Goal: Task Accomplishment & Management: Use online tool/utility

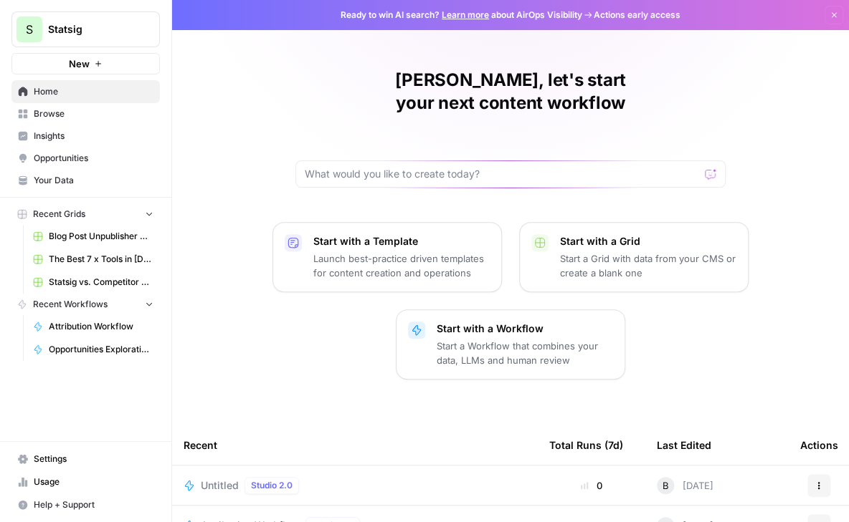
click at [74, 322] on span "Attribution Workflow" at bounding box center [101, 326] width 105 height 13
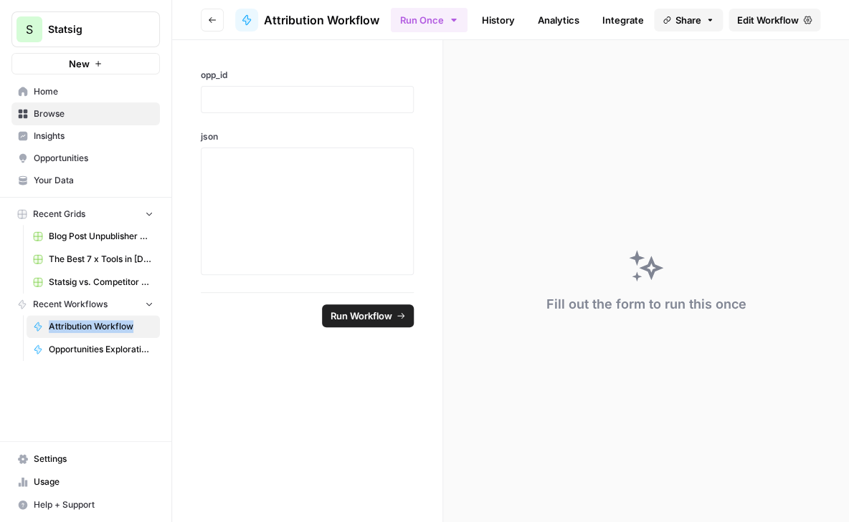
click at [793, 16] on span "Edit Workflow" at bounding box center [768, 20] width 62 height 14
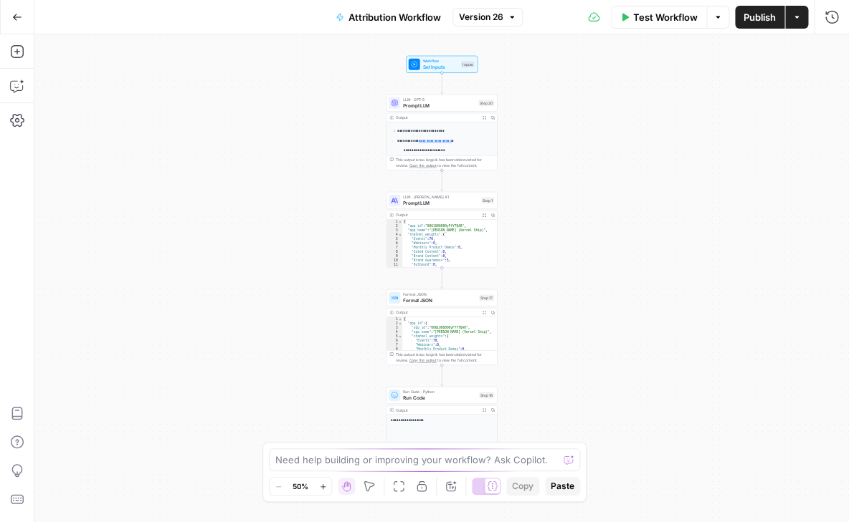
click at [798, 19] on icon "button" at bounding box center [796, 17] width 9 height 9
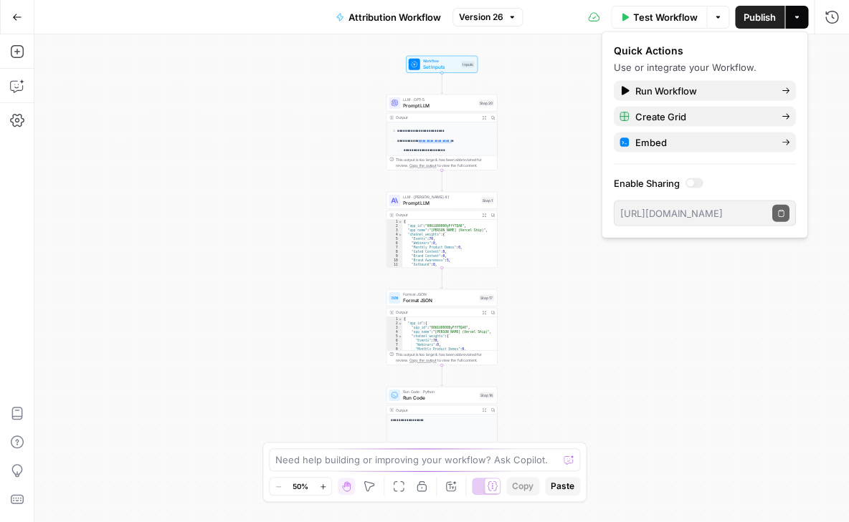
click at [798, 19] on icon "button" at bounding box center [796, 17] width 9 height 9
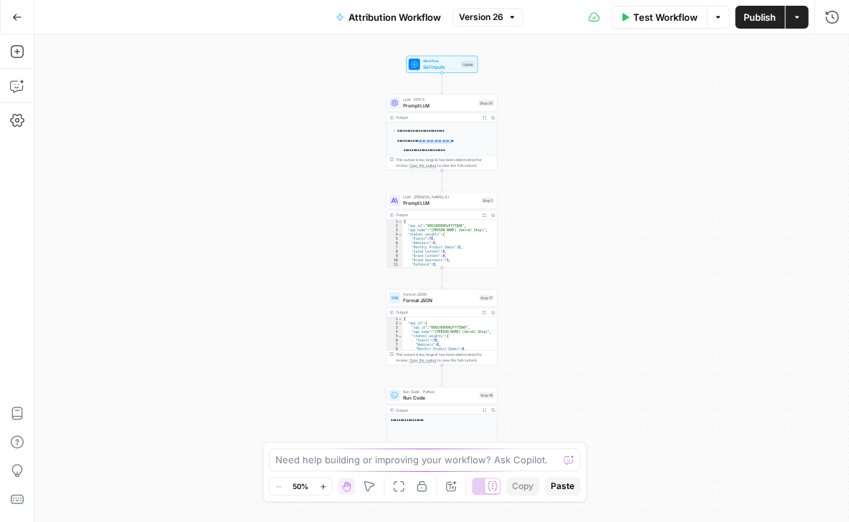
click at [19, 16] on icon "button" at bounding box center [17, 17] width 10 height 10
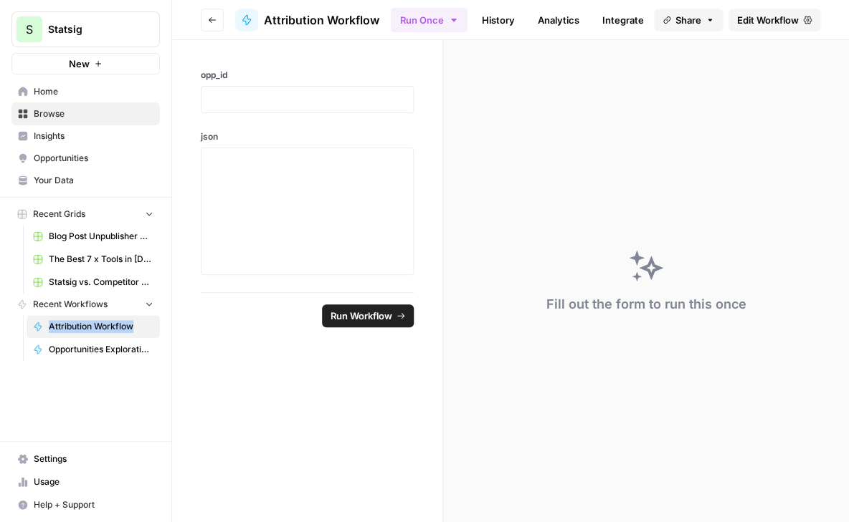
click at [760, 24] on span "Edit Workflow" at bounding box center [768, 20] width 62 height 14
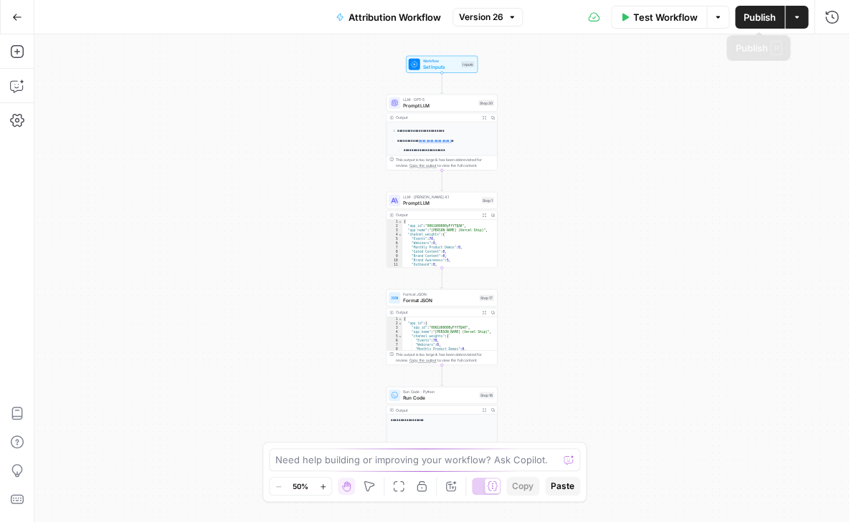
click at [803, 19] on button "Actions" at bounding box center [796, 17] width 23 height 23
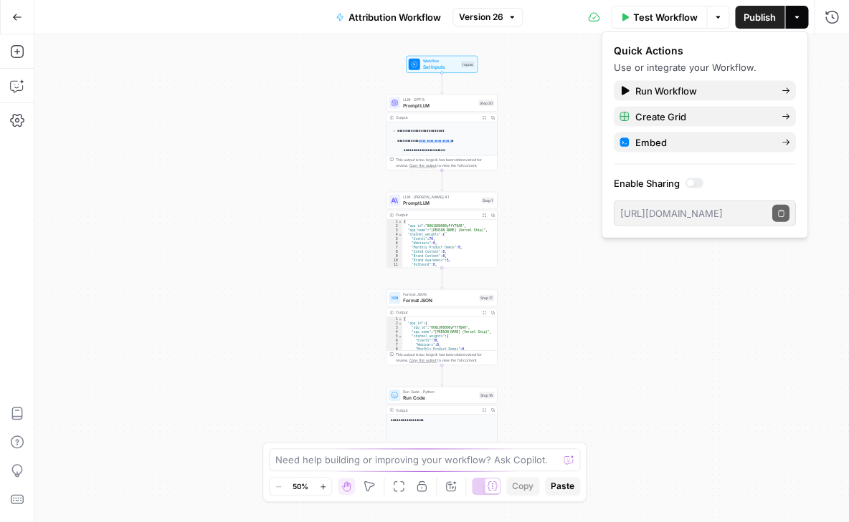
click at [803, 19] on button "Actions" at bounding box center [796, 17] width 23 height 23
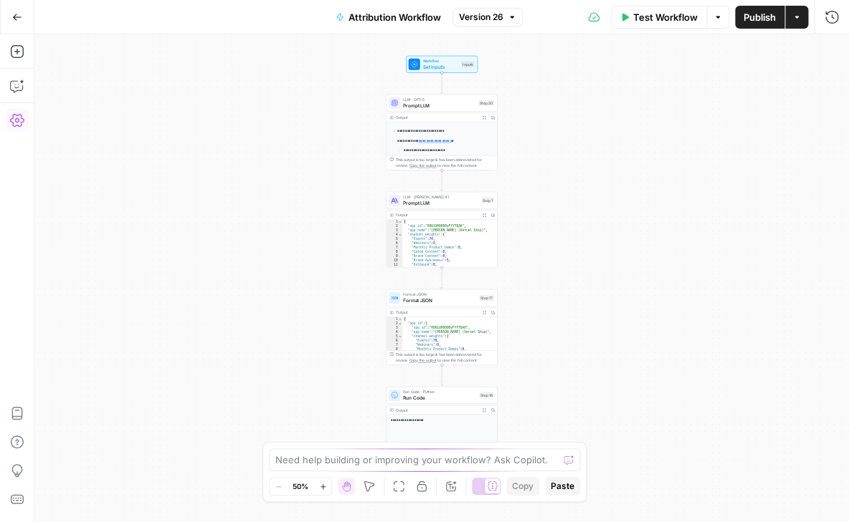
click at [19, 118] on icon "button" at bounding box center [17, 120] width 14 height 14
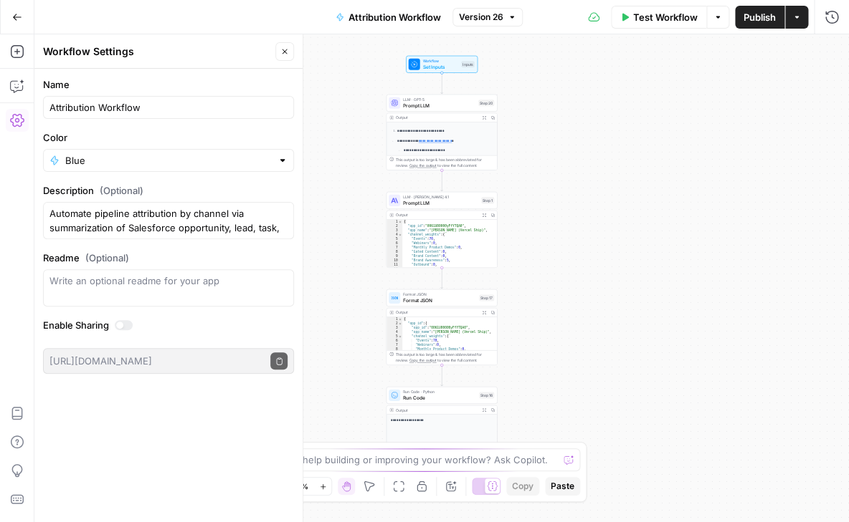
click at [19, 118] on icon "button" at bounding box center [17, 120] width 14 height 14
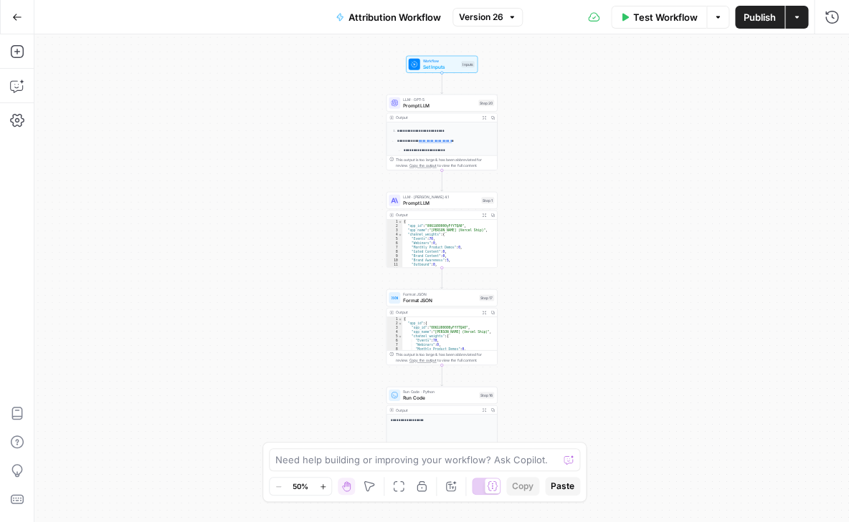
click at [21, 9] on button "Go Back" at bounding box center [17, 17] width 26 height 26
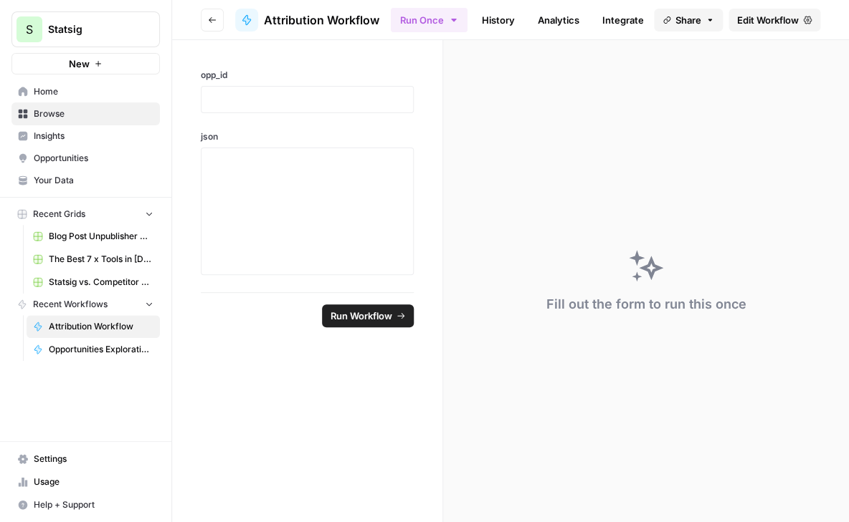
click at [110, 71] on button "New" at bounding box center [85, 63] width 148 height 21
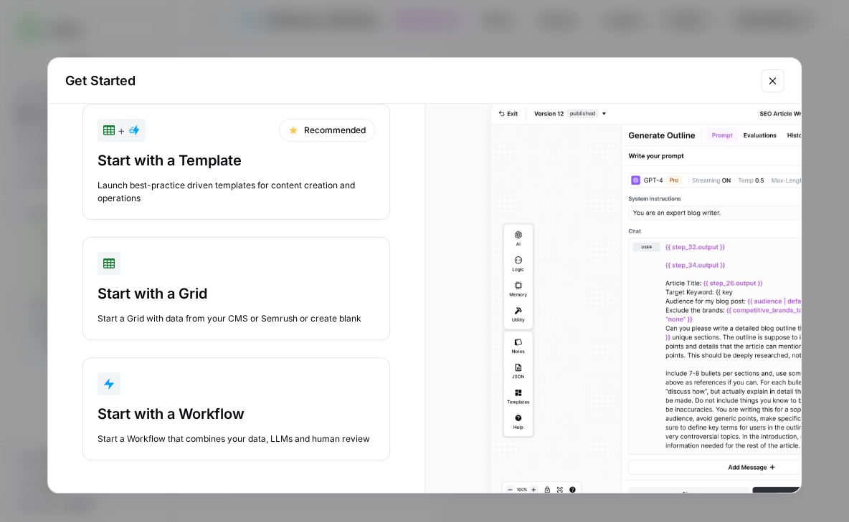
click at [224, 416] on div "Start with a Workflow" at bounding box center [235, 414] width 277 height 20
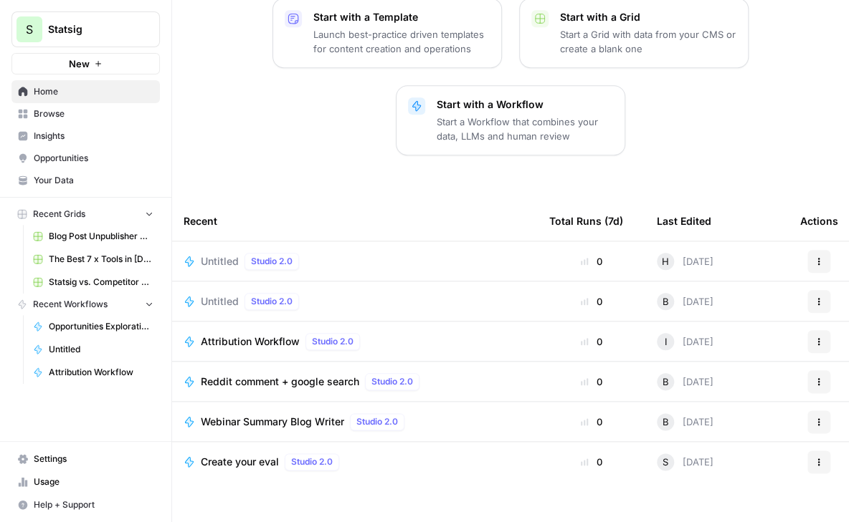
scroll to position [224, 0]
click at [821, 338] on icon "button" at bounding box center [818, 342] width 9 height 9
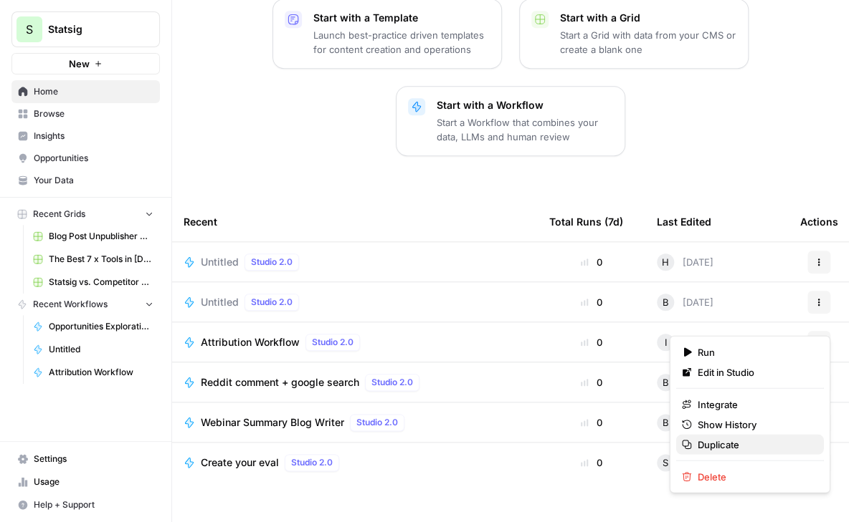
click at [720, 440] on span "Duplicate" at bounding box center [754, 445] width 115 height 14
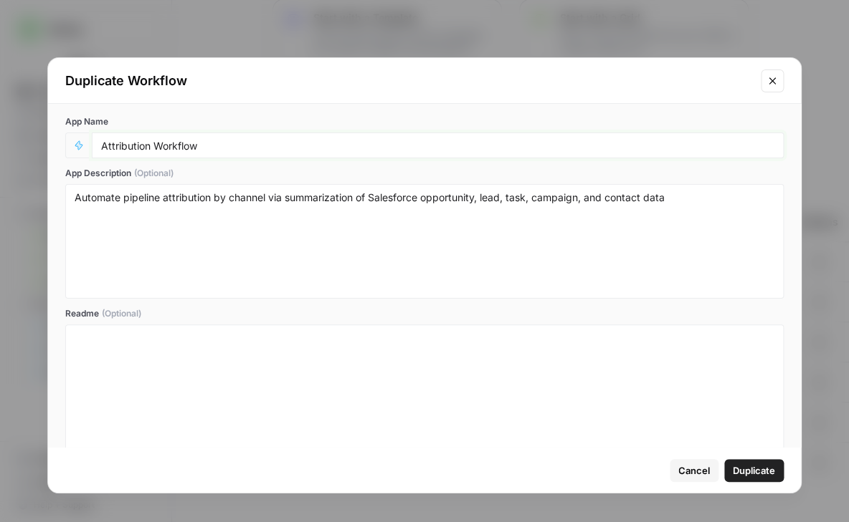
click at [101, 145] on input "Attribution Workflow" at bounding box center [437, 145] width 673 height 13
type input "Opportunity Attribution Workflow"
click at [239, 239] on textarea "Automate pipeline attribution by channel via summarization of Salesforce opport…" at bounding box center [424, 242] width 699 height 102
click at [764, 472] on span "Duplicate" at bounding box center [753, 471] width 42 height 14
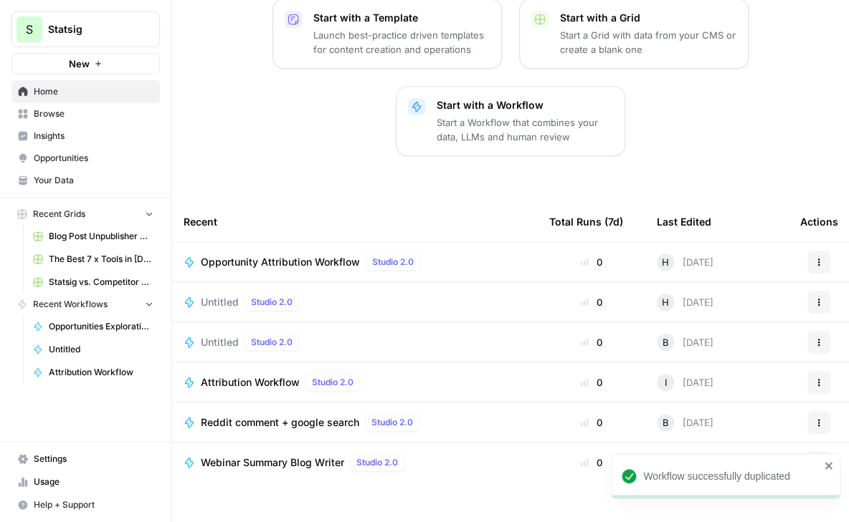
click at [815, 378] on icon "button" at bounding box center [818, 382] width 9 height 9
click at [376, 374] on div "Attribution Workflow Studio 2.0" at bounding box center [354, 382] width 343 height 17
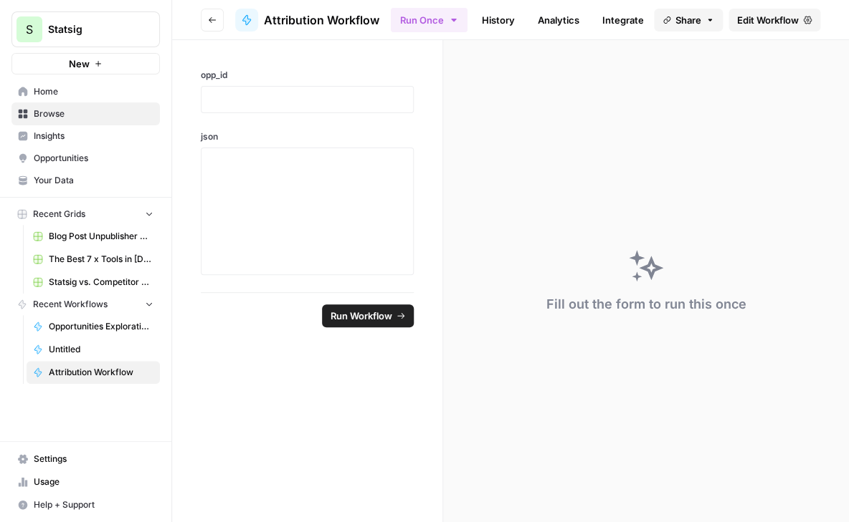
click at [312, 19] on span "Attribution Workflow" at bounding box center [321, 19] width 115 height 17
click at [754, 23] on span "Edit Workflow" at bounding box center [768, 20] width 62 height 14
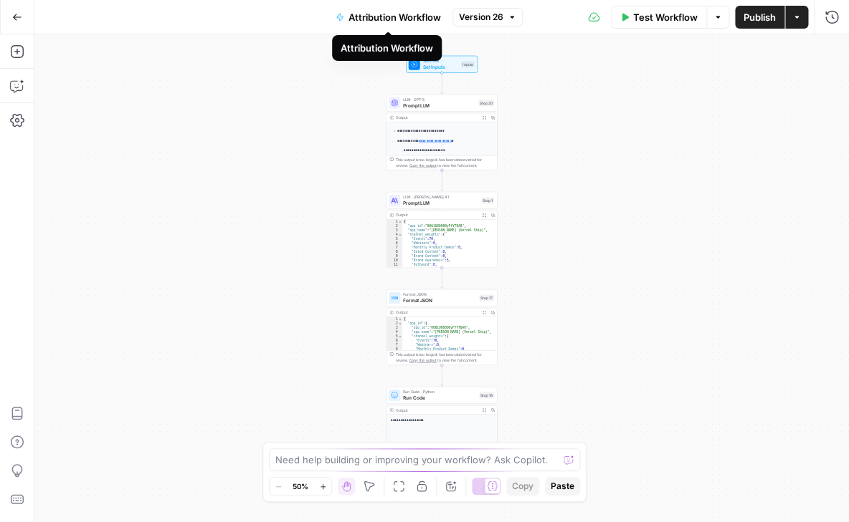
click at [373, 20] on span "Attribution Workflow" at bounding box center [394, 17] width 92 height 14
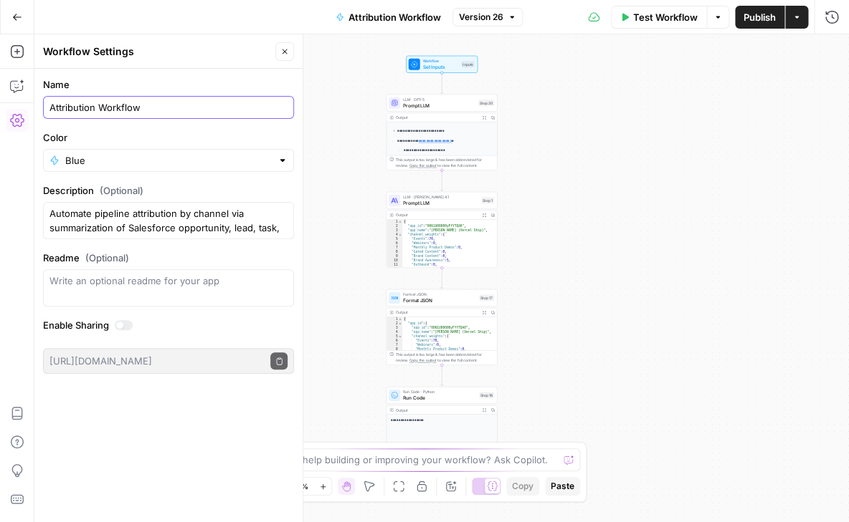
click at [49, 105] on input "Attribution Workflow" at bounding box center [168, 107] width 238 height 14
type input "[OLD] Attribution Workflow"
click at [348, 119] on div "**********" at bounding box center [441, 278] width 814 height 488
click at [287, 47] on button "Close" at bounding box center [284, 51] width 19 height 19
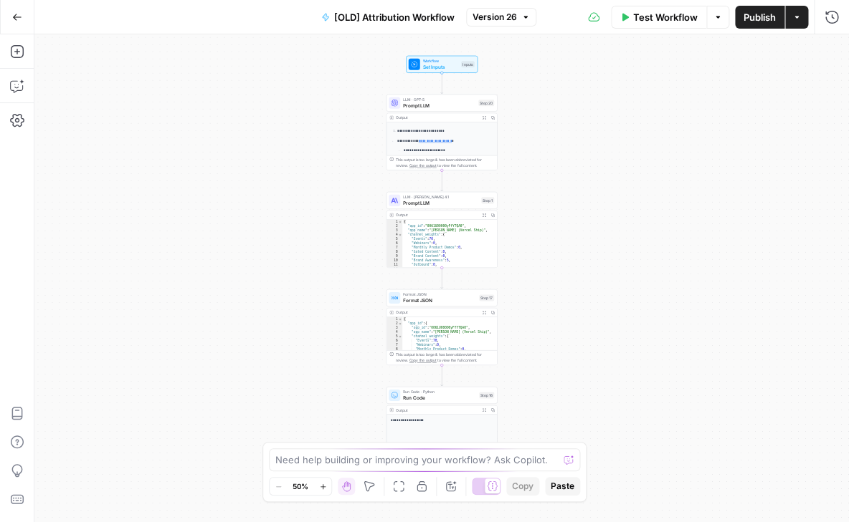
click at [18, 14] on icon "button" at bounding box center [17, 17] width 10 height 10
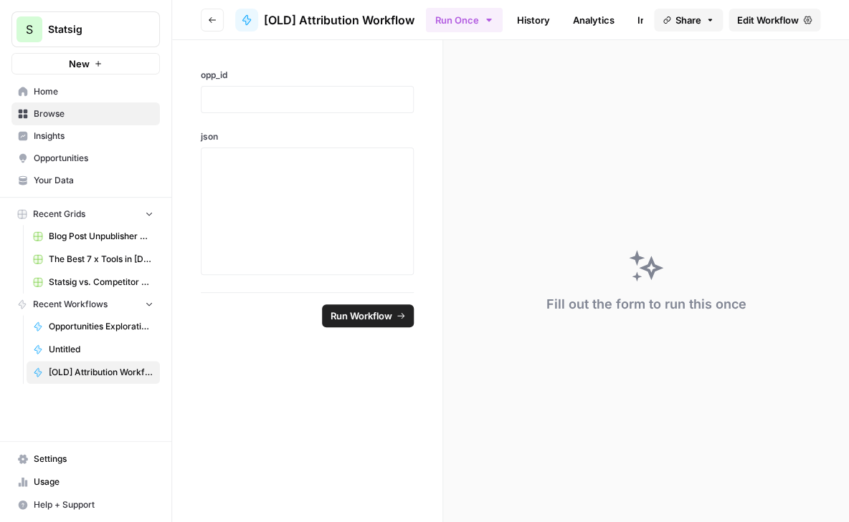
click at [76, 321] on span "Opportunities Exploration Workflow" at bounding box center [101, 326] width 105 height 13
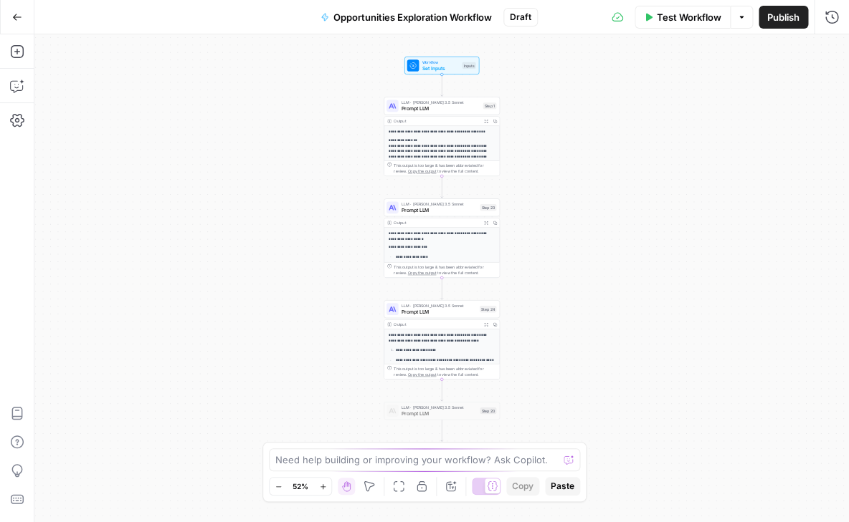
click at [20, 6] on button "Go Back" at bounding box center [17, 17] width 26 height 26
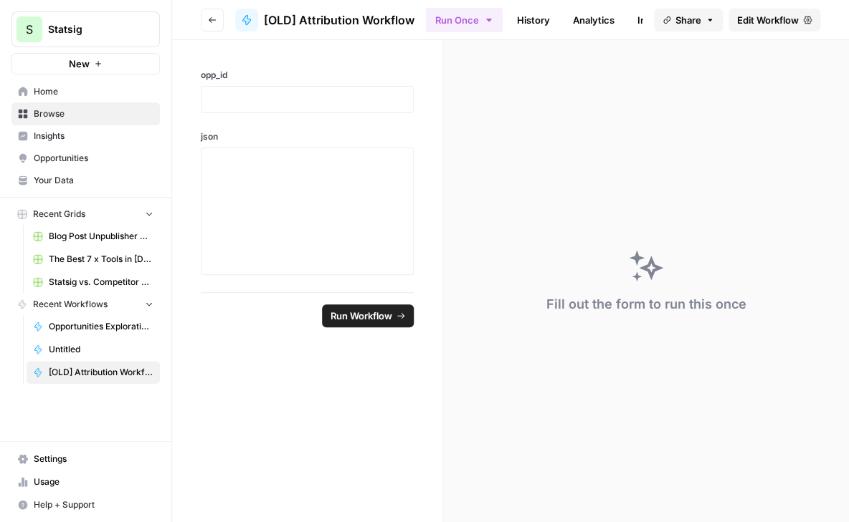
click at [72, 344] on span "Untitled" at bounding box center [101, 349] width 105 height 13
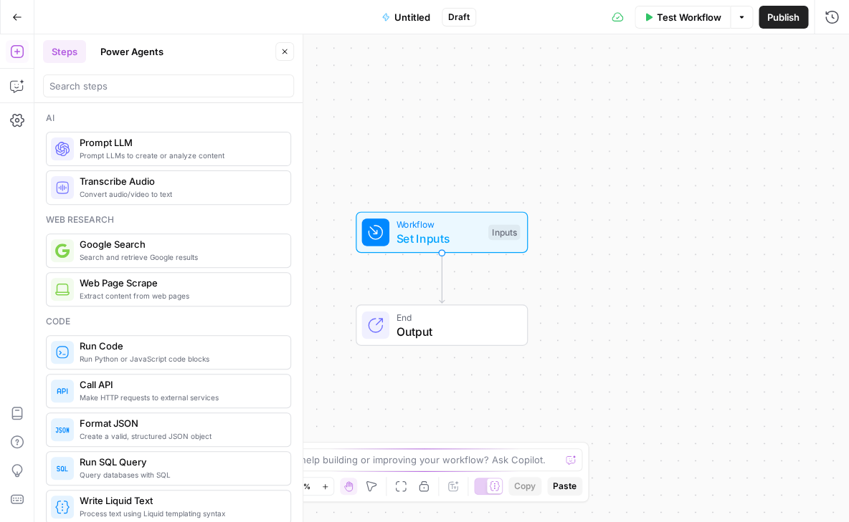
click at [15, 14] on icon "button" at bounding box center [17, 17] width 10 height 10
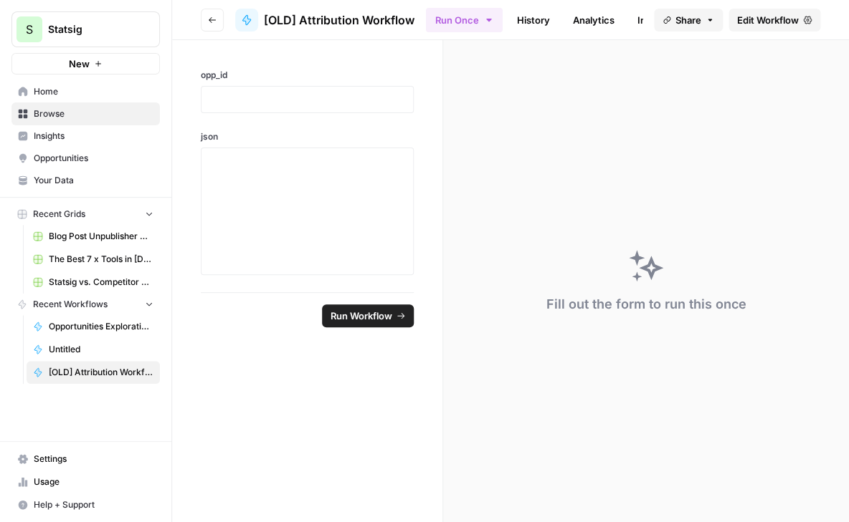
click at [214, 24] on icon "button" at bounding box center [212, 20] width 9 height 9
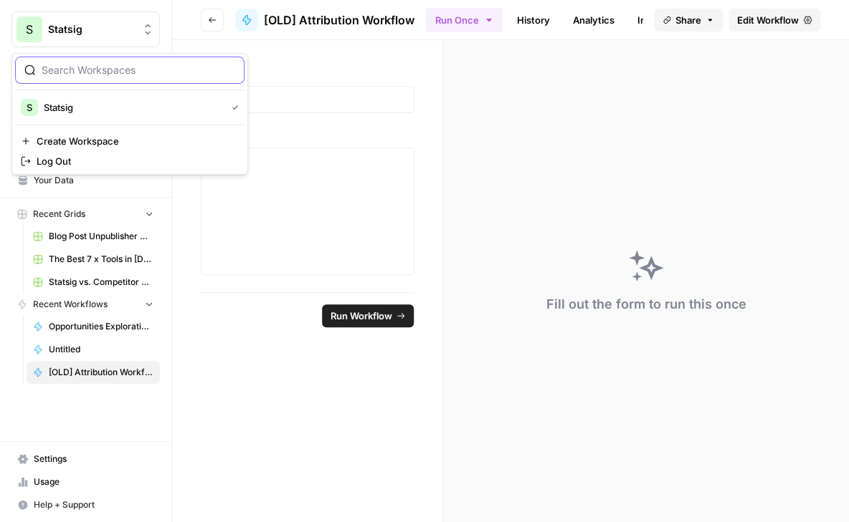
click at [67, 27] on span "Statsig" at bounding box center [91, 29] width 87 height 14
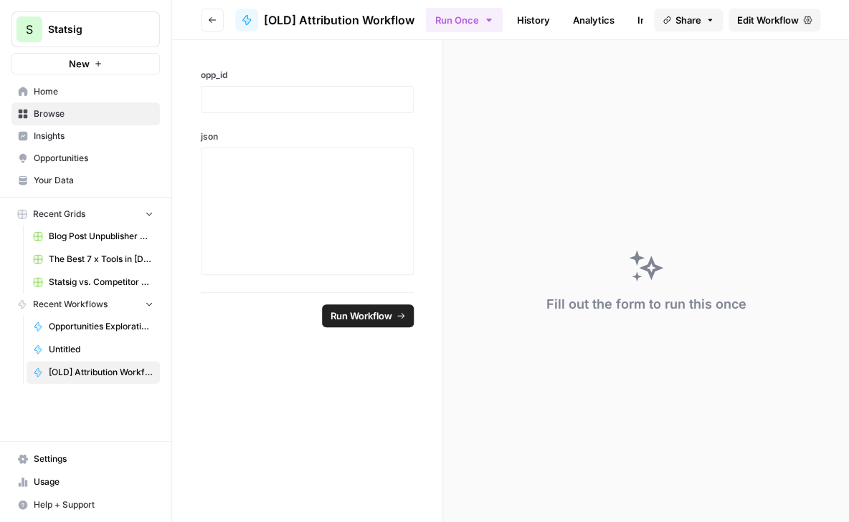
click at [64, 113] on span "Browse" at bounding box center [94, 113] width 120 height 13
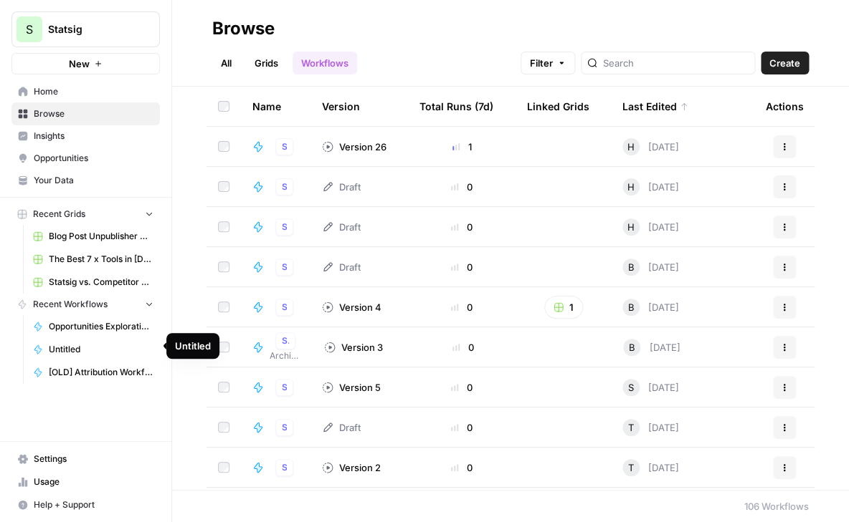
click at [77, 301] on span "Recent Workflows" at bounding box center [70, 304] width 75 height 13
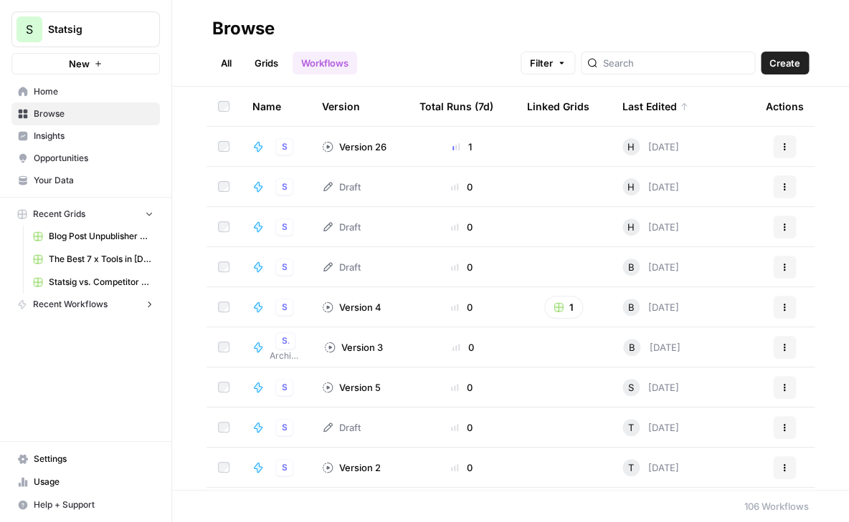
click at [77, 301] on span "Recent Workflows" at bounding box center [70, 304] width 75 height 13
click at [53, 94] on span "Home" at bounding box center [94, 91] width 120 height 13
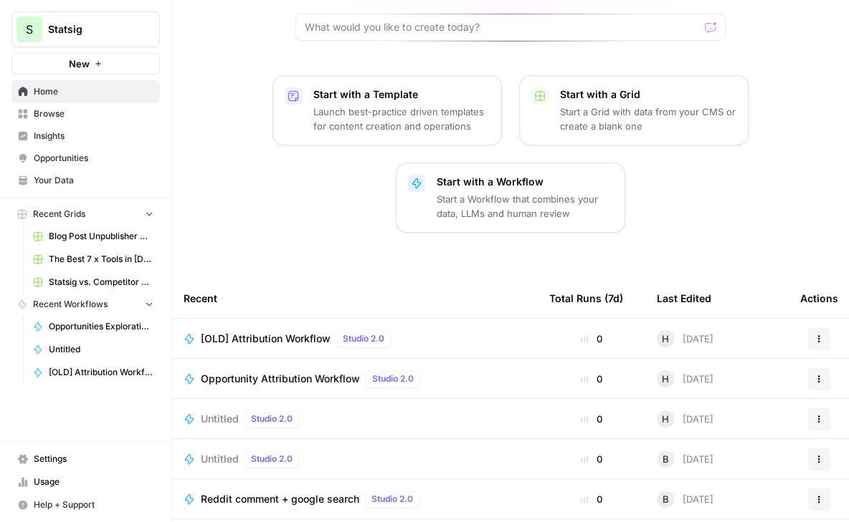
scroll to position [197, 0]
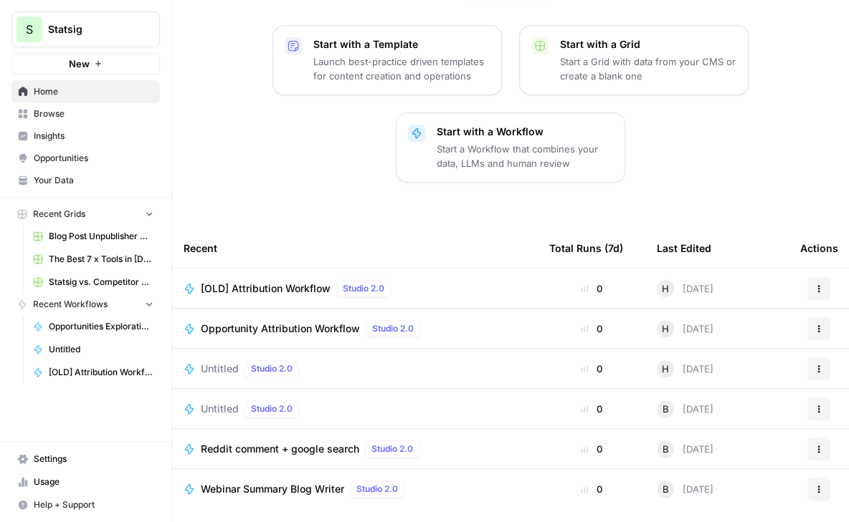
click at [301, 322] on span "Opportunity Attribution Workflow" at bounding box center [280, 329] width 159 height 14
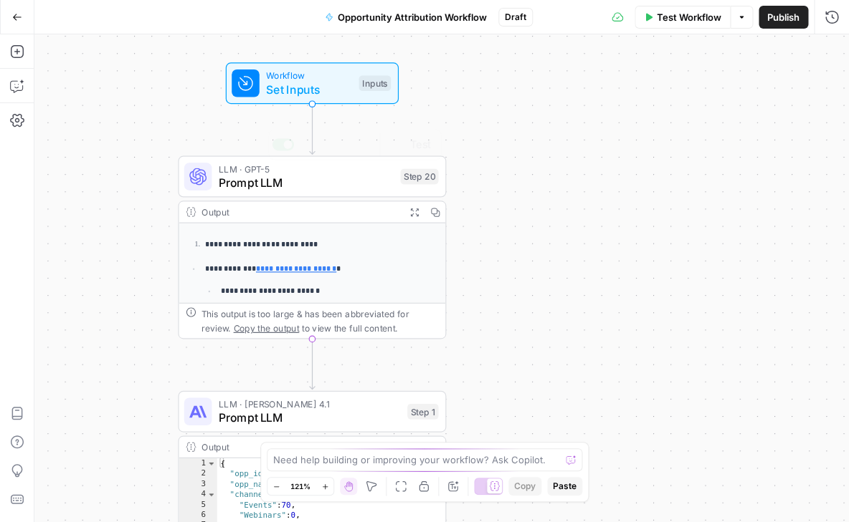
scroll to position [11, 0]
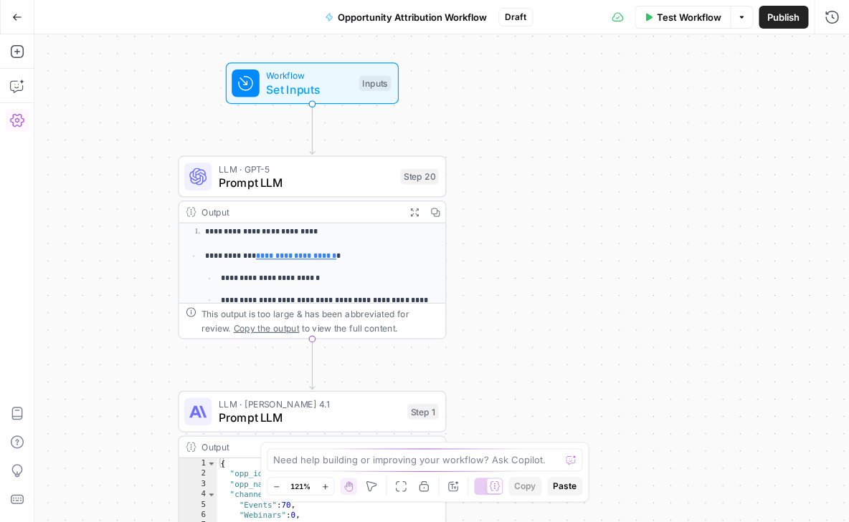
click at [17, 124] on icon "button" at bounding box center [17, 120] width 14 height 13
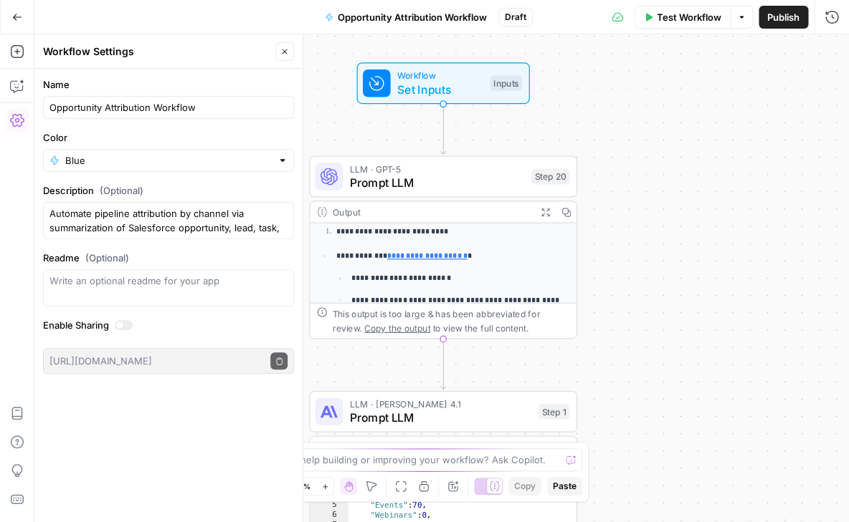
click at [17, 124] on icon "button" at bounding box center [17, 120] width 14 height 13
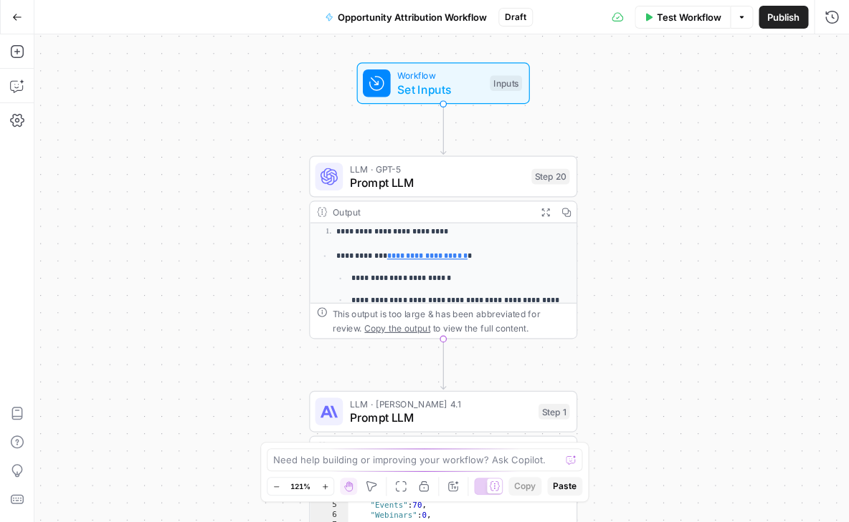
click at [793, 19] on span "Publish" at bounding box center [783, 17] width 32 height 14
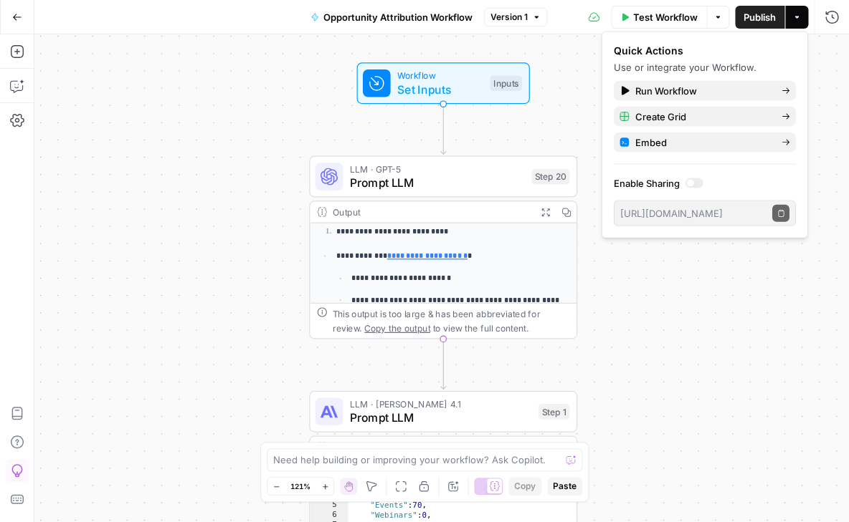
click at [19, 18] on icon "button" at bounding box center [17, 17] width 10 height 10
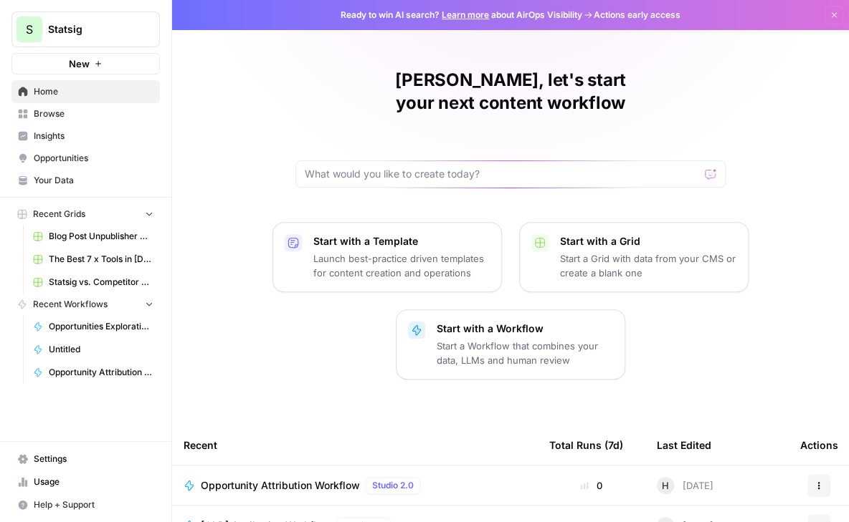
click at [80, 367] on span "Opportunity Attribution Workflow" at bounding box center [101, 372] width 105 height 13
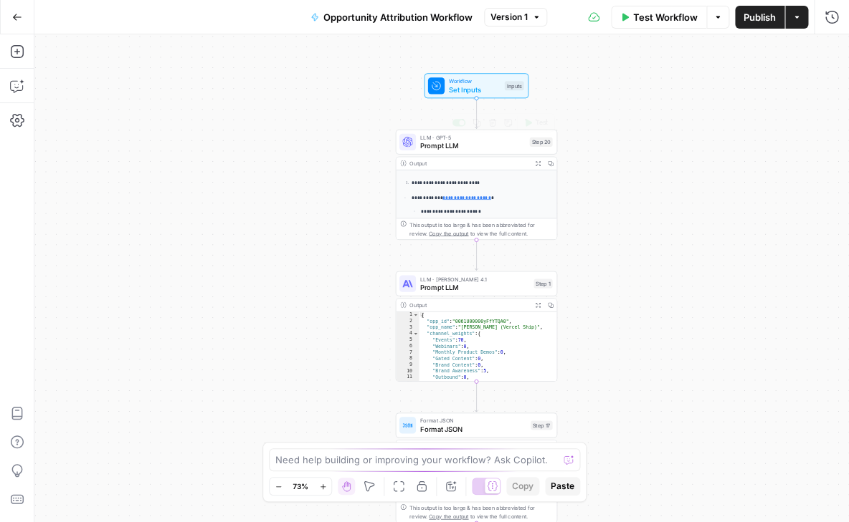
click at [476, 77] on span "Workflow" at bounding box center [475, 81] width 52 height 9
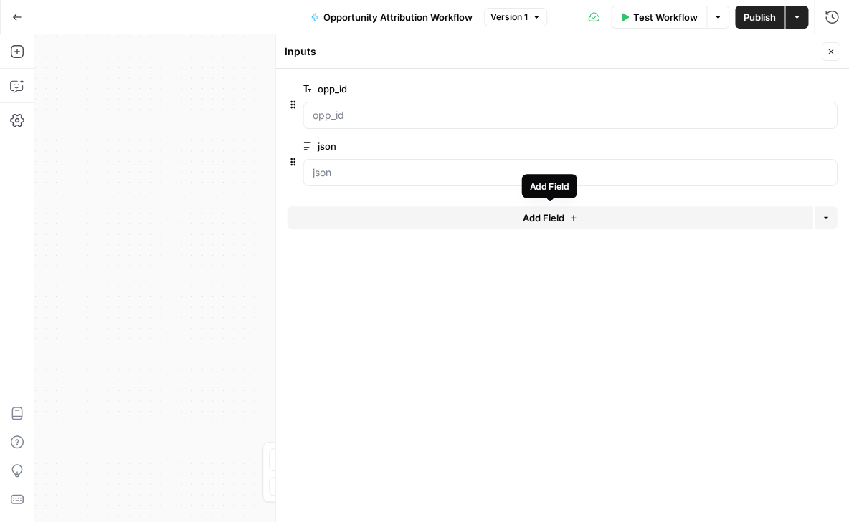
click at [578, 214] on button "Add Field" at bounding box center [549, 217] width 525 height 23
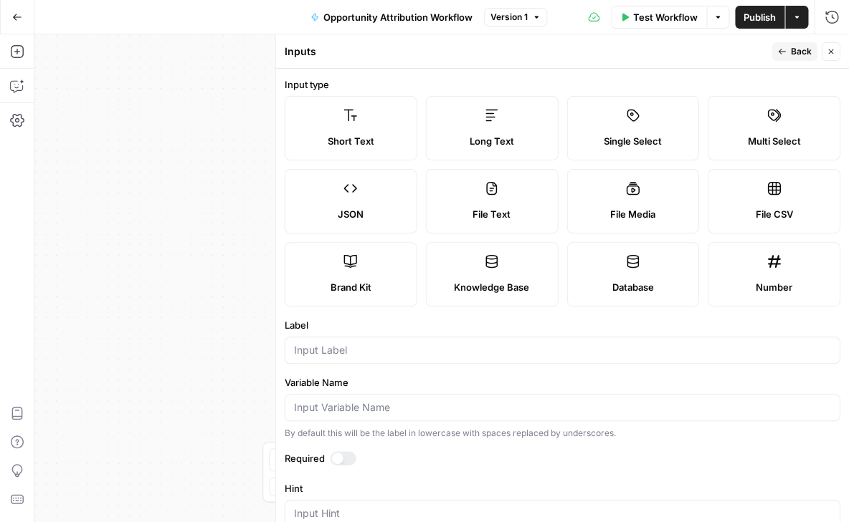
click at [374, 139] on div "Short Text" at bounding box center [350, 141] width 108 height 14
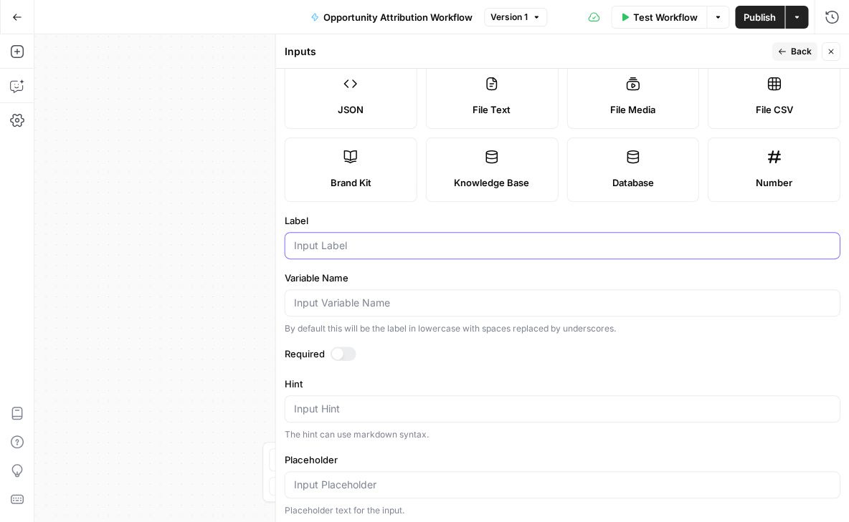
click at [324, 247] on input "Label" at bounding box center [561, 246] width 537 height 14
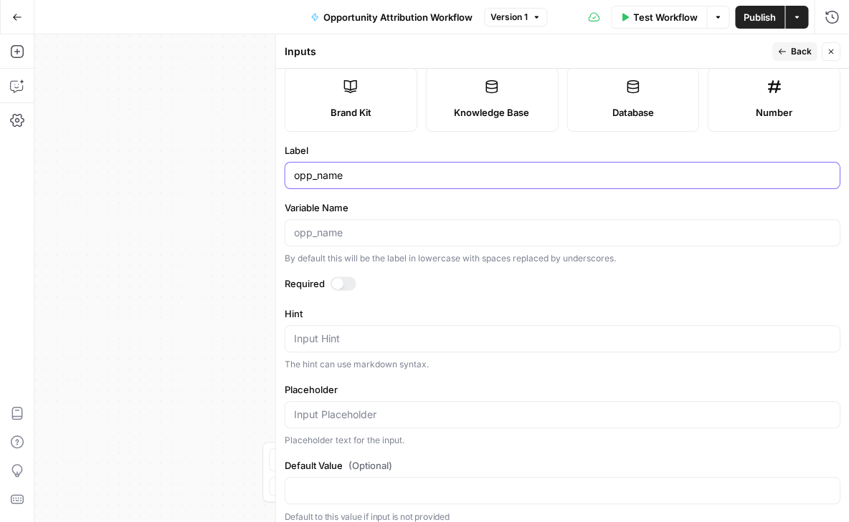
type input "opp_name"
click at [335, 340] on textarea "Hint" at bounding box center [561, 339] width 537 height 14
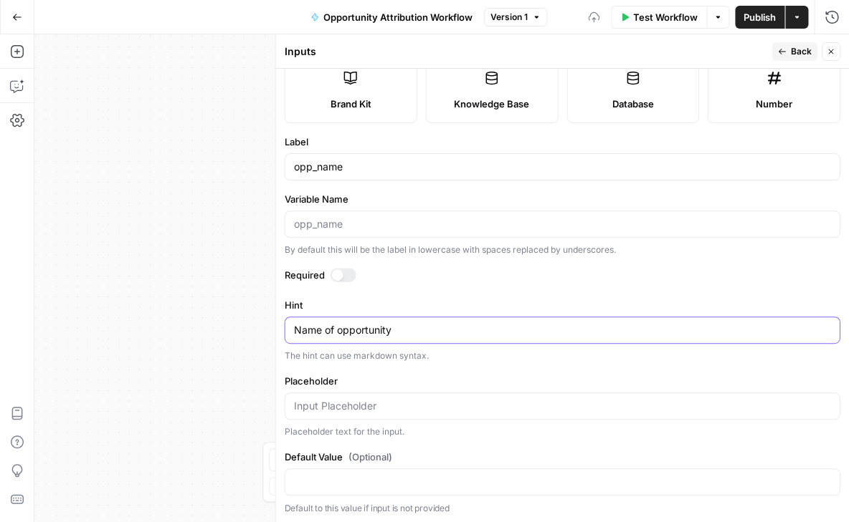
scroll to position [182, 0]
type textarea "Name of opportunity"
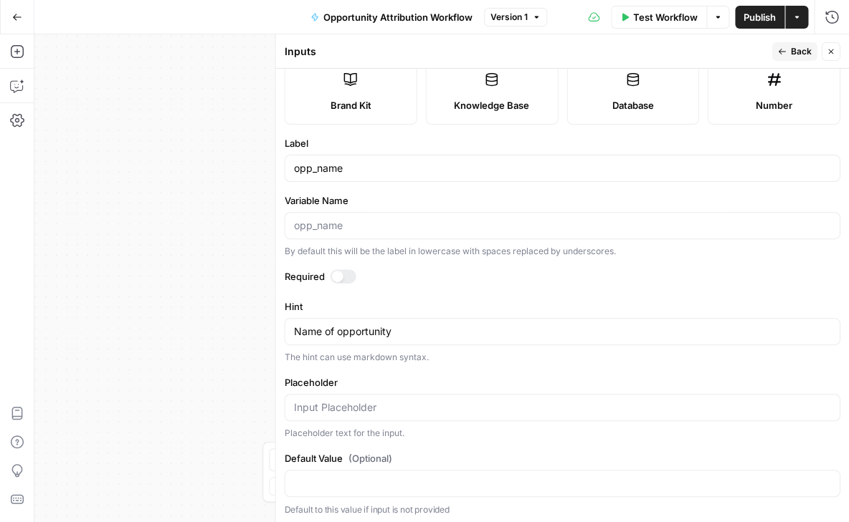
click at [419, 371] on form "Input type Short Text Long Text Single Select Multi Select JSON File Text File …" at bounding box center [561, 296] width 573 height 454
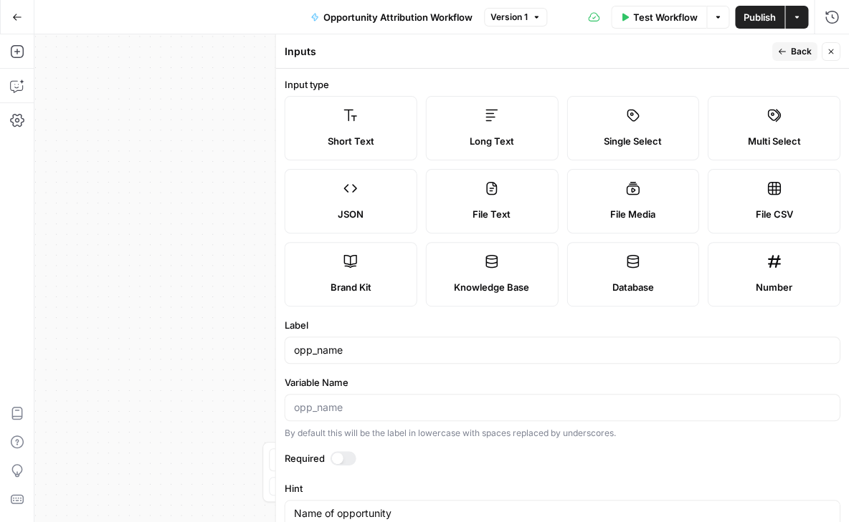
scroll to position [0, 0]
click at [788, 52] on button "Back" at bounding box center [793, 51] width 45 height 19
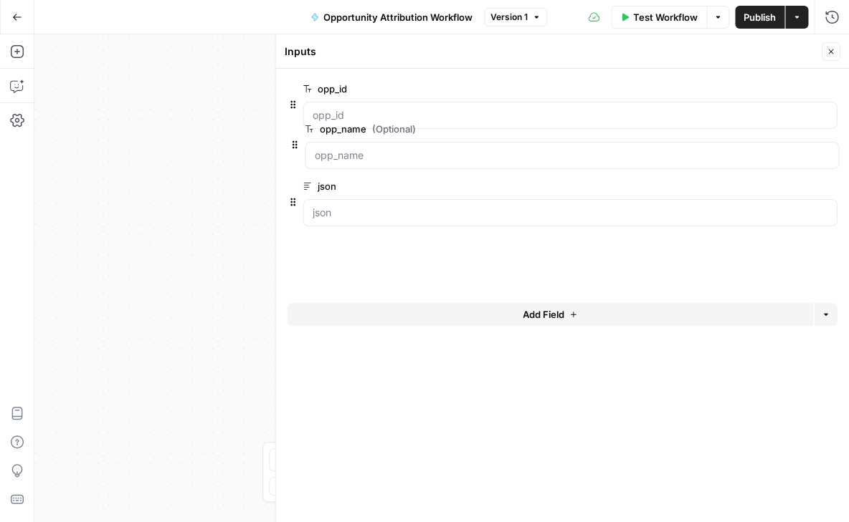
drag, startPoint x: 292, startPoint y: 219, endPoint x: 295, endPoint y: 141, distance: 78.1
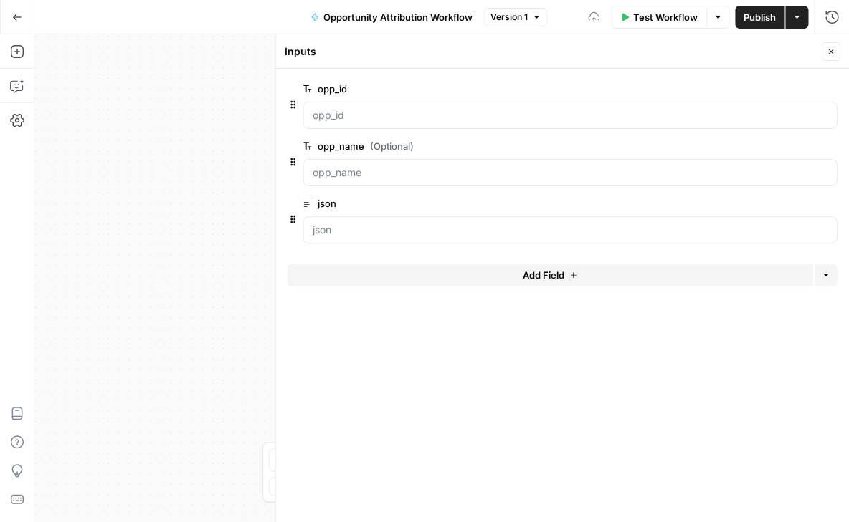
click at [345, 272] on button "Add Field" at bounding box center [549, 275] width 525 height 23
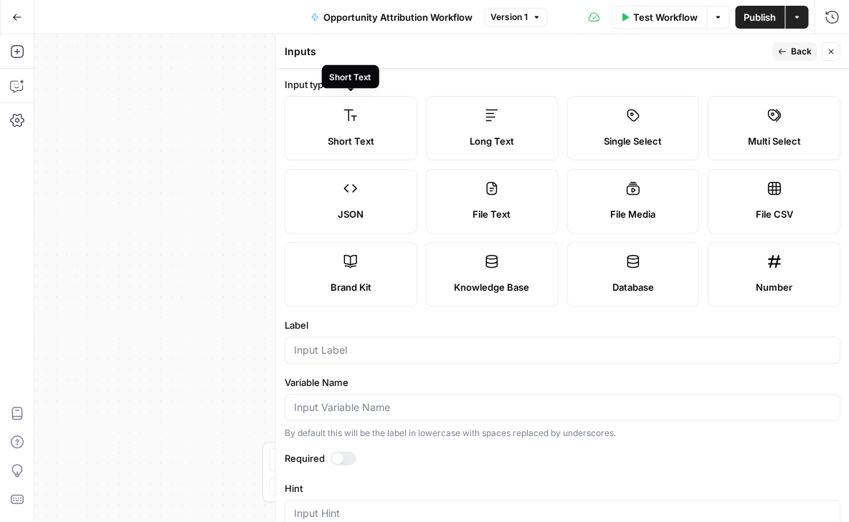
click at [353, 115] on icon at bounding box center [350, 115] width 14 height 14
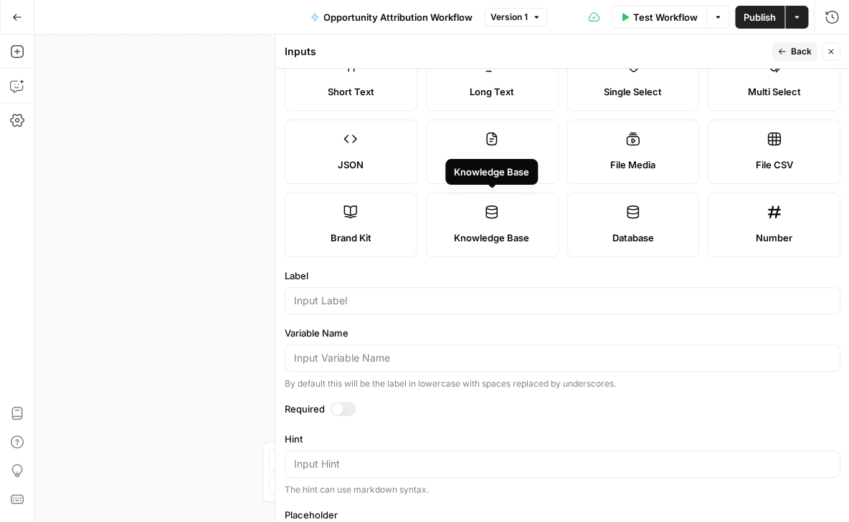
scroll to position [51, 0]
click at [406, 292] on input "Label" at bounding box center [561, 299] width 537 height 14
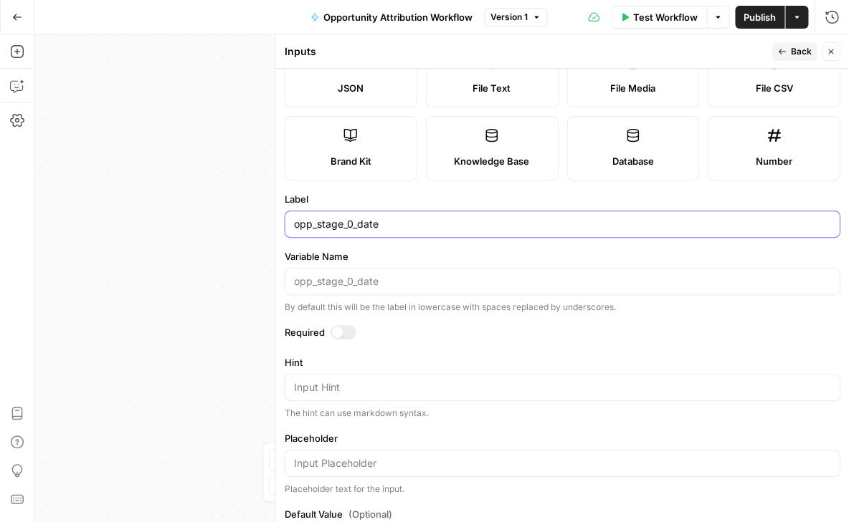
scroll to position [128, 0]
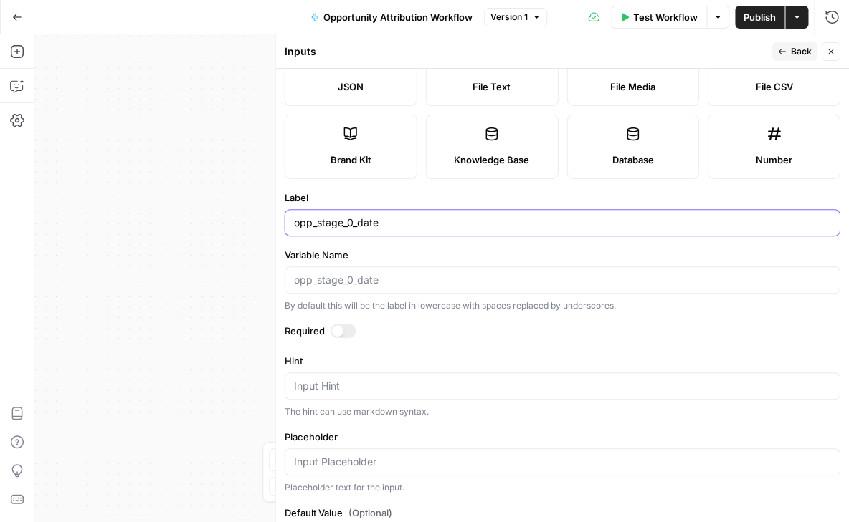
type input "opp_stage_0_date"
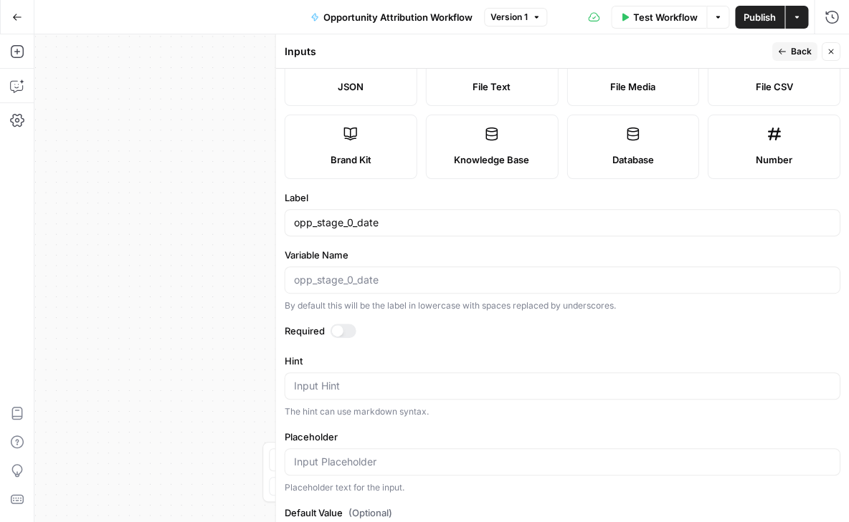
click at [385, 377] on div "Input Hint" at bounding box center [561, 386] width 555 height 27
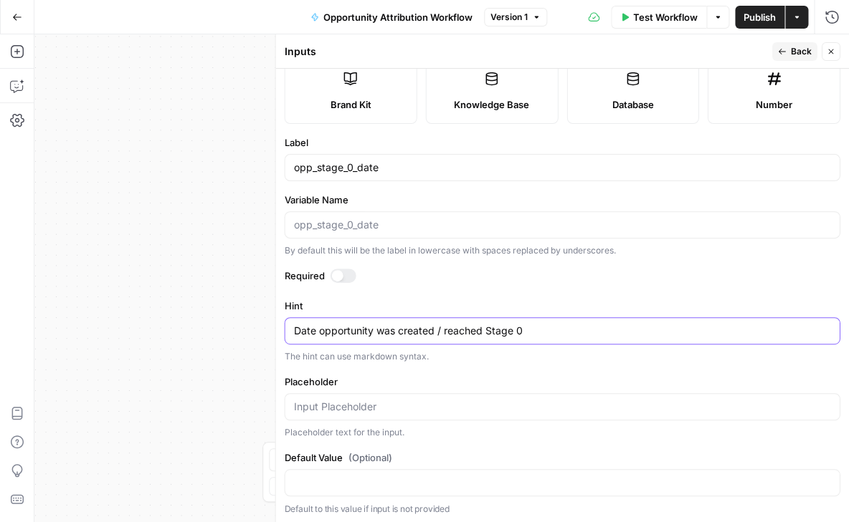
scroll to position [182, 0]
type textarea "Date opportunity was created / reached Stage 0"
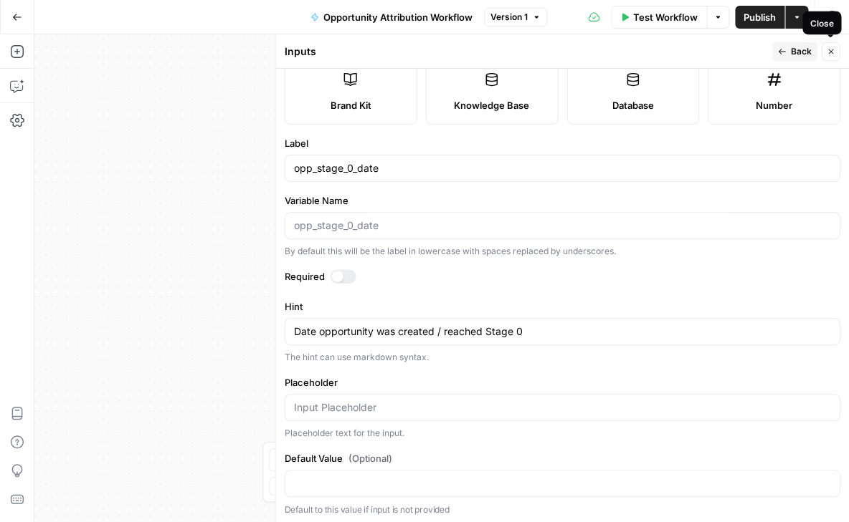
click at [831, 44] on button "Close" at bounding box center [830, 51] width 19 height 19
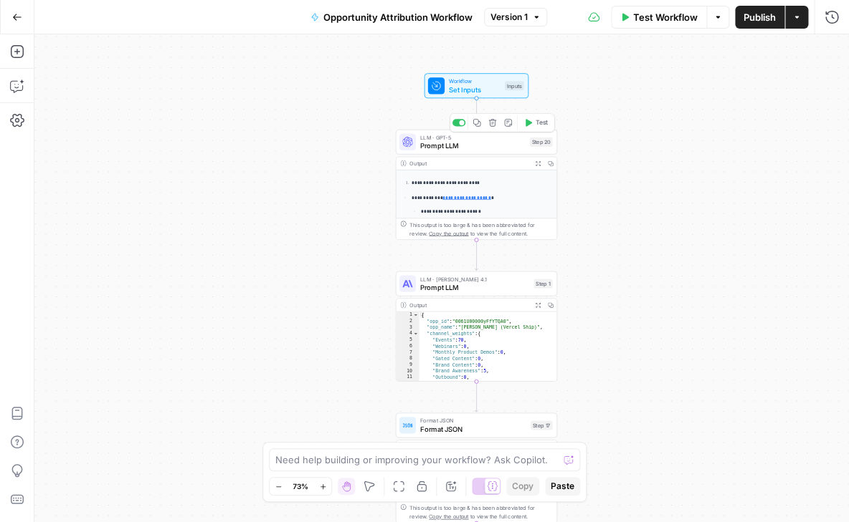
click at [477, 89] on span "Set Inputs" at bounding box center [475, 90] width 52 height 11
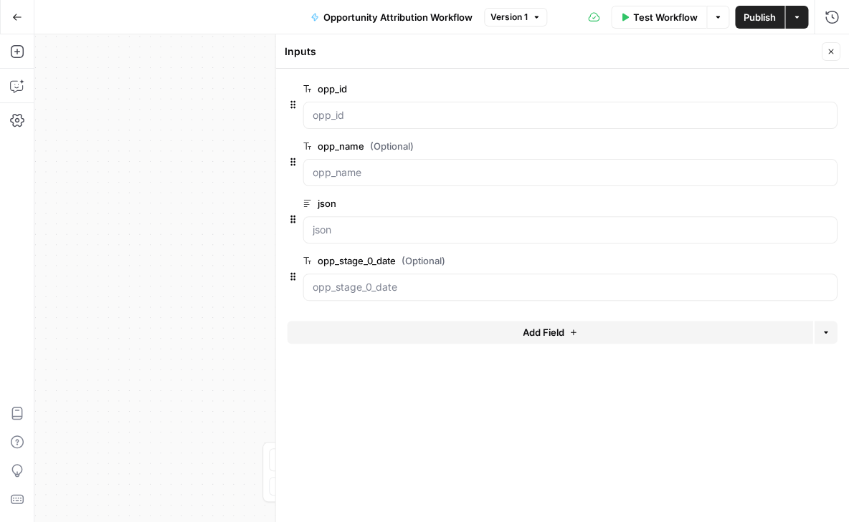
click at [287, 275] on form "opp_id edit field Delete group opp_name (Optional) edit field Delete group json…" at bounding box center [561, 296] width 573 height 454
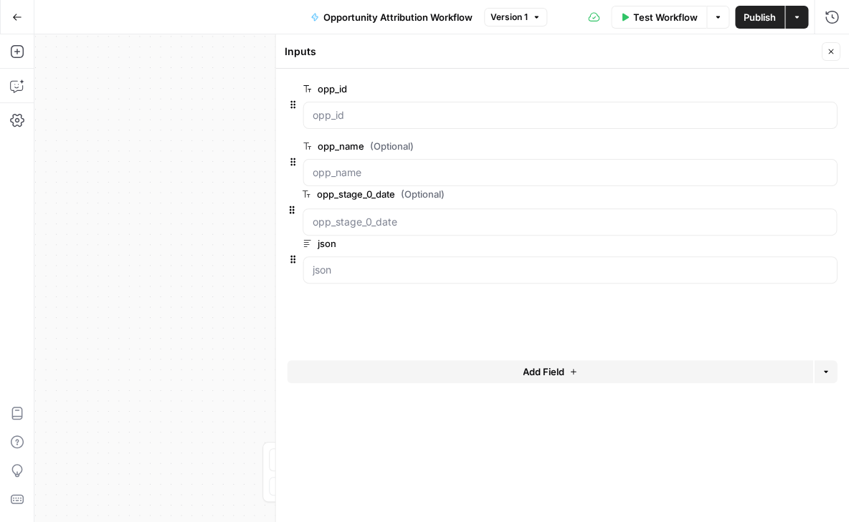
drag, startPoint x: 292, startPoint y: 274, endPoint x: 291, endPoint y: 199, distance: 75.3
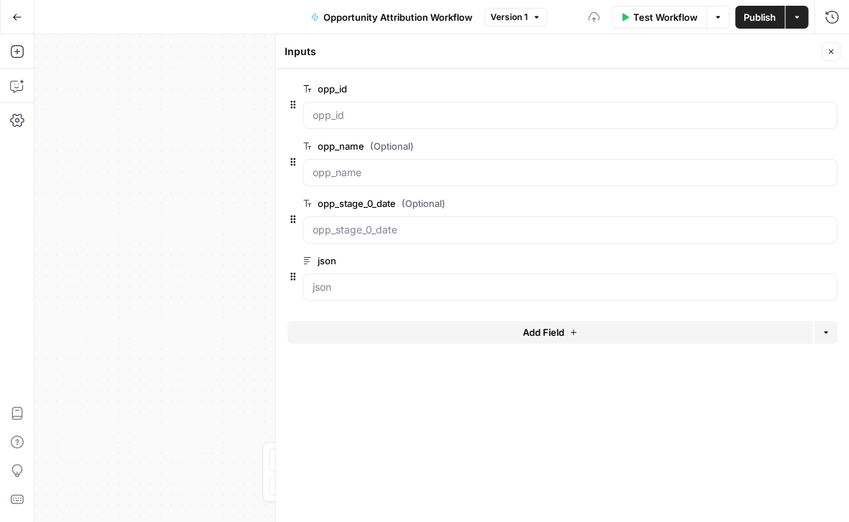
click at [365, 334] on button "Add Field" at bounding box center [549, 332] width 525 height 23
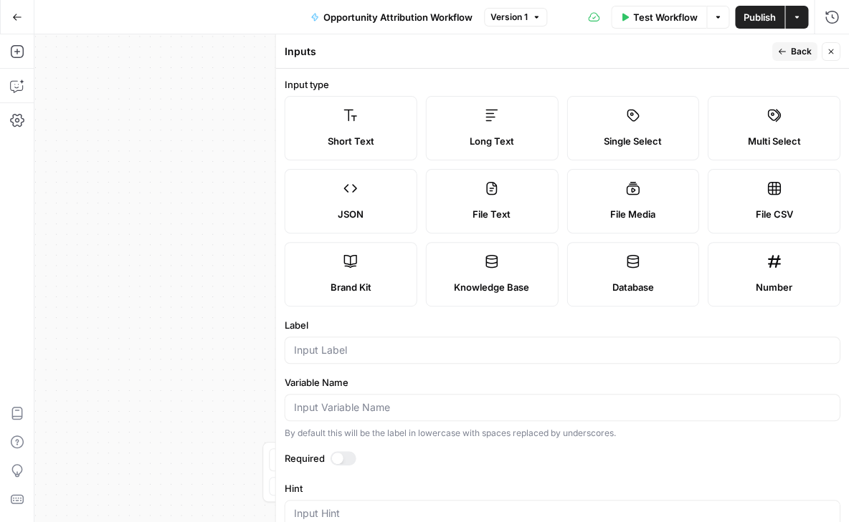
click at [355, 145] on span "Short Text" at bounding box center [350, 141] width 47 height 14
click at [330, 342] on div at bounding box center [561, 350] width 555 height 27
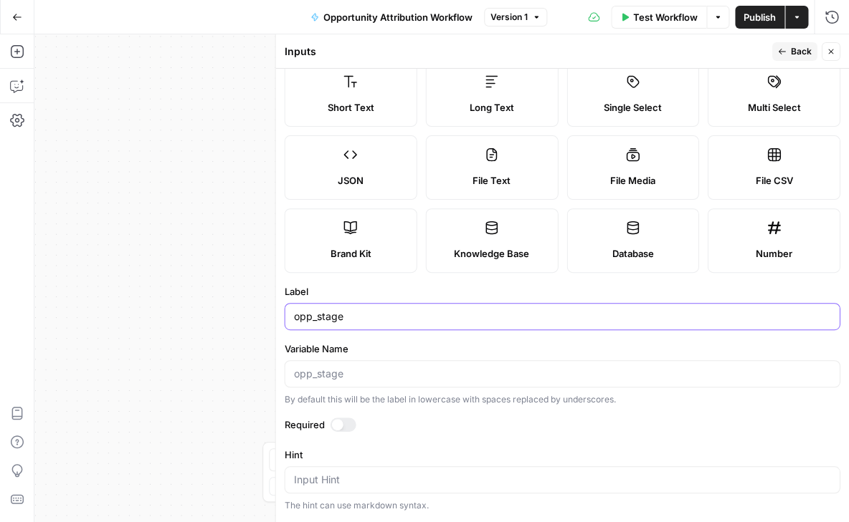
type input "opp_stage"
click at [330, 381] on div at bounding box center [561, 373] width 555 height 27
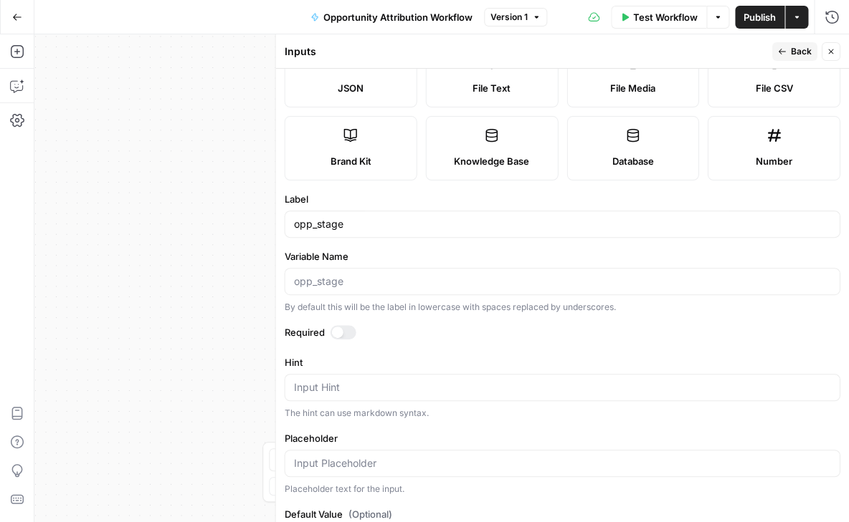
scroll to position [138, 0]
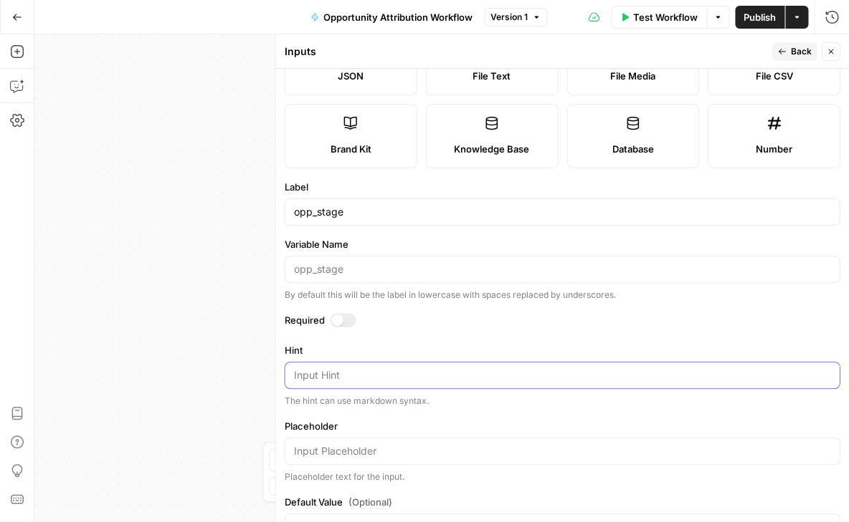
click at [324, 370] on textarea "Hint" at bounding box center [561, 375] width 537 height 14
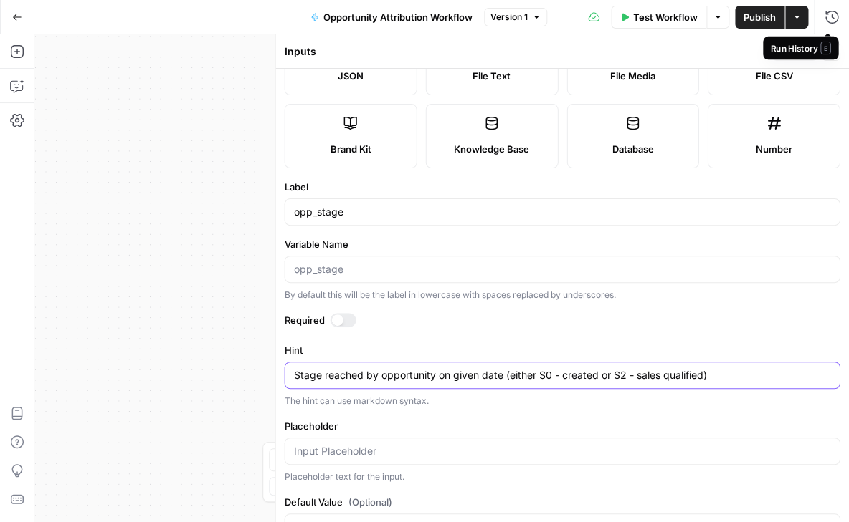
type textarea "Stage reached by opportunity on given date (either S0 - created or S2 - sales q…"
click at [803, 50] on div "Run History E" at bounding box center [801, 48] width 67 height 14
click at [749, 41] on header "Inputs Back Close" at bounding box center [561, 51] width 573 height 34
click at [795, 47] on span "Back" at bounding box center [800, 51] width 21 height 13
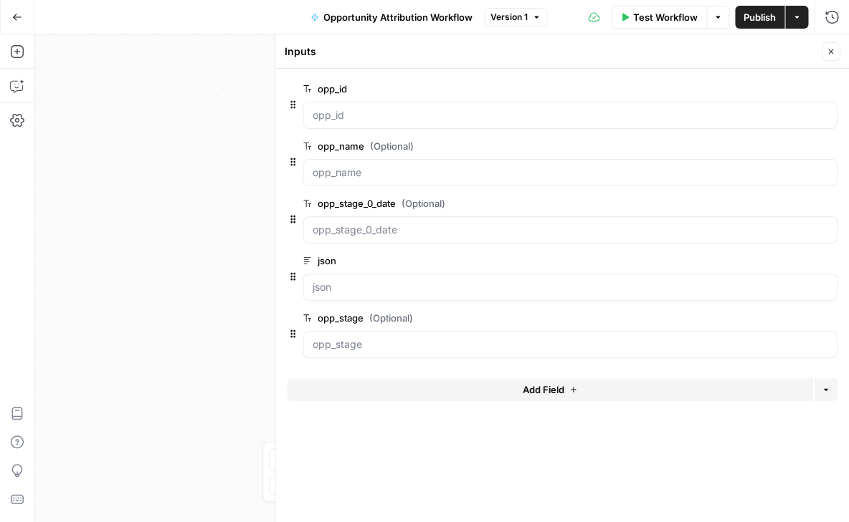
click at [773, 203] on span "edit field" at bounding box center [783, 203] width 32 height 11
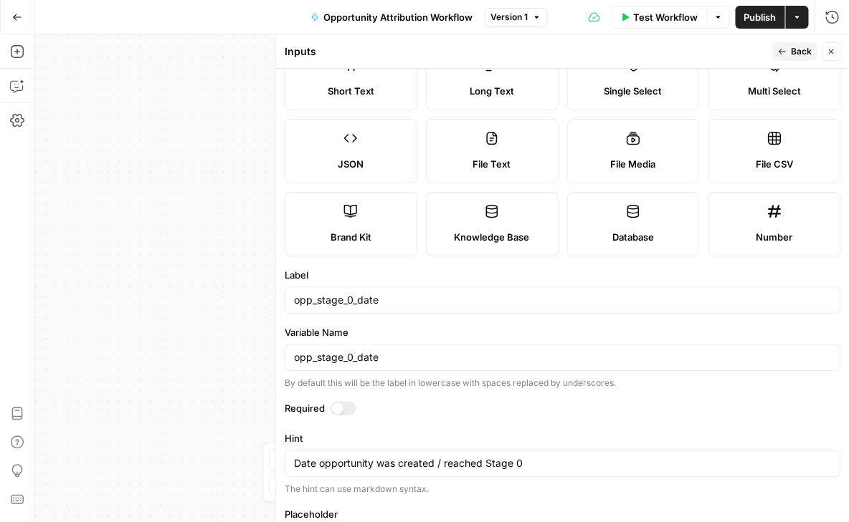
scroll to position [52, 0]
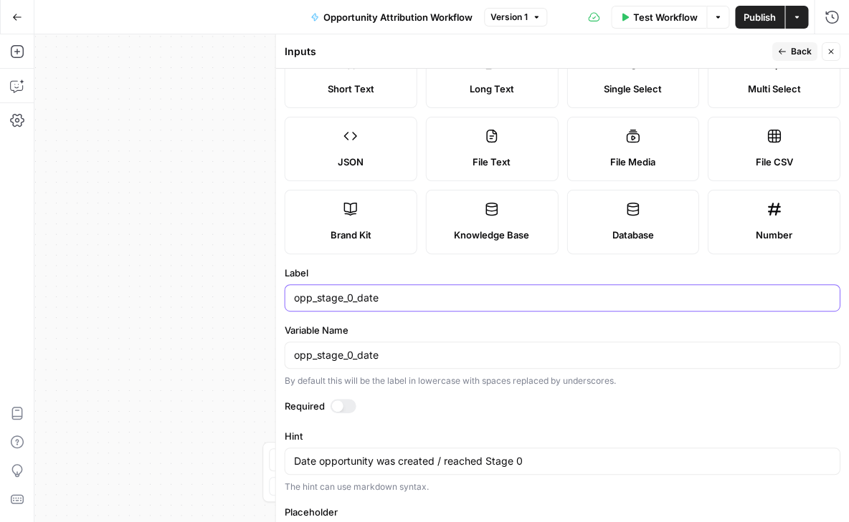
drag, startPoint x: 382, startPoint y: 299, endPoint x: 317, endPoint y: 300, distance: 64.5
click at [317, 299] on input "opp_stage_0_date" at bounding box center [561, 298] width 537 height 14
type input "opp_date"
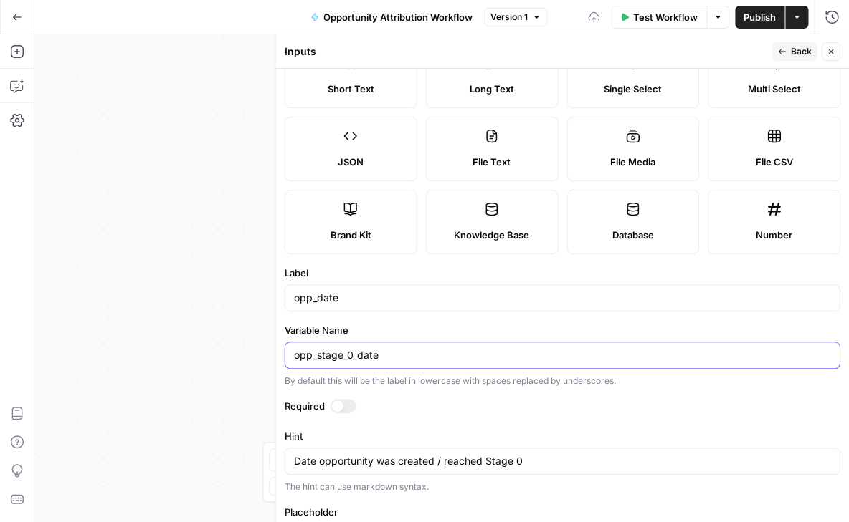
click at [361, 354] on input "opp_stage_0_date" at bounding box center [561, 355] width 537 height 14
drag, startPoint x: 386, startPoint y: 355, endPoint x: 317, endPoint y: 355, distance: 69.5
click at [317, 355] on input "opp_stage_0_date" at bounding box center [561, 355] width 537 height 14
click at [416, 353] on input "opp_date" at bounding box center [561, 355] width 537 height 14
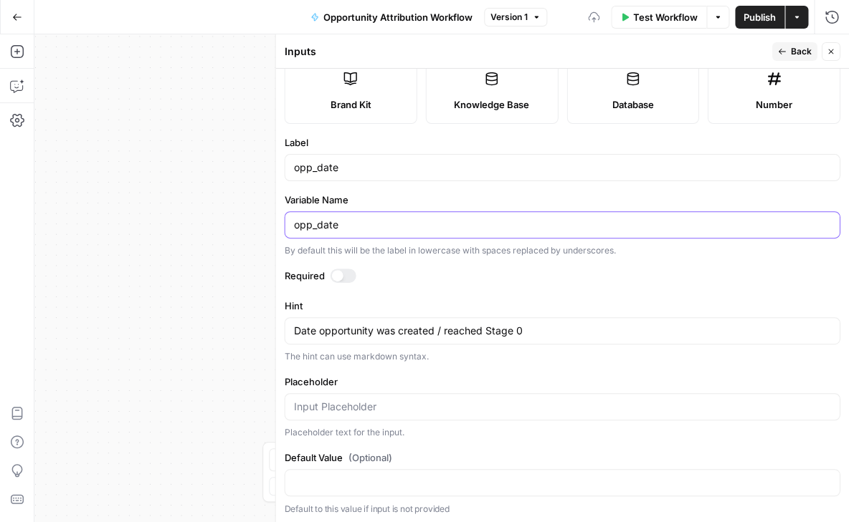
scroll to position [182, 0]
type input "opp_date"
click at [344, 331] on textarea "Date opportunity was created / reached Stage 0" at bounding box center [561, 332] width 537 height 14
type textarea "Date tied to opportunity milestone"
click at [796, 54] on span "Back" at bounding box center [800, 51] width 21 height 13
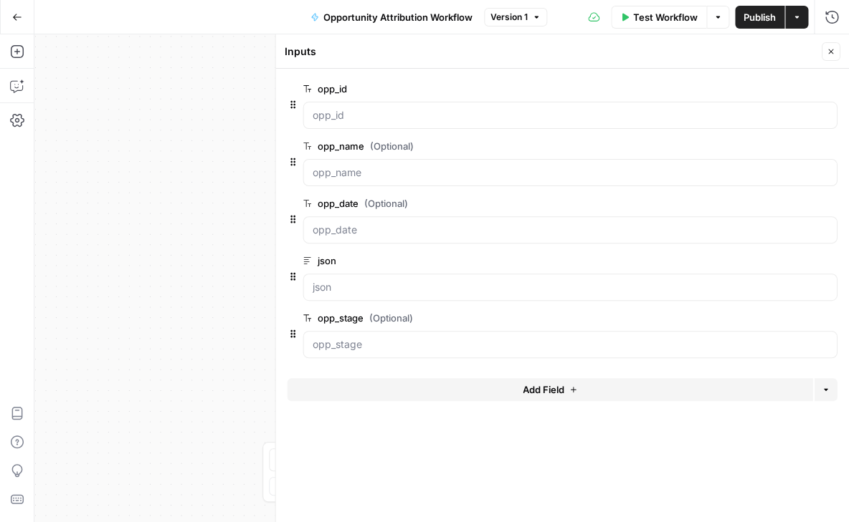
scroll to position [0, 0]
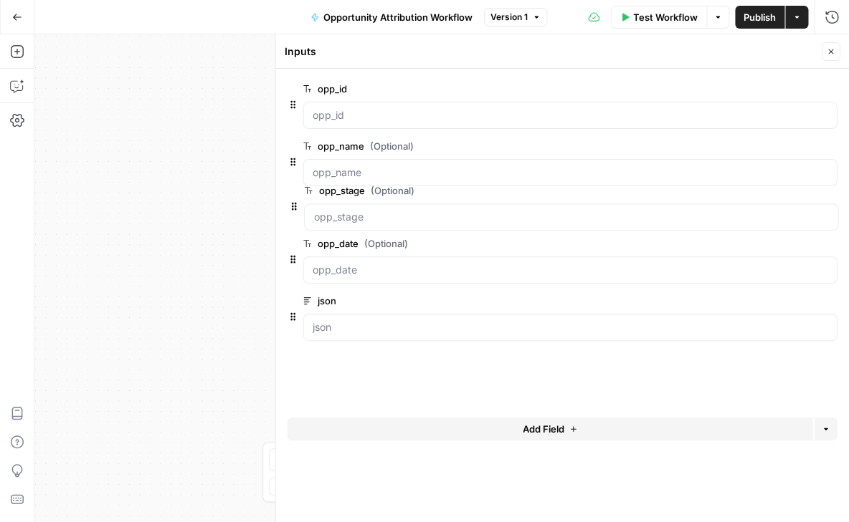
drag, startPoint x: 291, startPoint y: 330, endPoint x: 292, endPoint y: 195, distance: 134.7
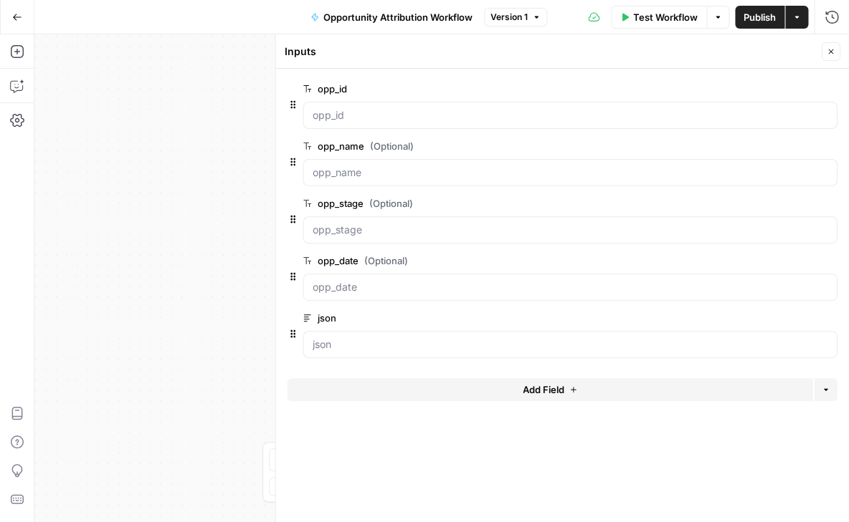
click at [770, 17] on span "Publish" at bounding box center [759, 17] width 32 height 14
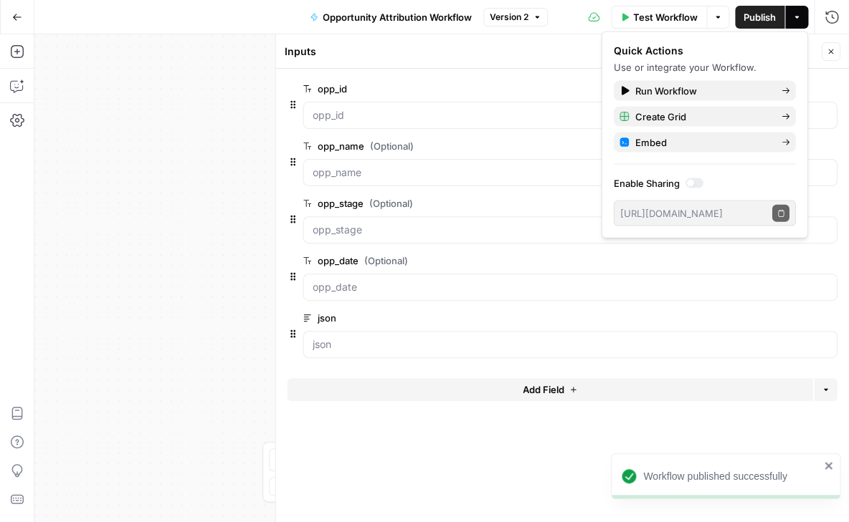
click at [829, 46] on button "Close" at bounding box center [830, 51] width 19 height 19
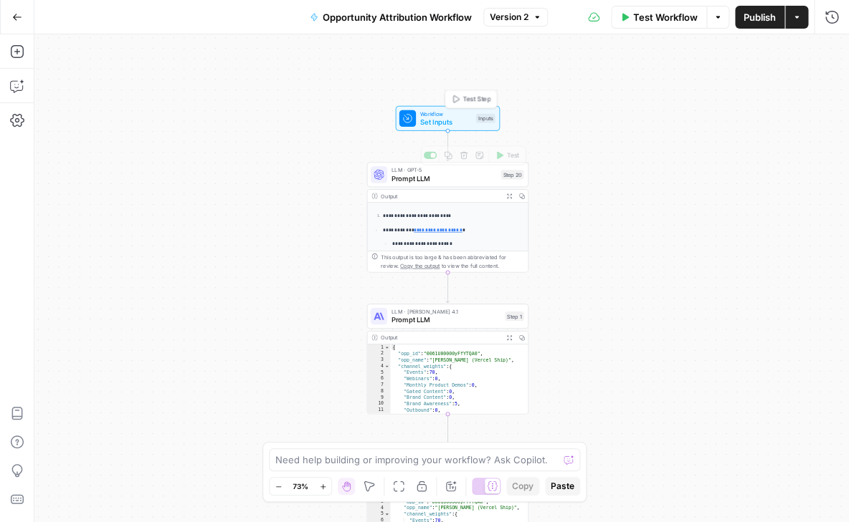
click at [434, 123] on span "Set Inputs" at bounding box center [446, 122] width 52 height 11
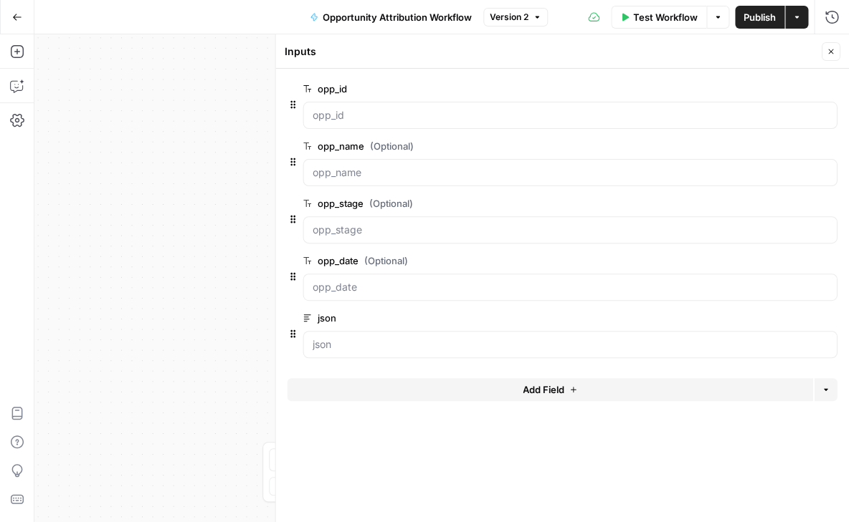
click at [831, 52] on icon "button" at bounding box center [830, 51] width 9 height 9
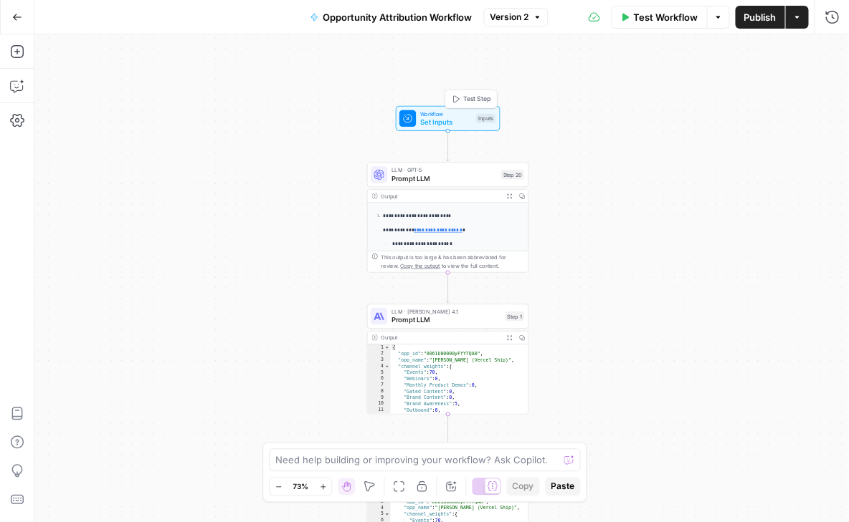
click at [477, 98] on span "Test Step" at bounding box center [476, 99] width 28 height 9
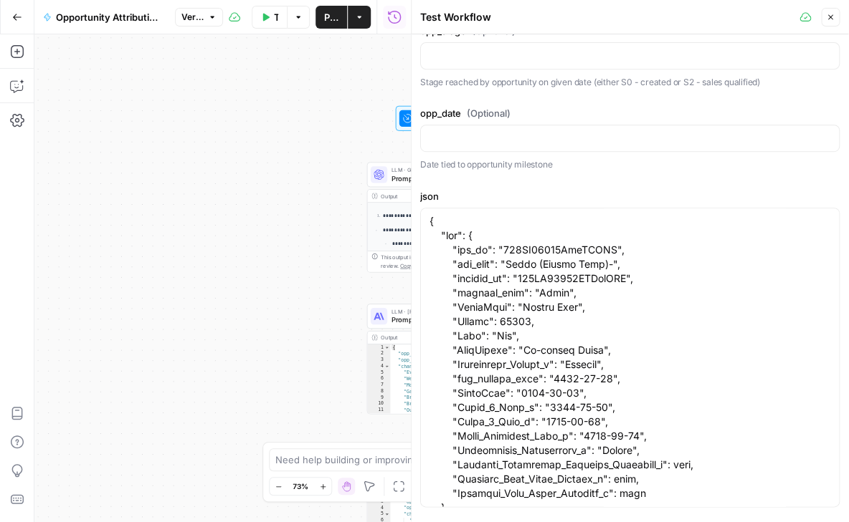
scroll to position [170, 0]
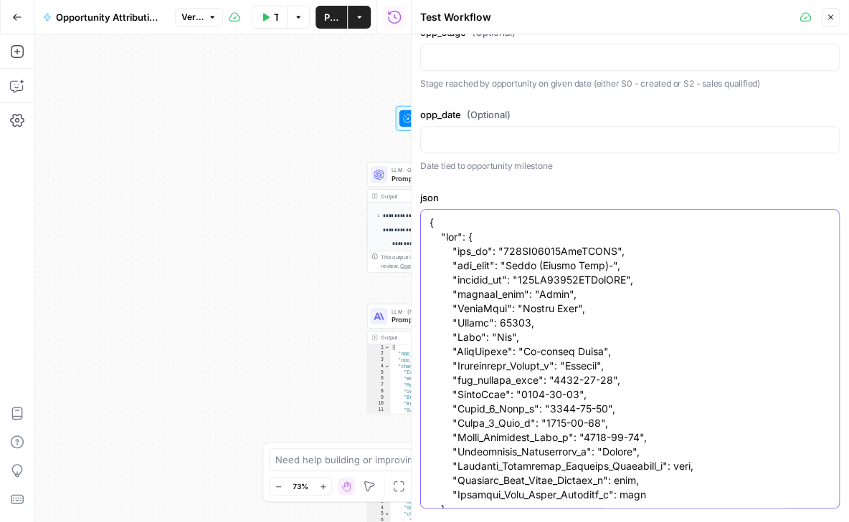
drag, startPoint x: 546, startPoint y: 406, endPoint x: 605, endPoint y: 406, distance: 58.8
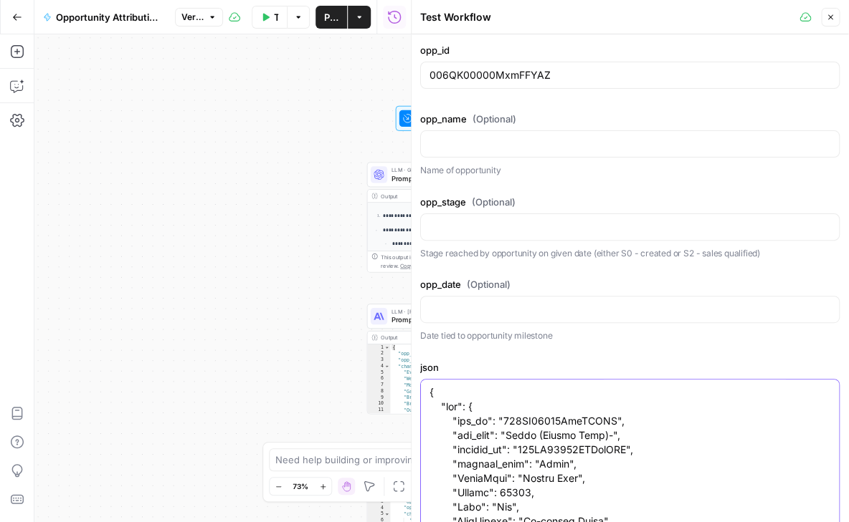
scroll to position [0, 0]
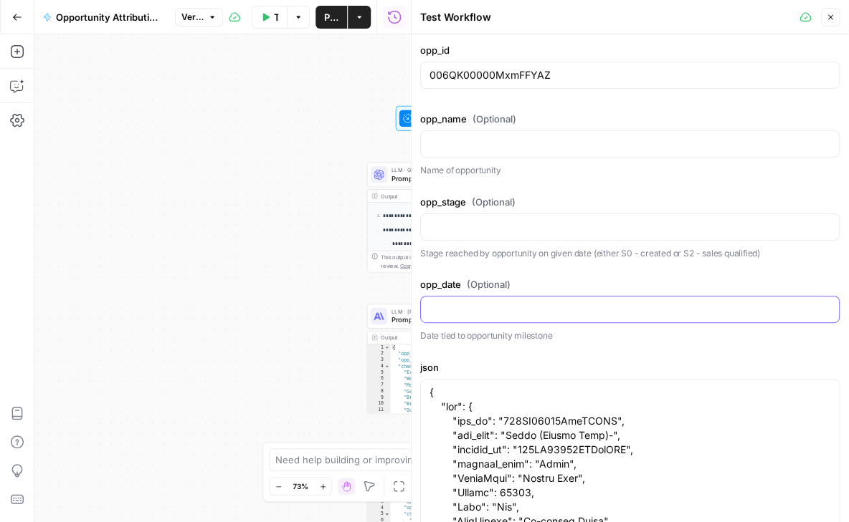
click at [471, 303] on input "opp_date (Optional)" at bounding box center [629, 309] width 401 height 14
paste input "2025-06-30"
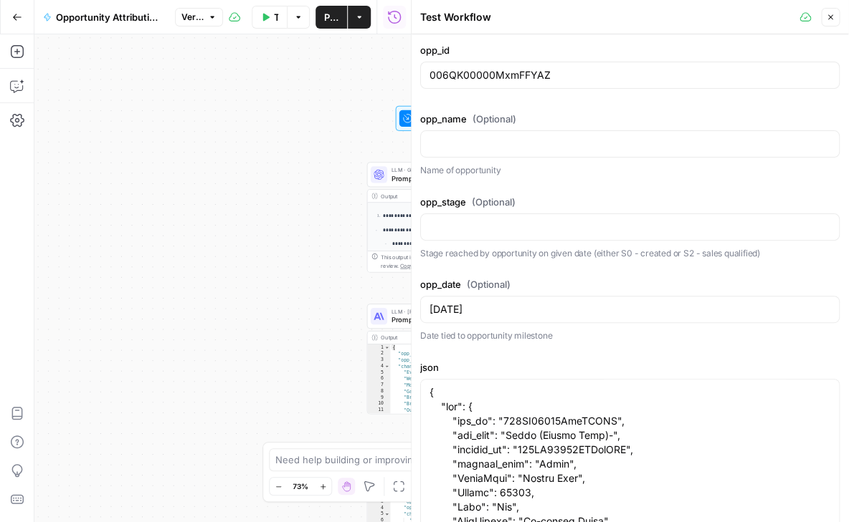
click at [427, 310] on div "2025-06-30" at bounding box center [629, 309] width 419 height 27
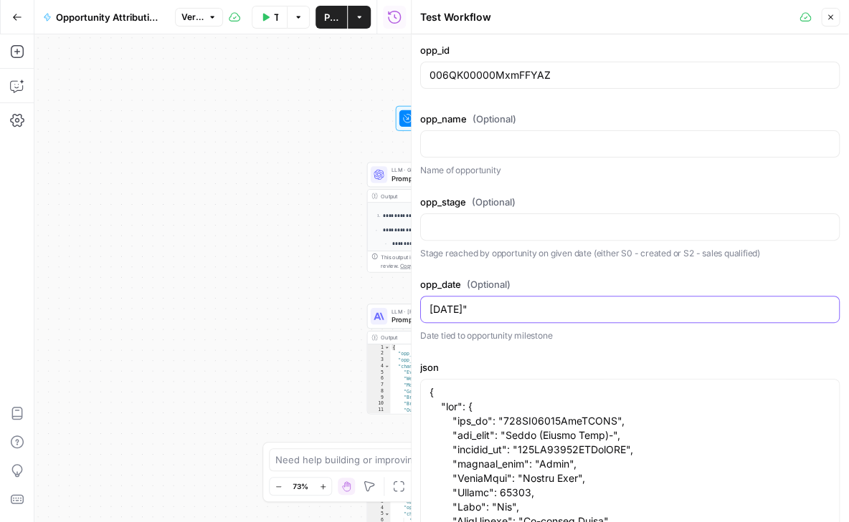
click at [431, 307] on input "2025-06-30"" at bounding box center [629, 309] width 401 height 14
type input ""2025-06-30""
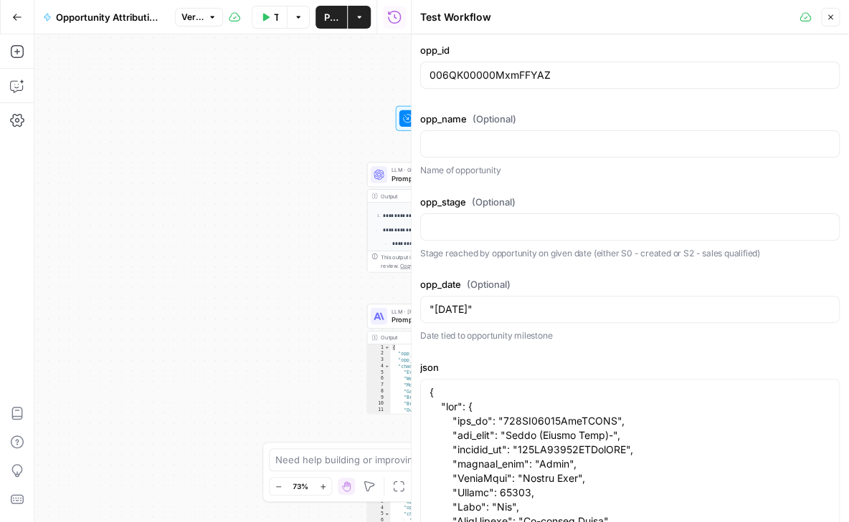
click at [442, 214] on div at bounding box center [629, 227] width 419 height 27
type input "S"
type input ""S0""
click at [467, 152] on div at bounding box center [629, 143] width 419 height 27
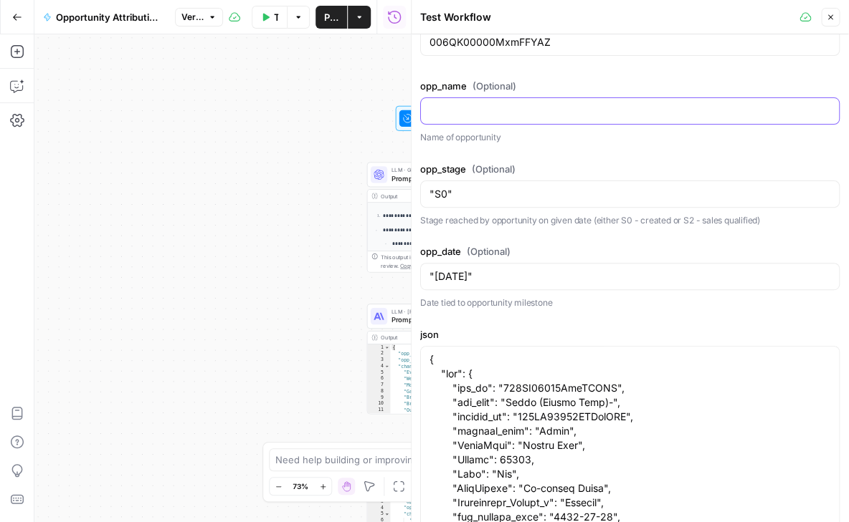
type input "o"
drag, startPoint x: 517, startPoint y: 401, endPoint x: 613, endPoint y: 401, distance: 96.0
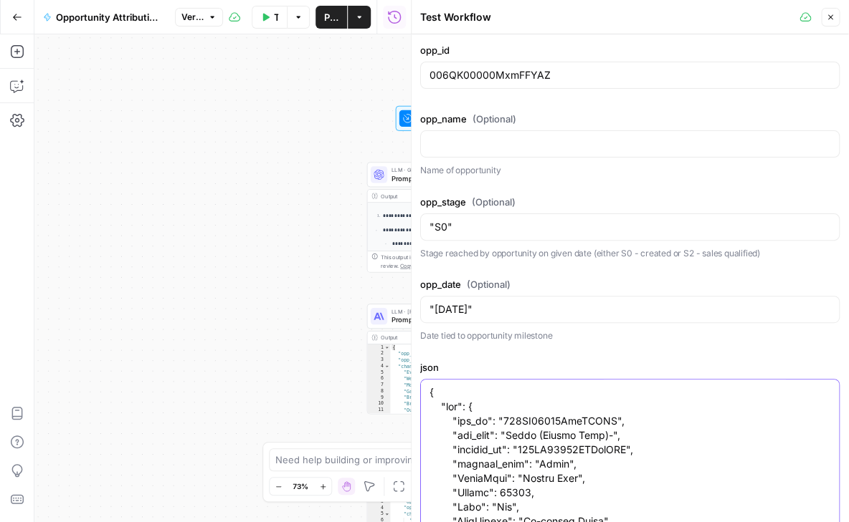
scroll to position [0, 0]
click at [497, 138] on input "opp_name (Optional)" at bounding box center [629, 144] width 401 height 14
paste input ""Rilla (Vercel Ship)-""
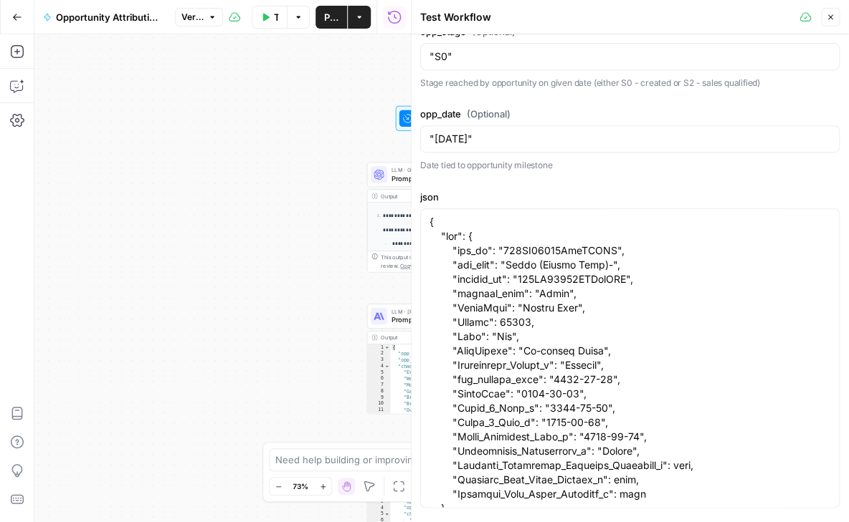
scroll to position [170, 0]
type input ""Rilla (Vercel Ship)-""
click at [835, 15] on button "Close" at bounding box center [830, 17] width 19 height 19
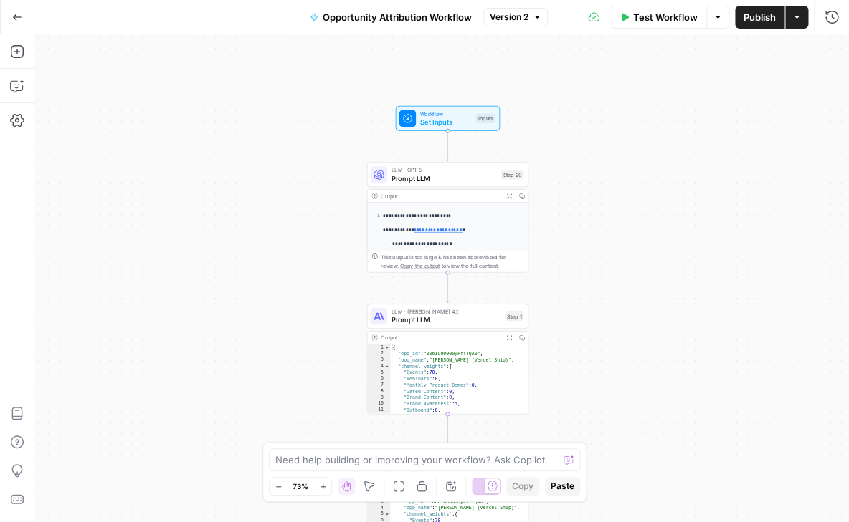
click at [439, 113] on span "Workflow" at bounding box center [446, 114] width 52 height 9
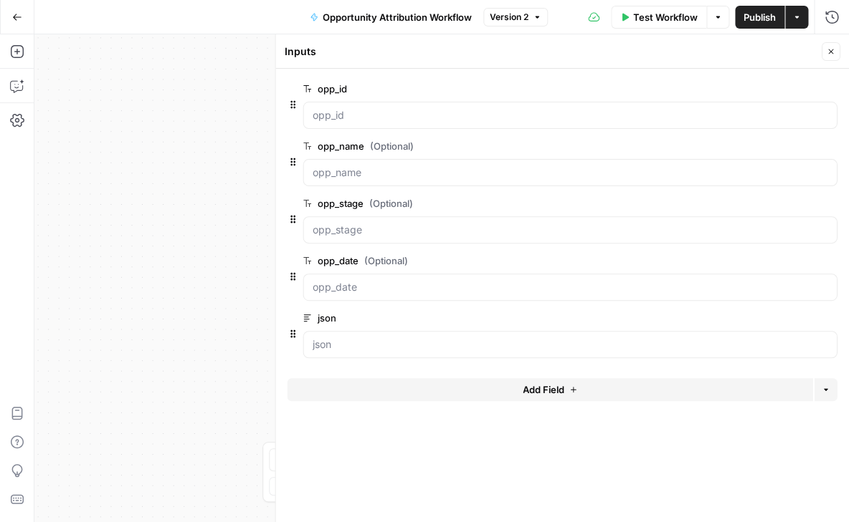
click at [793, 145] on span "edit field" at bounding box center [783, 145] width 32 height 11
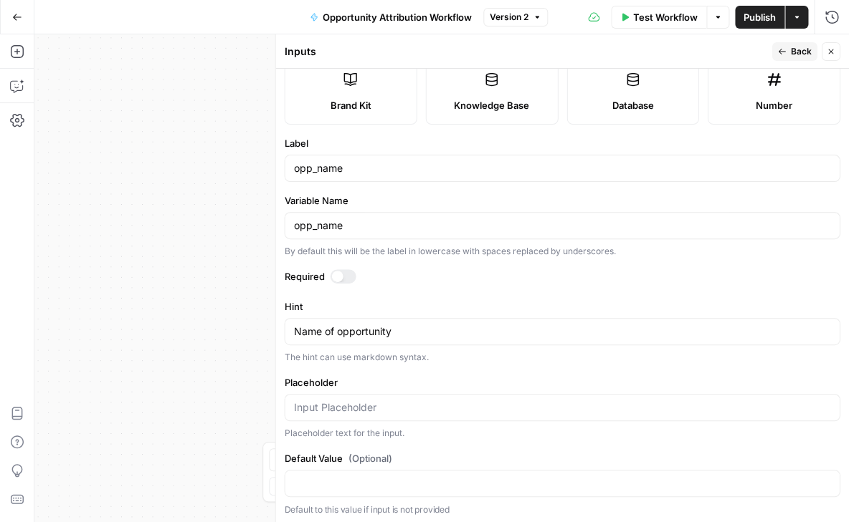
click at [339, 272] on div at bounding box center [336, 276] width 11 height 11
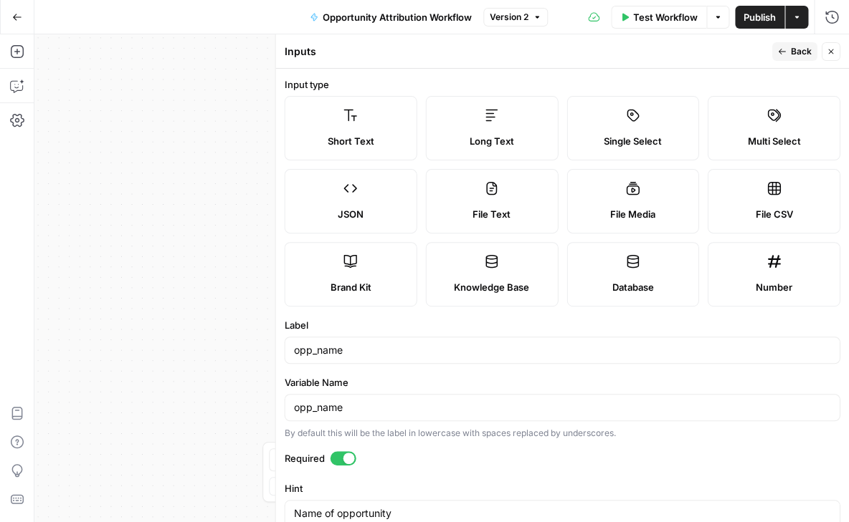
scroll to position [0, 0]
click at [791, 49] on span "Back" at bounding box center [800, 51] width 21 height 13
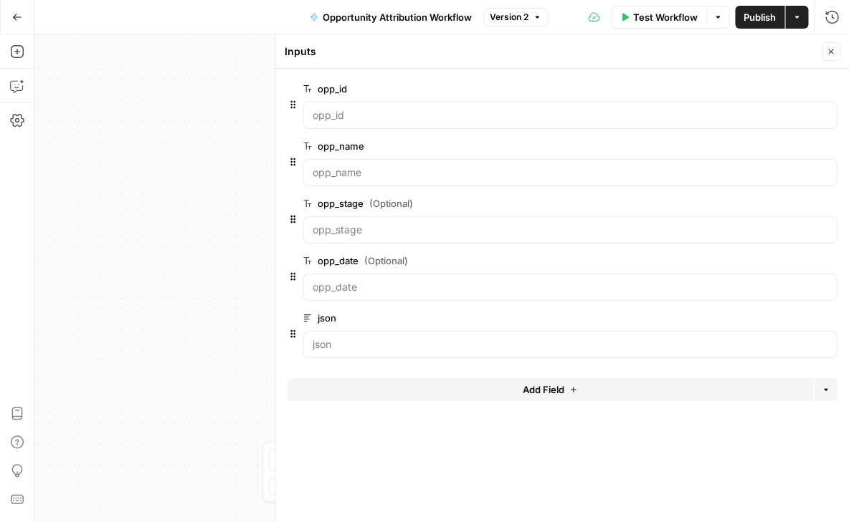
click at [778, 203] on span "edit field" at bounding box center [783, 203] width 32 height 11
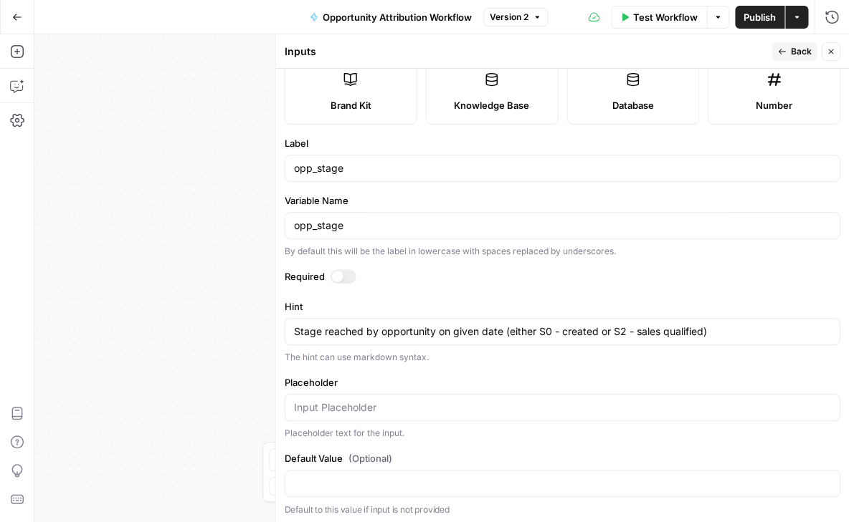
click at [336, 271] on div at bounding box center [336, 276] width 11 height 11
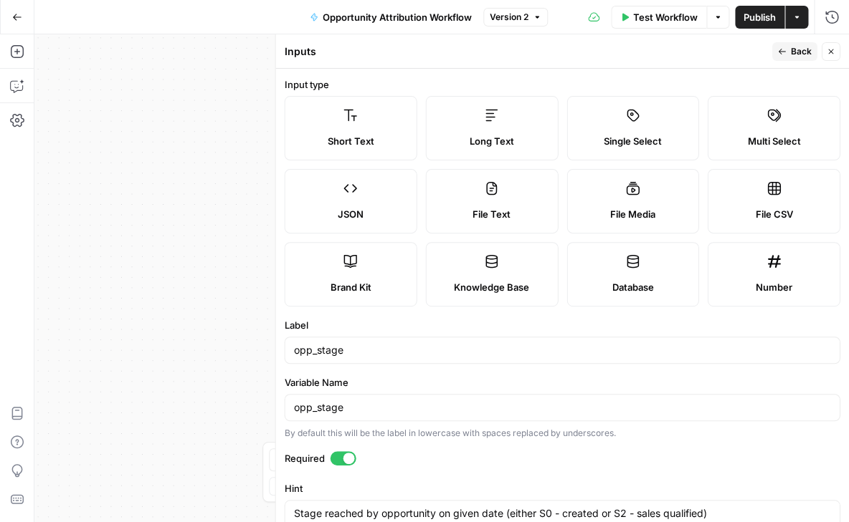
click at [785, 55] on icon "button" at bounding box center [781, 51] width 9 height 9
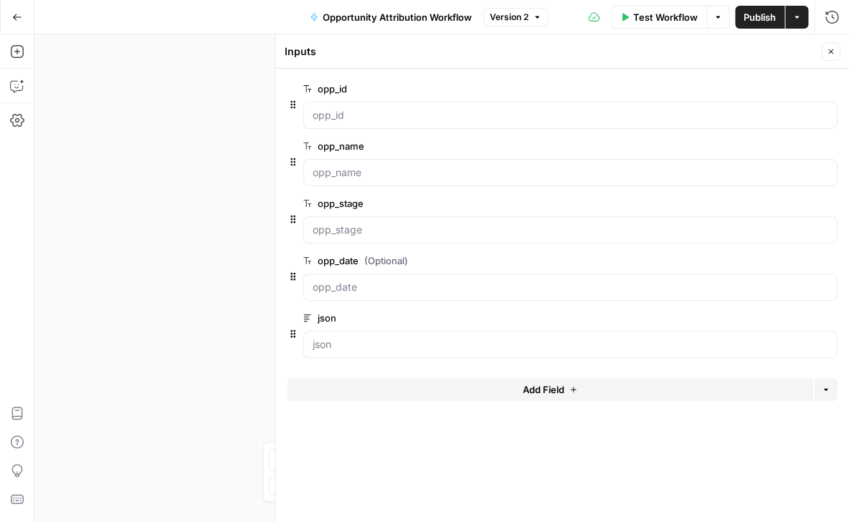
click at [789, 258] on span "edit field" at bounding box center [783, 260] width 32 height 11
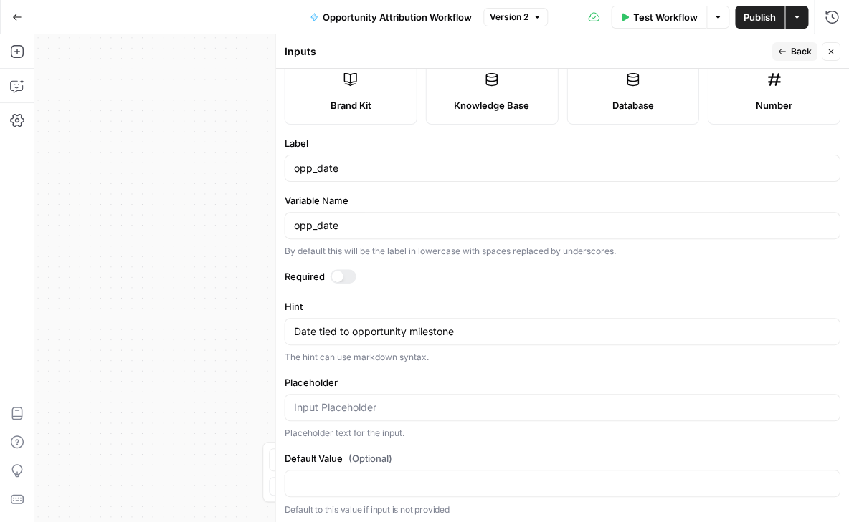
click at [339, 277] on div at bounding box center [336, 276] width 11 height 11
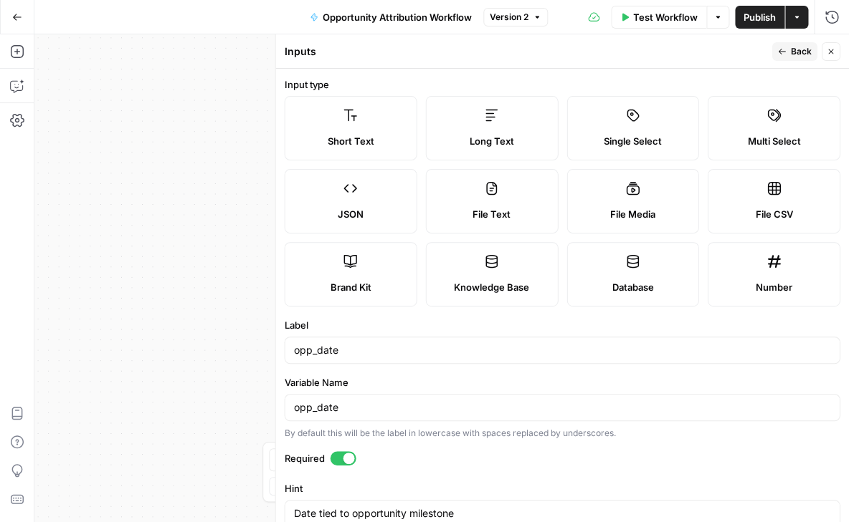
click at [795, 52] on span "Back" at bounding box center [800, 51] width 21 height 13
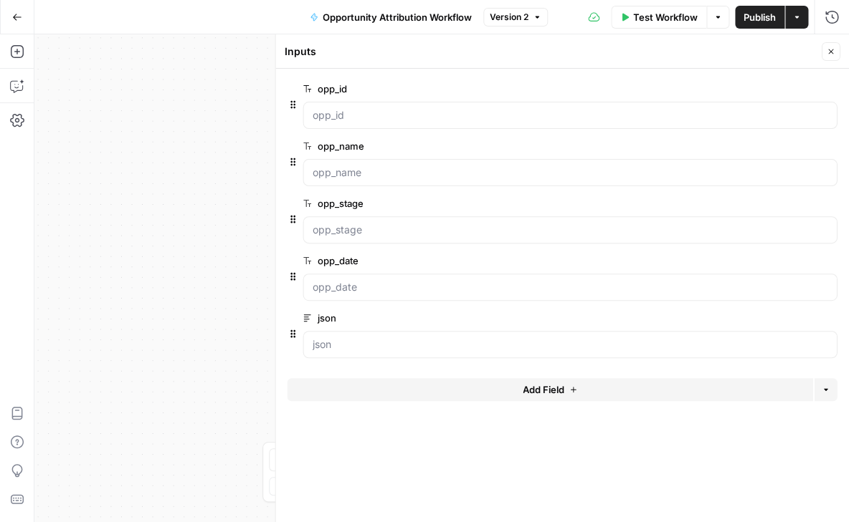
click at [834, 49] on icon "button" at bounding box center [830, 51] width 9 height 9
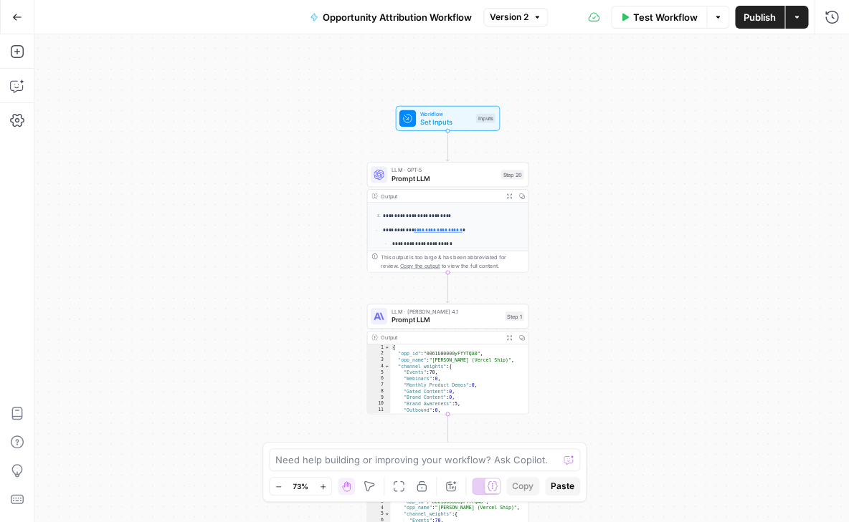
click at [668, 13] on span "Test Workflow" at bounding box center [665, 17] width 64 height 14
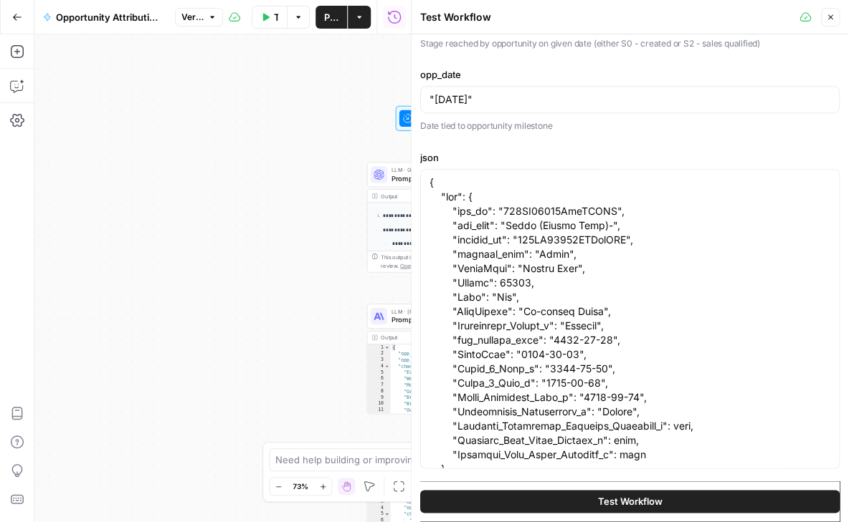
scroll to position [210, 0]
click at [592, 500] on button "Test Workflow" at bounding box center [629, 501] width 419 height 23
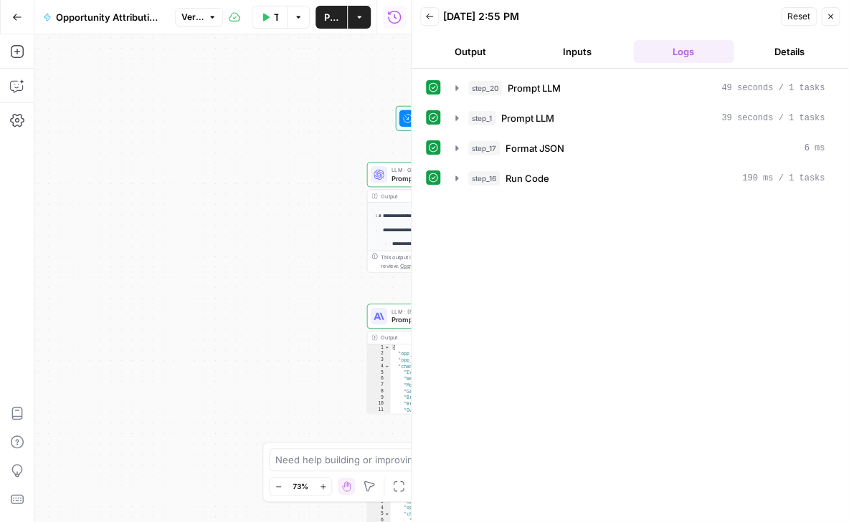
click at [322, 223] on div "**********" at bounding box center [222, 278] width 377 height 488
click at [426, 16] on icon "button" at bounding box center [429, 17] width 7 height 6
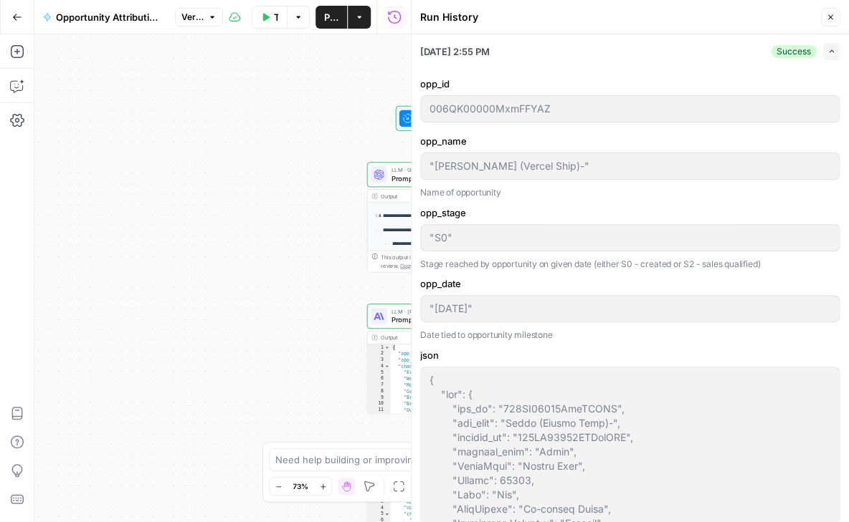
click at [831, 15] on icon "button" at bounding box center [830, 17] width 9 height 9
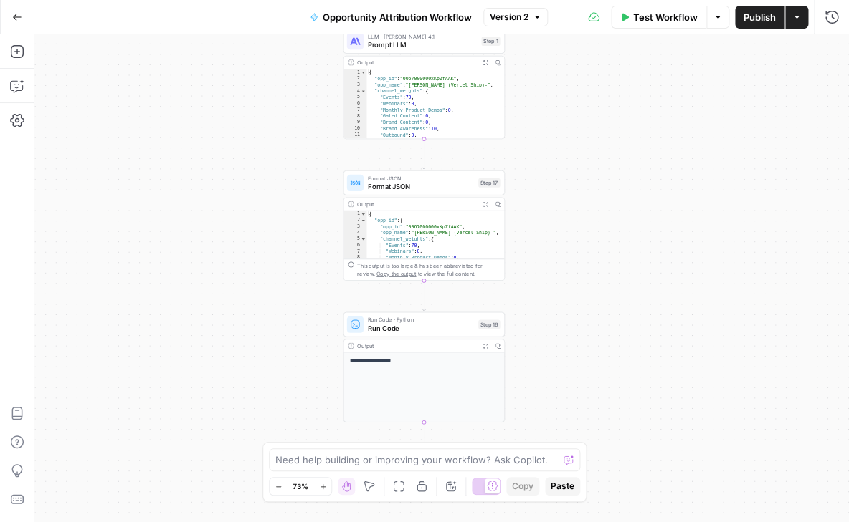
click at [421, 47] on span "Prompt LLM" at bounding box center [423, 44] width 110 height 11
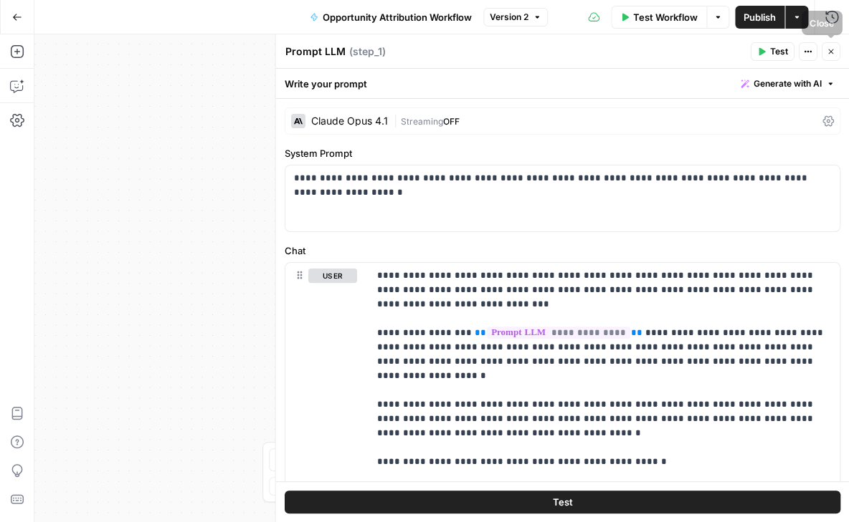
click at [834, 50] on icon "button" at bounding box center [830, 51] width 9 height 9
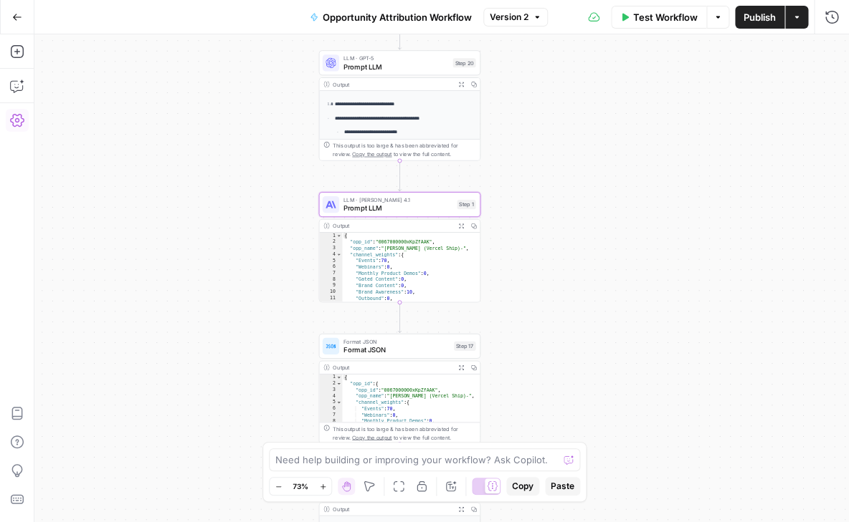
click at [14, 127] on icon "button" at bounding box center [17, 120] width 14 height 14
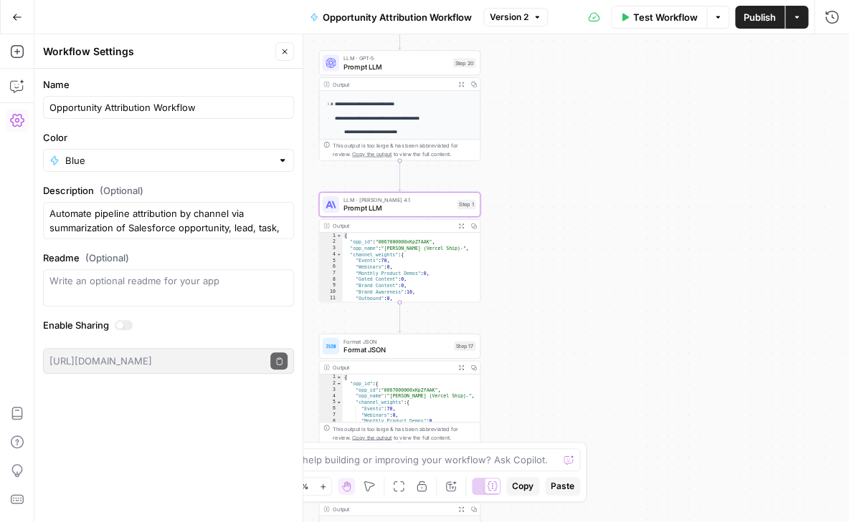
click at [14, 19] on icon "button" at bounding box center [17, 17] width 10 height 10
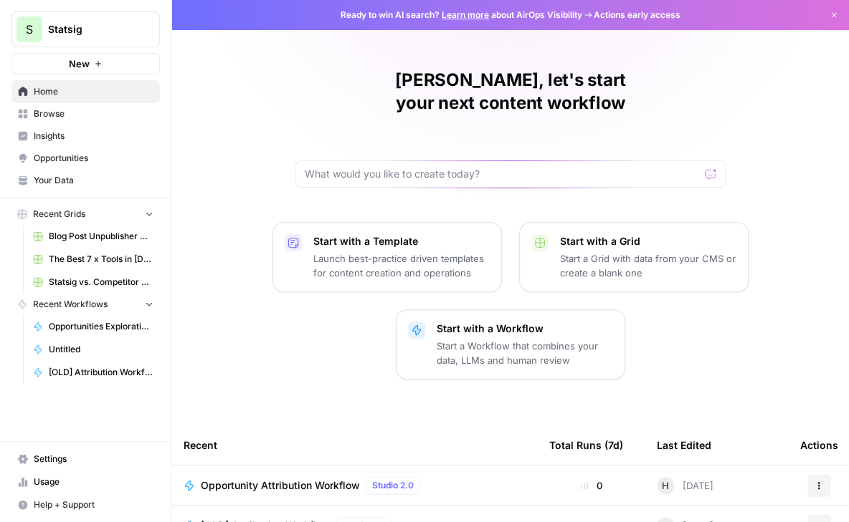
click at [70, 366] on span "[OLD] Attribution Workflow" at bounding box center [101, 372] width 105 height 13
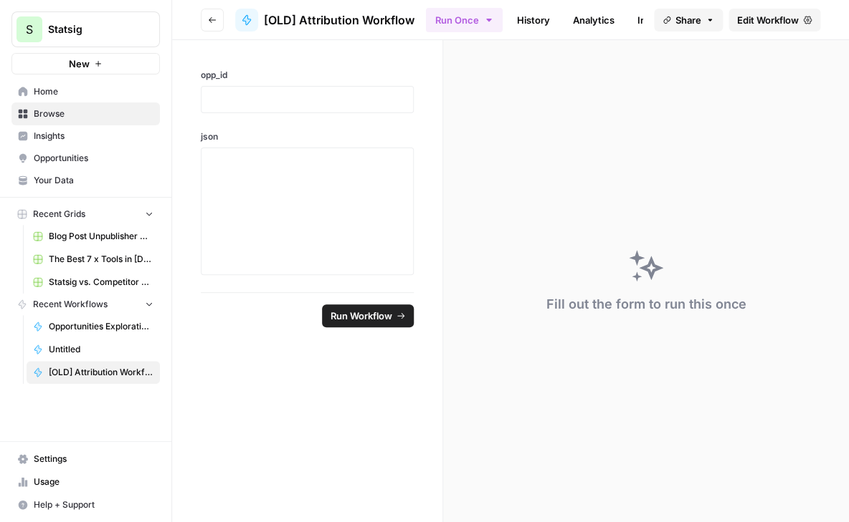
click at [740, 23] on span "Edit Workflow" at bounding box center [768, 20] width 62 height 14
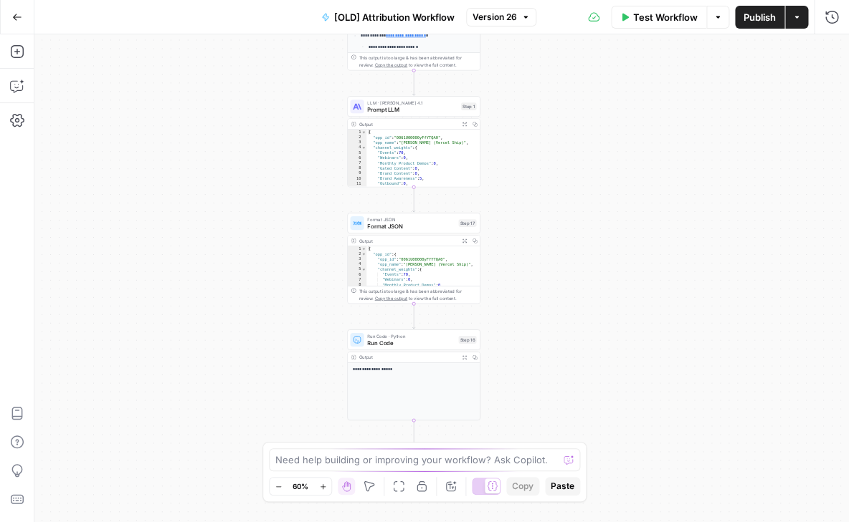
click at [530, 14] on button "Version 26" at bounding box center [501, 17] width 70 height 19
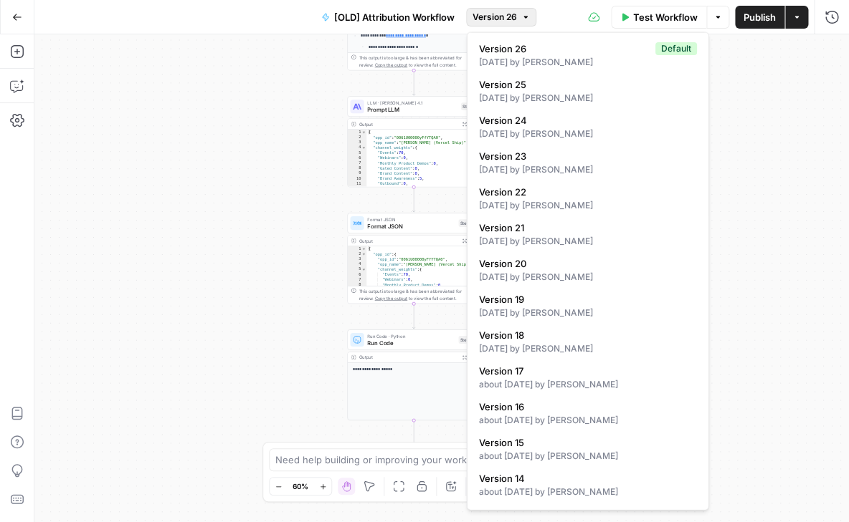
click at [550, 19] on div "Test Workflow Options Publish Actions Run History" at bounding box center [692, 17] width 312 height 34
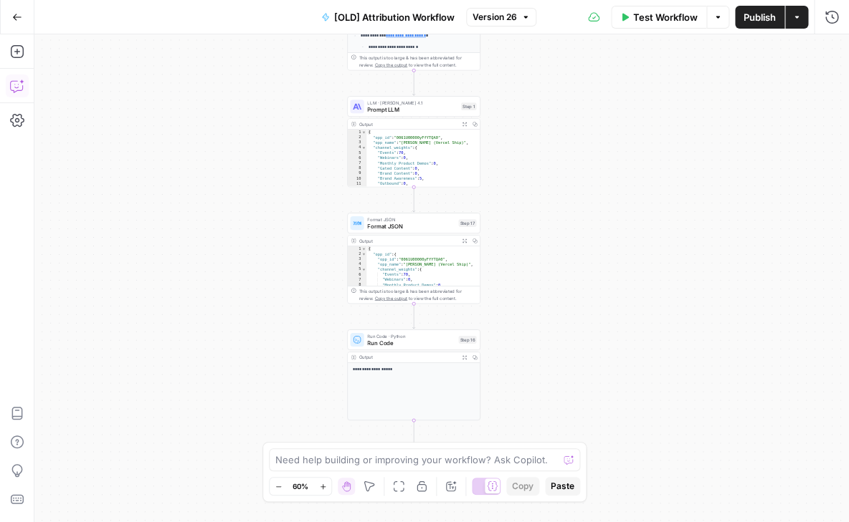
click at [21, 14] on icon "button" at bounding box center [17, 17] width 10 height 10
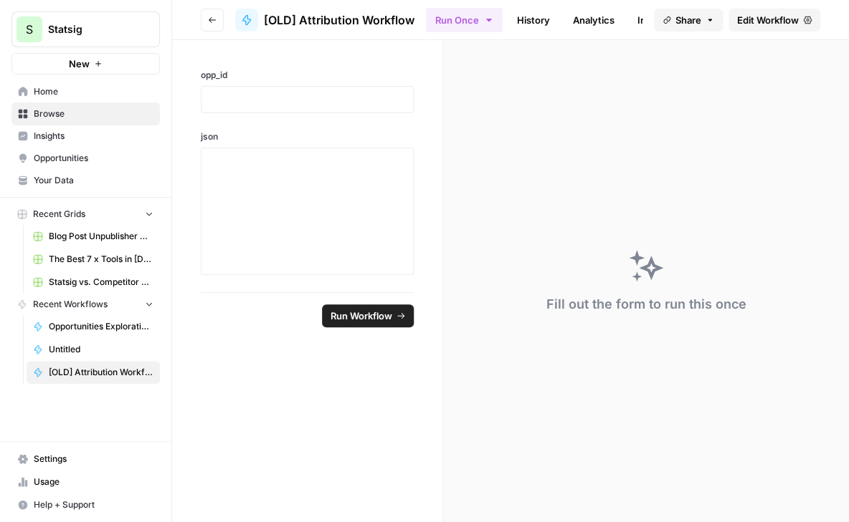
click at [78, 329] on span "Opportunities Exploration Workflow" at bounding box center [101, 326] width 105 height 13
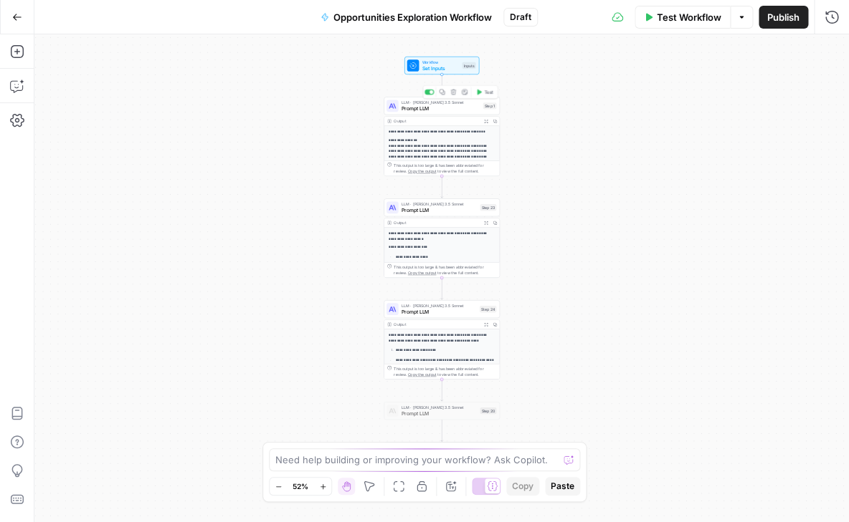
click at [437, 108] on span "Prompt LLM" at bounding box center [440, 108] width 79 height 7
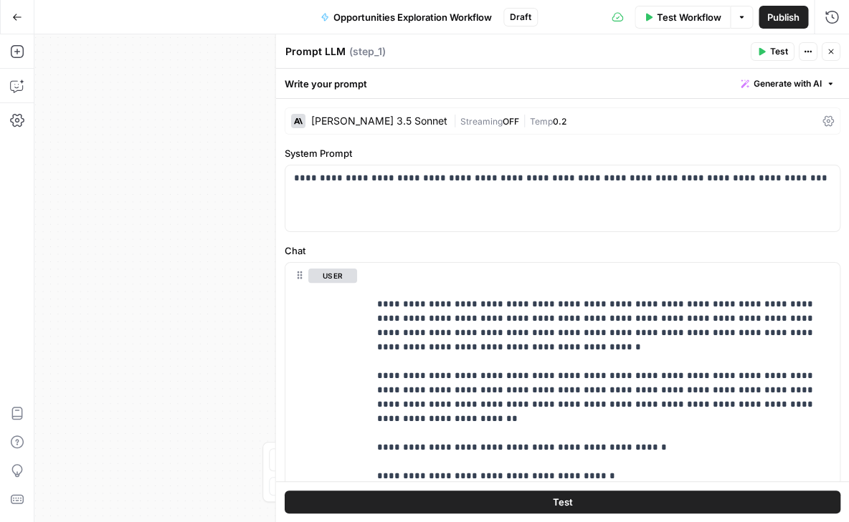
click at [338, 122] on div "Claude 3.5 Sonnet" at bounding box center [378, 121] width 136 height 10
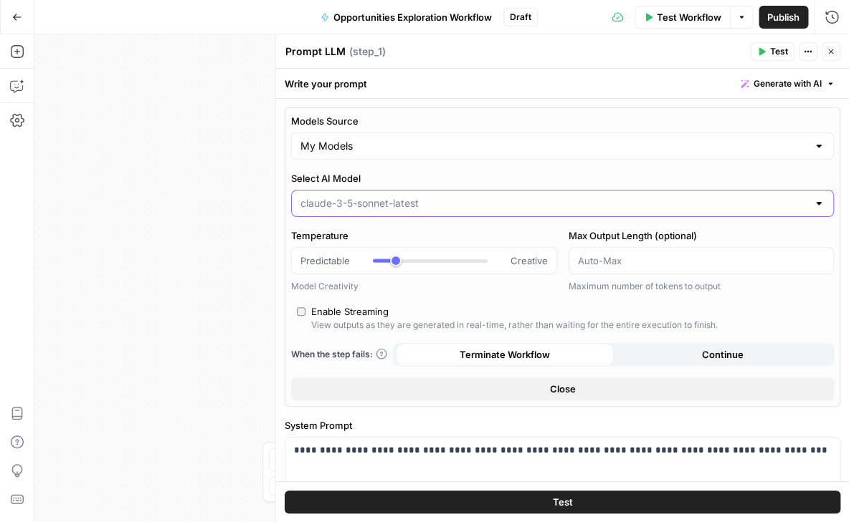
click at [387, 204] on input "Select AI Model" at bounding box center [553, 203] width 507 height 14
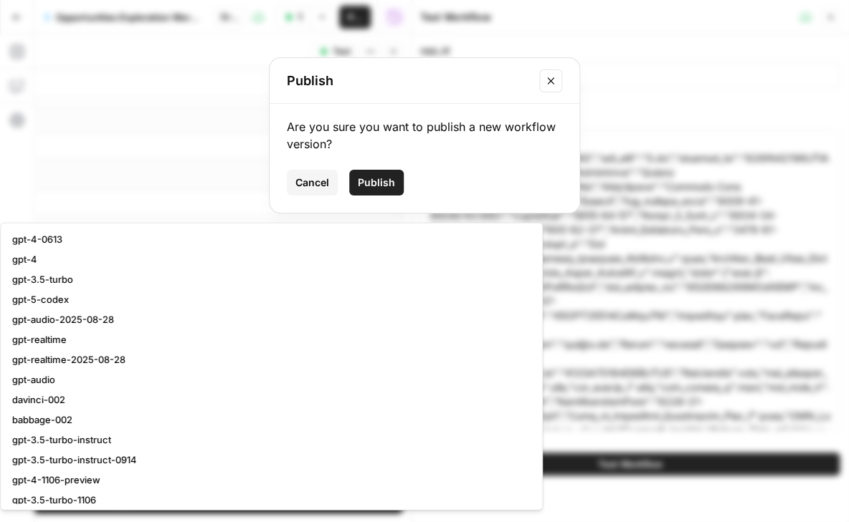
type input "claude-3-5-sonnet-latest"
click at [320, 179] on span "Cancel" at bounding box center [312, 183] width 34 height 14
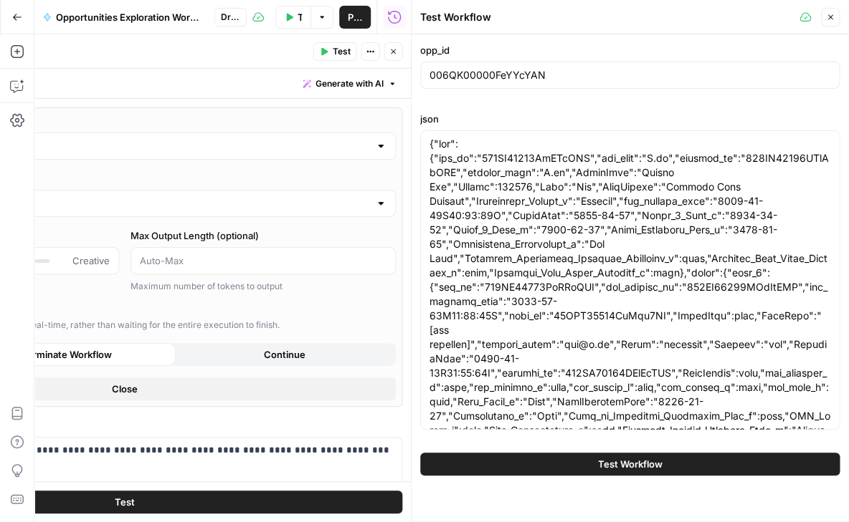
click at [827, 19] on icon "button" at bounding box center [830, 17] width 9 height 9
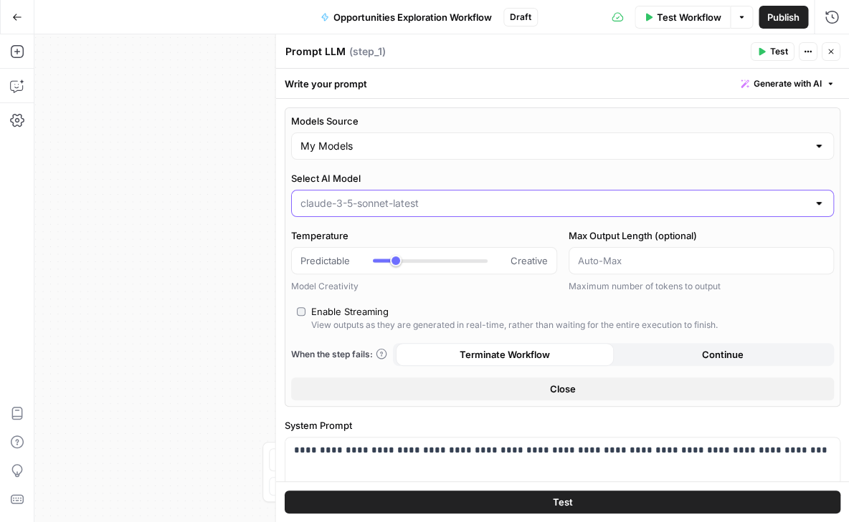
click at [445, 201] on input "Select AI Model" at bounding box center [553, 203] width 507 height 14
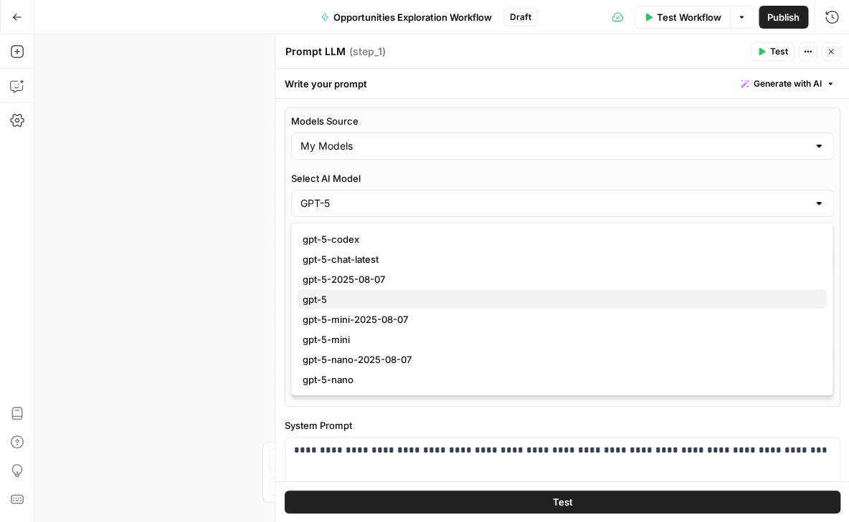
click at [330, 297] on span "gpt-5" at bounding box center [558, 299] width 512 height 14
type input "gpt-5"
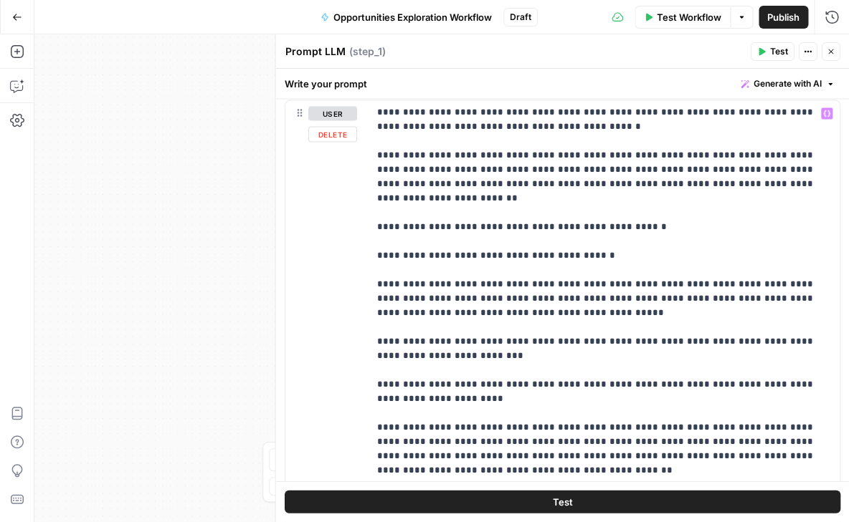
scroll to position [58, 0]
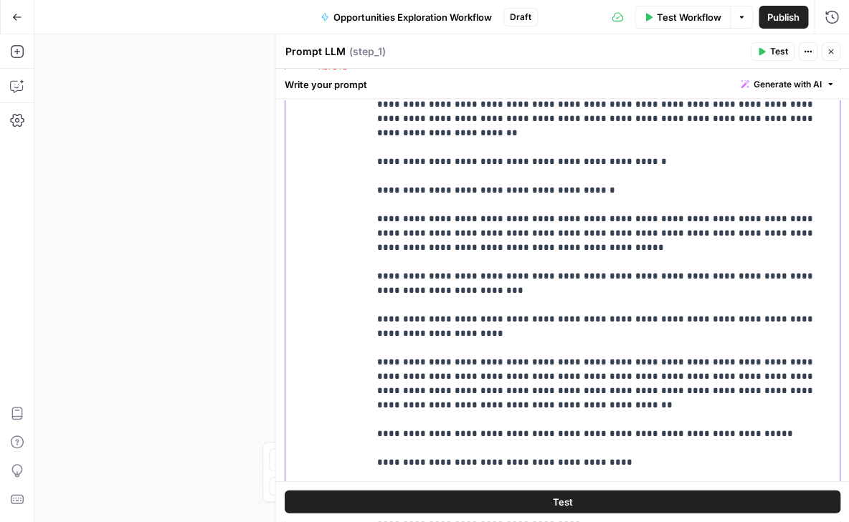
click at [502, 262] on p "**********" at bounding box center [603, 297] width 454 height 631
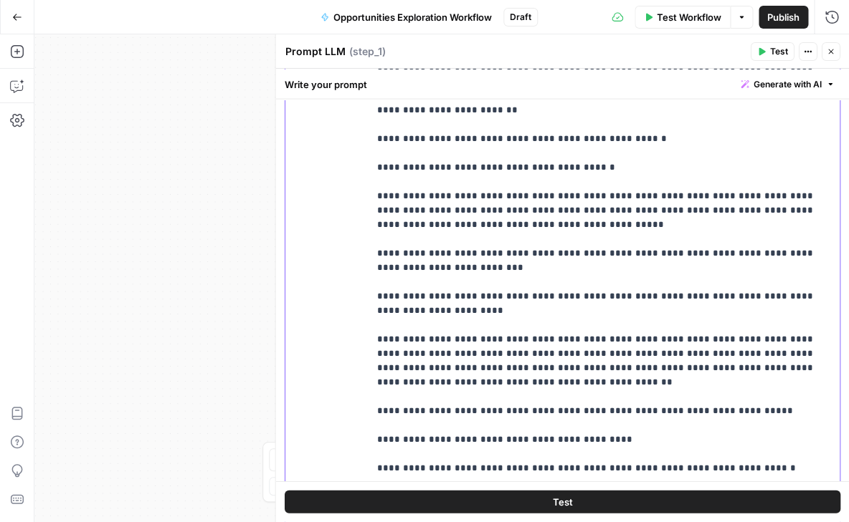
scroll to position [872, 0]
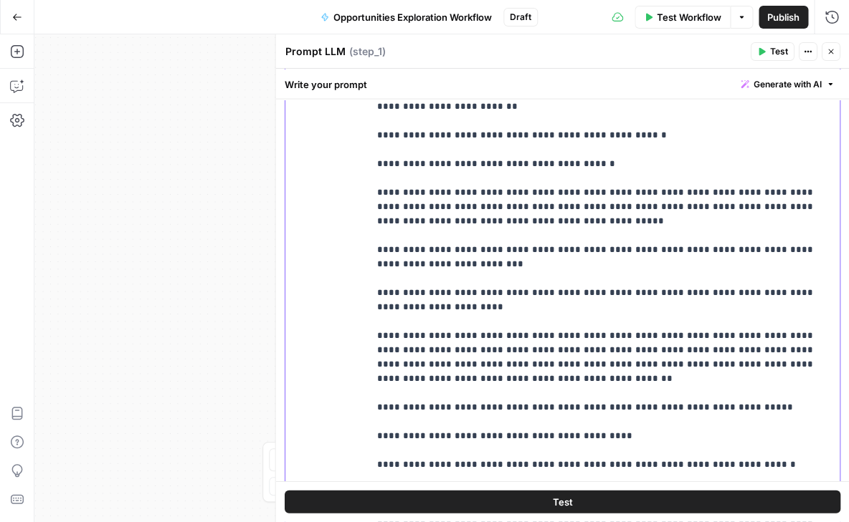
click at [403, 259] on p "**********" at bounding box center [603, 271] width 454 height 631
click at [493, 276] on p "**********" at bounding box center [603, 271] width 454 height 631
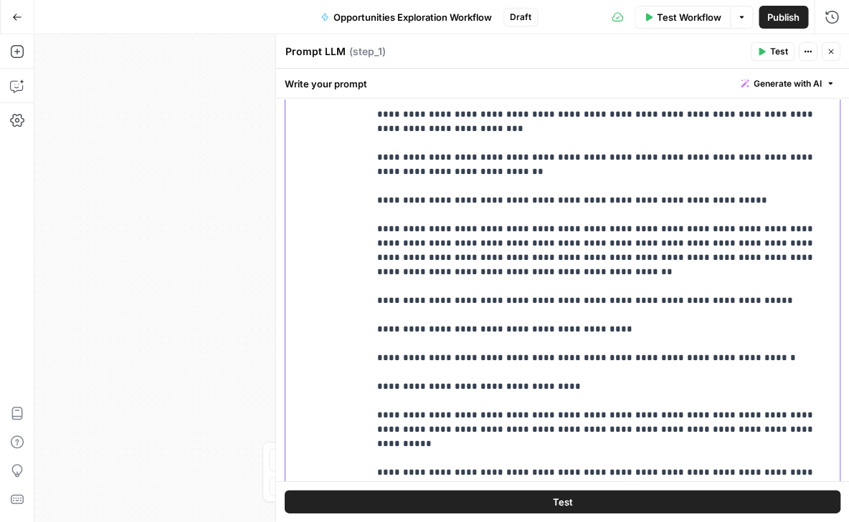
scroll to position [0, 0]
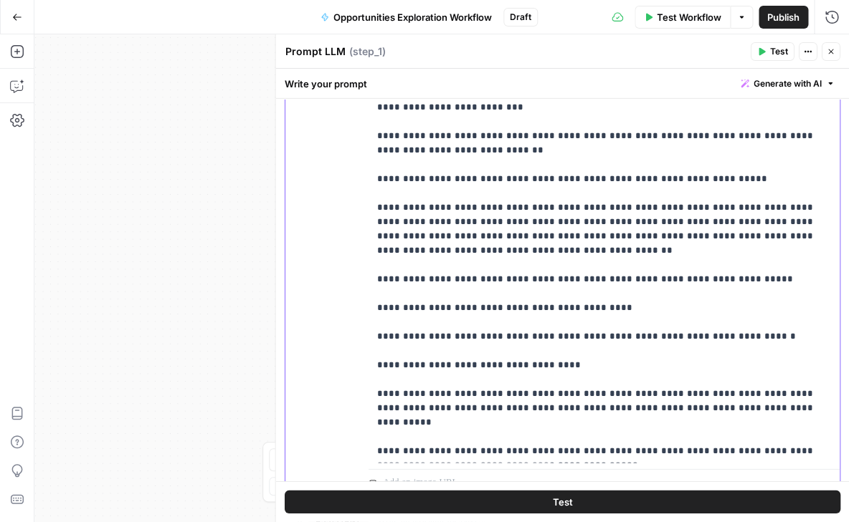
click at [519, 370] on p "**********" at bounding box center [603, 128] width 454 height 659
click at [621, 365] on p "**********" at bounding box center [603, 128] width 454 height 659
click at [675, 368] on p "**********" at bounding box center [603, 128] width 454 height 659
click at [632, 363] on p "**********" at bounding box center [603, 128] width 454 height 659
click at [717, 377] on p "**********" at bounding box center [603, 128] width 454 height 659
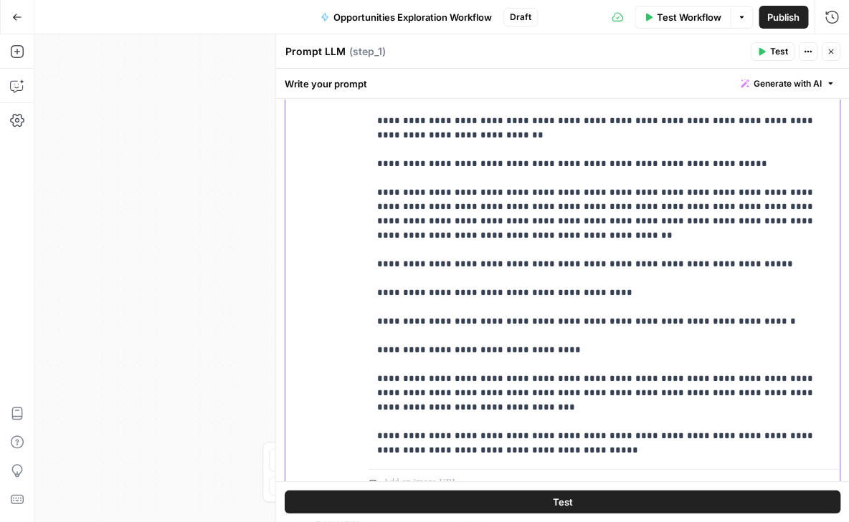
scroll to position [101, 0]
click at [758, 361] on p "**********" at bounding box center [603, 122] width 454 height 674
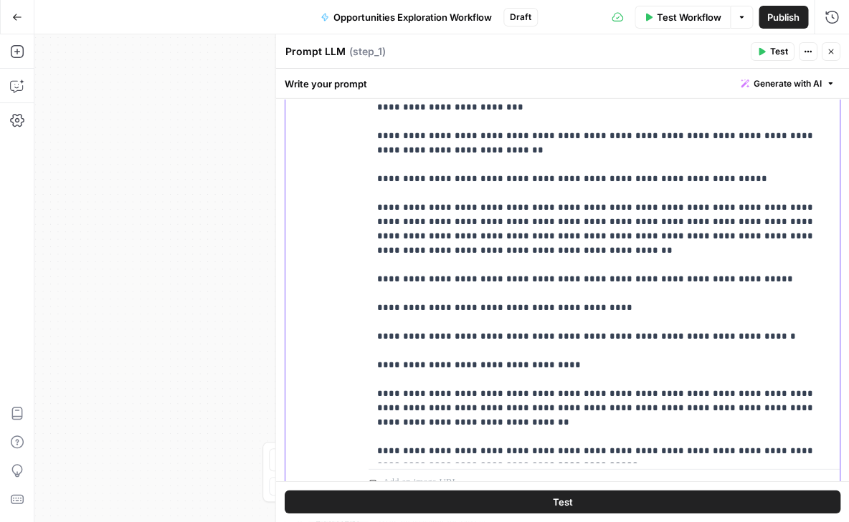
click at [684, 394] on p "**********" at bounding box center [603, 136] width 454 height 674
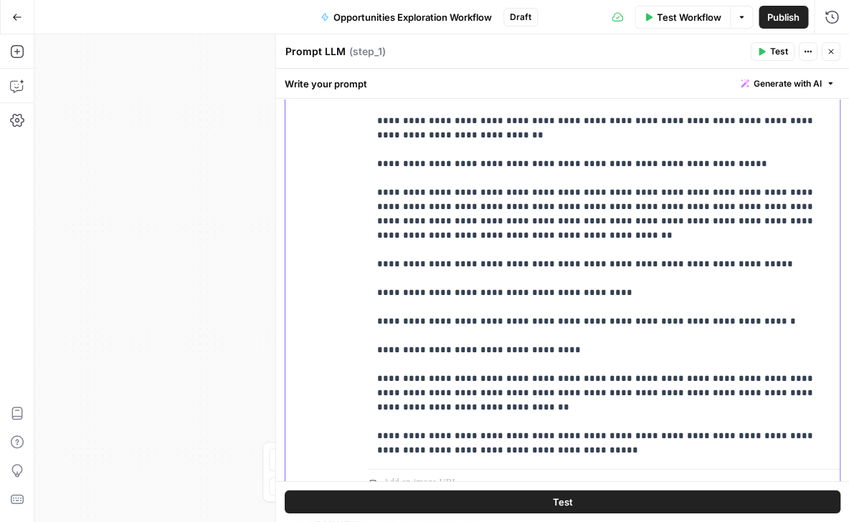
scroll to position [101, 0]
click at [635, 362] on p "**********" at bounding box center [603, 122] width 454 height 674
click at [664, 353] on p "**********" at bounding box center [603, 122] width 454 height 674
click at [740, 362] on p "**********" at bounding box center [603, 122] width 454 height 674
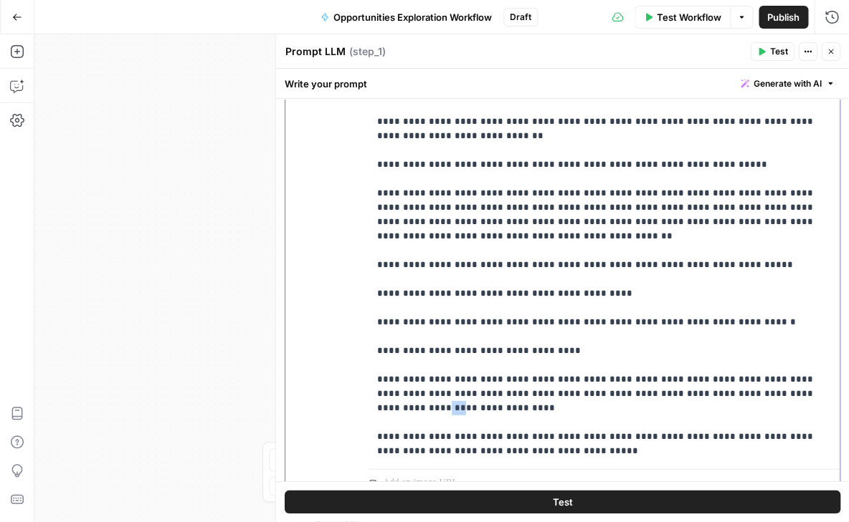
scroll to position [87, 0]
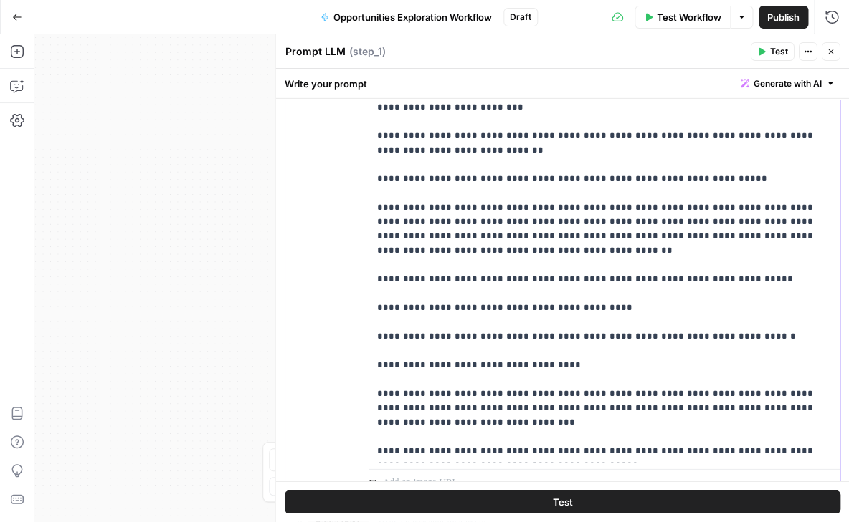
click at [671, 376] on p "**********" at bounding box center [603, 136] width 454 height 674
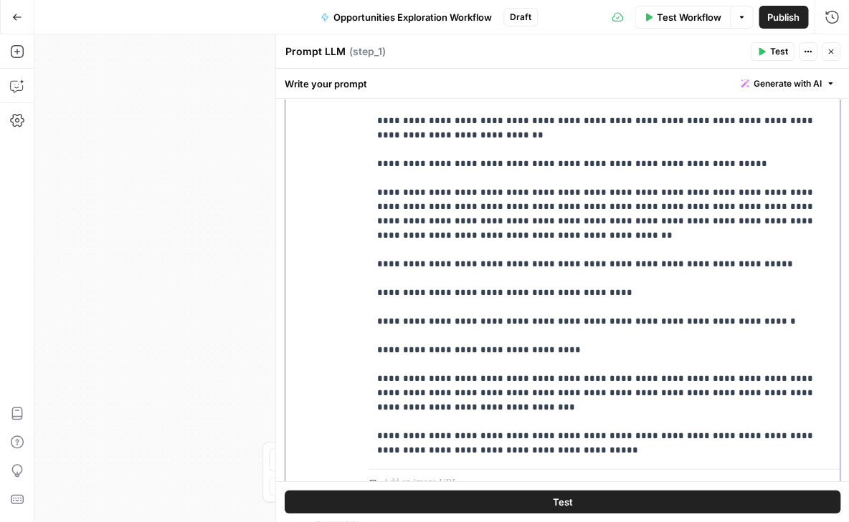
scroll to position [101, 0]
click at [816, 363] on p "**********" at bounding box center [603, 122] width 454 height 674
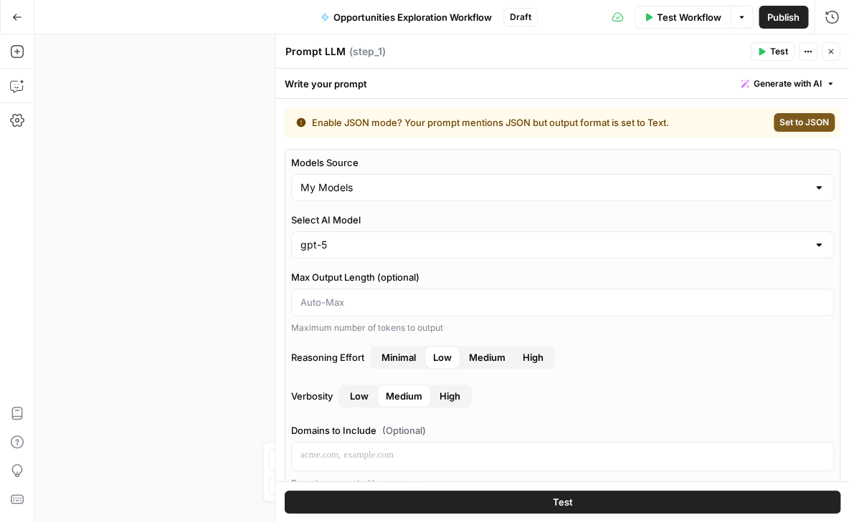
scroll to position [0, 0]
click at [782, 18] on span "Publish" at bounding box center [783, 17] width 32 height 14
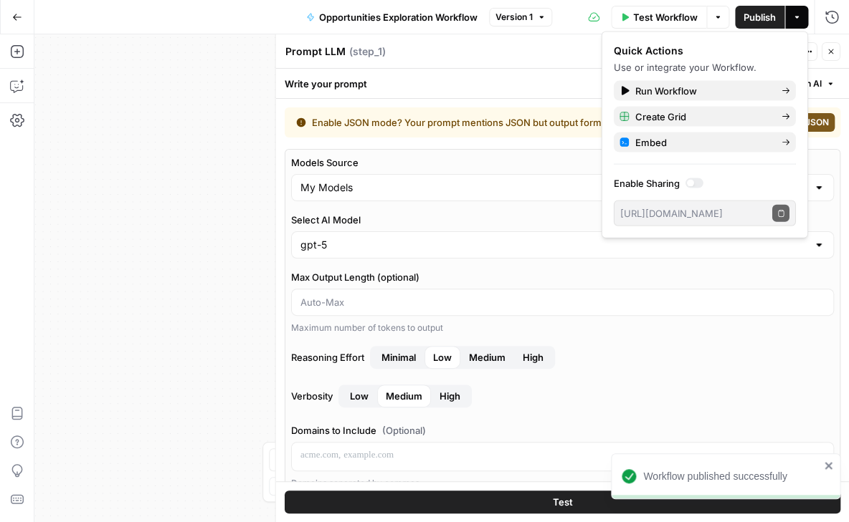
click at [554, 46] on div "Prompt LLM Prompt LLM ( step_1 )" at bounding box center [515, 52] width 462 height 16
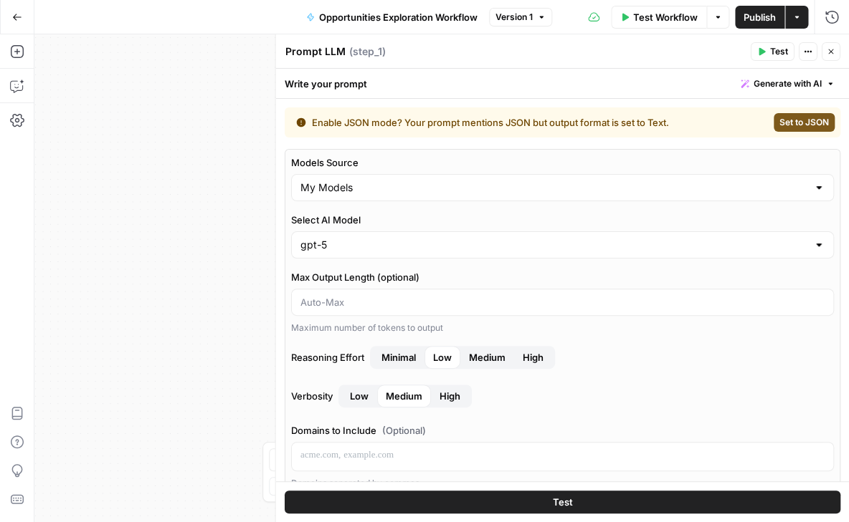
click at [830, 52] on icon "button" at bounding box center [830, 51] width 5 height 5
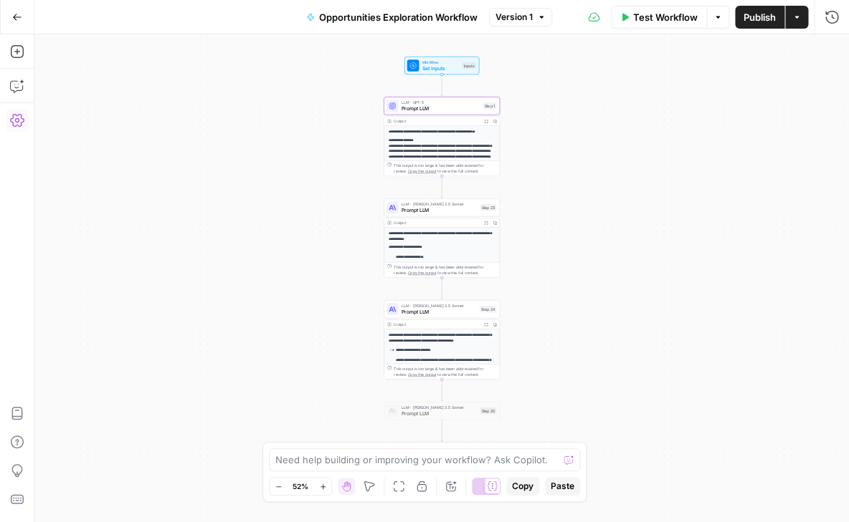
click at [14, 120] on icon "button" at bounding box center [17, 120] width 14 height 13
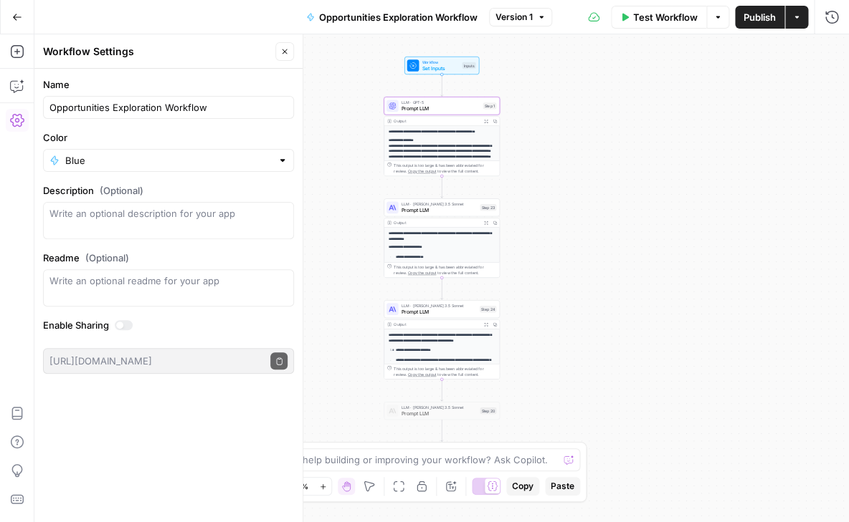
click at [14, 120] on icon "button" at bounding box center [17, 120] width 14 height 13
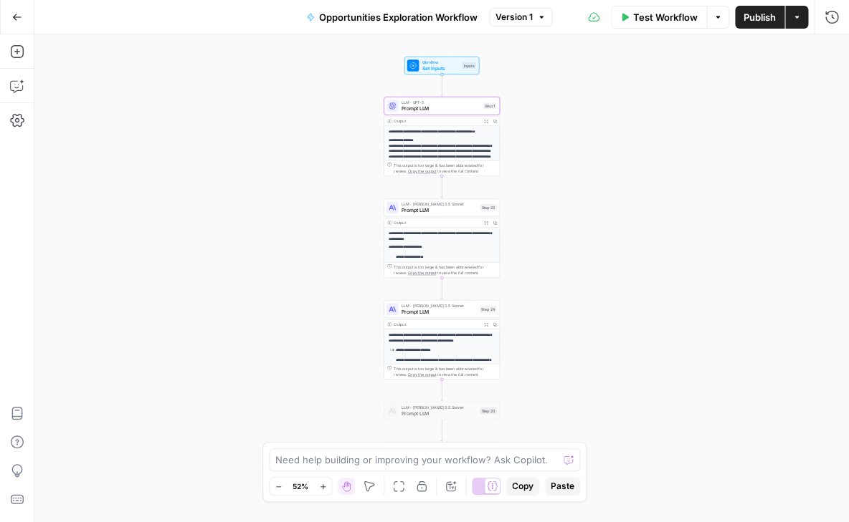
click at [16, 18] on icon "button" at bounding box center [17, 17] width 10 height 10
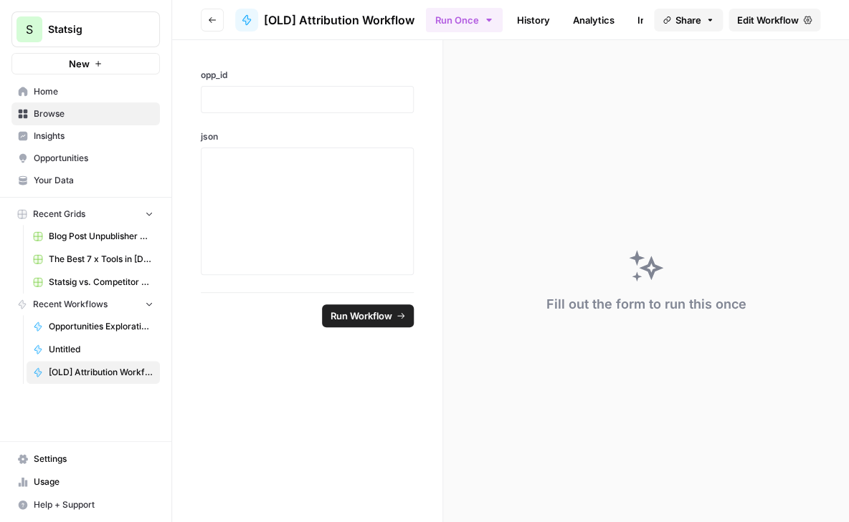
click at [209, 23] on icon "button" at bounding box center [212, 20] width 9 height 9
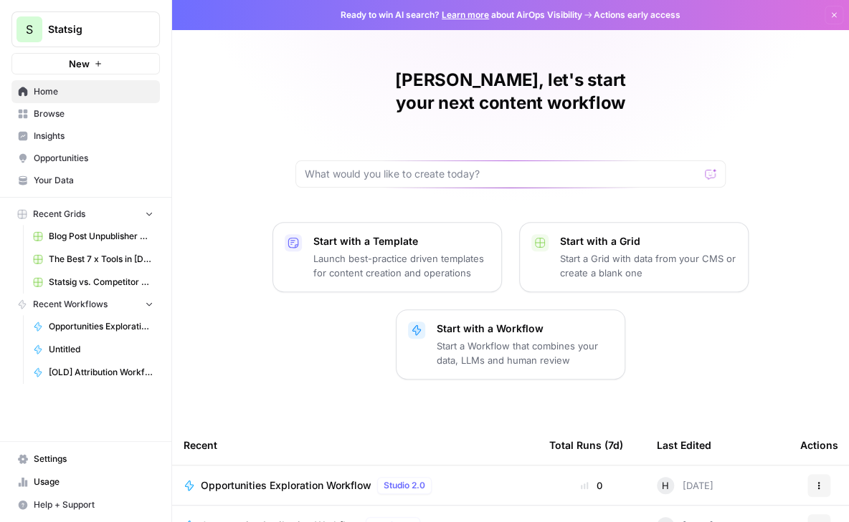
click at [115, 366] on span "[OLD] Attribution Workflow" at bounding box center [101, 372] width 105 height 13
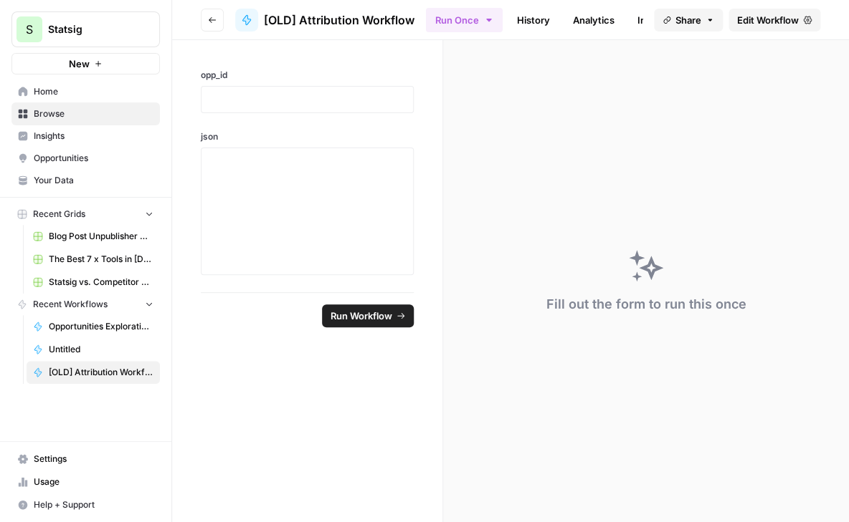
click at [769, 11] on link "Edit Workflow" at bounding box center [774, 20] width 92 height 23
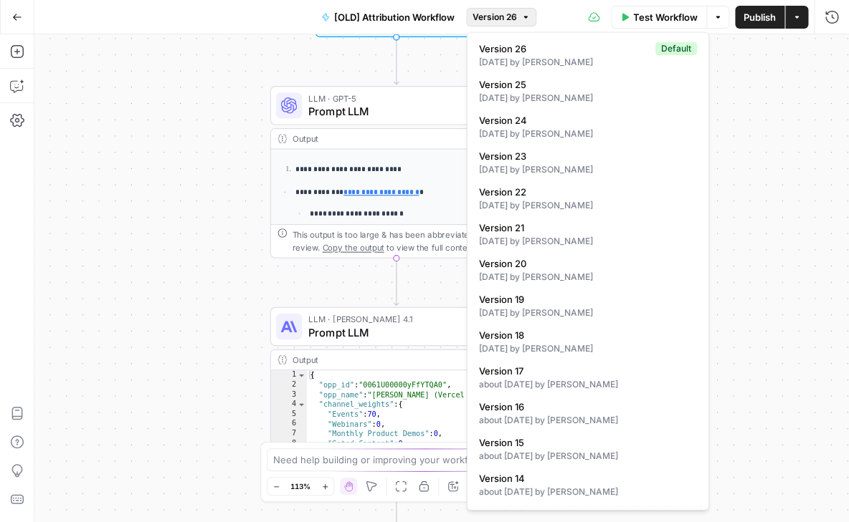
click at [497, 25] on button "Version 26" at bounding box center [501, 17] width 70 height 19
click at [527, 201] on div "1 day ago by Helen Lu" at bounding box center [588, 205] width 218 height 13
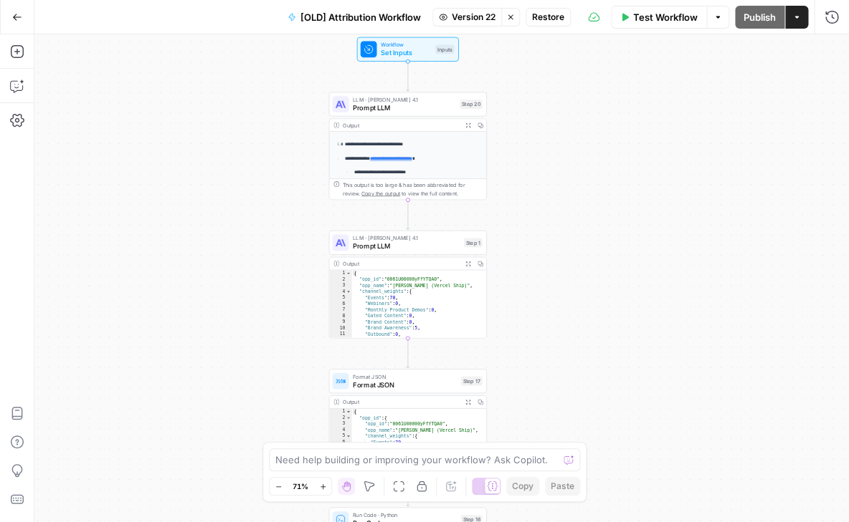
click at [405, 100] on span "LLM · [PERSON_NAME] 4.1" at bounding box center [404, 99] width 103 height 8
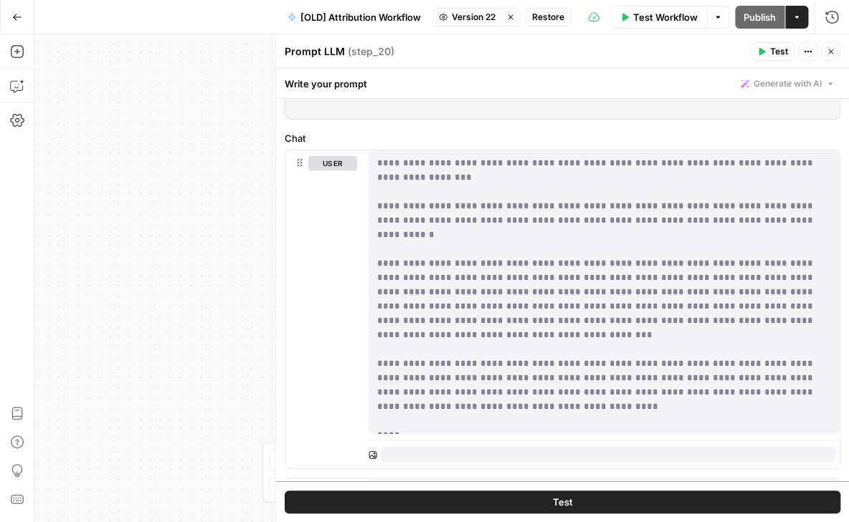
scroll to position [90, 0]
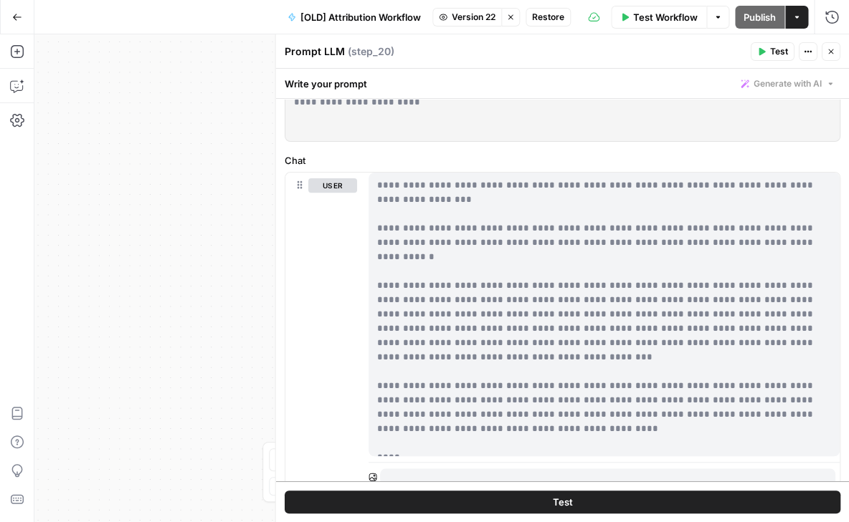
click at [831, 55] on icon "button" at bounding box center [830, 51] width 9 height 9
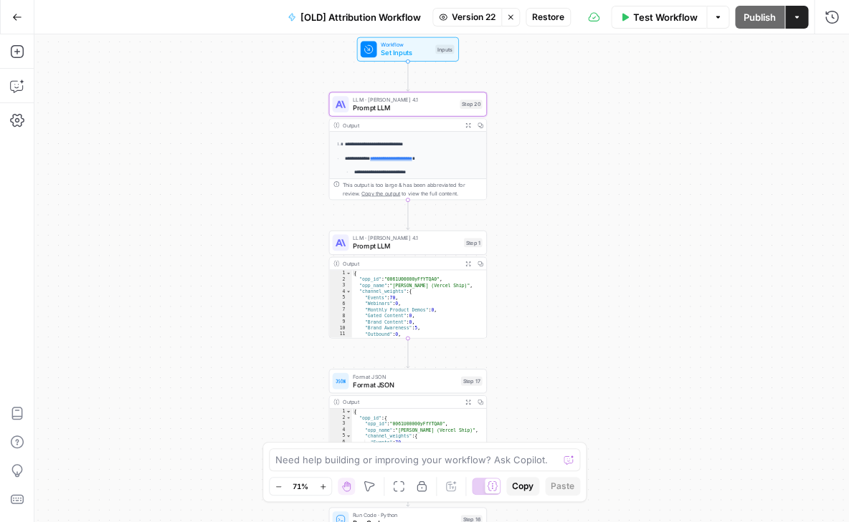
click at [395, 249] on span "Prompt LLM" at bounding box center [406, 247] width 107 height 10
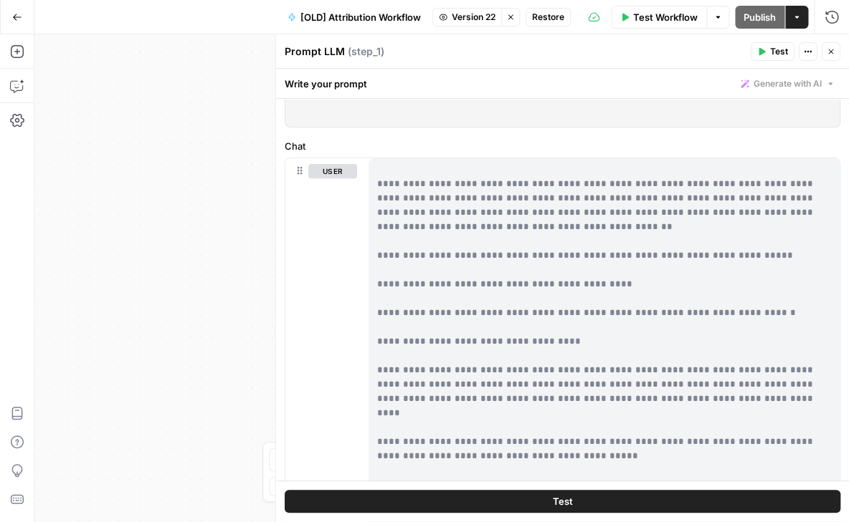
scroll to position [416, 0]
click at [483, 280] on p "**********" at bounding box center [603, 242] width 454 height 989
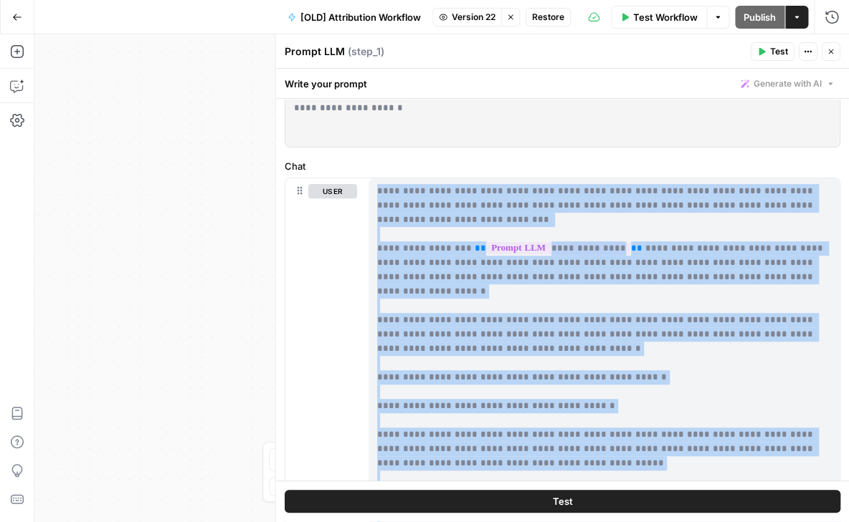
scroll to position [95, 0]
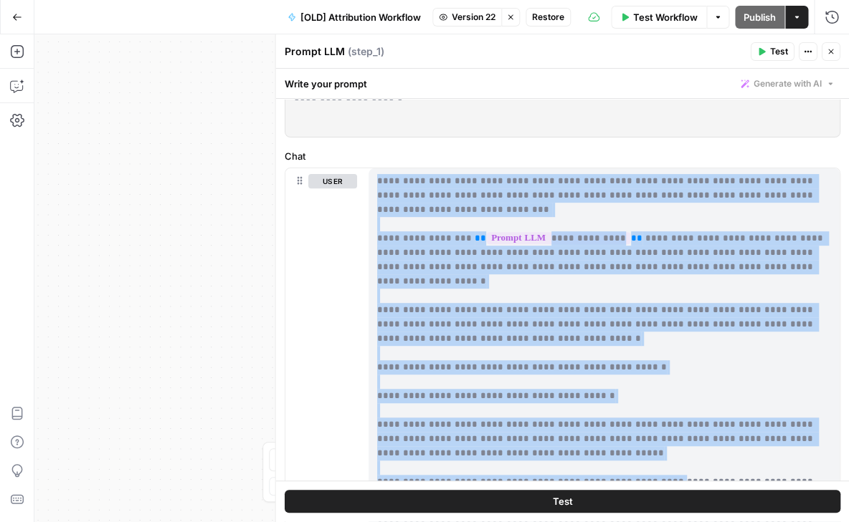
drag, startPoint x: 376, startPoint y: 201, endPoint x: 648, endPoint y: 468, distance: 381.6
click at [648, 468] on div "**********" at bounding box center [603, 459] width 471 height 583
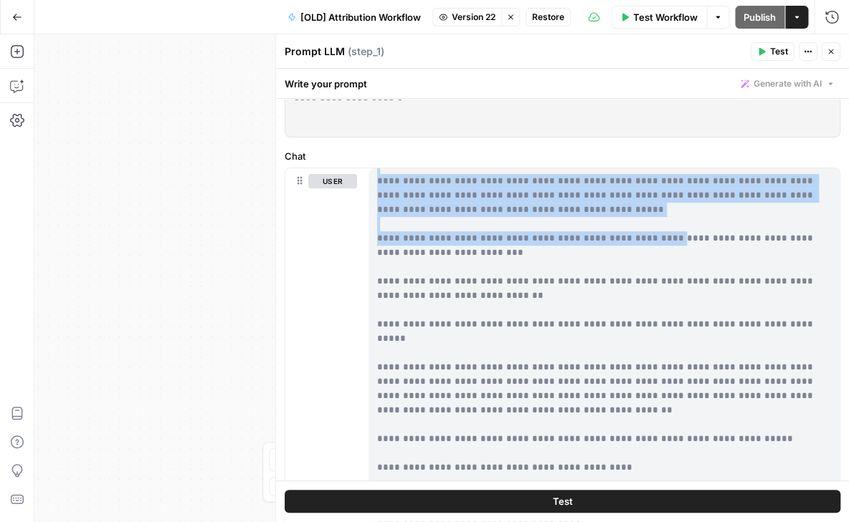
scroll to position [245, 0]
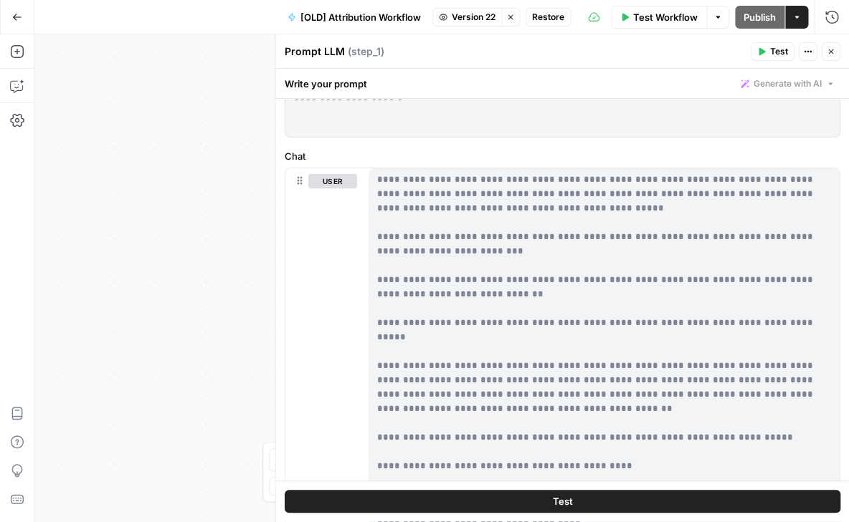
click at [499, 286] on p "**********" at bounding box center [603, 423] width 454 height 989
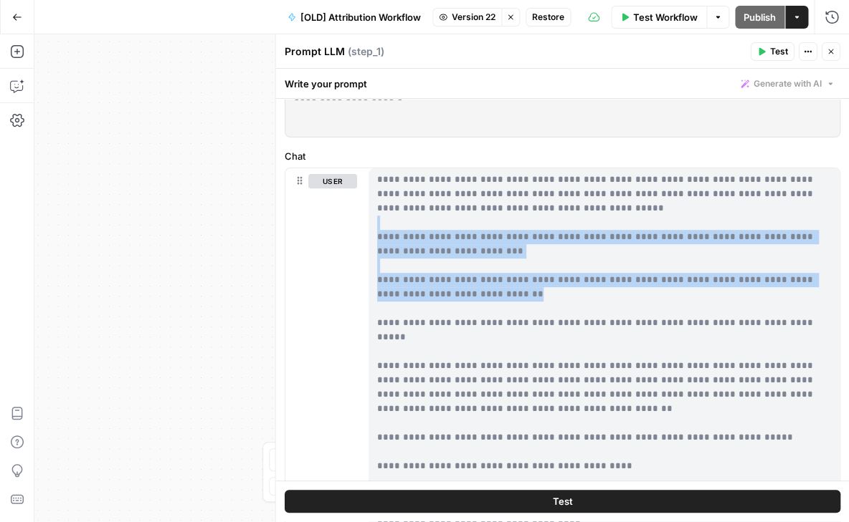
drag, startPoint x: 378, startPoint y: 221, endPoint x: 499, endPoint y: 282, distance: 135.6
click at [499, 282] on p "**********" at bounding box center [603, 423] width 454 height 989
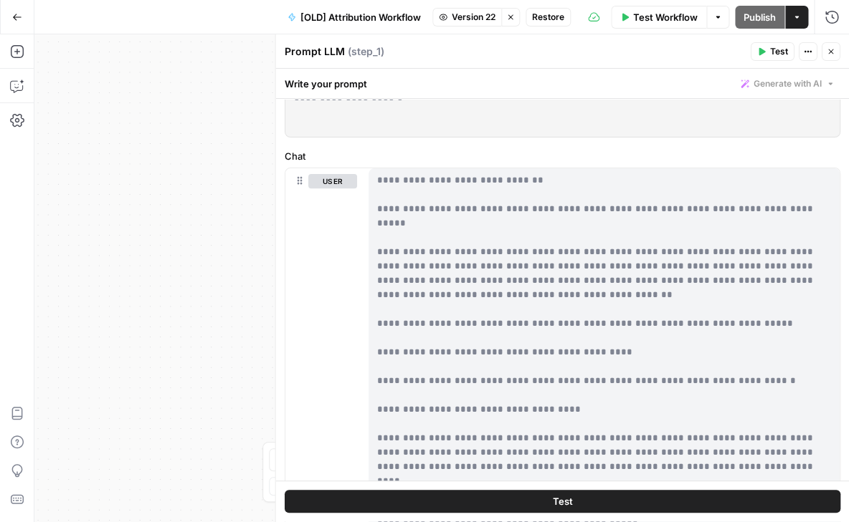
scroll to position [360, 0]
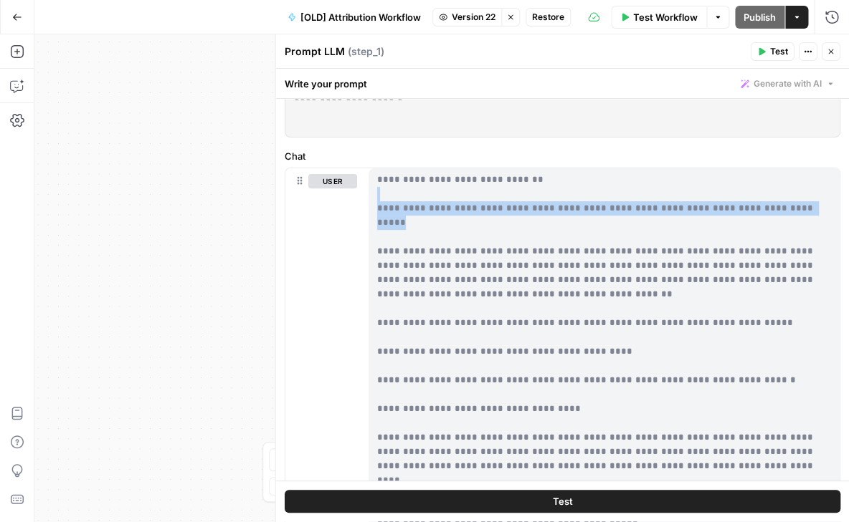
drag, startPoint x: 375, startPoint y: 192, endPoint x: 799, endPoint y: 191, distance: 424.3
click at [799, 191] on div "**********" at bounding box center [603, 459] width 471 height 583
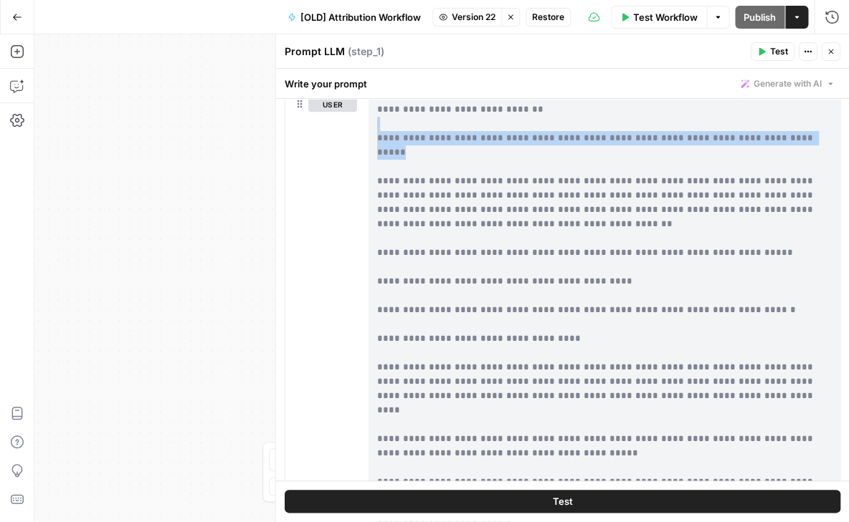
scroll to position [348, 0]
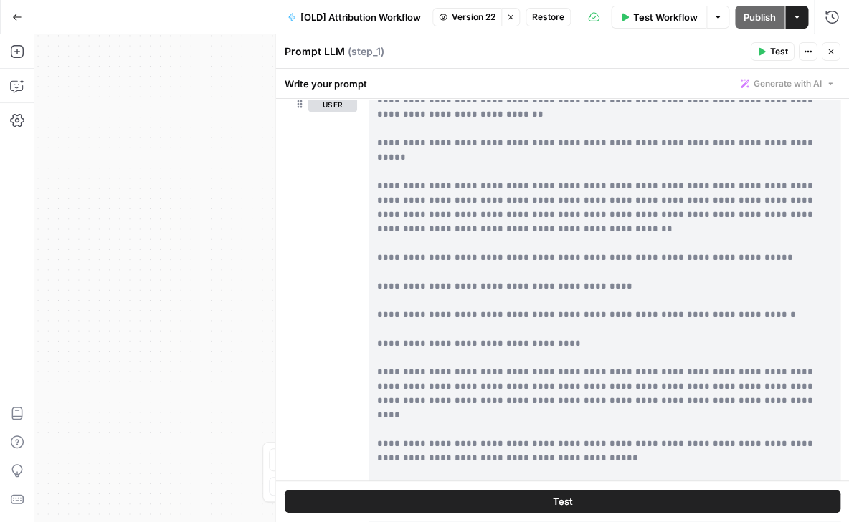
click at [468, 147] on p "**********" at bounding box center [603, 243] width 454 height 989
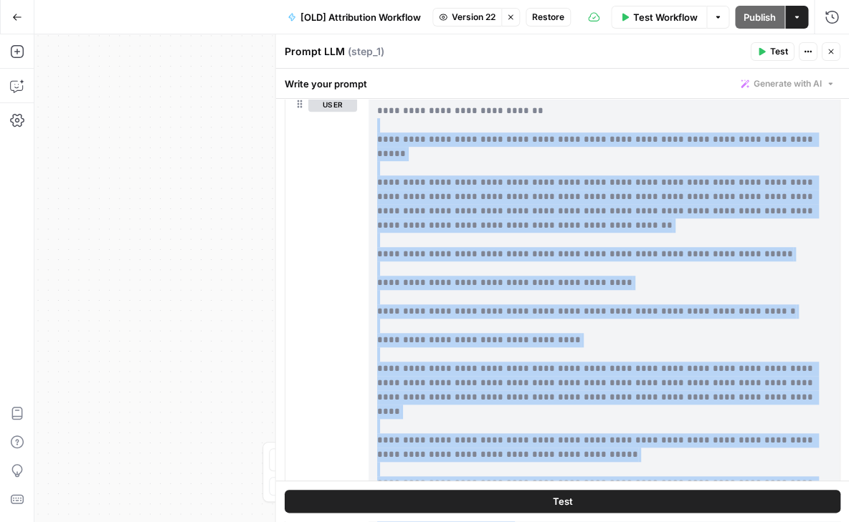
drag, startPoint x: 376, startPoint y: 129, endPoint x: 767, endPoint y: 472, distance: 520.5
click at [767, 472] on div "**********" at bounding box center [603, 383] width 471 height 583
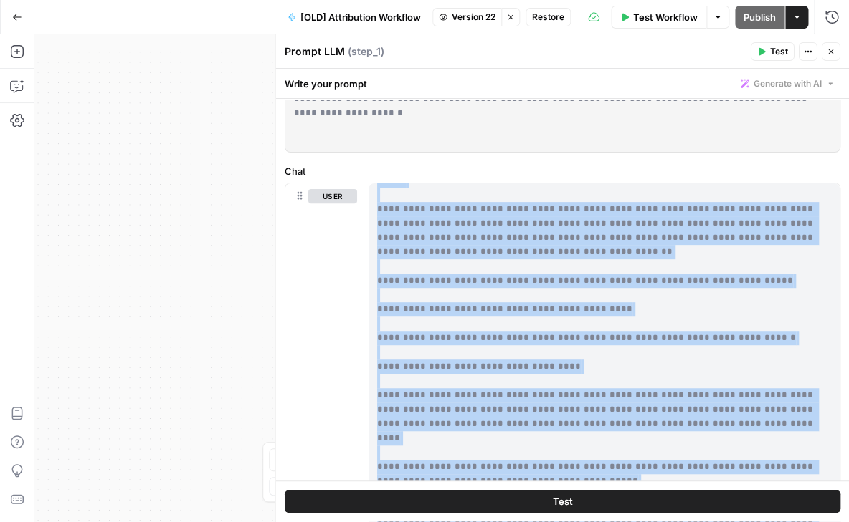
scroll to position [416, 0]
click at [577, 367] on p "**********" at bounding box center [603, 267] width 454 height 989
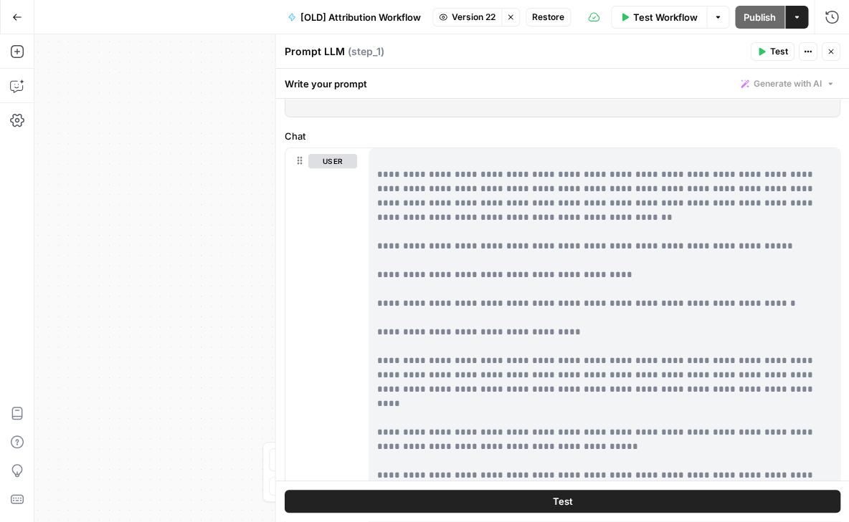
scroll to position [112, 0]
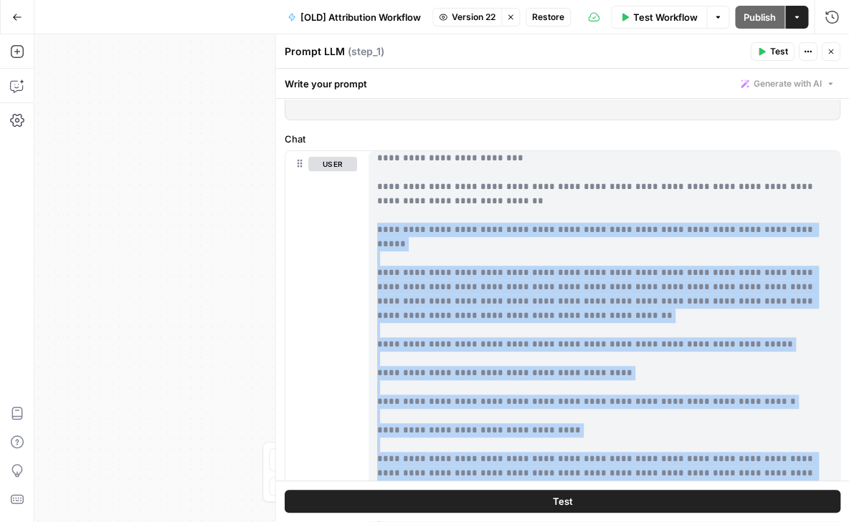
drag, startPoint x: 534, startPoint y: 406, endPoint x: 373, endPoint y: 216, distance: 248.6
click at [373, 216] on div "**********" at bounding box center [603, 442] width 471 height 583
copy p "**********"
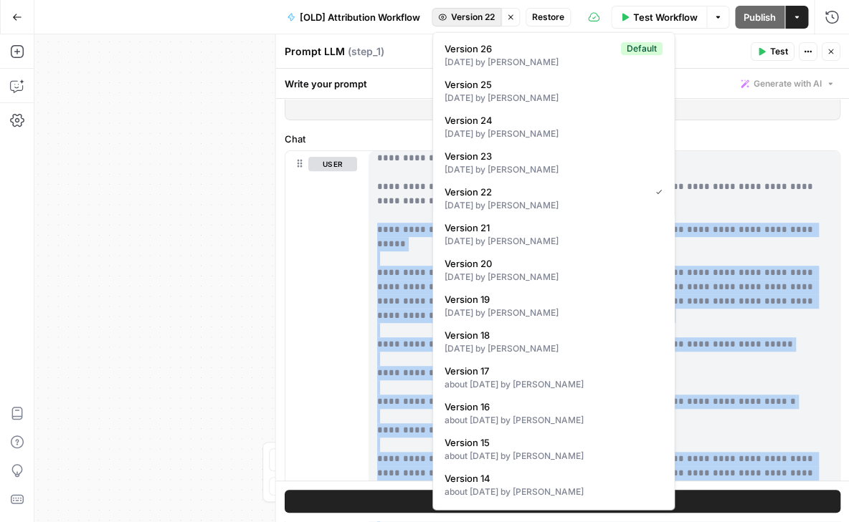
click at [469, 14] on span "Version 22" at bounding box center [473, 17] width 44 height 13
click at [473, 52] on span "Version 26" at bounding box center [529, 49] width 171 height 14
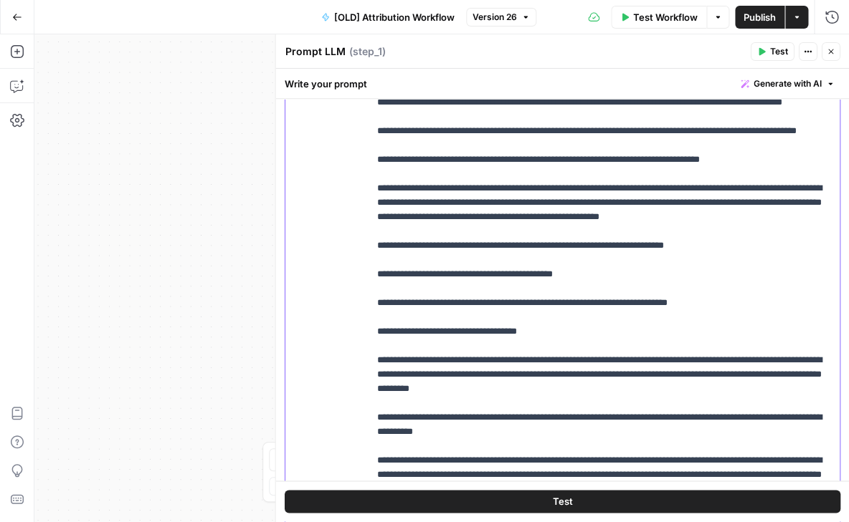
click at [426, 158] on p "**********" at bounding box center [603, 310] width 454 height 917
click at [493, 205] on p "**********" at bounding box center [603, 310] width 454 height 917
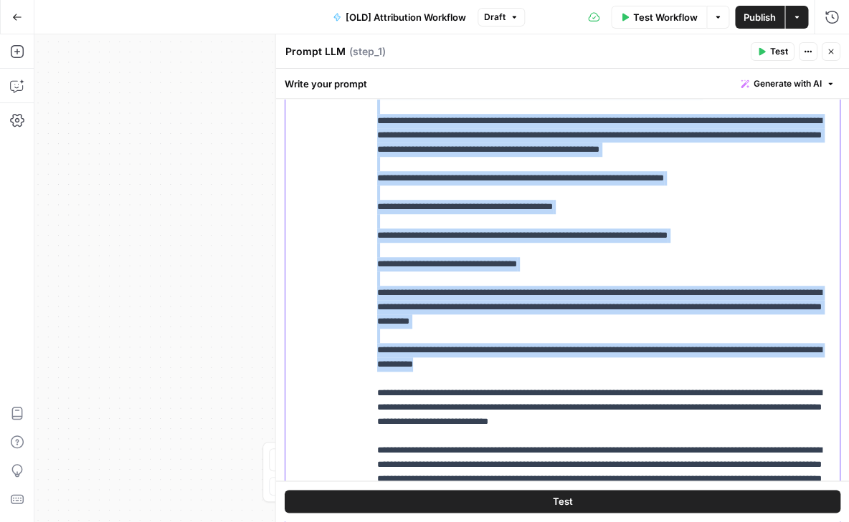
drag, startPoint x: 378, startPoint y: 178, endPoint x: 558, endPoint y: 457, distance: 331.8
click at [558, 457] on p "**********" at bounding box center [603, 99] width 454 height 1233
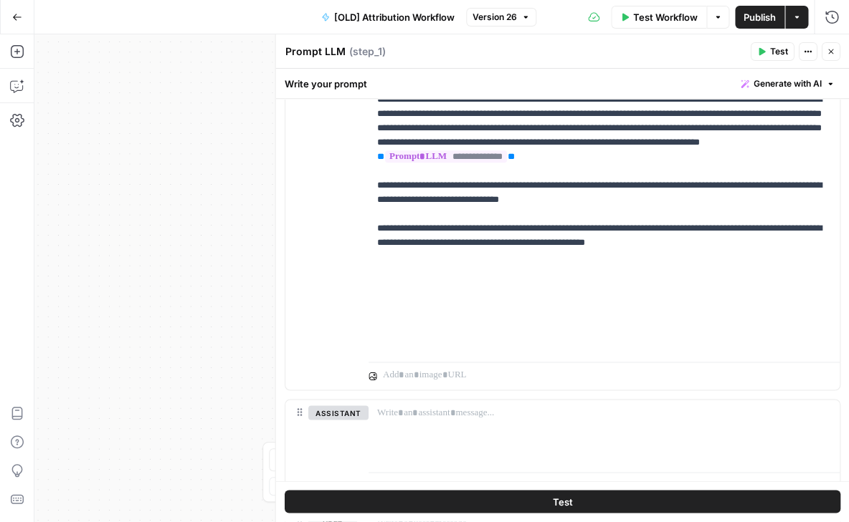
click at [760, 14] on span "Publish" at bounding box center [759, 17] width 32 height 14
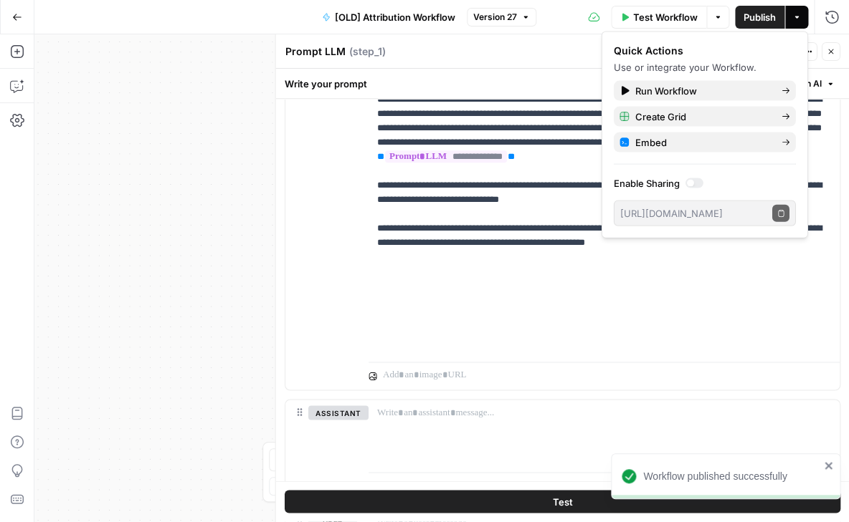
click at [530, 17] on button "Version 27" at bounding box center [502, 17] width 70 height 19
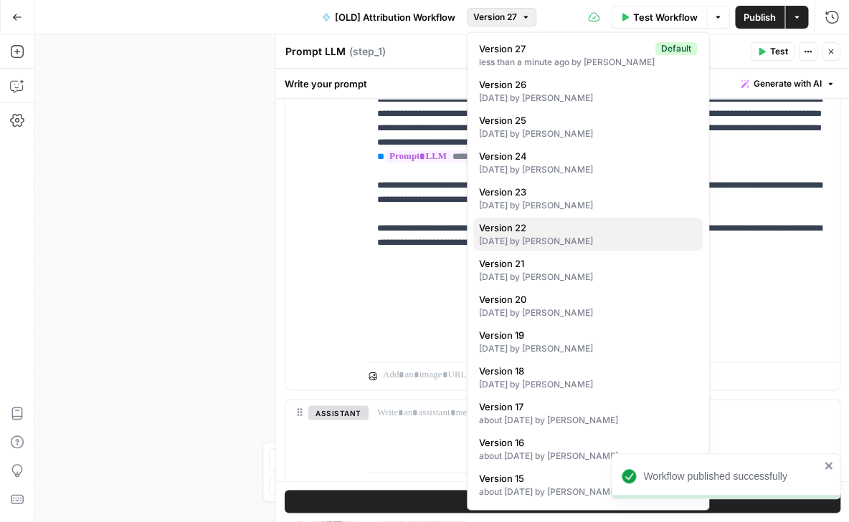
click at [550, 239] on div "1 day ago by Helen Lu" at bounding box center [588, 241] width 218 height 13
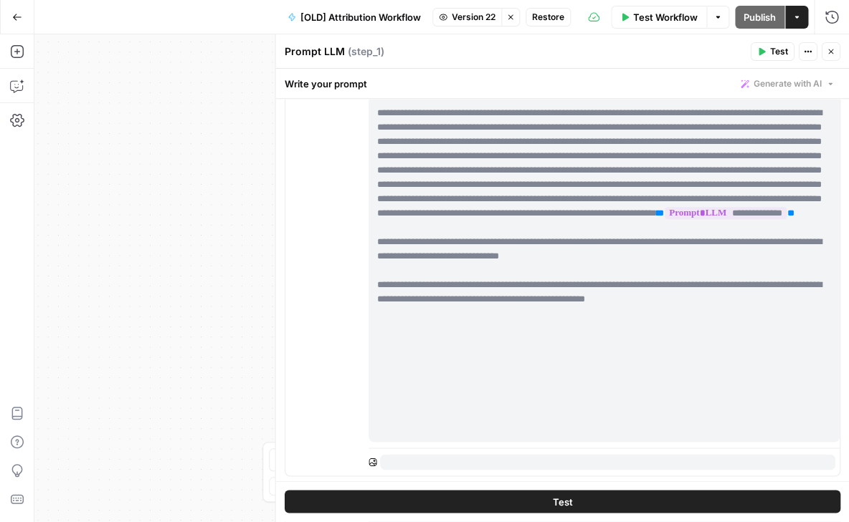
scroll to position [431, 0]
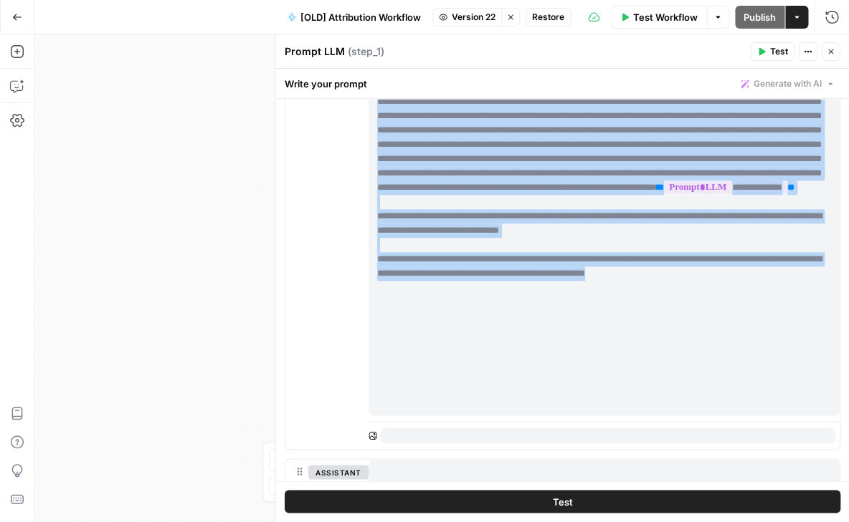
drag, startPoint x: 377, startPoint y: 172, endPoint x: 735, endPoint y: 401, distance: 424.4
copy p "**********"
click at [478, 12] on span "Version 22" at bounding box center [473, 17] width 44 height 13
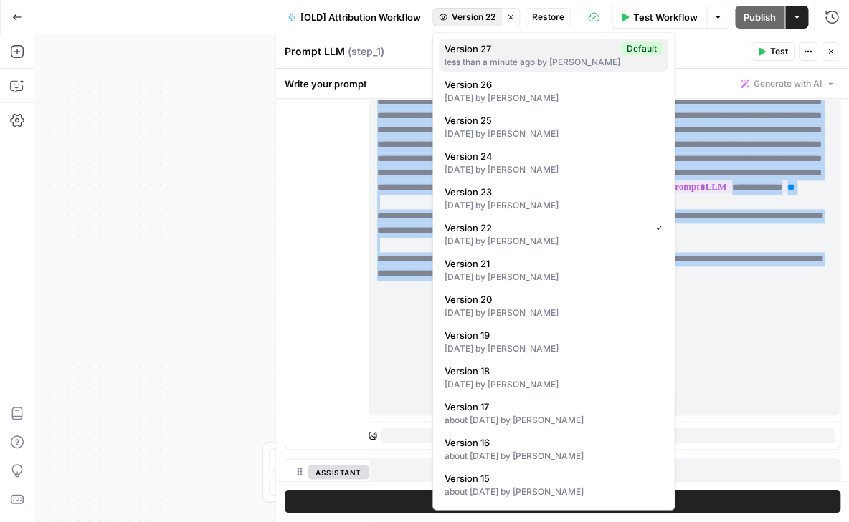
click at [483, 51] on span "Version 27" at bounding box center [529, 49] width 171 height 14
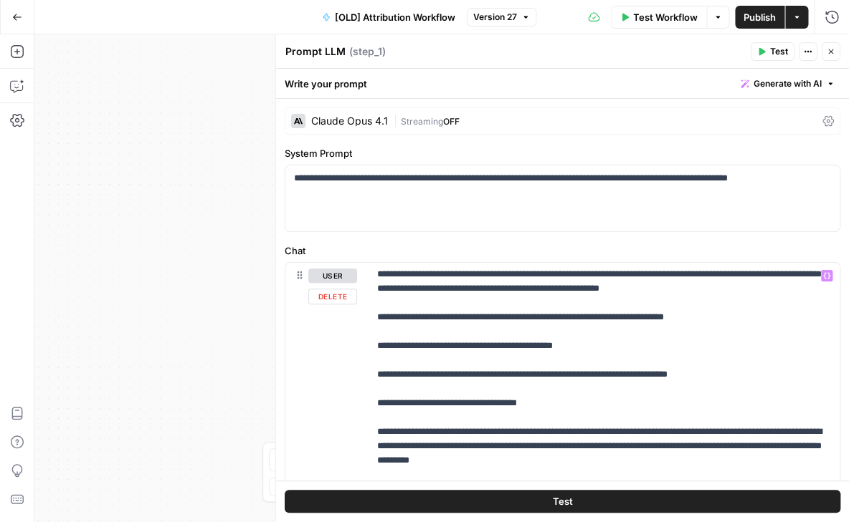
scroll to position [353, 0]
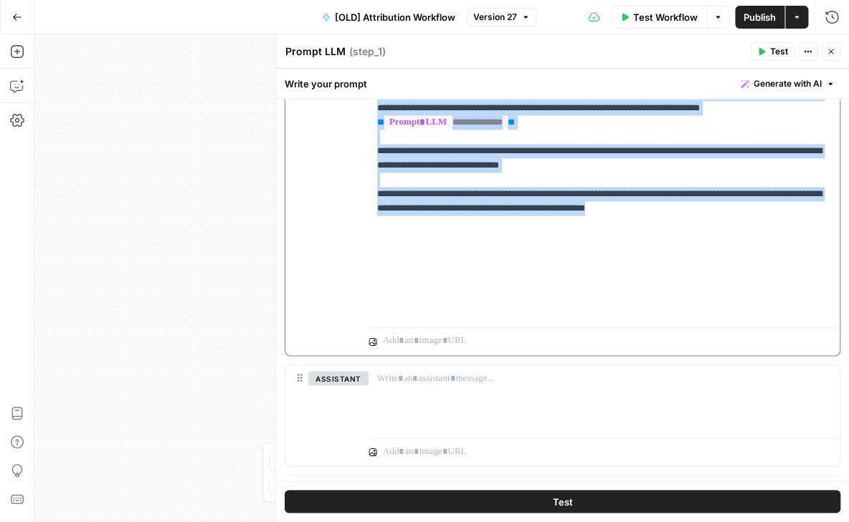
drag, startPoint x: 378, startPoint y: 147, endPoint x: 731, endPoint y: 303, distance: 386.3
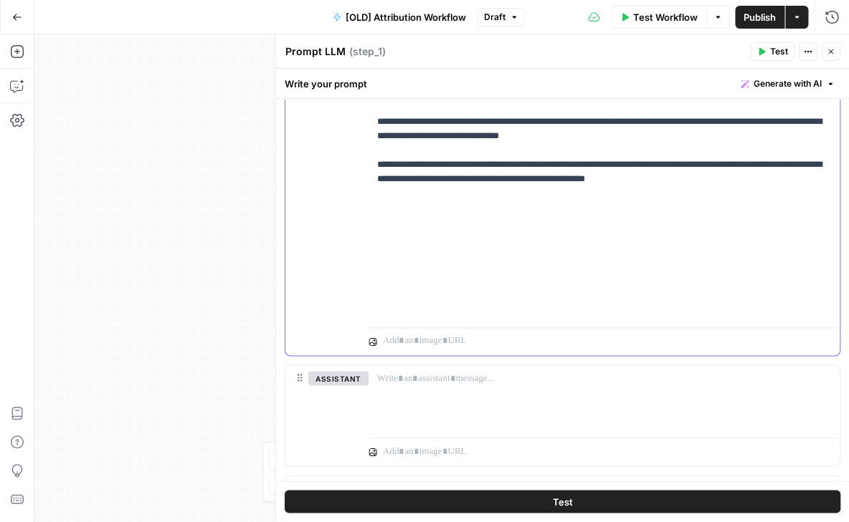
scroll to position [555, 0]
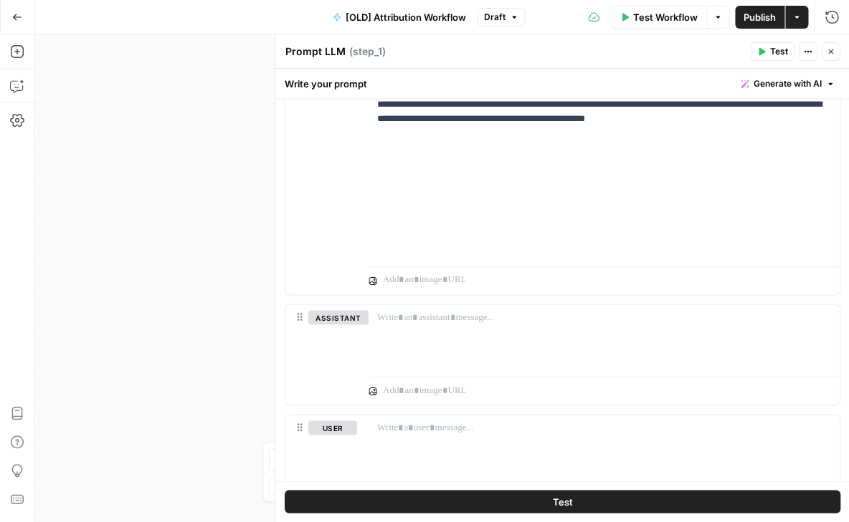
click at [598, 500] on button "Test" at bounding box center [561, 502] width 555 height 23
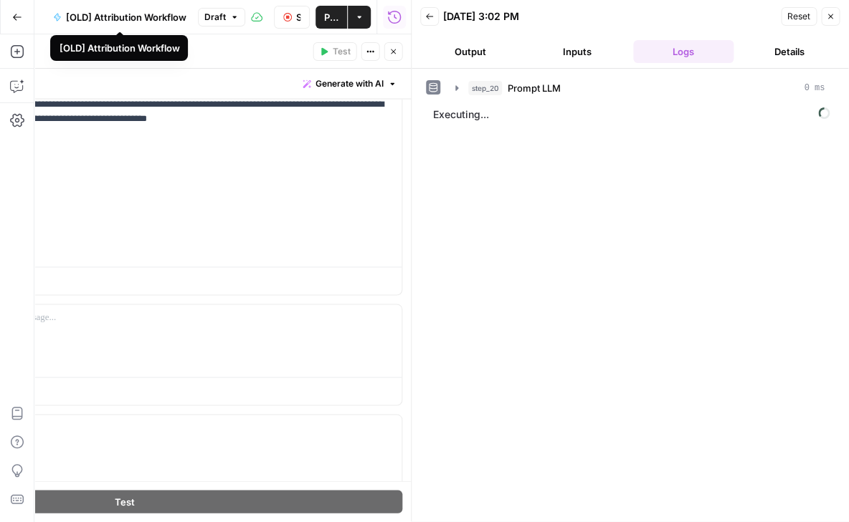
click at [131, 18] on span "[OLD] Attribution Workflow" at bounding box center [126, 17] width 120 height 14
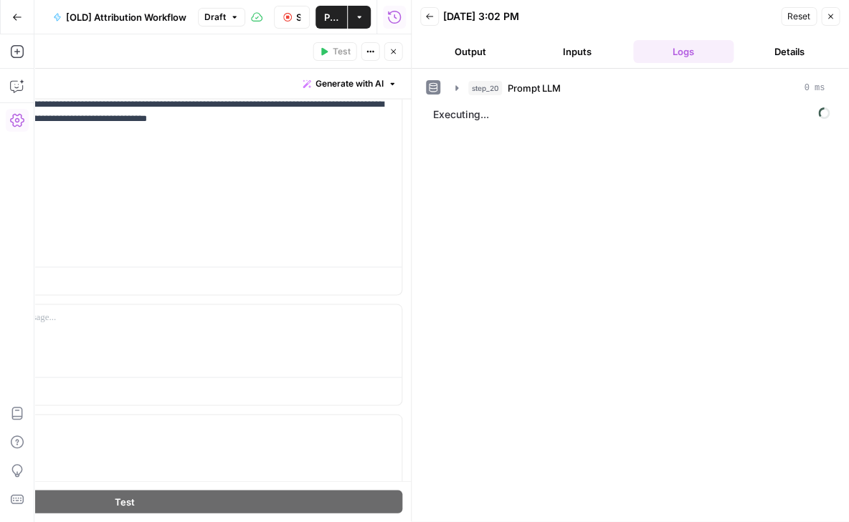
click at [825, 19] on button "Close" at bounding box center [830, 16] width 19 height 19
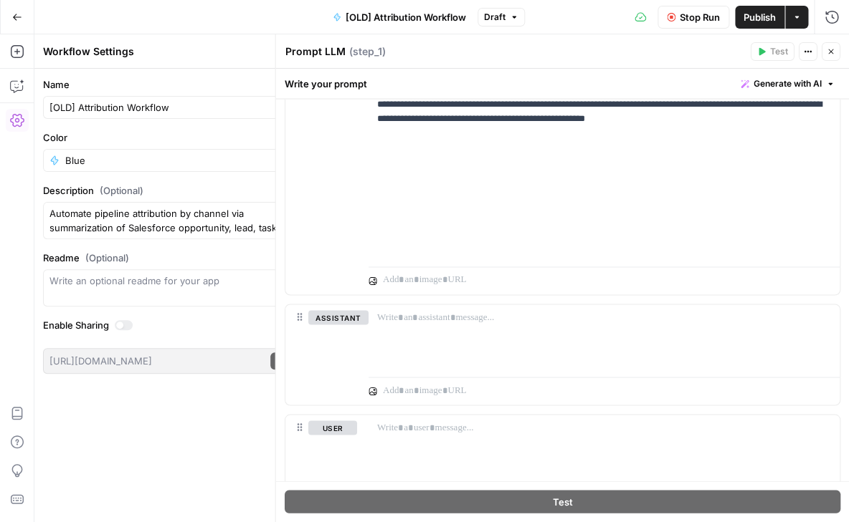
click at [416, 12] on span "[OLD] Attribution Workflow" at bounding box center [405, 17] width 120 height 14
drag, startPoint x: 79, startPoint y: 107, endPoint x: 36, endPoint y: 107, distance: 43.0
click at [36, 107] on form "Name [OLD] Attribution Workflow Color Blue Description (Optional) Automate pipe…" at bounding box center [168, 226] width 268 height 314
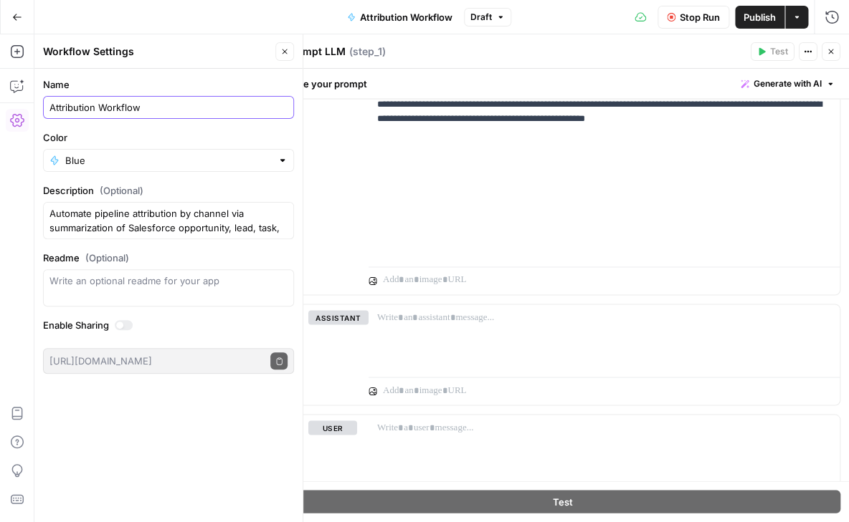
type input "Attribution Workflow"
click at [213, 135] on label "Color" at bounding box center [168, 137] width 251 height 14
click at [213, 153] on input "Blue" at bounding box center [168, 160] width 206 height 14
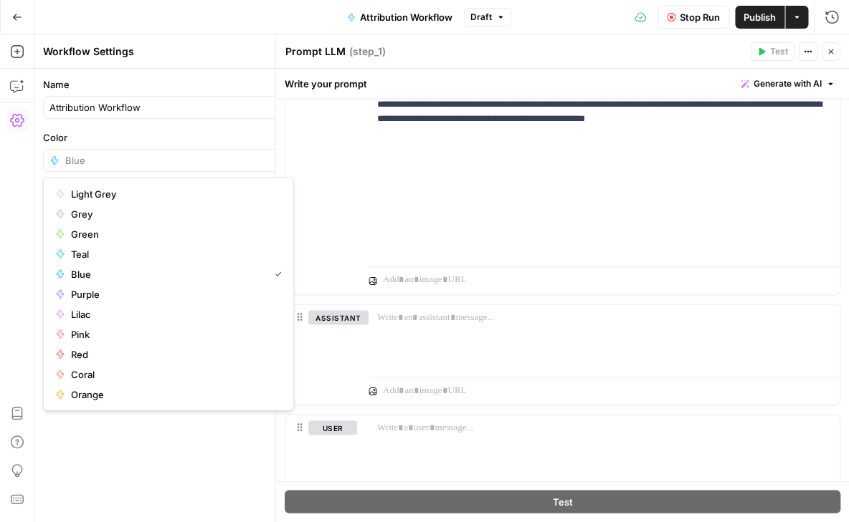
type input "Blue"
click at [304, 29] on div "Go Back Attribution Workflow Draft Stop Run Publish Actions Run History" at bounding box center [424, 17] width 849 height 34
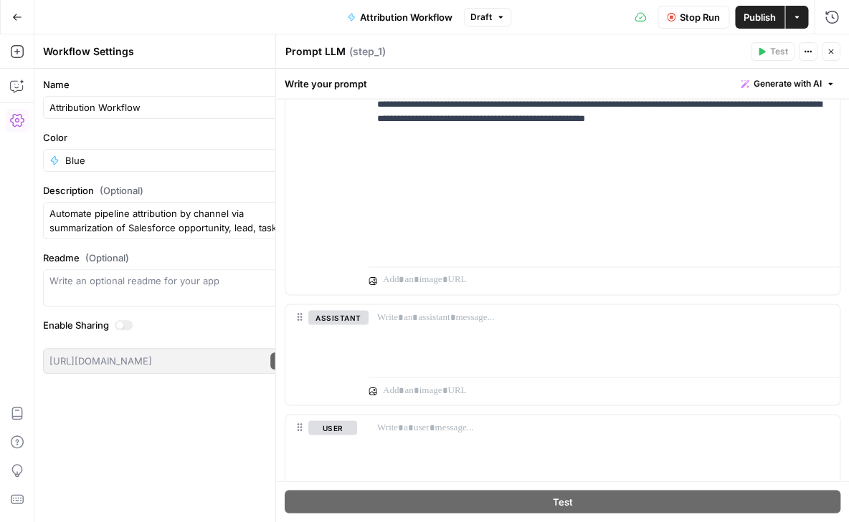
click at [18, 16] on icon "button" at bounding box center [17, 17] width 9 height 6
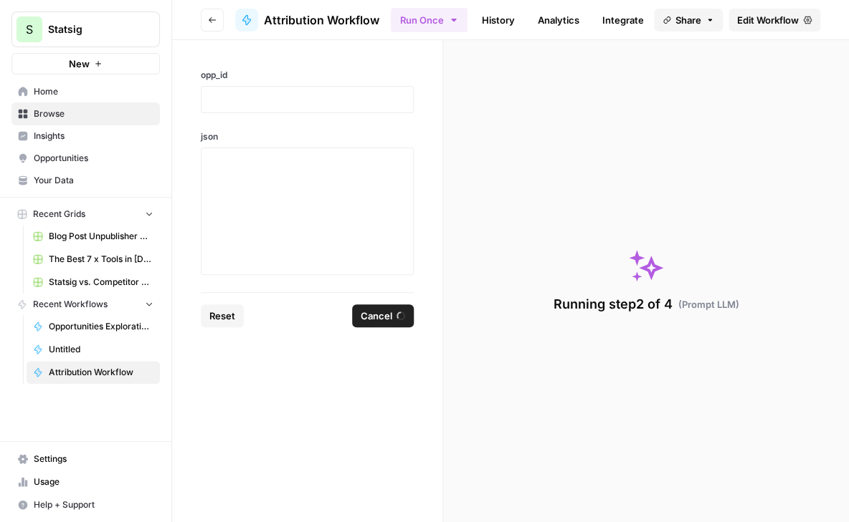
click at [759, 26] on span "Edit Workflow" at bounding box center [768, 20] width 62 height 14
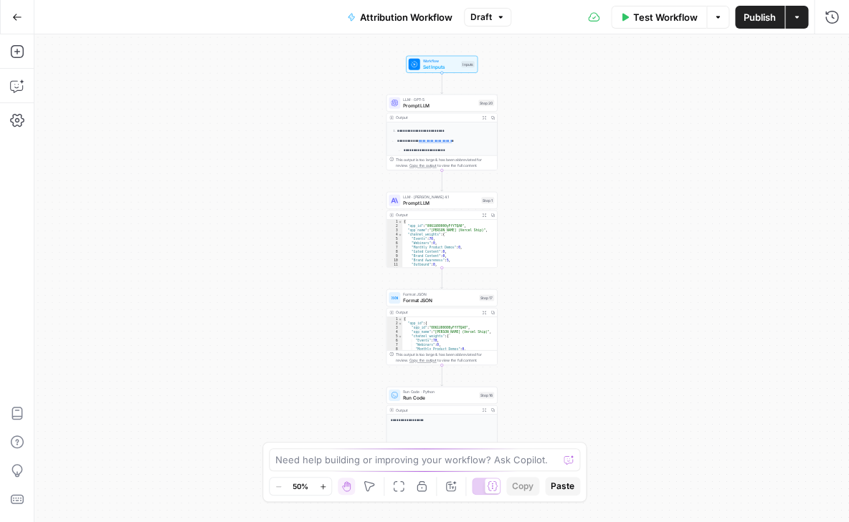
click at [758, 14] on span "Publish" at bounding box center [759, 17] width 32 height 14
click at [446, 204] on span "Prompt LLM" at bounding box center [440, 202] width 75 height 7
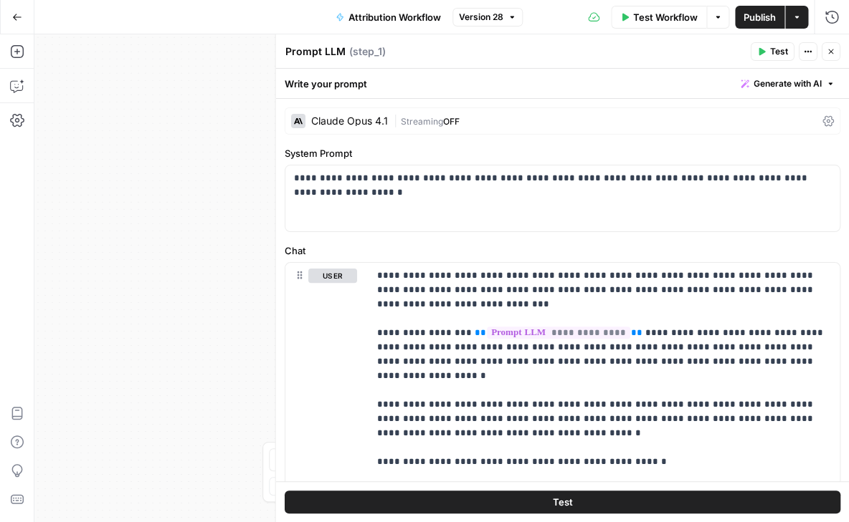
click at [348, 116] on div "Claude Opus 4.1" at bounding box center [348, 121] width 77 height 10
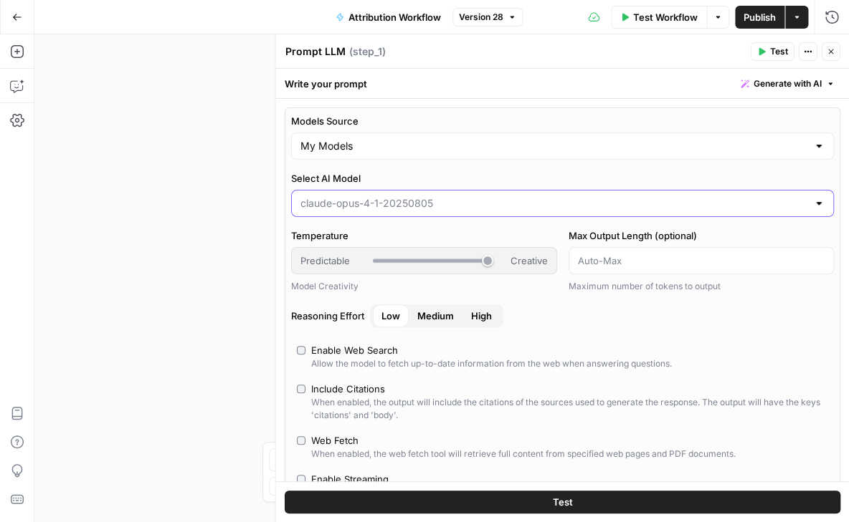
click at [351, 198] on input "Select AI Model" at bounding box center [553, 203] width 507 height 14
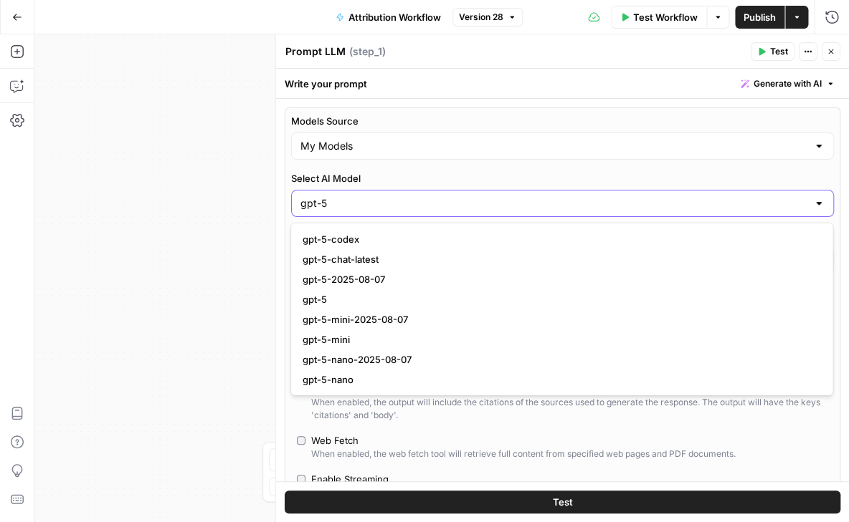
type input "gpt-5"
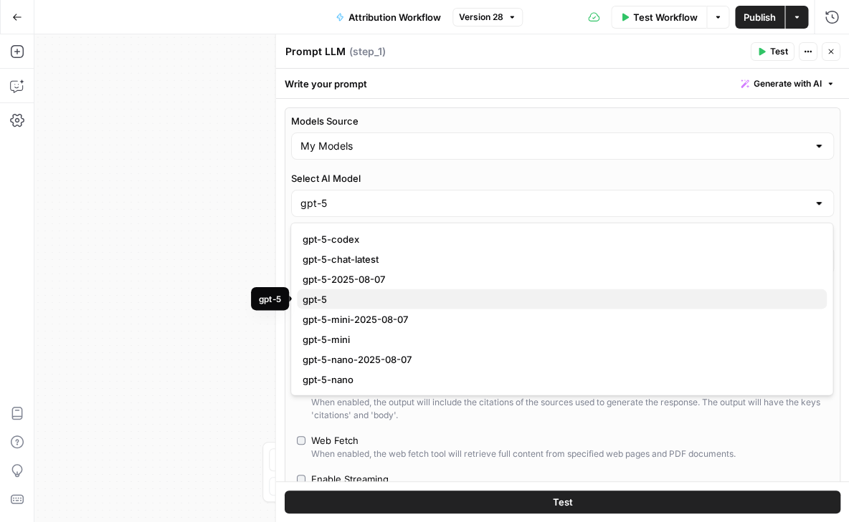
click at [332, 299] on span "gpt-5" at bounding box center [558, 299] width 512 height 14
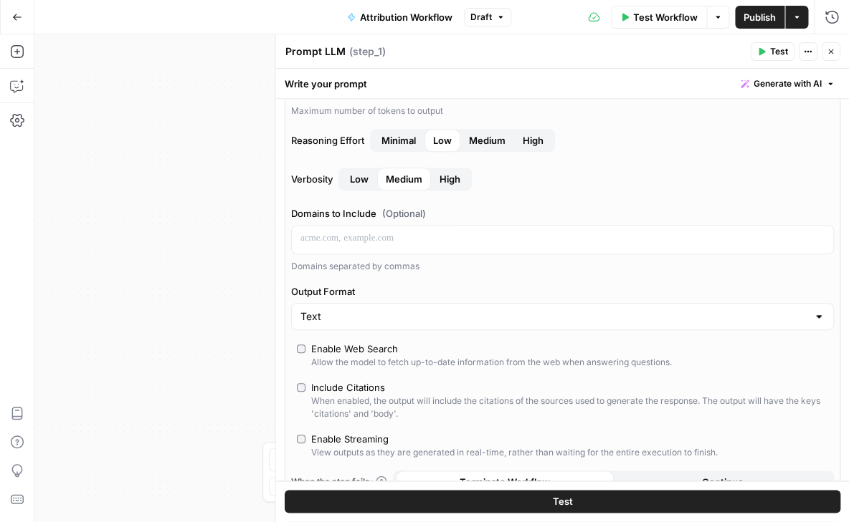
scroll to position [216, 0]
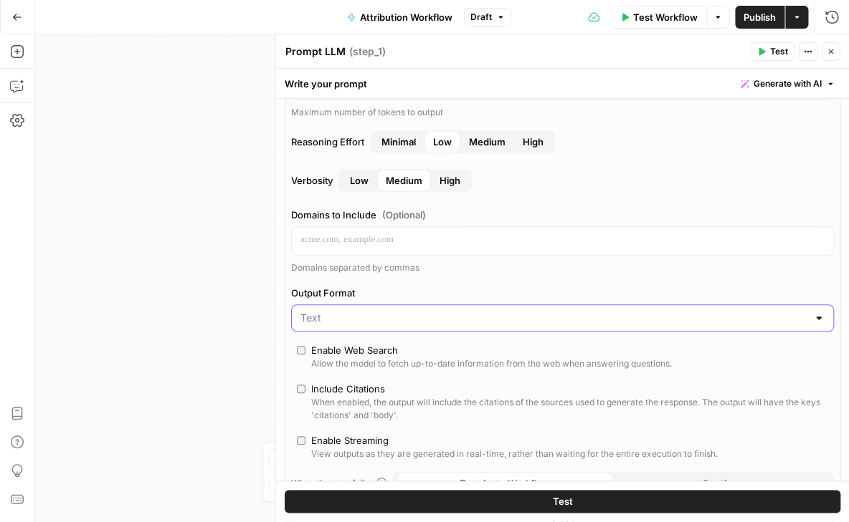
click at [379, 320] on input "Output Format" at bounding box center [553, 318] width 507 height 14
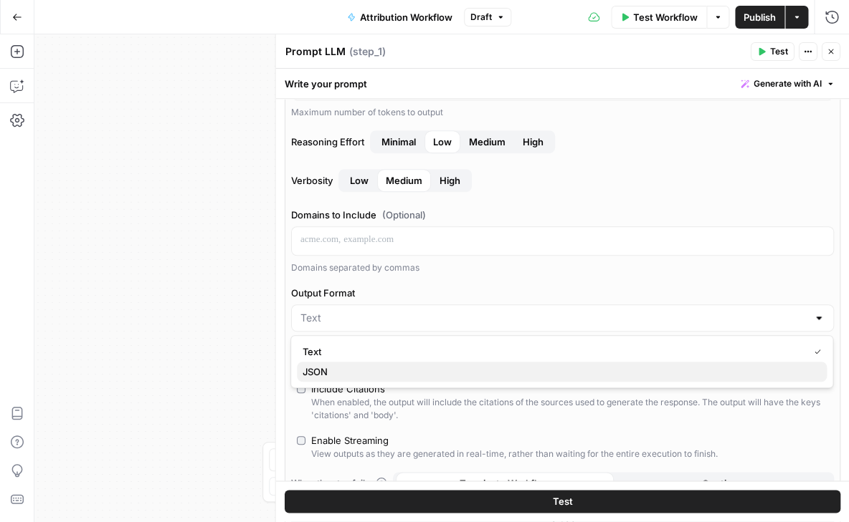
click at [353, 374] on span "JSON" at bounding box center [558, 372] width 512 height 14
type input "JSON"
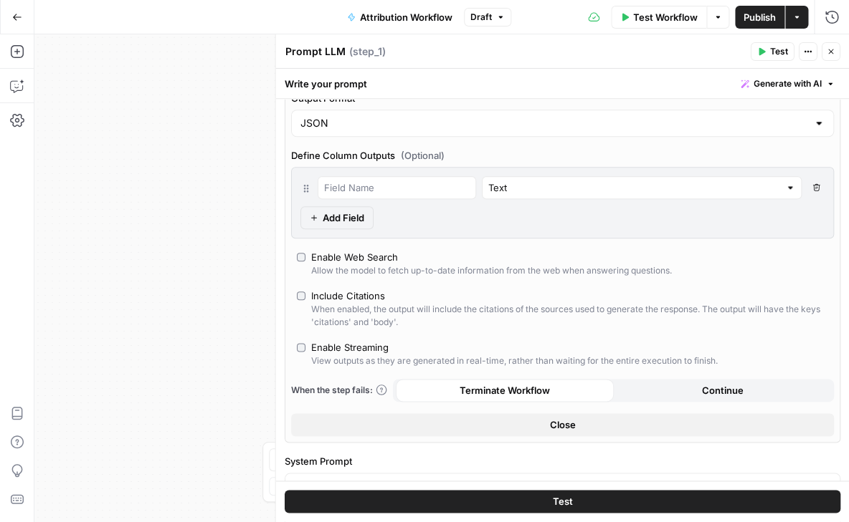
scroll to position [362, 0]
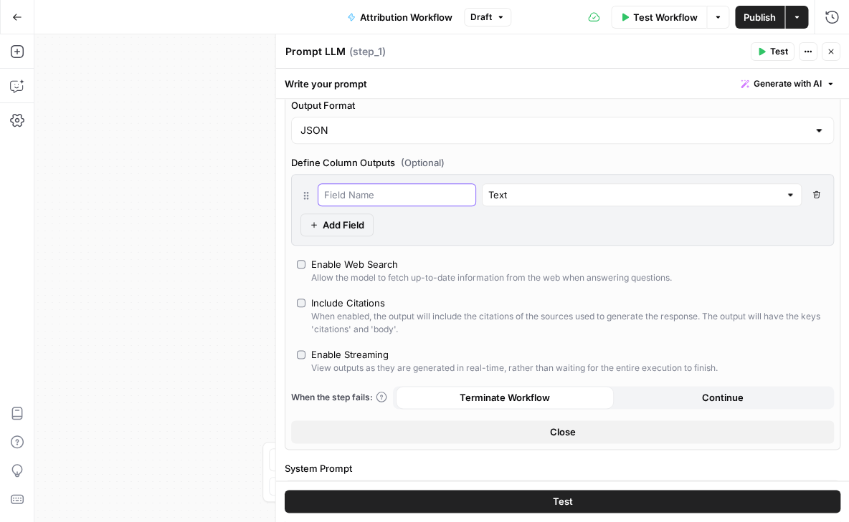
click at [407, 188] on input "text" at bounding box center [395, 195] width 145 height 14
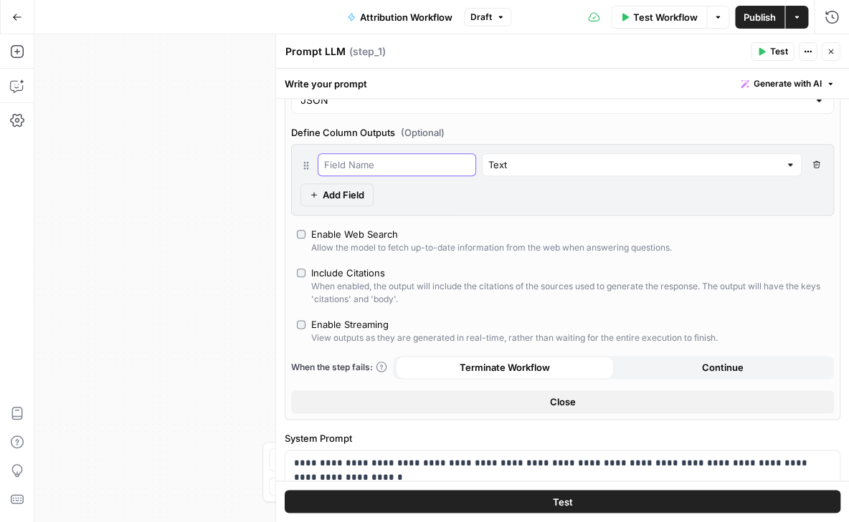
scroll to position [393, 0]
click at [577, 168] on input "text" at bounding box center [632, 164] width 291 height 14
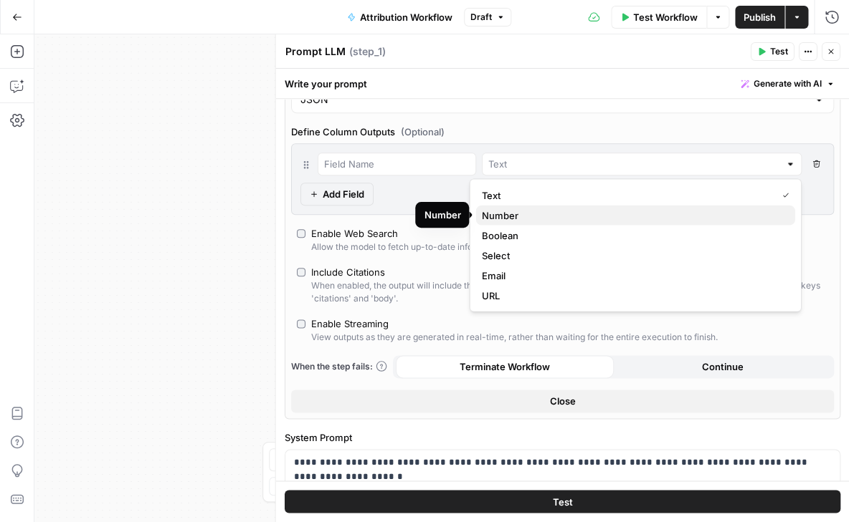
scroll to position [0, 0]
type input "Text"
click at [530, 114] on div "Models Source My Models Select AI Model gpt-5 Max Output Length (optional) Maxi…" at bounding box center [561, 67] width 555 height 704
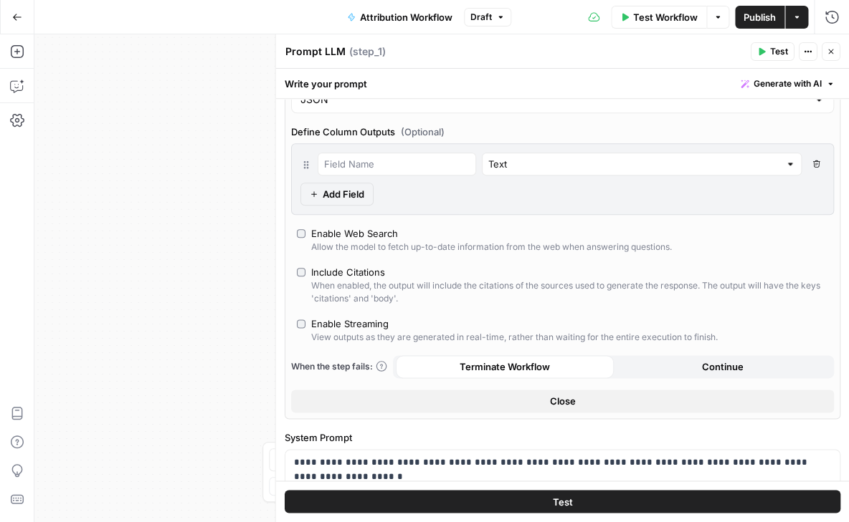
click at [552, 497] on span "Test" at bounding box center [562, 502] width 20 height 14
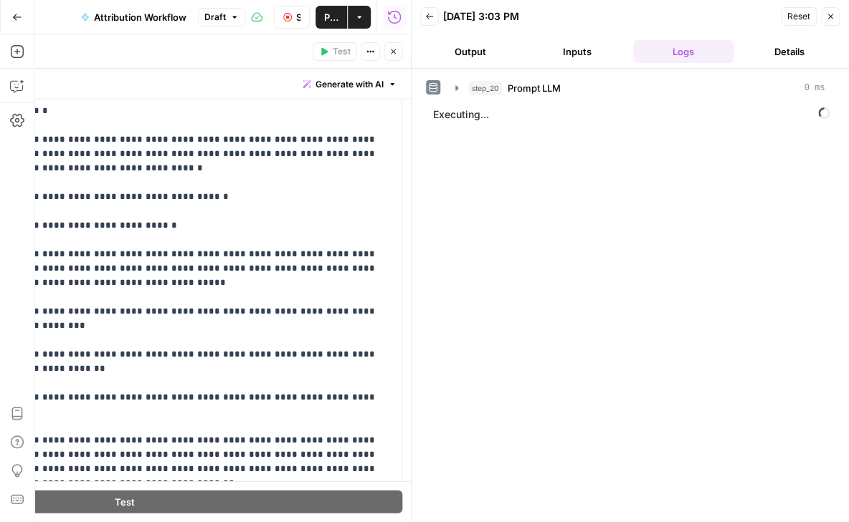
scroll to position [97, 0]
click at [831, 16] on icon "button" at bounding box center [830, 16] width 9 height 9
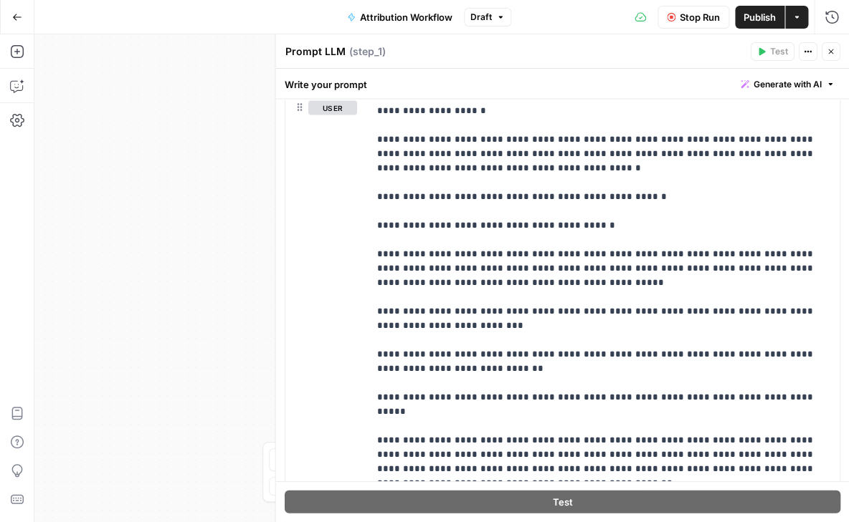
click at [831, 54] on icon "button" at bounding box center [830, 51] width 9 height 9
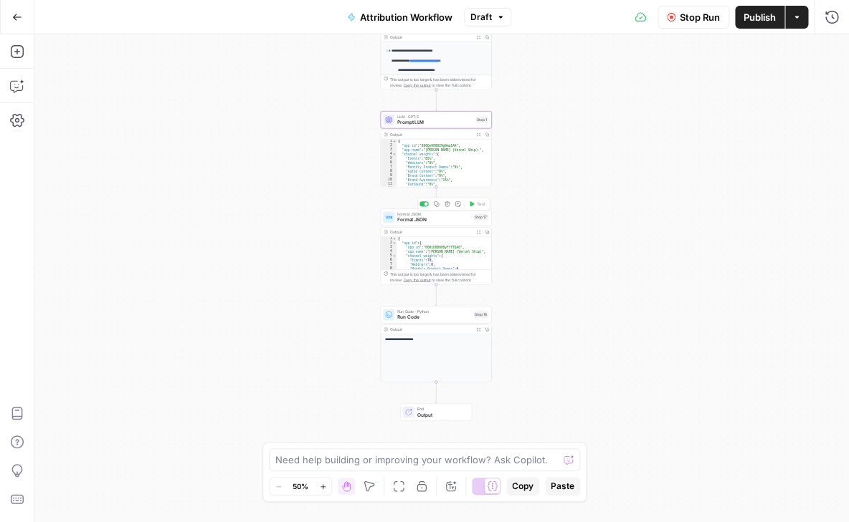
click at [427, 204] on div at bounding box center [426, 204] width 4 height 4
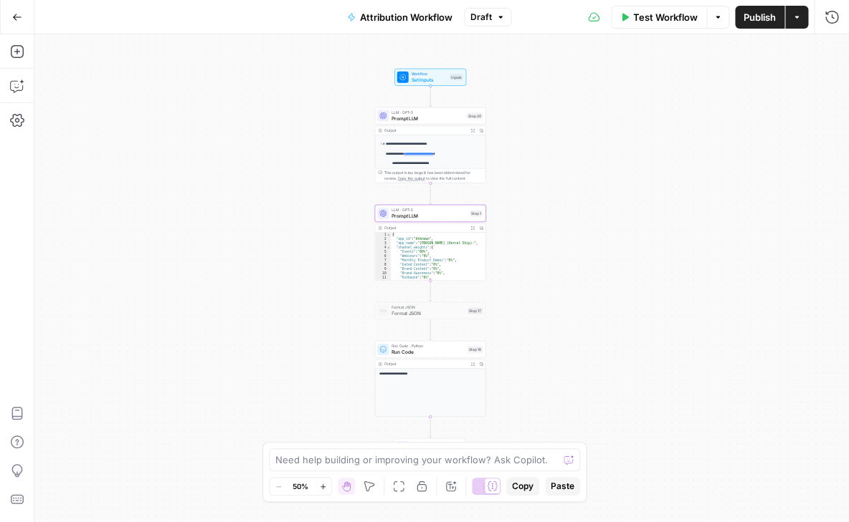
click at [749, 24] on button "Publish" at bounding box center [759, 17] width 49 height 23
click at [827, 17] on icon "button" at bounding box center [831, 17] width 14 height 14
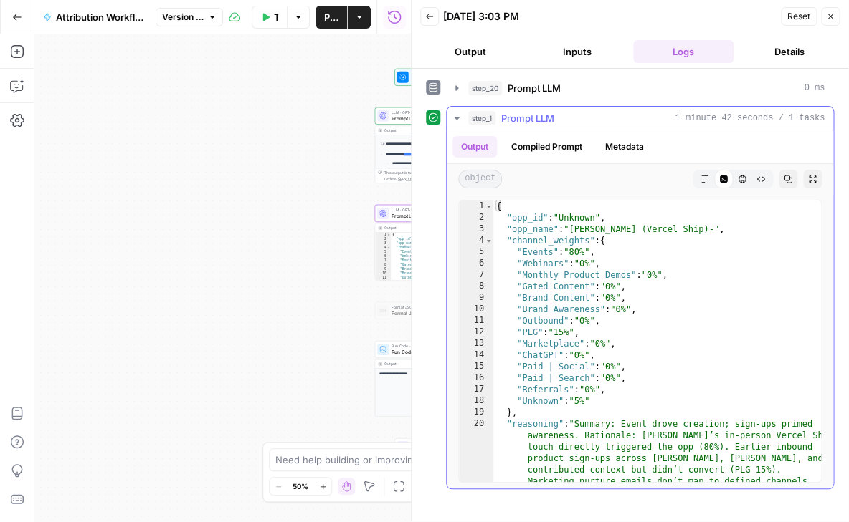
click at [455, 117] on icon "button" at bounding box center [456, 118] width 5 height 3
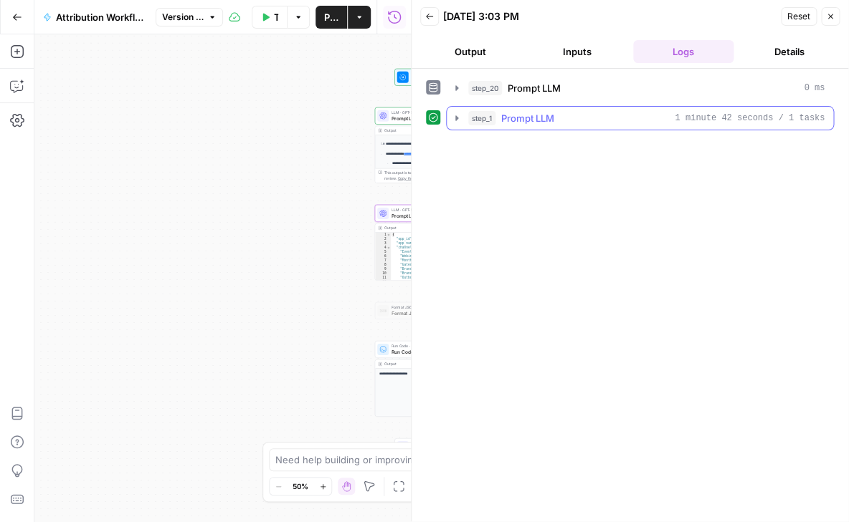
click at [455, 116] on icon "button" at bounding box center [456, 117] width 3 height 5
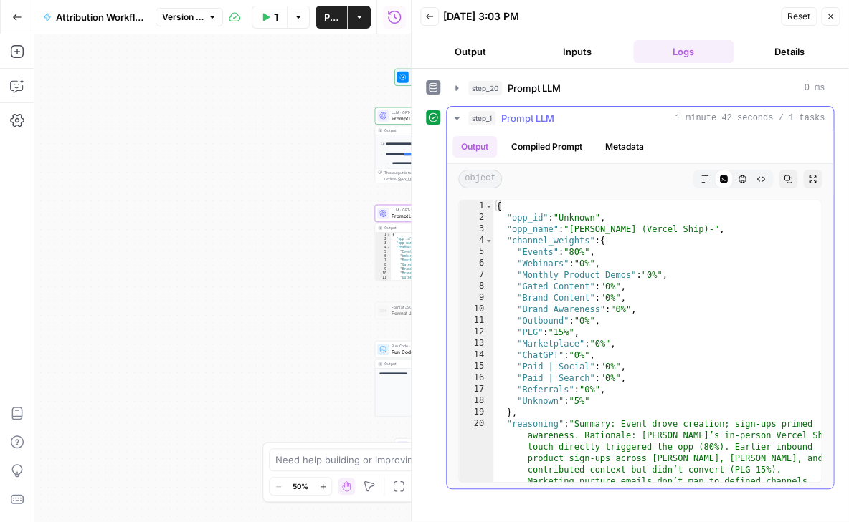
click at [454, 115] on icon "button" at bounding box center [456, 118] width 11 height 11
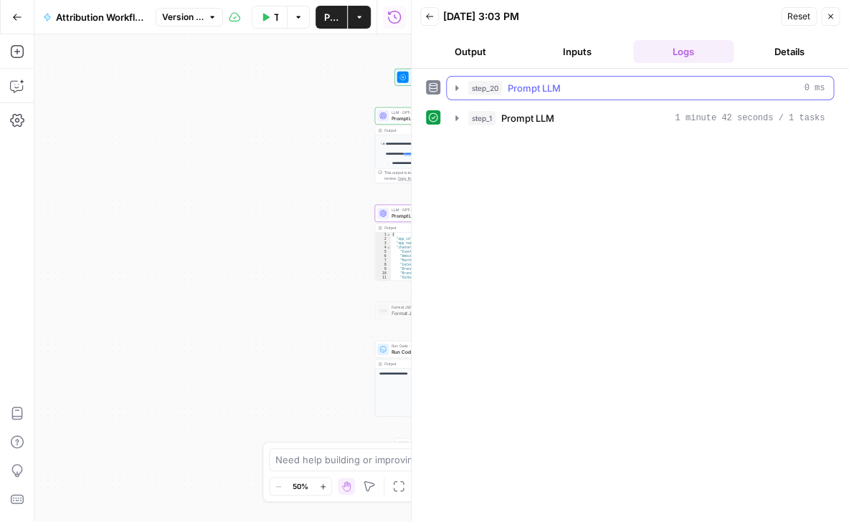
click at [454, 83] on icon "button" at bounding box center [456, 87] width 11 height 11
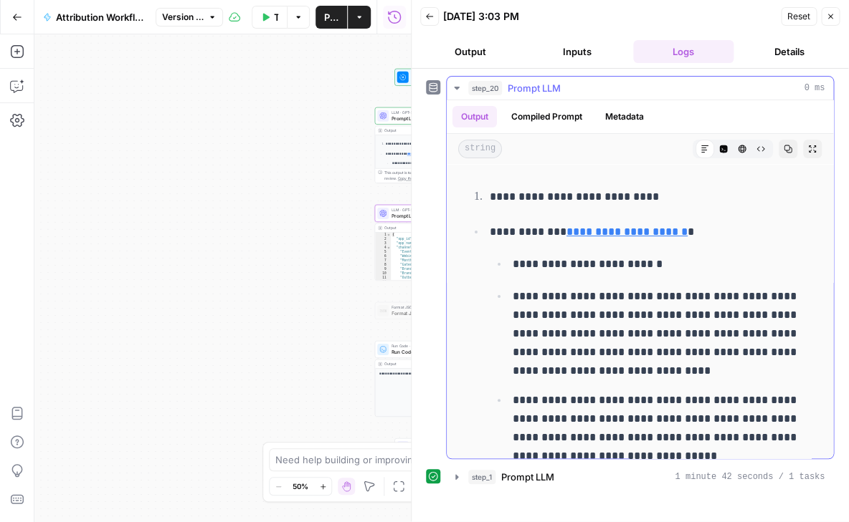
click at [454, 83] on icon "button" at bounding box center [456, 87] width 11 height 11
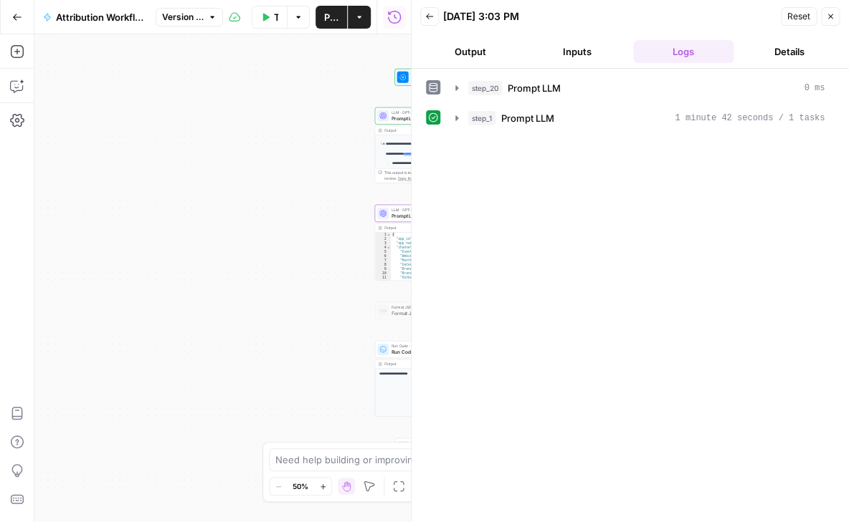
click at [426, 14] on icon "button" at bounding box center [429, 16] width 9 height 9
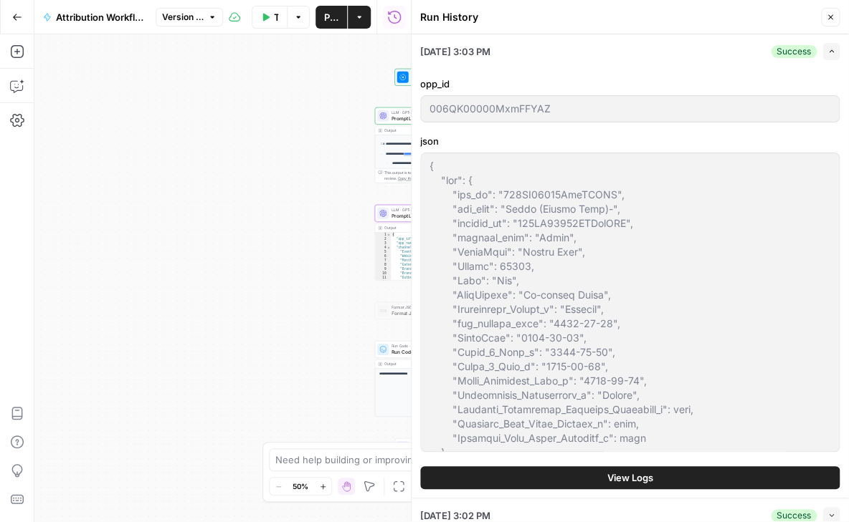
click at [827, 24] on button "Close" at bounding box center [830, 17] width 19 height 19
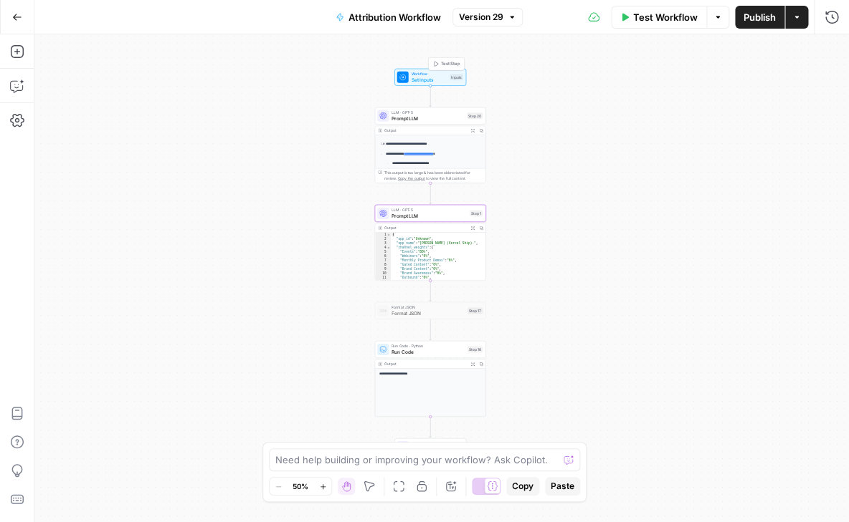
click at [424, 78] on span "Set Inputs" at bounding box center [429, 79] width 36 height 7
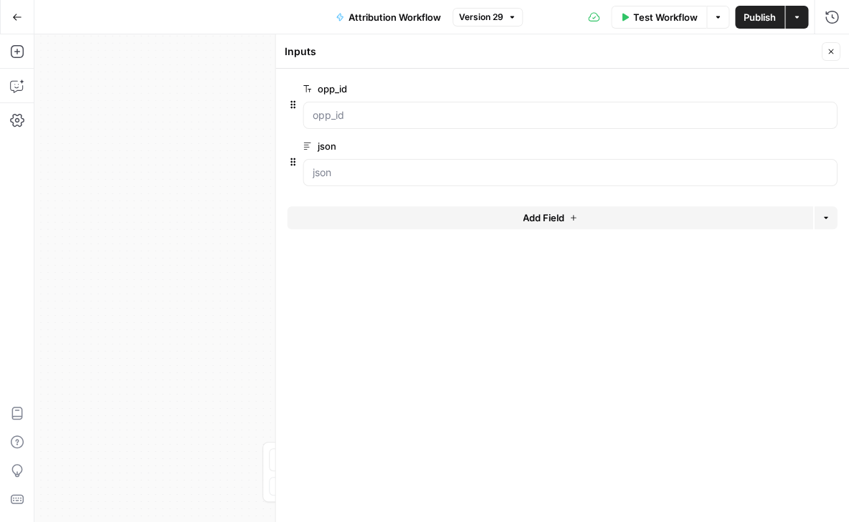
click at [421, 229] on div "Add Field Options" at bounding box center [562, 223] width 550 height 34
click at [405, 218] on button "Add Field" at bounding box center [549, 217] width 525 height 23
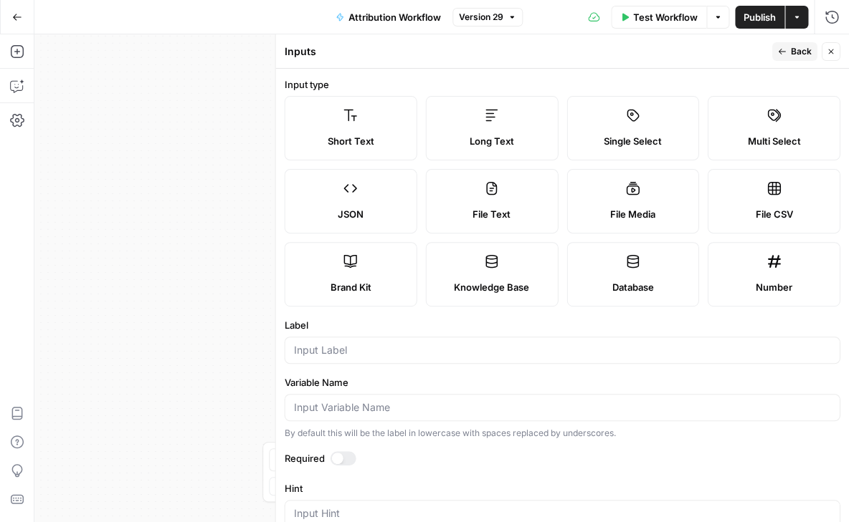
click at [379, 139] on div "Short Text" at bounding box center [350, 141] width 108 height 14
click at [331, 348] on input "Label" at bounding box center [561, 350] width 537 height 14
type input "OPP_NAME"
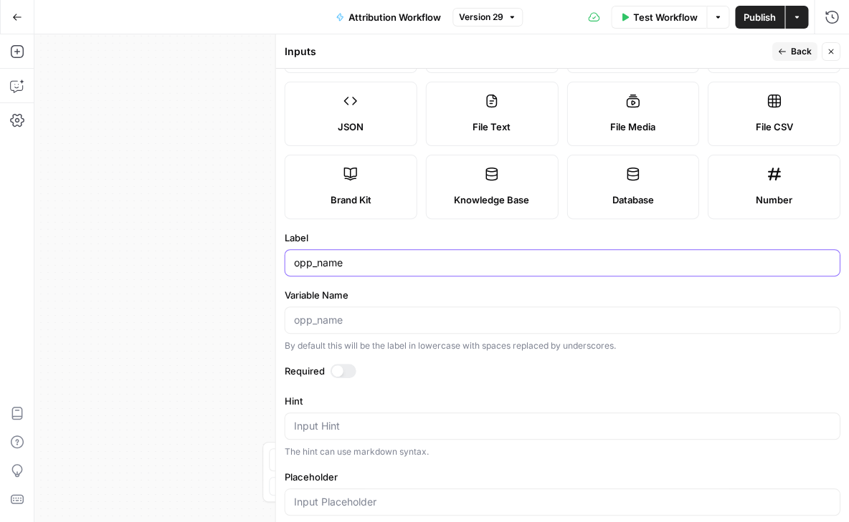
type input "opp_name"
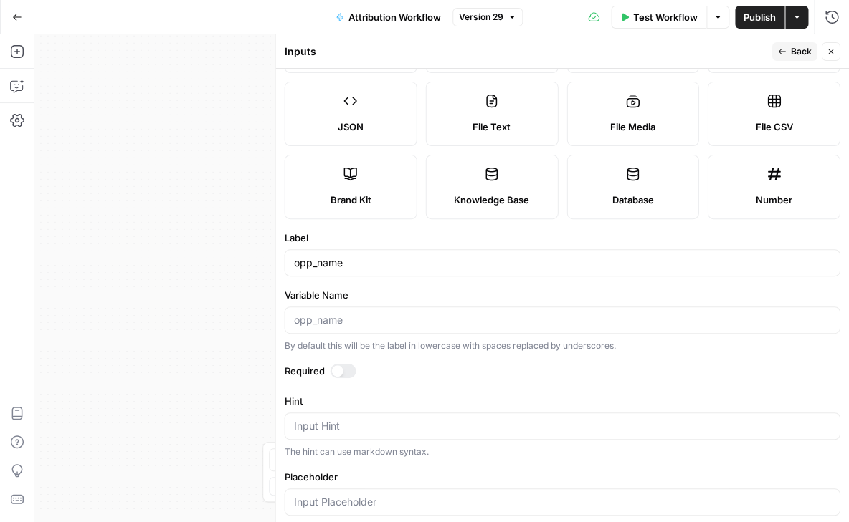
click at [336, 373] on div at bounding box center [336, 370] width 11 height 11
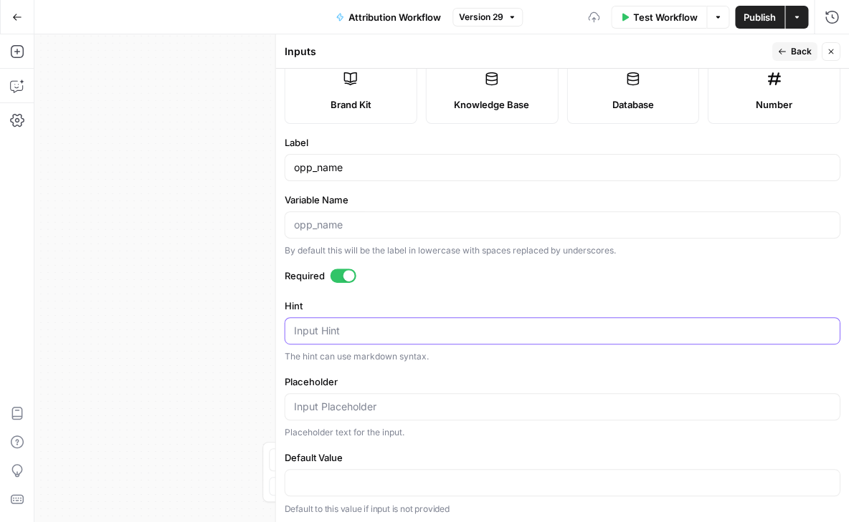
click at [317, 324] on textarea "Hint" at bounding box center [561, 331] width 537 height 14
type textarea "Name of opportunity"
click at [788, 52] on button "Back" at bounding box center [793, 51] width 45 height 19
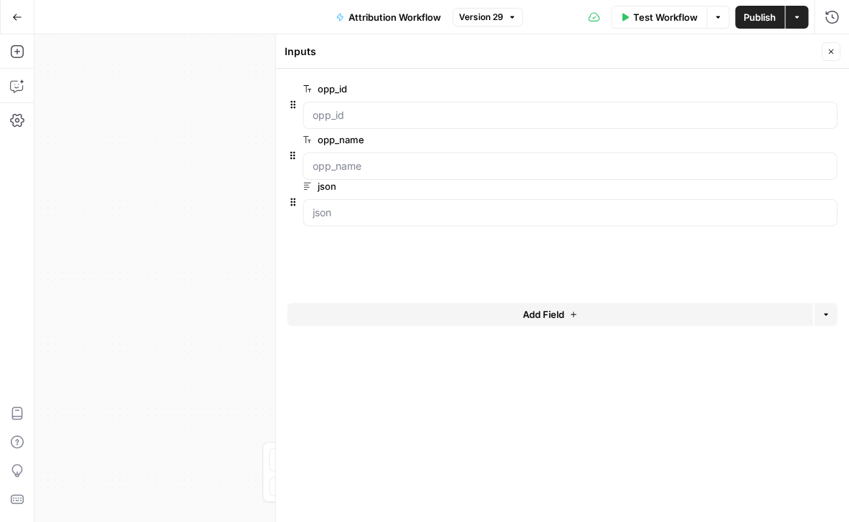
drag, startPoint x: 291, startPoint y: 217, endPoint x: 290, endPoint y: 144, distance: 73.1
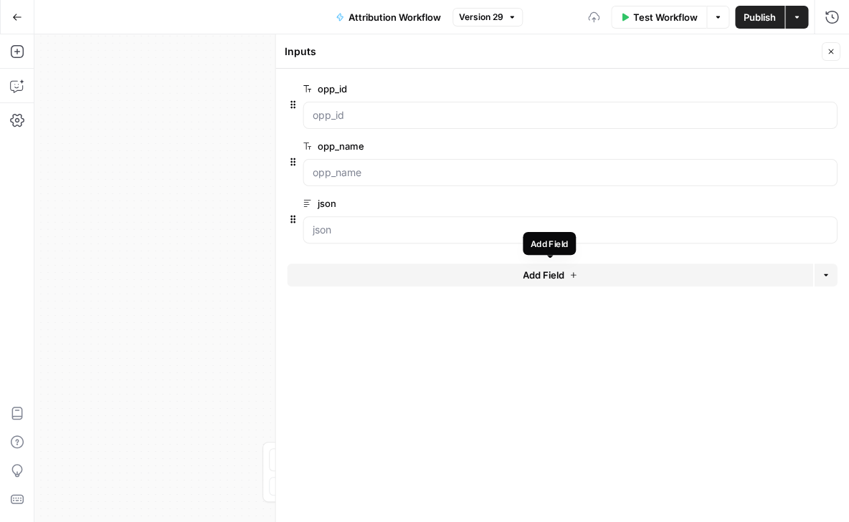
click at [369, 272] on button "Add Field" at bounding box center [549, 275] width 525 height 23
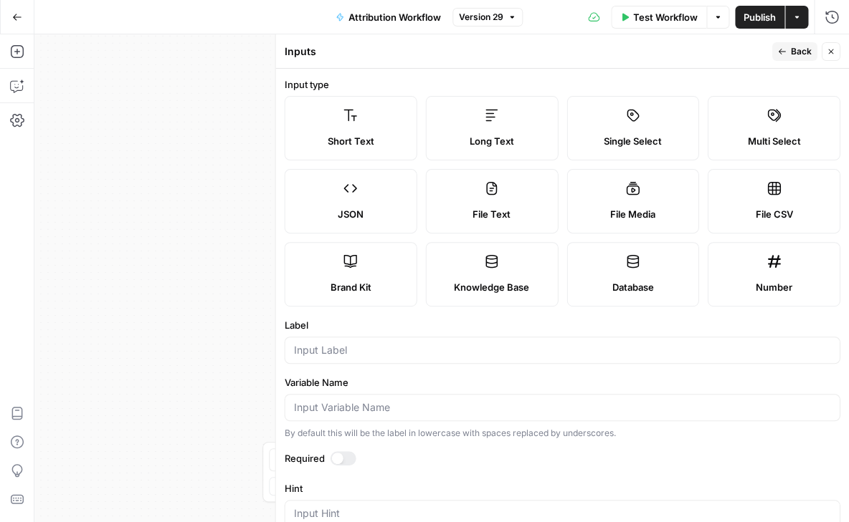
click at [373, 134] on span "Short Text" at bounding box center [350, 141] width 47 height 14
click at [333, 353] on input "Label" at bounding box center [561, 350] width 537 height 14
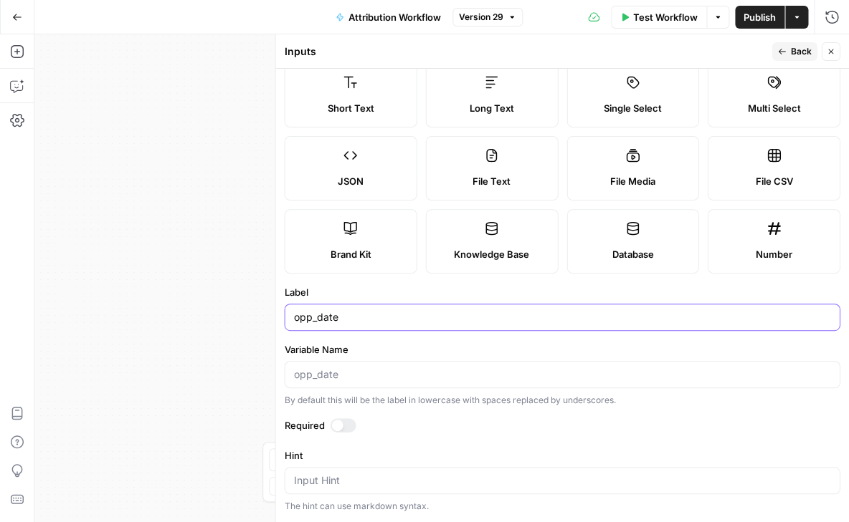
type input "opp_date"
click at [308, 478] on textarea "Hint" at bounding box center [561, 481] width 537 height 14
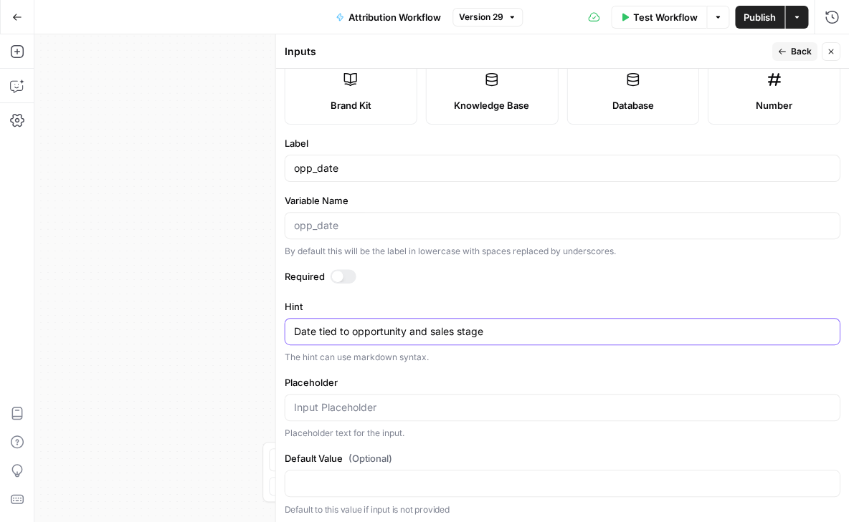
scroll to position [182, 0]
click at [457, 330] on textarea "Date tied to opportunity and sales stage" at bounding box center [561, 332] width 537 height 14
type textarea "Date tied to opportunity and sales pipeline stage"
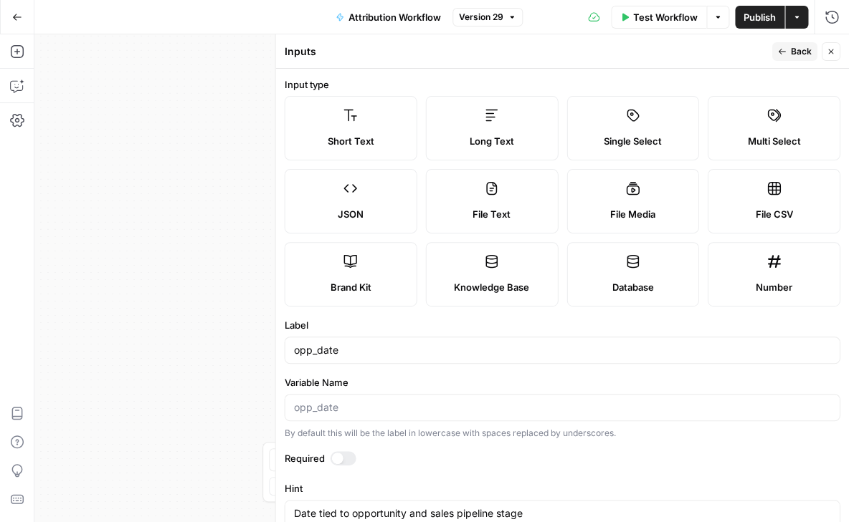
scroll to position [182, 0]
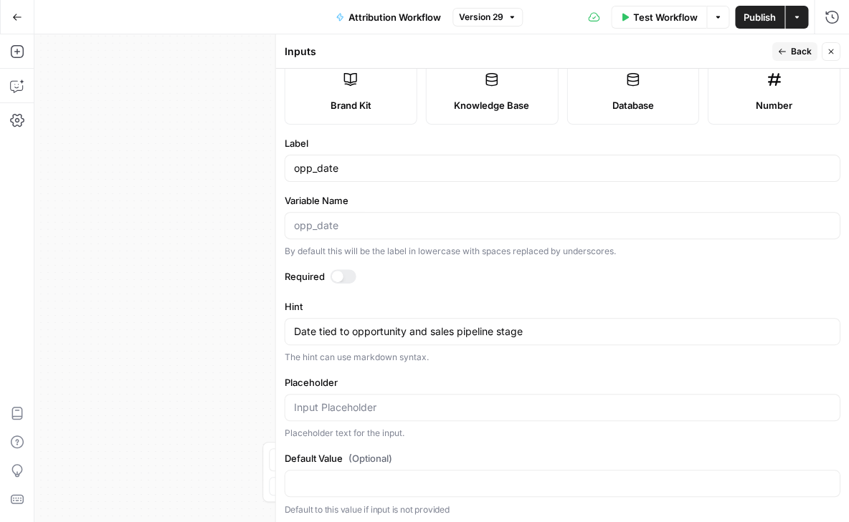
click at [432, 330] on textarea "Date tied to opportunity and sales pipeline stage" at bounding box center [561, 332] width 537 height 14
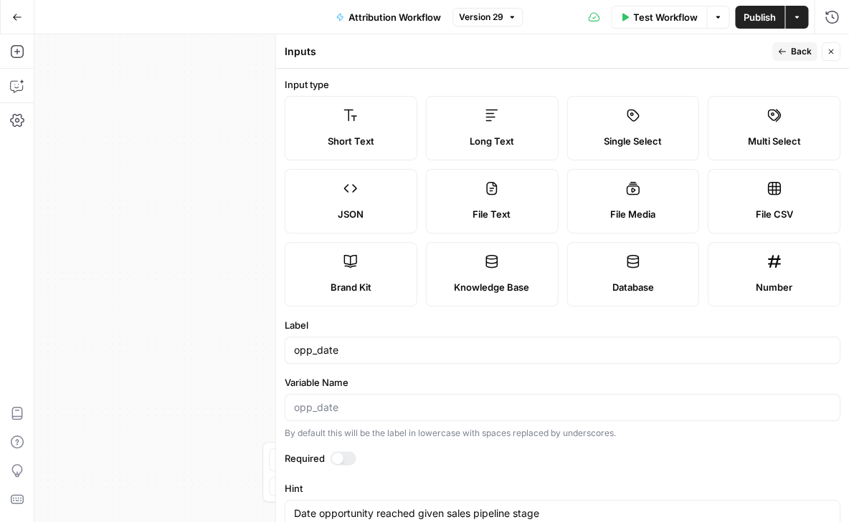
scroll to position [0, 0]
type textarea "Date opportunity reached given sales pipeline stage"
click at [804, 47] on span "Back" at bounding box center [800, 51] width 21 height 13
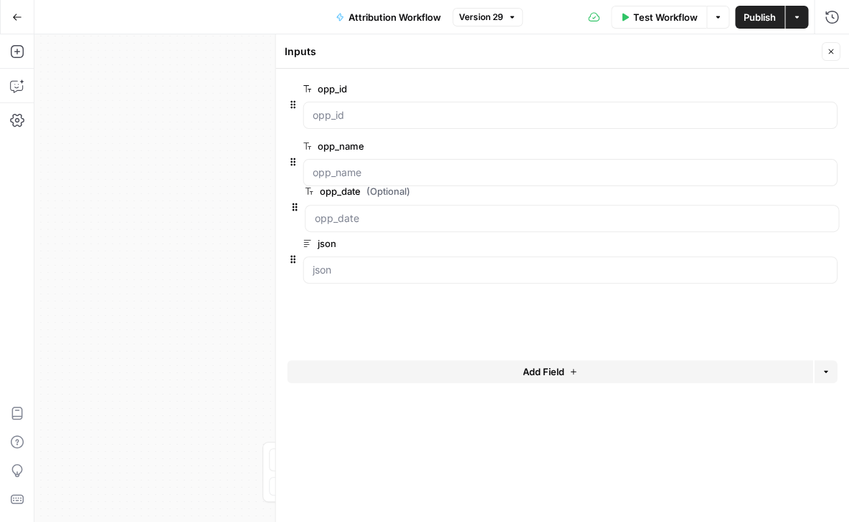
drag, startPoint x: 290, startPoint y: 277, endPoint x: 292, endPoint y: 192, distance: 84.6
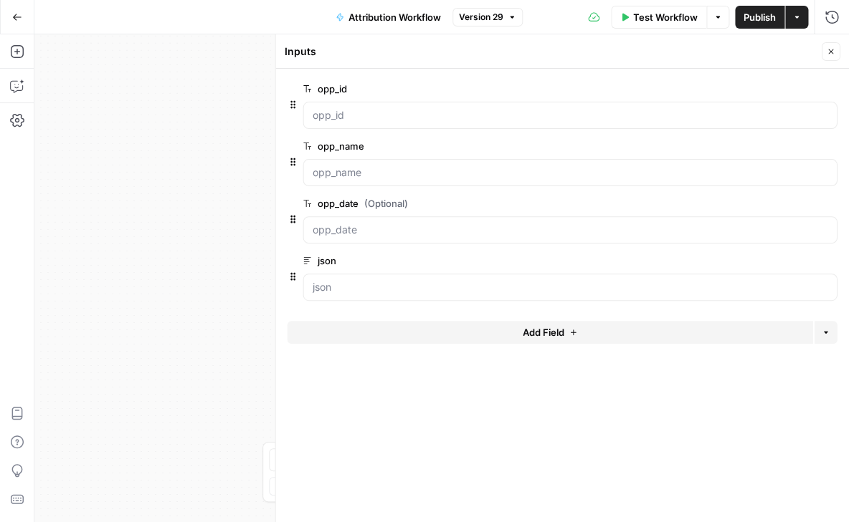
click at [360, 191] on div at bounding box center [562, 190] width 550 height 9
click at [800, 199] on button "edit field" at bounding box center [788, 203] width 55 height 17
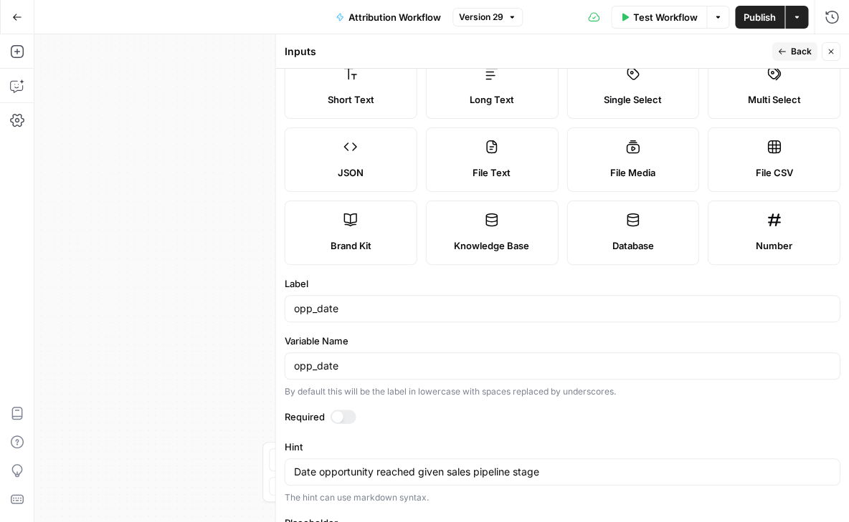
scroll to position [65, 0]
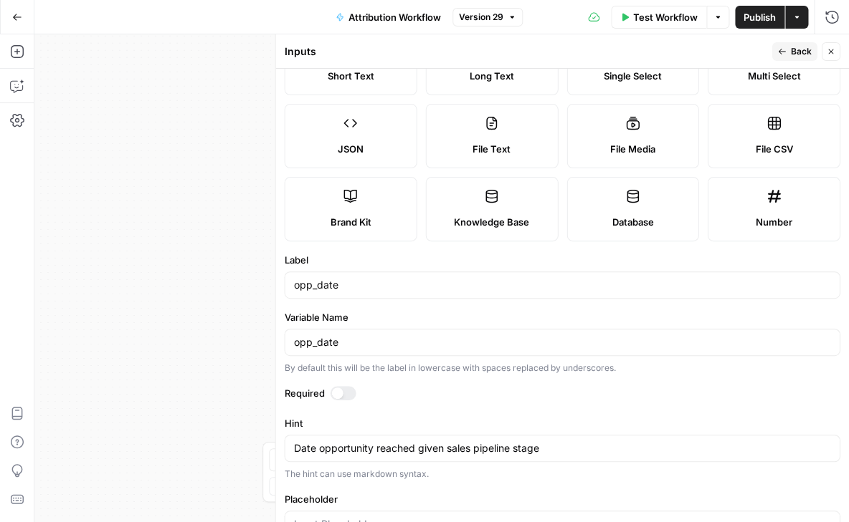
click at [334, 392] on div at bounding box center [336, 393] width 11 height 11
click at [799, 45] on span "Back" at bounding box center [800, 51] width 21 height 13
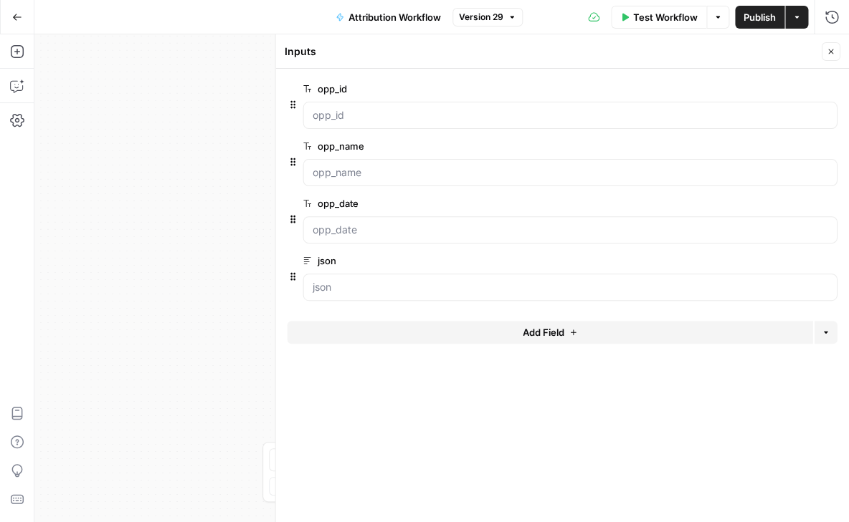
click at [367, 335] on button "Add Field" at bounding box center [549, 332] width 525 height 23
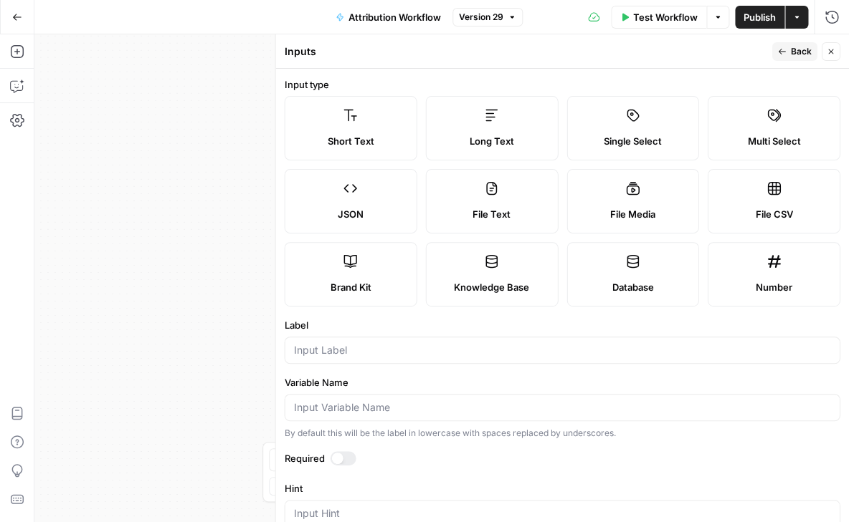
click at [338, 341] on div at bounding box center [561, 350] width 555 height 27
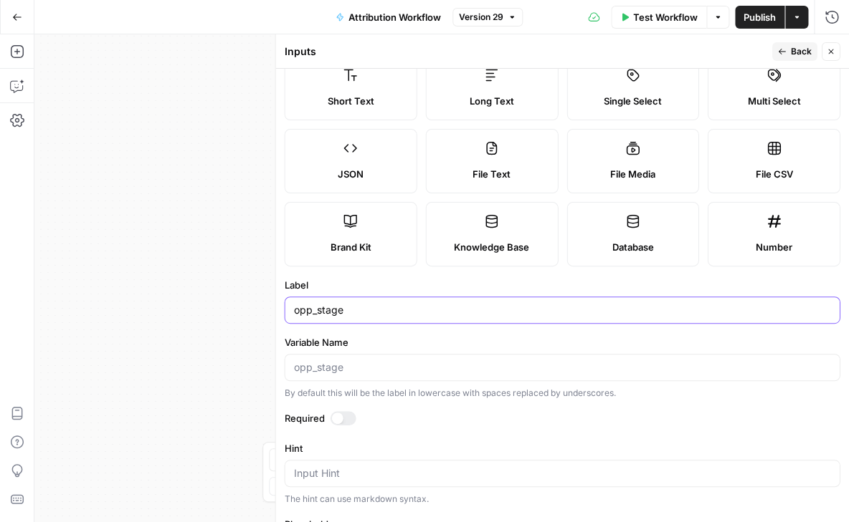
scroll to position [174, 0]
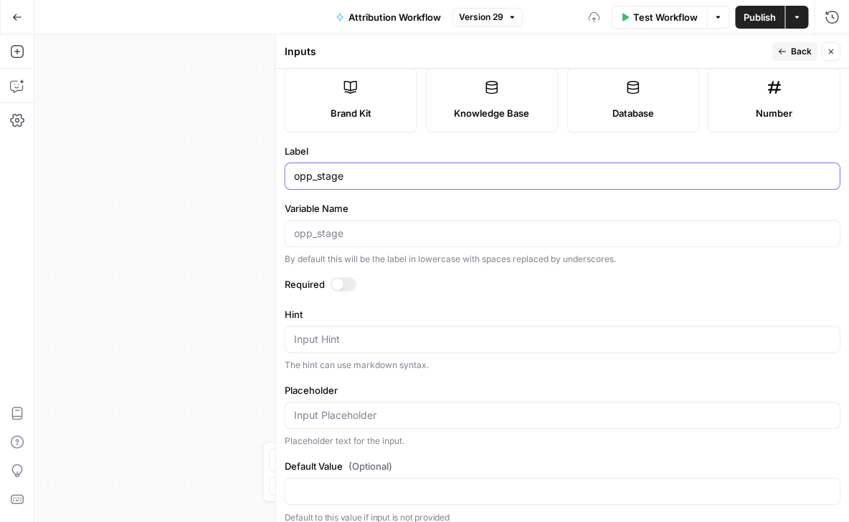
type input "opp_stage"
click at [343, 345] on textarea "Hint" at bounding box center [561, 340] width 537 height 14
type textarea "D"
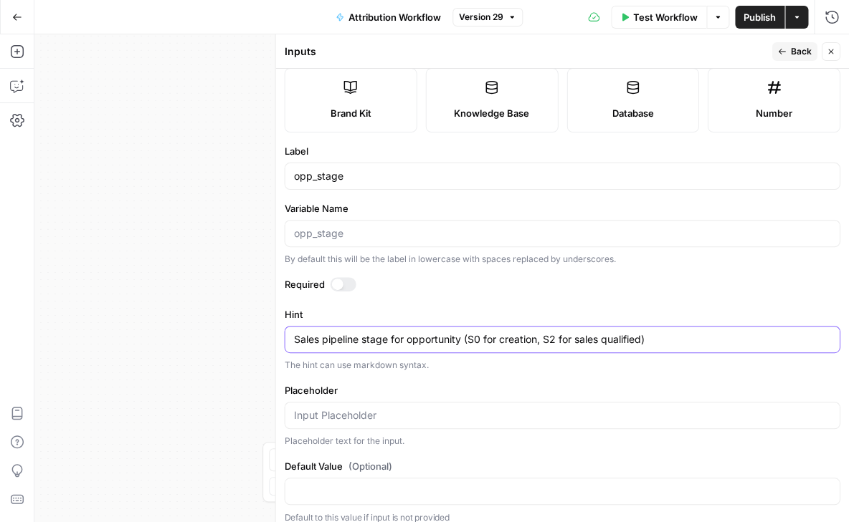
type textarea "Sales pipeline stage for opportunity (S0 for creation, S2 for sales qualified)"
click at [785, 45] on button "Back" at bounding box center [793, 51] width 45 height 19
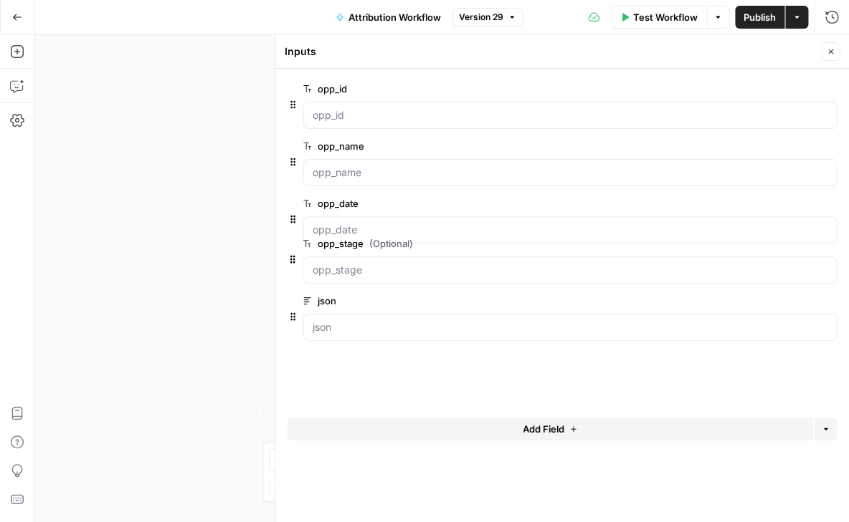
drag, startPoint x: 291, startPoint y: 331, endPoint x: 291, endPoint y: 249, distance: 81.7
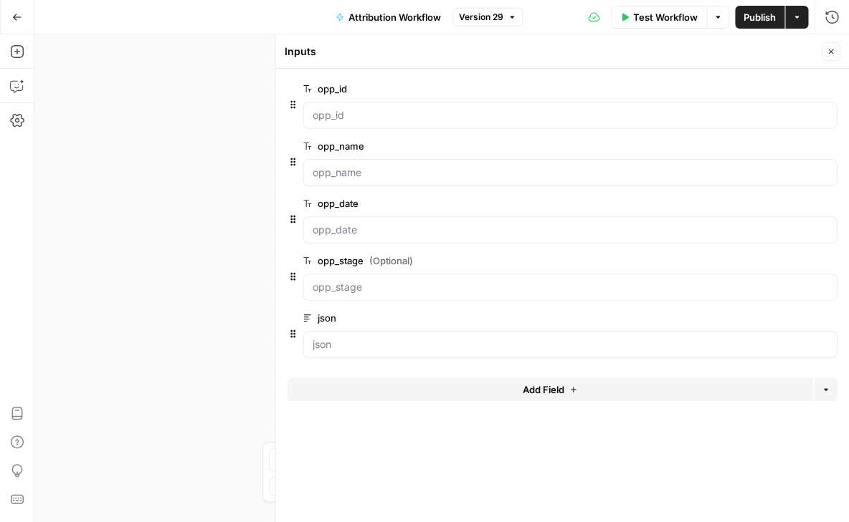
click at [831, 47] on icon "button" at bounding box center [830, 51] width 9 height 9
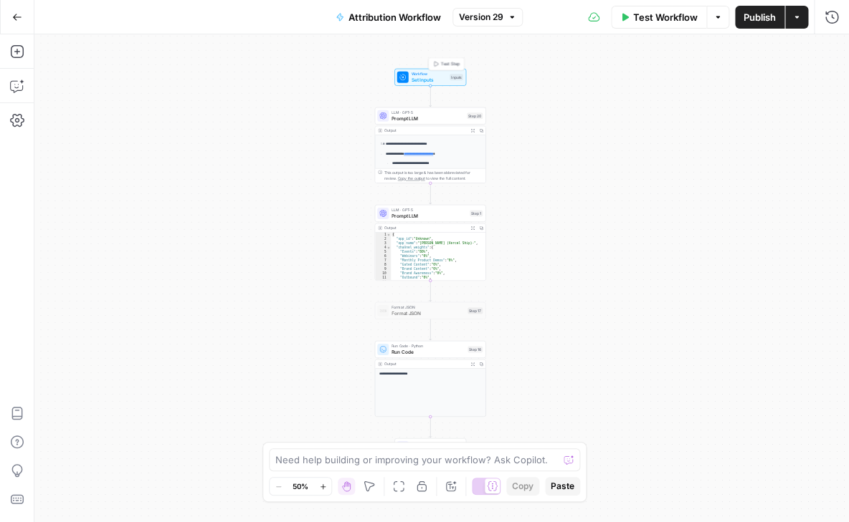
click at [433, 77] on span "Set Inputs" at bounding box center [429, 79] width 36 height 7
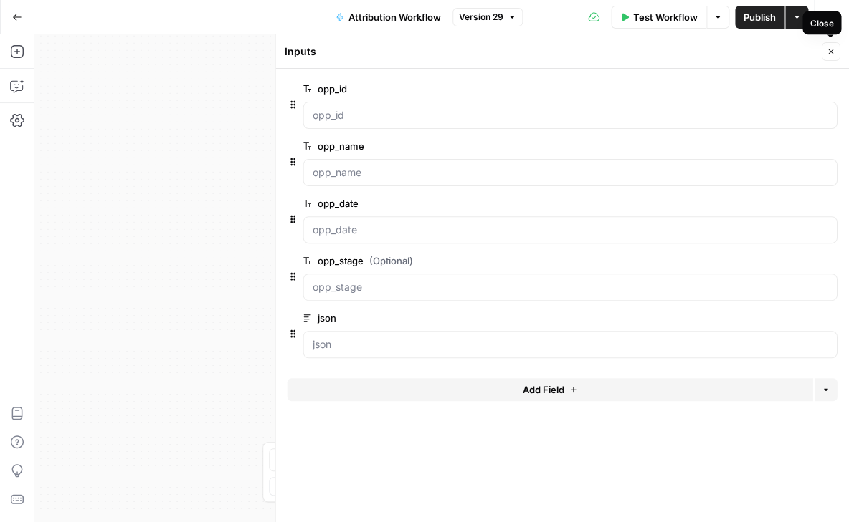
click at [828, 52] on icon "button" at bounding box center [830, 51] width 9 height 9
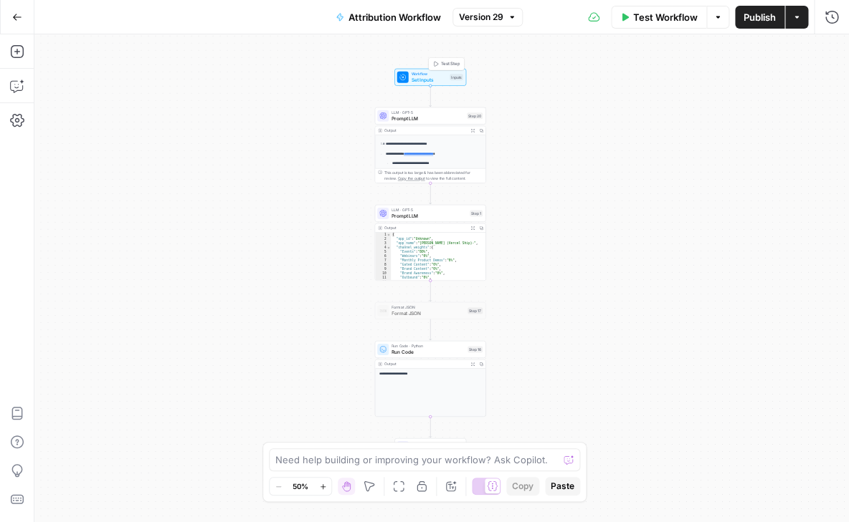
click at [447, 64] on span "Test Step" at bounding box center [450, 64] width 19 height 6
click at [446, 65] on span "Test Step" at bounding box center [450, 63] width 19 height 6
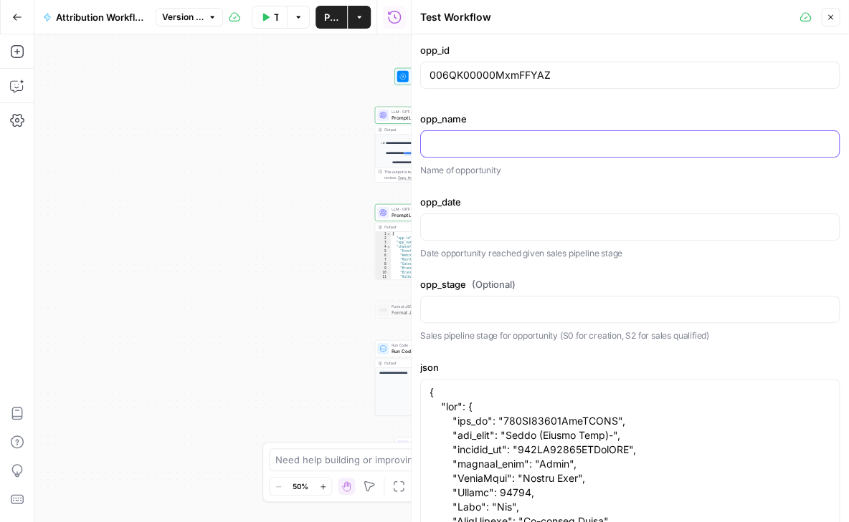
click at [459, 148] on input "opp_name" at bounding box center [629, 144] width 401 height 14
drag, startPoint x: 516, startPoint y: 432, endPoint x: 611, endPoint y: 431, distance: 95.3
click at [444, 151] on div at bounding box center [629, 143] width 419 height 27
paste input ""Rilla (Vercel Ship)-""
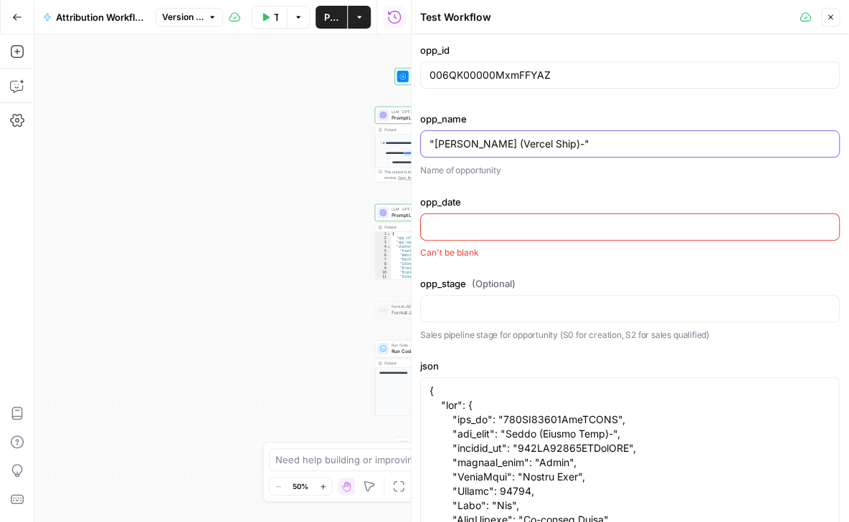
type input ""Rilla (Vercel Ship)-""
click at [457, 220] on input "opp_date" at bounding box center [629, 227] width 401 height 14
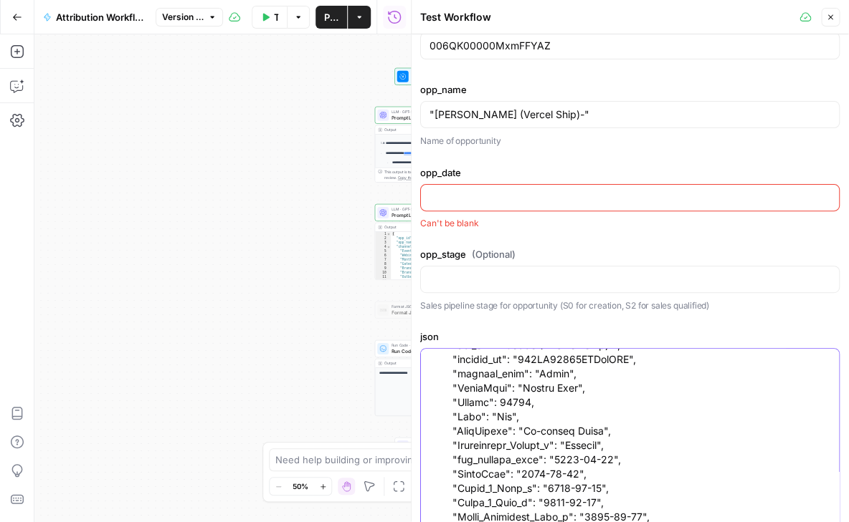
scroll to position [82, 0]
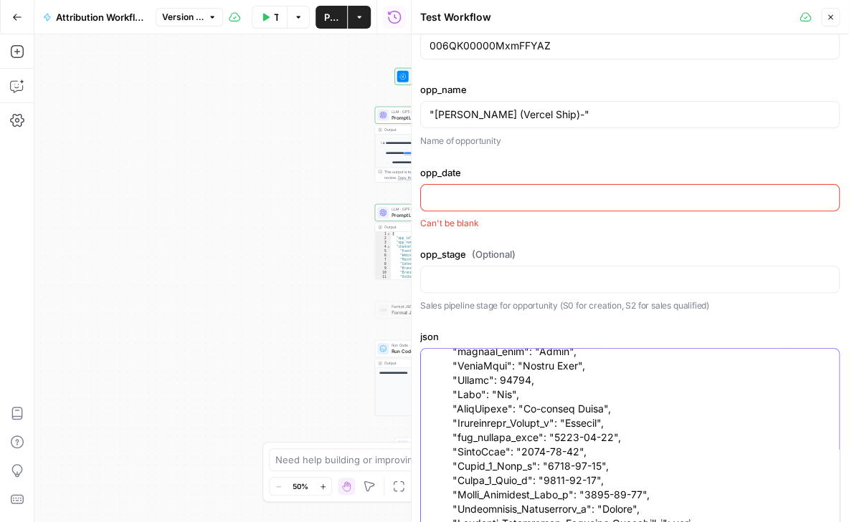
drag, startPoint x: 541, startPoint y: 464, endPoint x: 608, endPoint y: 464, distance: 67.4
click at [461, 196] on input "opp_date" at bounding box center [629, 198] width 401 height 14
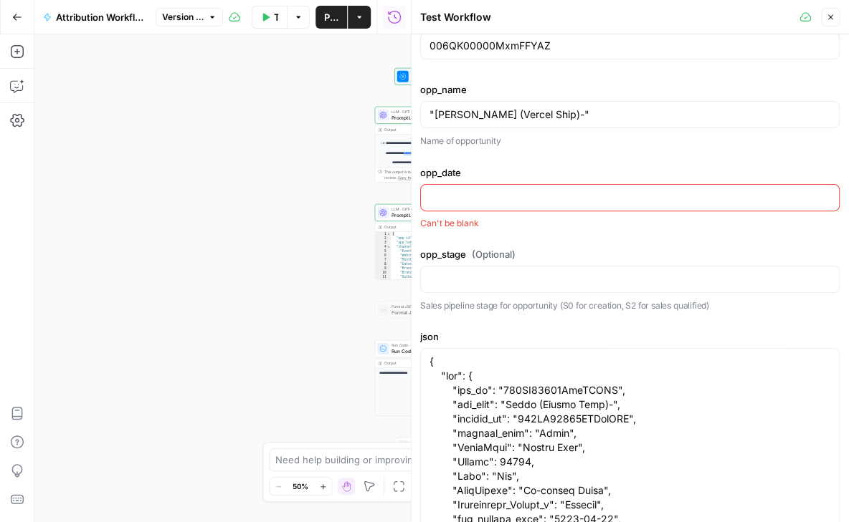
paste input ""2025-06-30""
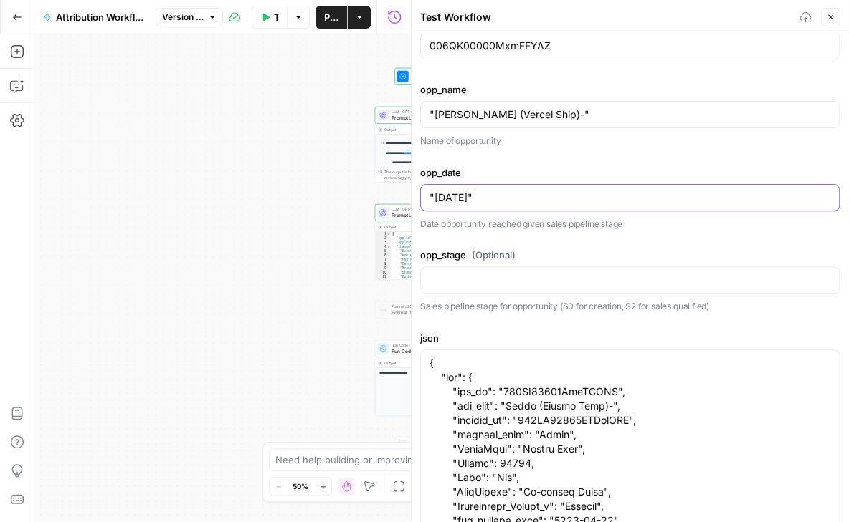
type input ""2025-06-30""
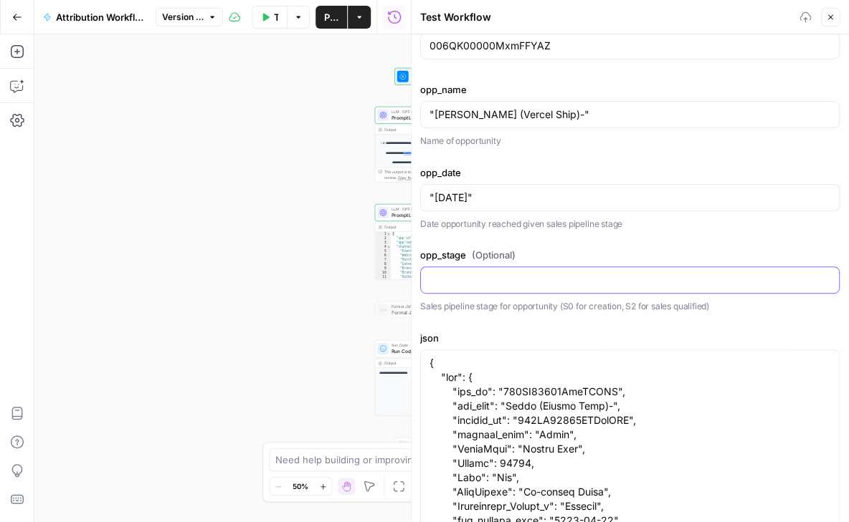
click at [461, 277] on input "opp_stage (Optional)" at bounding box center [629, 280] width 401 height 14
type input "S"
type input ""S0""
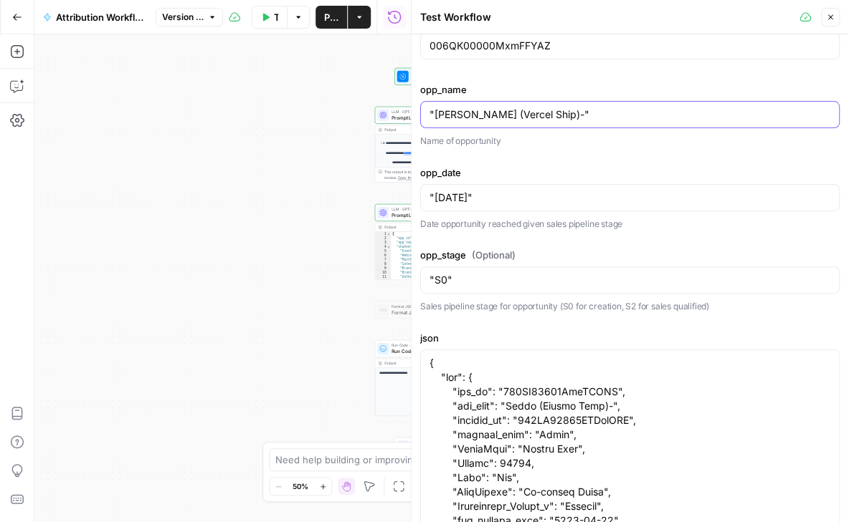
click at [434, 117] on input ""Rilla (Vercel Ship)-"" at bounding box center [629, 114] width 401 height 14
click at [550, 119] on input "Rilla (Vercel Ship)-"" at bounding box center [629, 114] width 401 height 14
type input "Rilla (Vercel Ship)-"
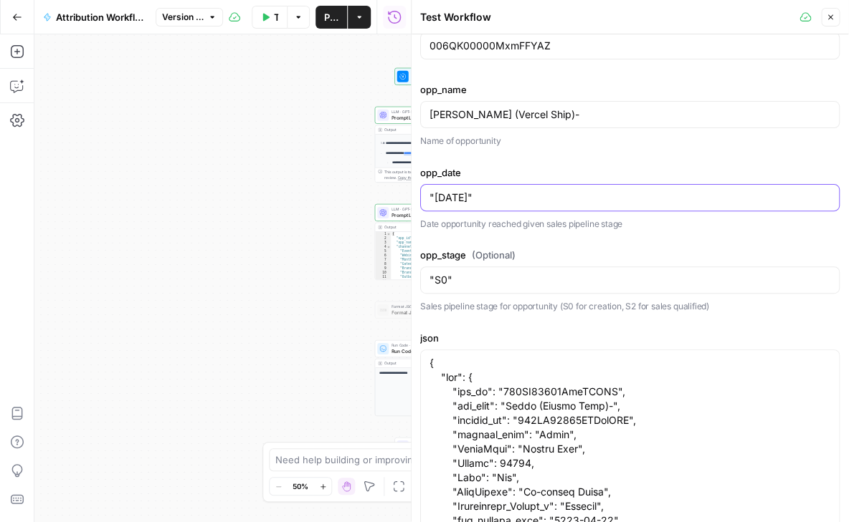
click at [434, 195] on input ""2025-06-30"" at bounding box center [629, 198] width 401 height 14
click at [521, 191] on input "2025-06-30"" at bounding box center [629, 198] width 401 height 14
type input "2025-06-30"
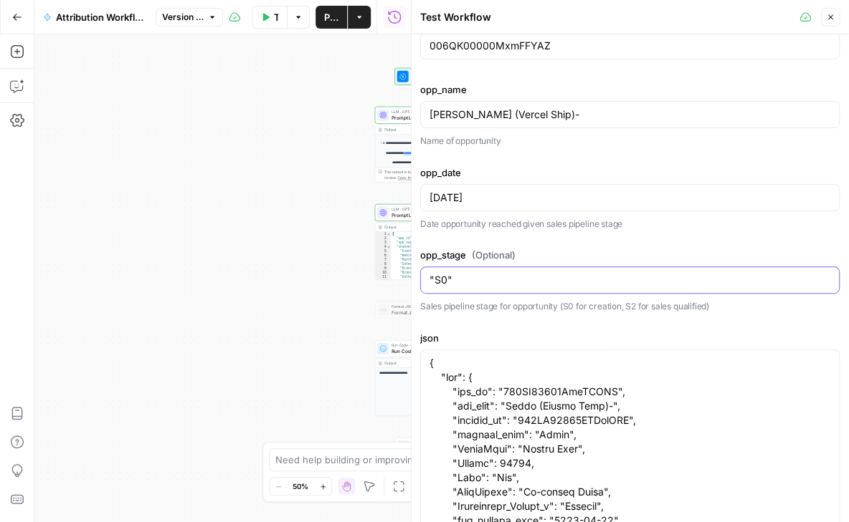
click at [434, 278] on input ""S0"" at bounding box center [629, 280] width 401 height 14
click at [468, 273] on input "S0"" at bounding box center [629, 280] width 401 height 14
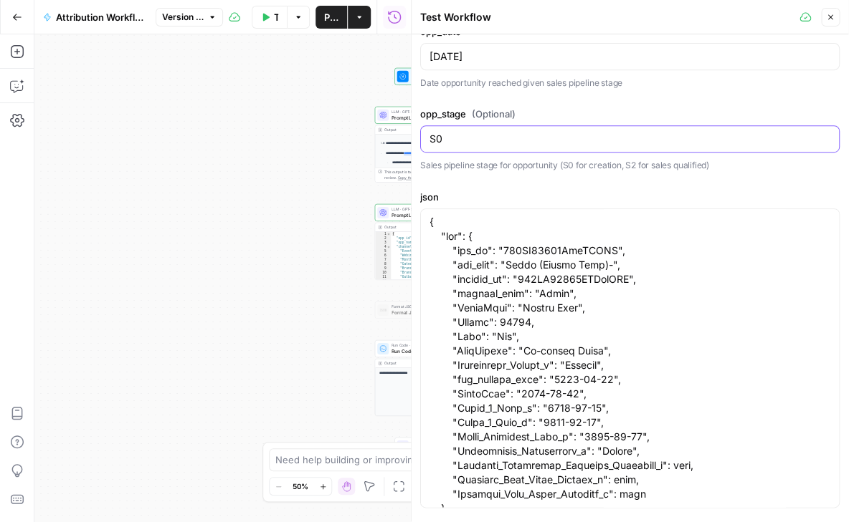
scroll to position [170, 0]
type input "S0"
click at [831, 17] on icon "button" at bounding box center [830, 17] width 9 height 9
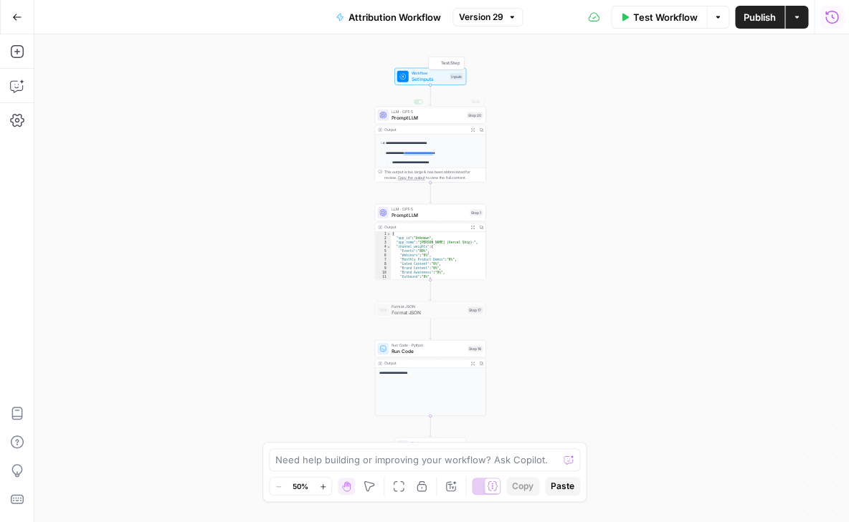
click at [429, 77] on span "Set Inputs" at bounding box center [429, 78] width 36 height 7
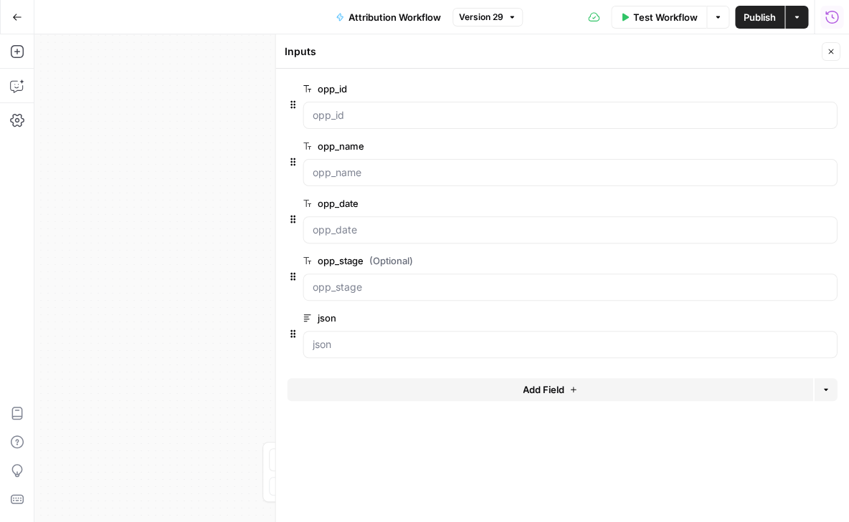
click at [798, 258] on span "edit field" at bounding box center [783, 260] width 32 height 11
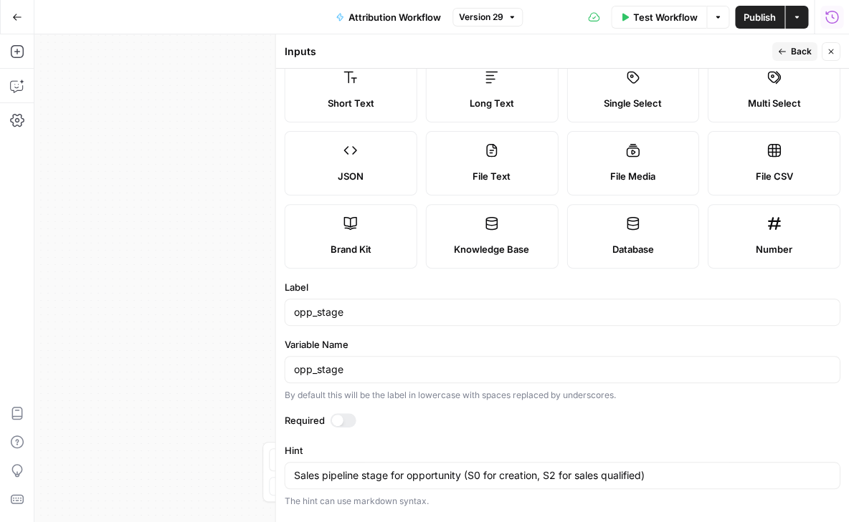
scroll to position [50, 0]
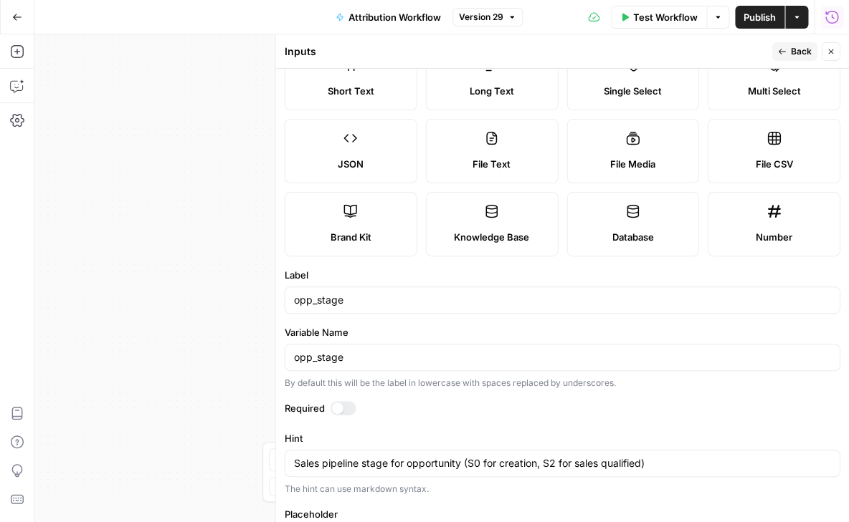
click at [338, 408] on div at bounding box center [336, 408] width 11 height 11
click at [801, 44] on button "Back" at bounding box center [793, 51] width 45 height 19
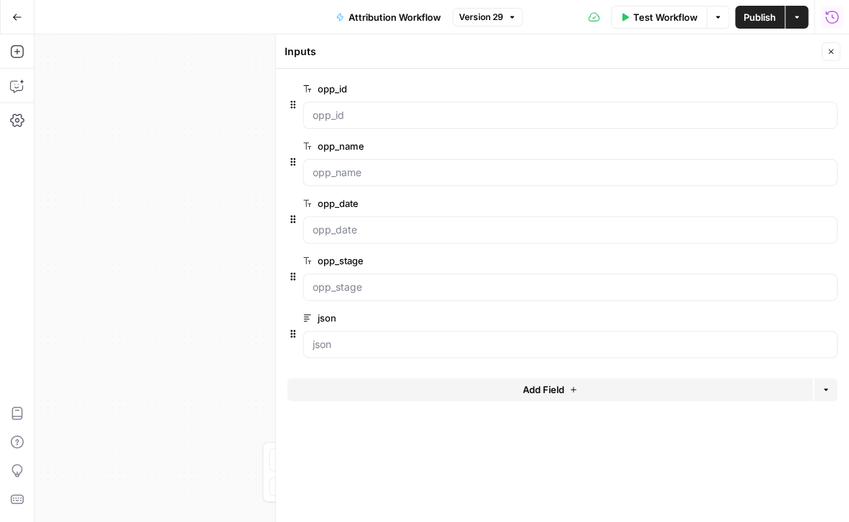
click at [657, 15] on span "Test Workflow" at bounding box center [665, 17] width 64 height 14
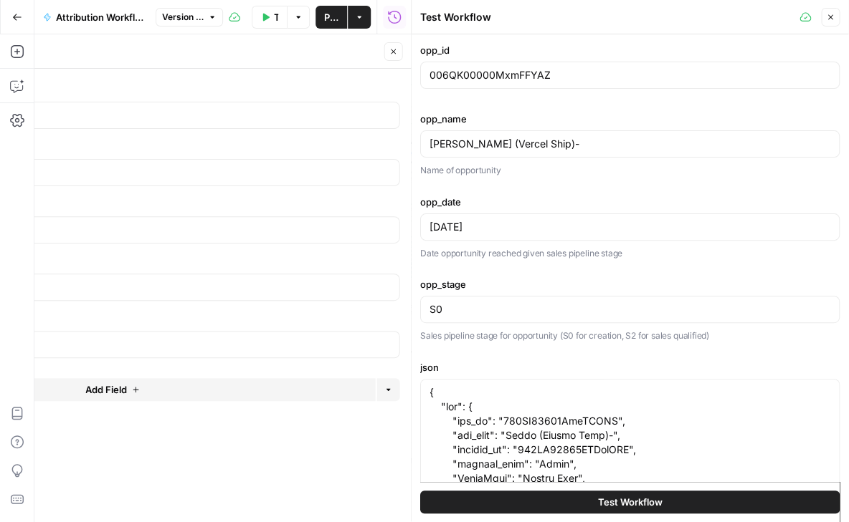
click at [604, 495] on span "Test Workflow" at bounding box center [629, 501] width 64 height 14
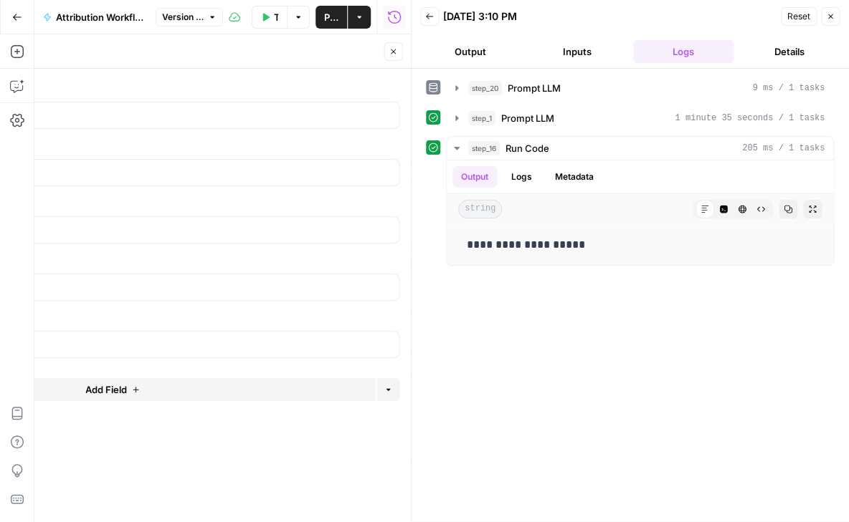
click at [828, 19] on icon "button" at bounding box center [830, 16] width 9 height 9
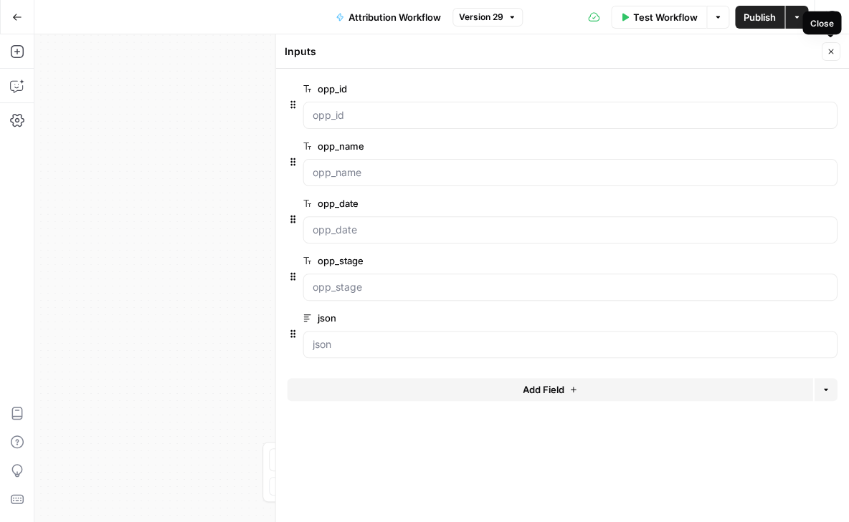
click at [823, 48] on button "Close" at bounding box center [830, 51] width 19 height 19
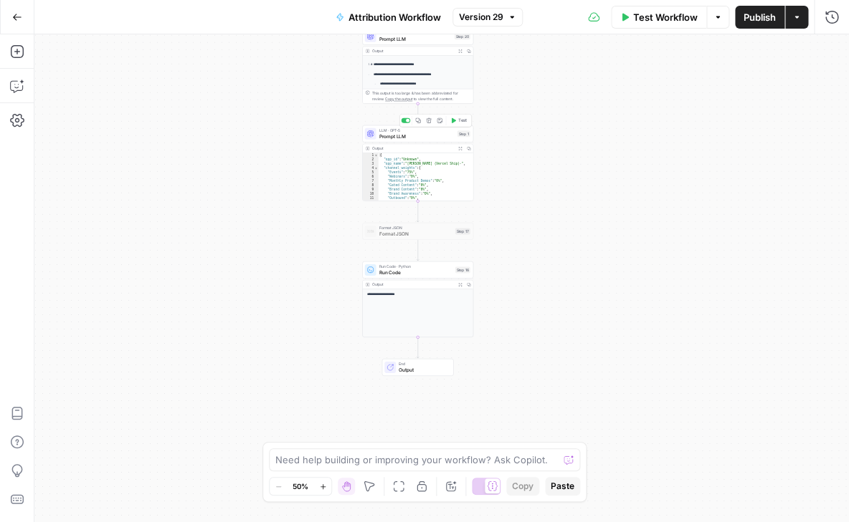
click at [410, 131] on span "LLM · GPT-5" at bounding box center [416, 131] width 75 height 6
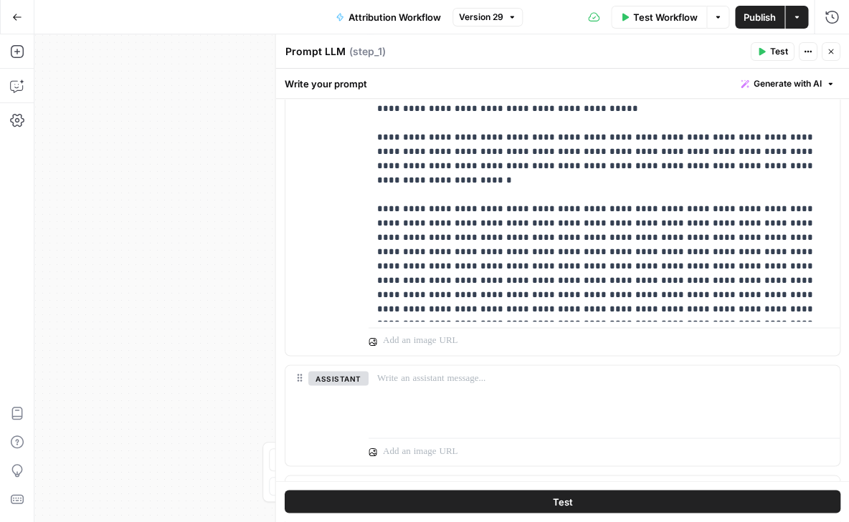
scroll to position [340, 0]
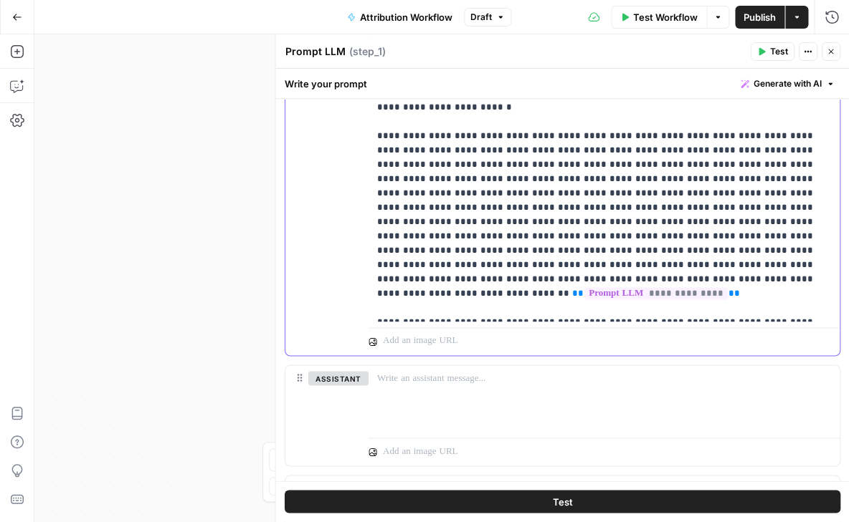
scroll to position [416, 0]
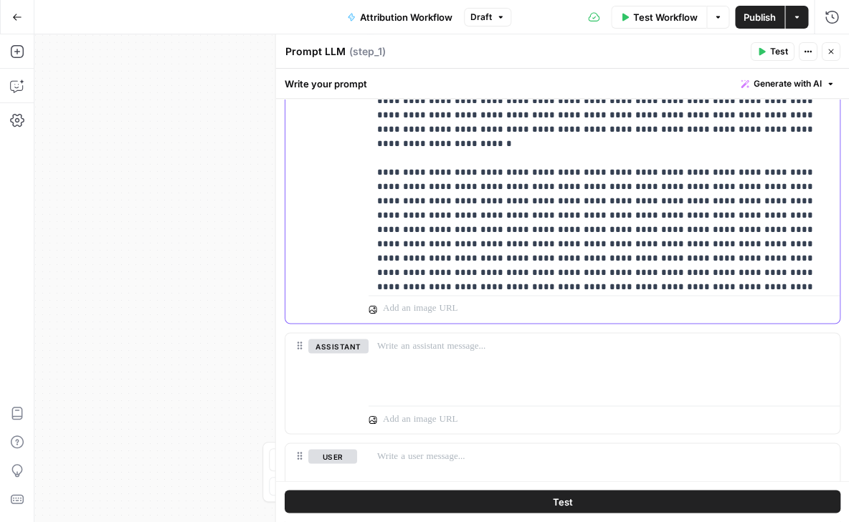
scroll to position [324, 0]
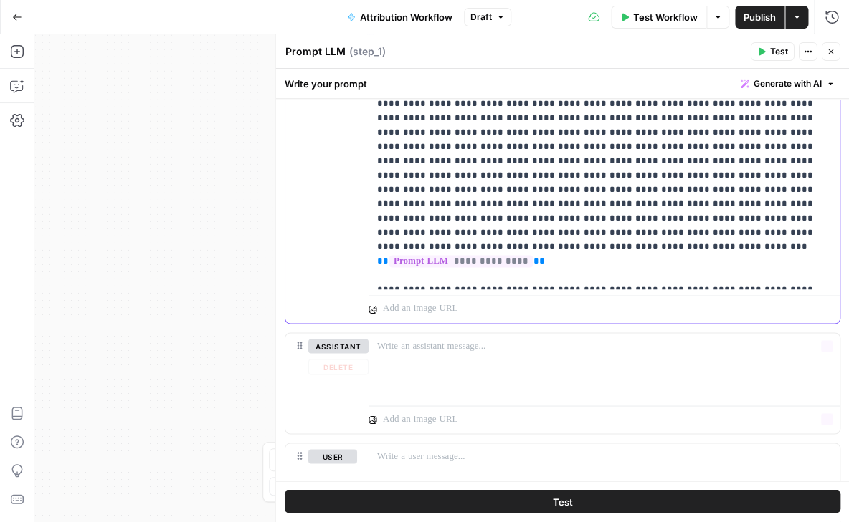
scroll to position [431, 0]
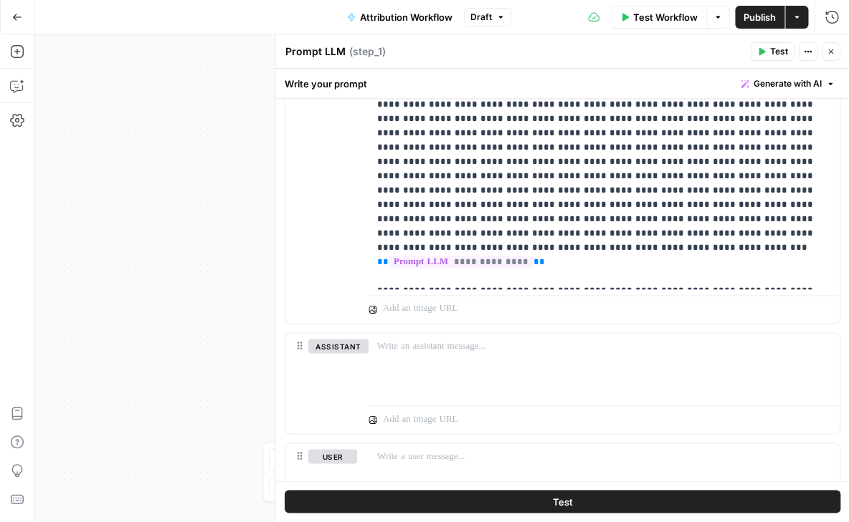
click at [560, 500] on span "Test" at bounding box center [562, 502] width 20 height 14
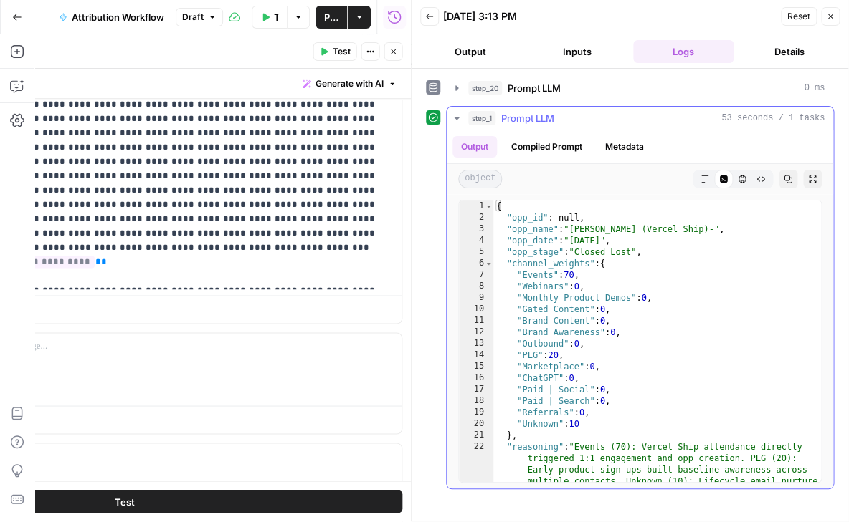
type textarea "**********"
click at [560, 213] on div "{ "opp_id" : null , "opp_name" : "Rilla (Vercel Ship)-" , "opp_date" : "2025-06…" at bounding box center [657, 388] width 328 height 374
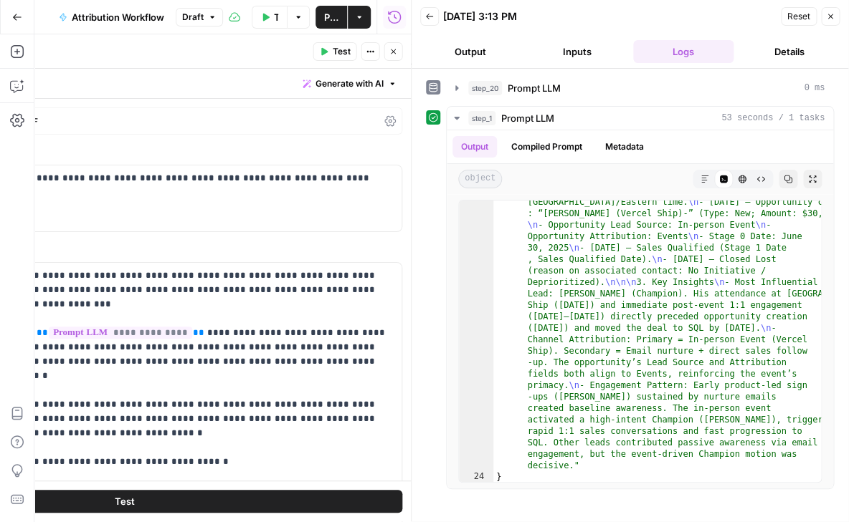
click at [831, 19] on icon "button" at bounding box center [830, 16] width 9 height 9
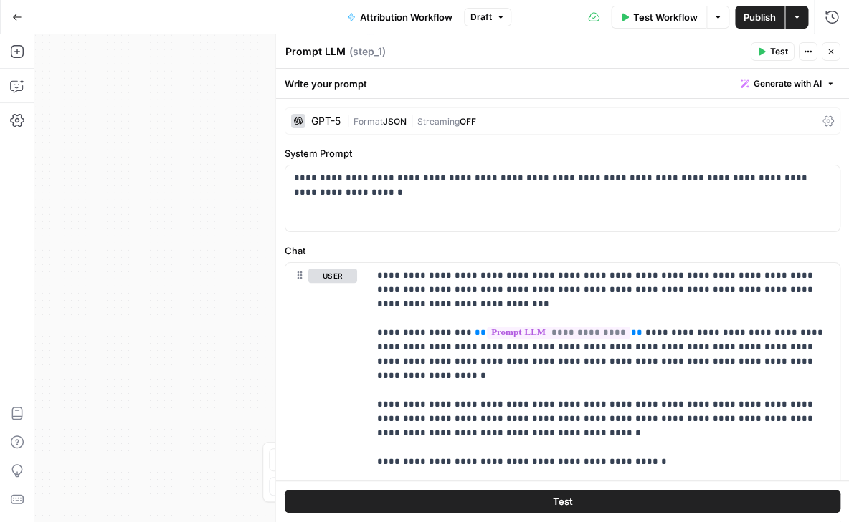
click at [833, 54] on icon "button" at bounding box center [830, 51] width 9 height 9
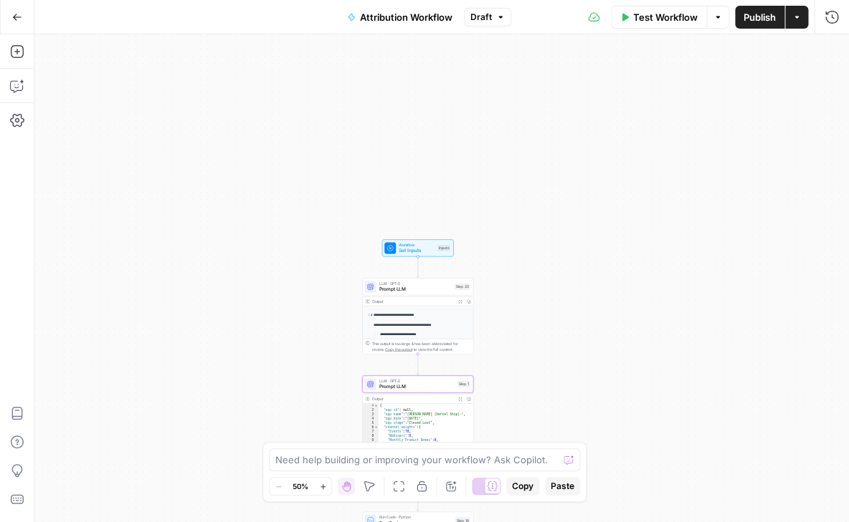
click at [402, 244] on span "Workflow" at bounding box center [416, 245] width 36 height 6
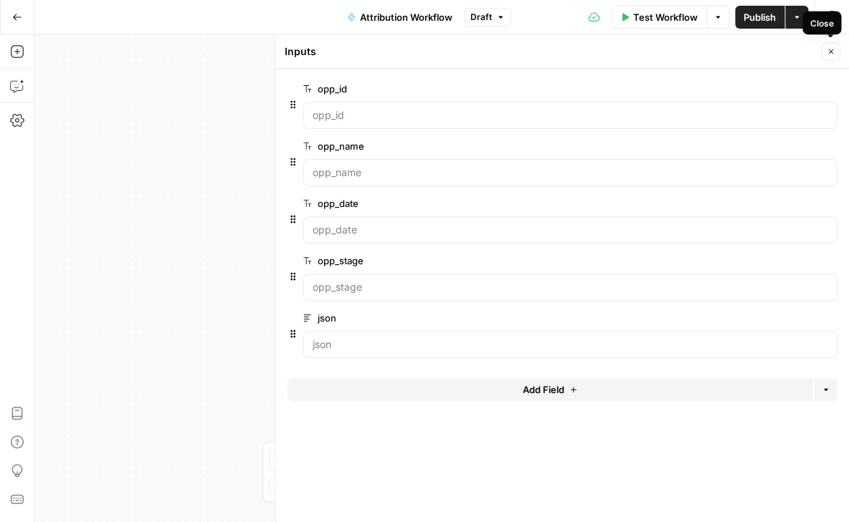
click at [836, 50] on button "Close" at bounding box center [830, 51] width 19 height 19
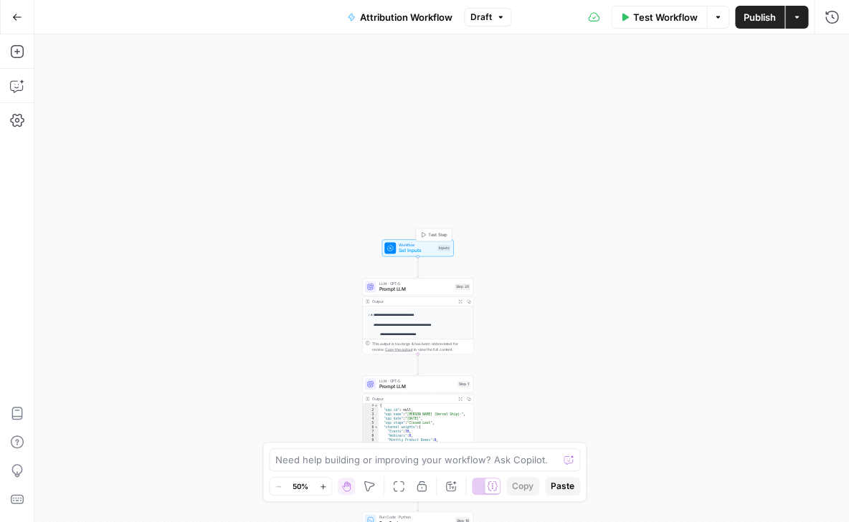
click at [430, 236] on span "Test Step" at bounding box center [437, 234] width 19 height 6
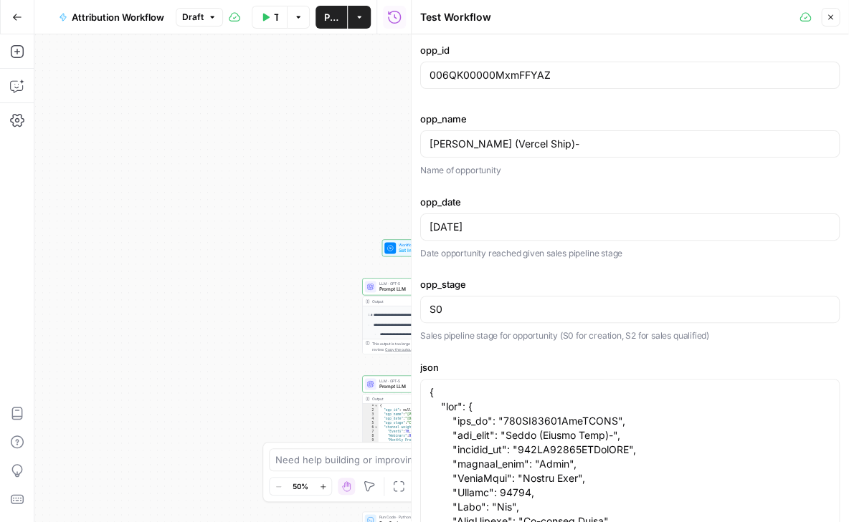
click at [826, 14] on icon "button" at bounding box center [830, 17] width 9 height 9
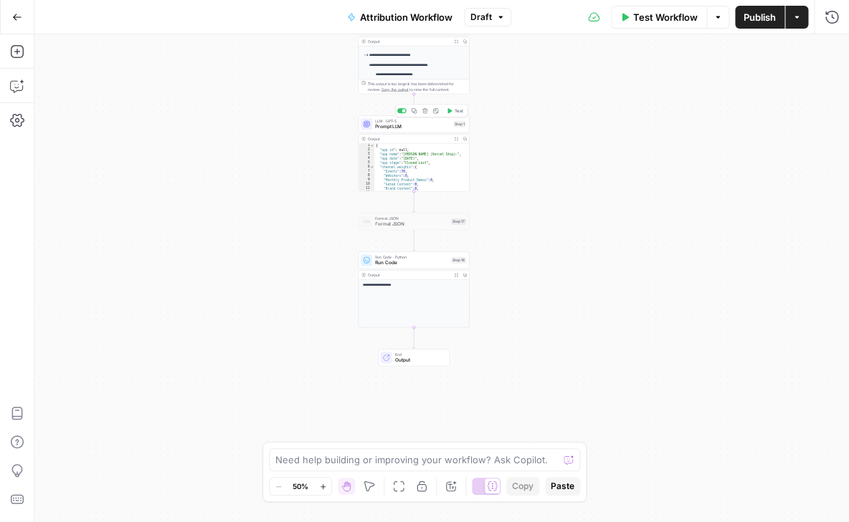
click at [416, 128] on span "Prompt LLM" at bounding box center [412, 126] width 75 height 7
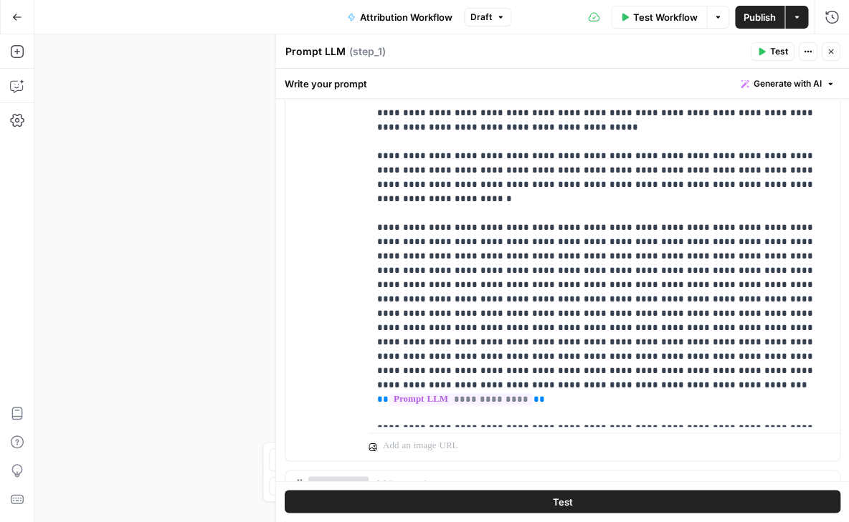
scroll to position [431, 0]
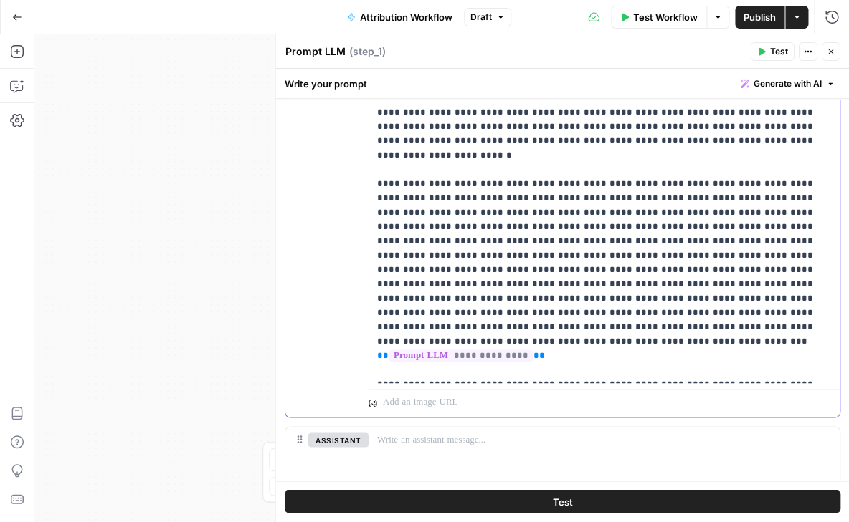
scroll to position [465, 0]
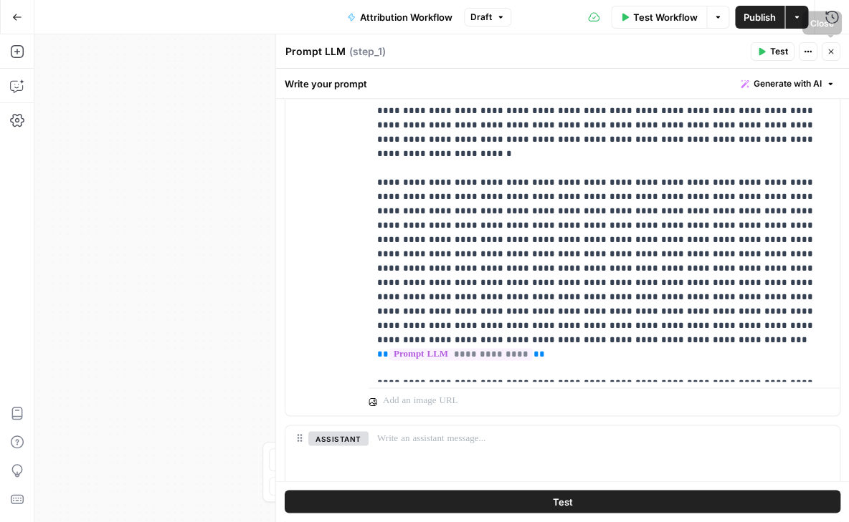
click at [829, 57] on button "Close" at bounding box center [830, 51] width 19 height 19
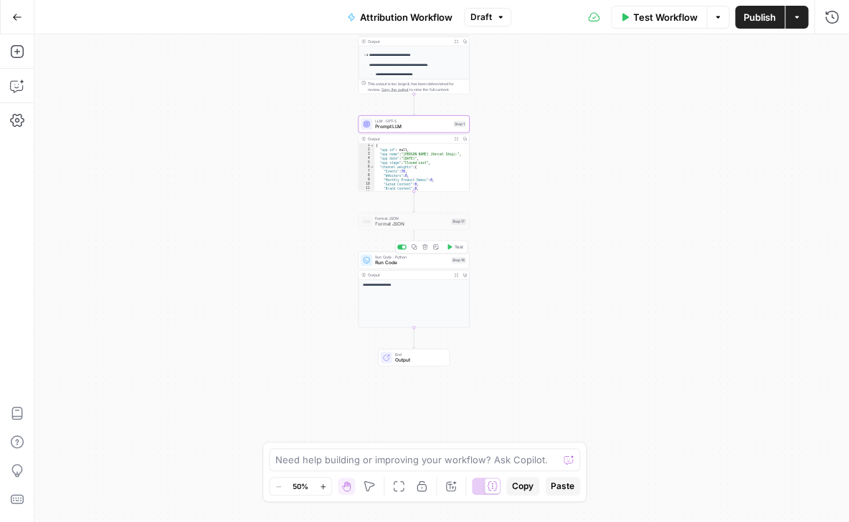
click at [386, 224] on span "Format JSON" at bounding box center [411, 224] width 73 height 7
click at [410, 224] on span "Format JSON" at bounding box center [411, 224] width 73 height 7
click at [401, 210] on div "**********" at bounding box center [441, 278] width 814 height 488
click at [401, 224] on span "Format JSON" at bounding box center [411, 224] width 73 height 7
click at [401, 209] on div at bounding box center [400, 208] width 4 height 4
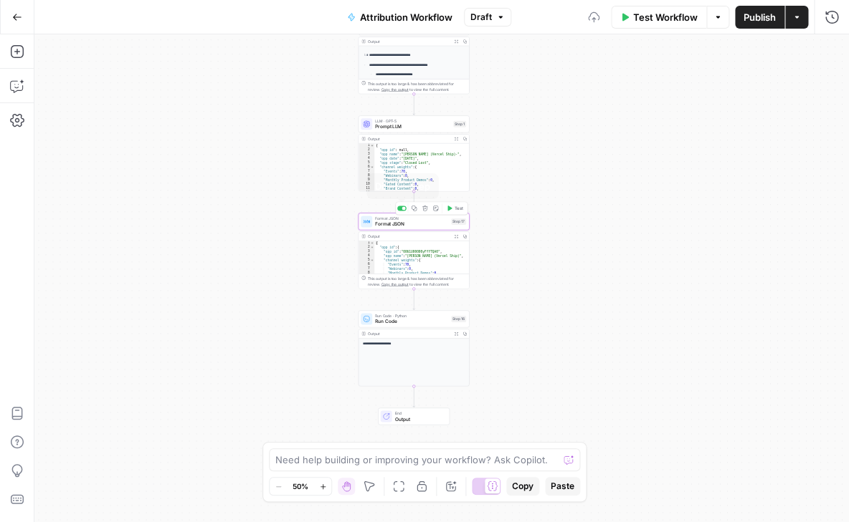
click at [406, 224] on span "Format JSON" at bounding box center [411, 224] width 73 height 7
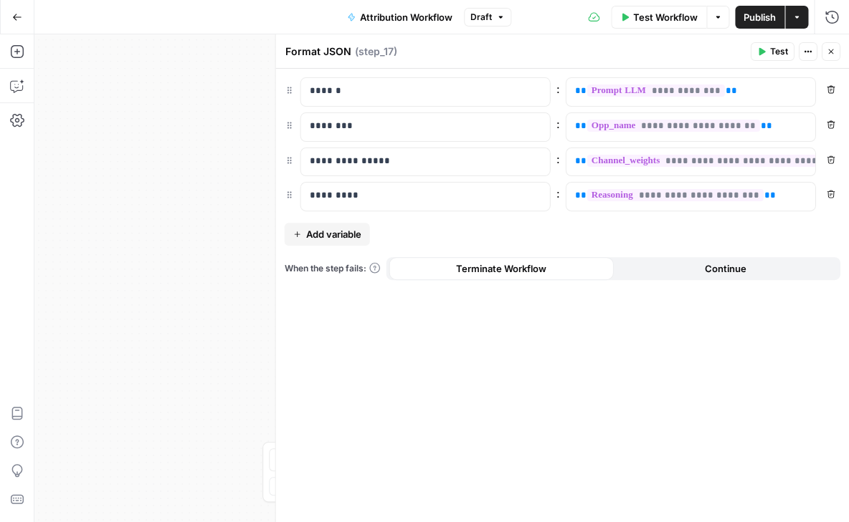
click at [348, 235] on span "Add variable" at bounding box center [332, 234] width 55 height 14
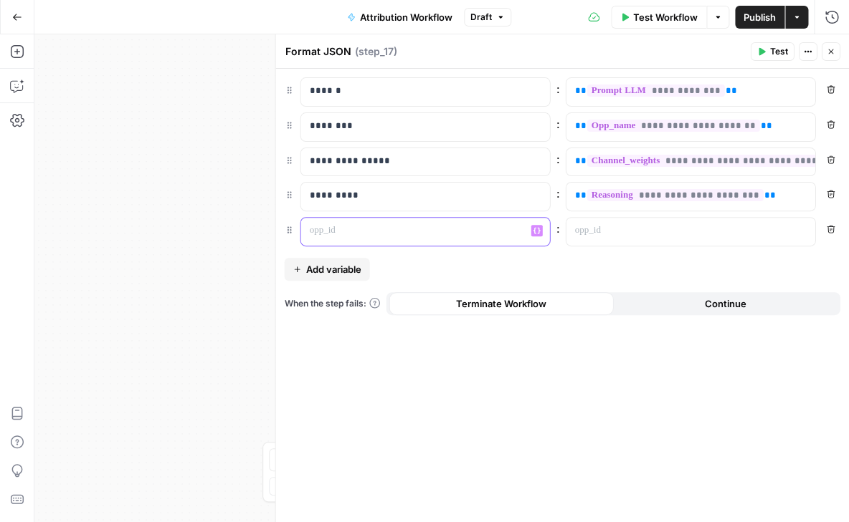
click at [319, 229] on p at bounding box center [413, 231] width 209 height 14
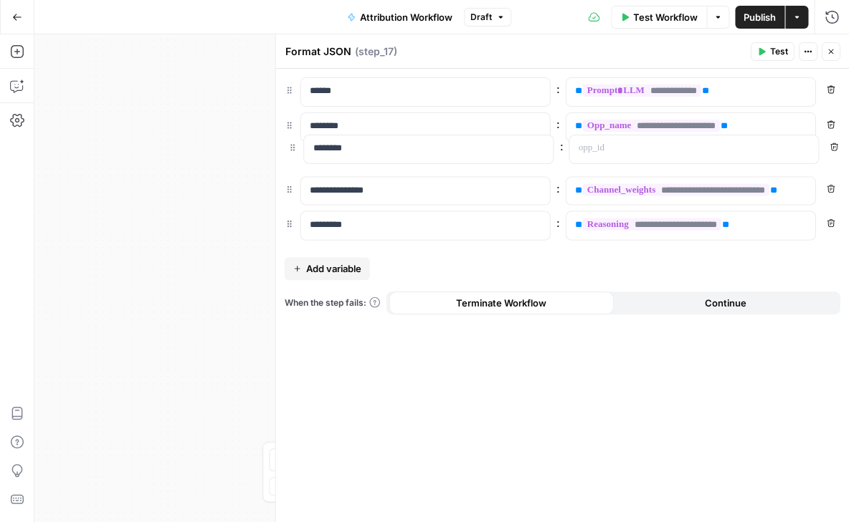
drag, startPoint x: 288, startPoint y: 233, endPoint x: 292, endPoint y: 148, distance: 85.4
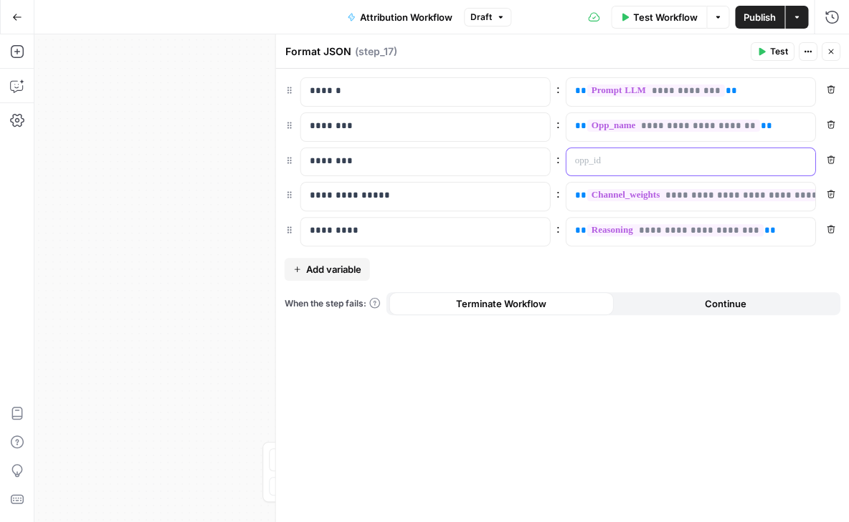
click at [601, 156] on p at bounding box center [678, 161] width 209 height 14
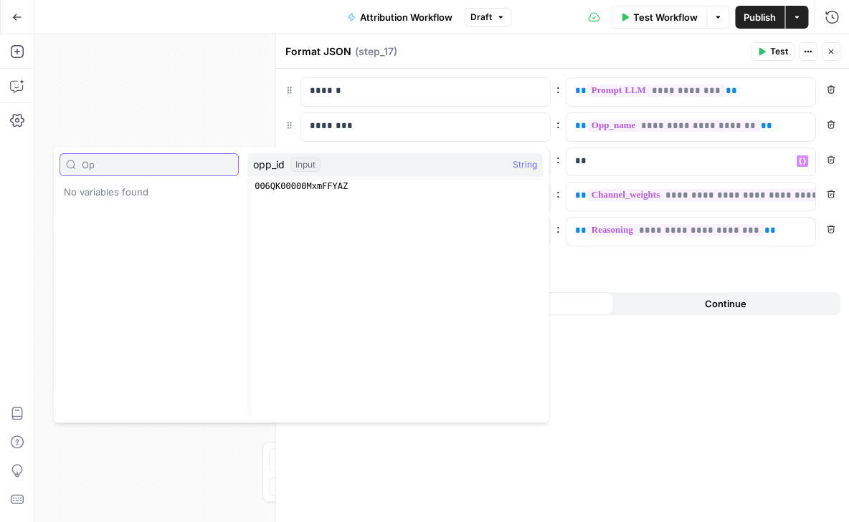
type input "O"
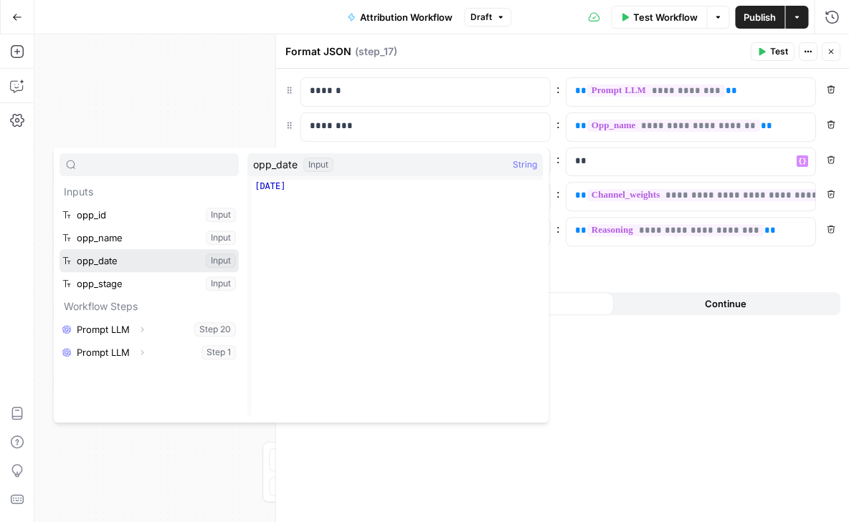
click at [162, 263] on button "Select variable opp_date" at bounding box center [148, 260] width 179 height 23
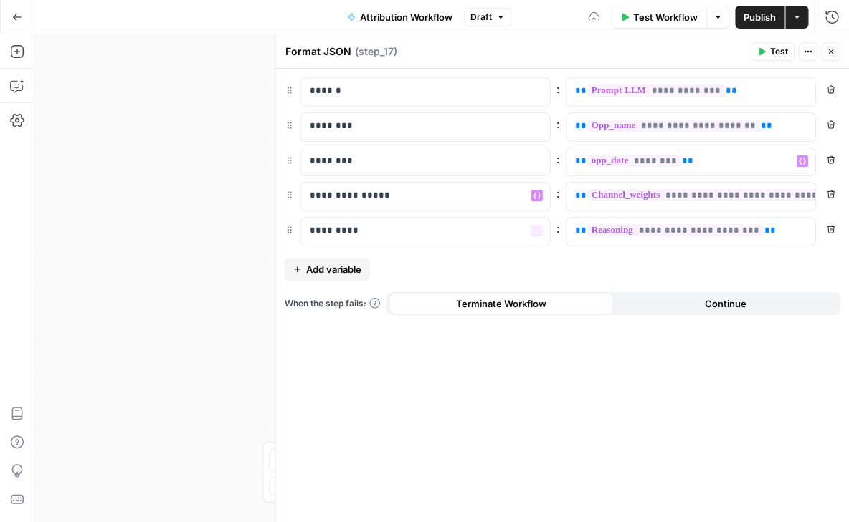
click at [310, 263] on span "Add variable" at bounding box center [332, 269] width 55 height 14
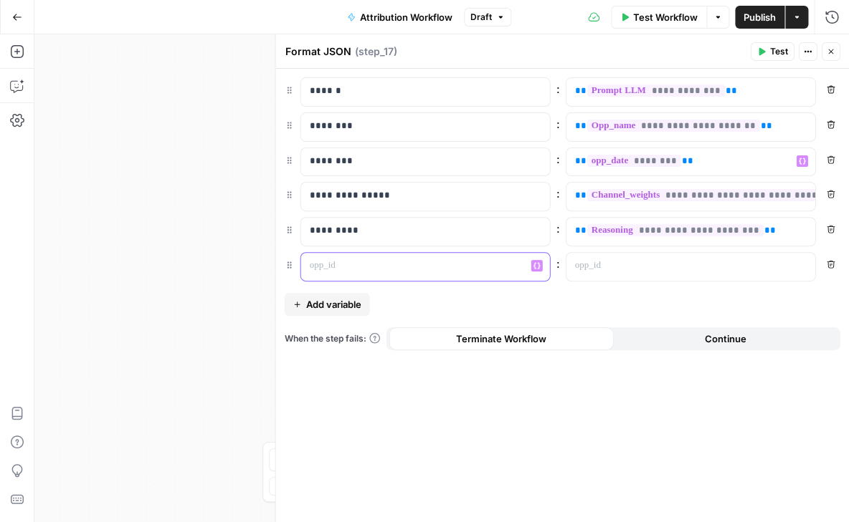
click at [325, 263] on p at bounding box center [413, 266] width 209 height 14
click at [626, 259] on p at bounding box center [678, 266] width 209 height 14
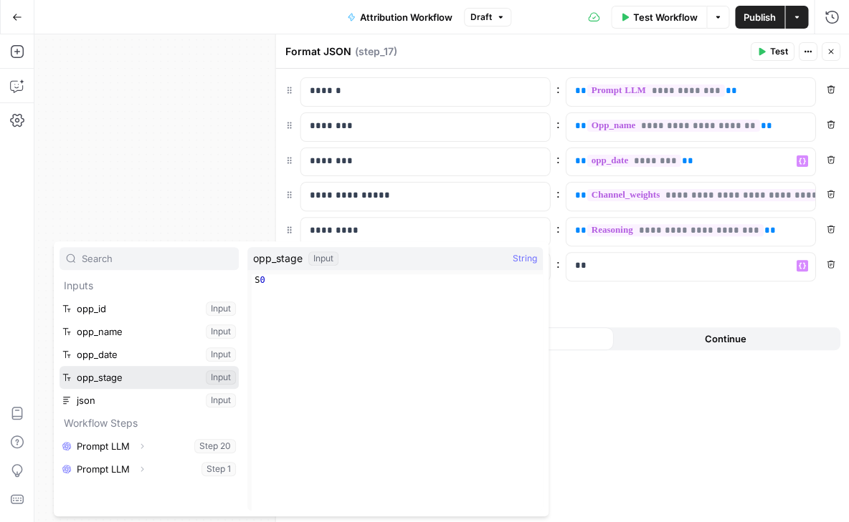
click at [140, 376] on button "Select variable opp_stage" at bounding box center [148, 377] width 179 height 23
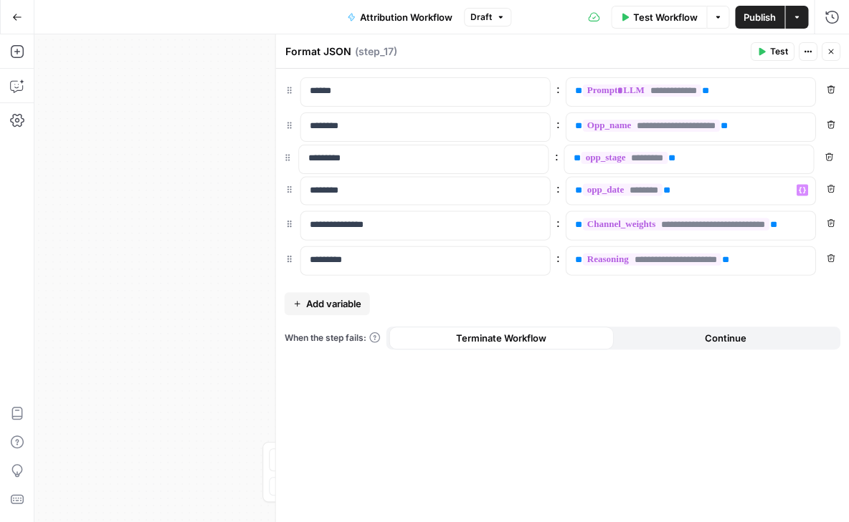
drag, startPoint x: 290, startPoint y: 262, endPoint x: 289, endPoint y: 152, distance: 110.4
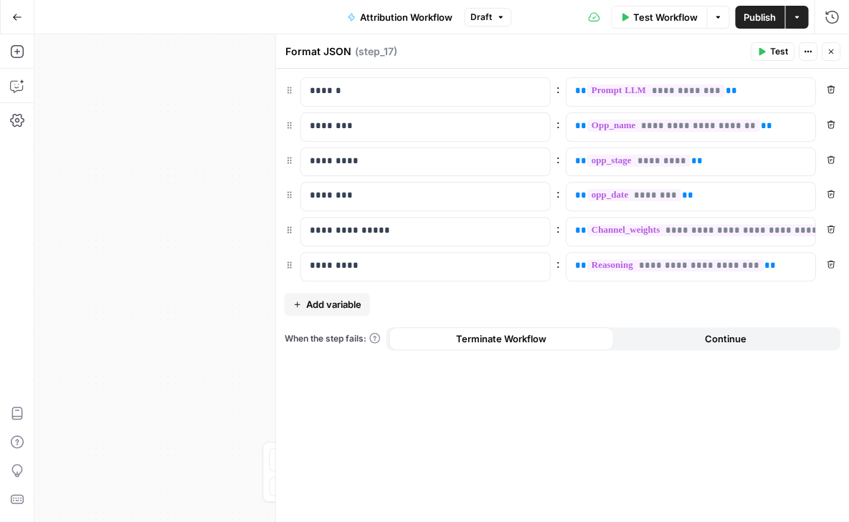
click at [768, 52] on button "Test" at bounding box center [772, 51] width 44 height 19
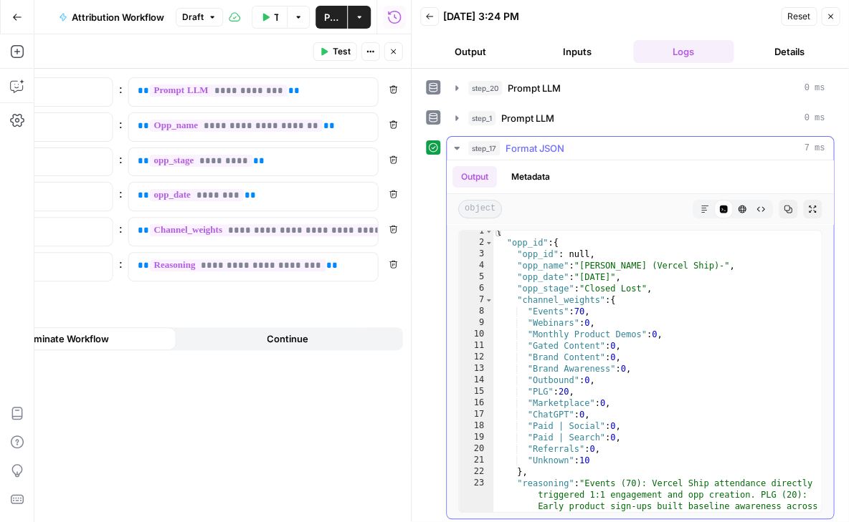
scroll to position [3, 0]
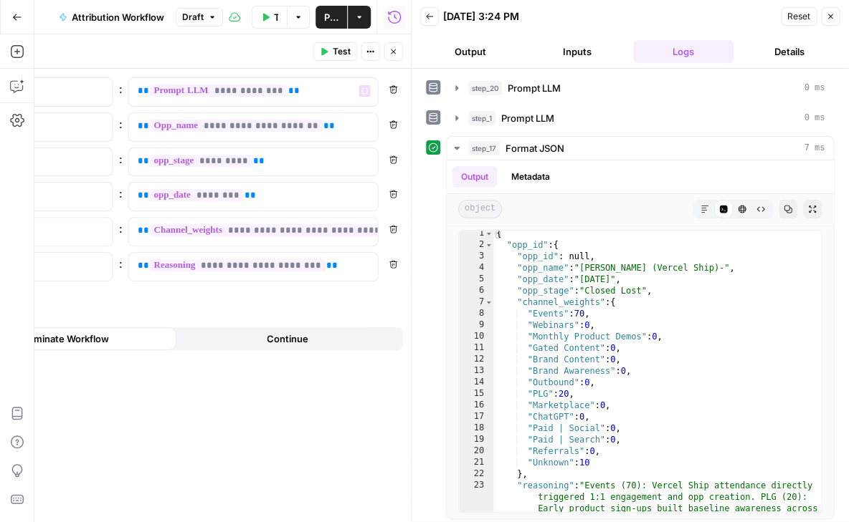
click at [197, 57] on div "Format JSON Format JSON ( step_17 )" at bounding box center [78, 52] width 462 height 16
click at [832, 16] on icon "button" at bounding box center [830, 16] width 9 height 9
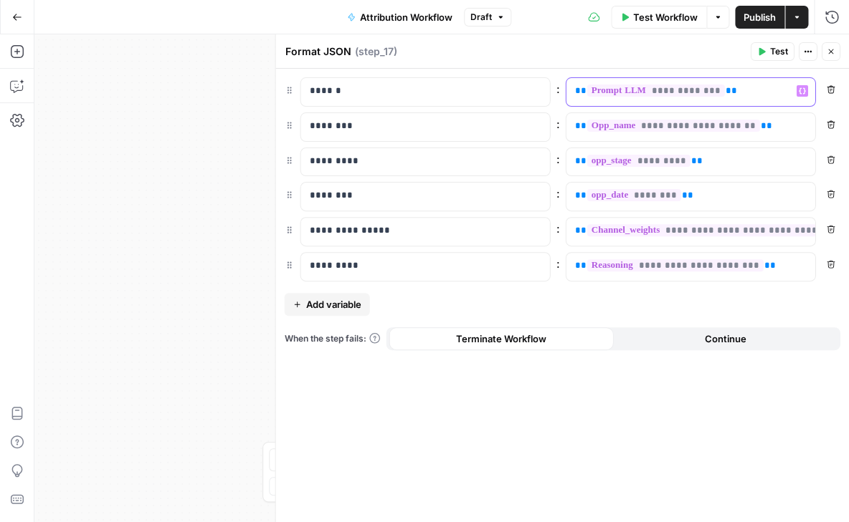
click at [756, 95] on p "**********" at bounding box center [678, 91] width 209 height 14
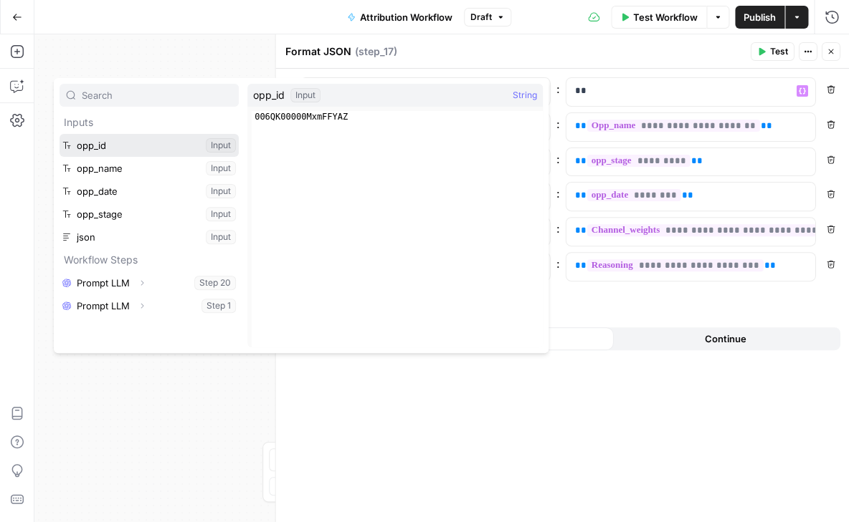
click at [176, 140] on button "Select variable opp_id" at bounding box center [148, 145] width 179 height 23
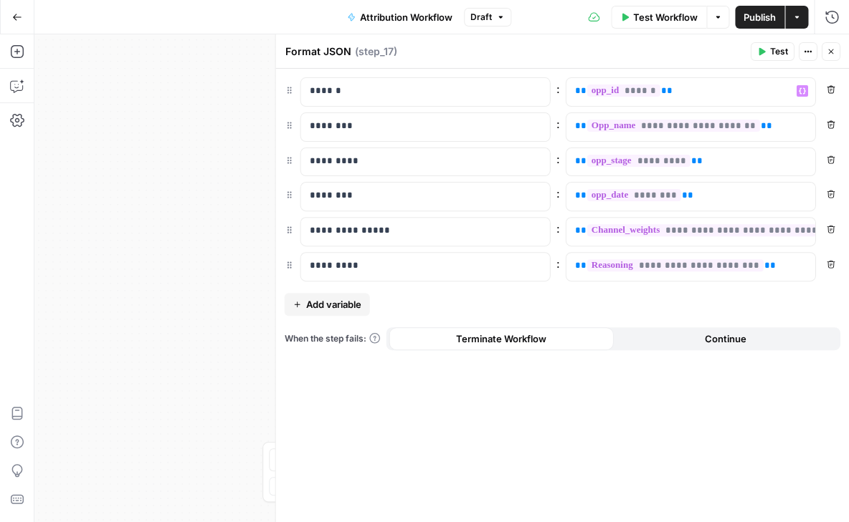
click at [639, 414] on div "**********" at bounding box center [561, 296] width 573 height 454
click at [761, 55] on icon "button" at bounding box center [760, 51] width 9 height 9
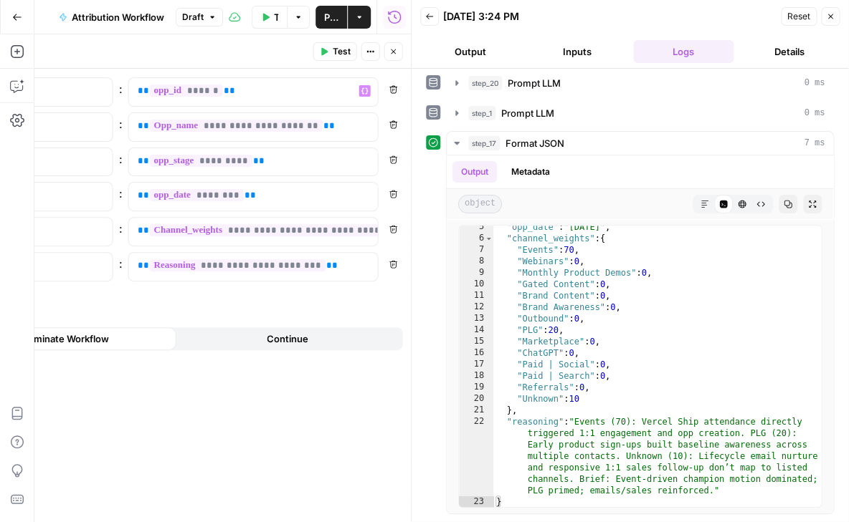
scroll to position [4, 0]
click at [833, 19] on icon "button" at bounding box center [830, 16] width 9 height 9
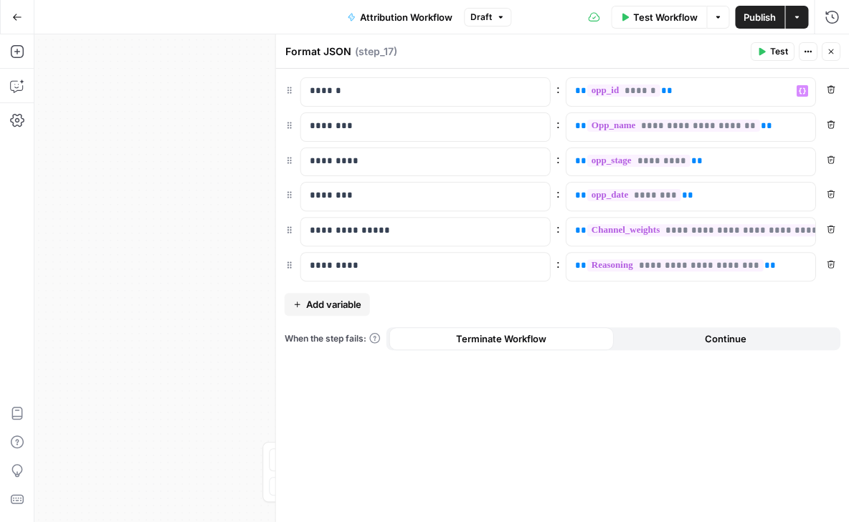
click at [750, 19] on span "Publish" at bounding box center [759, 17] width 32 height 14
click at [660, 11] on span "Test Workflow" at bounding box center [665, 17] width 64 height 14
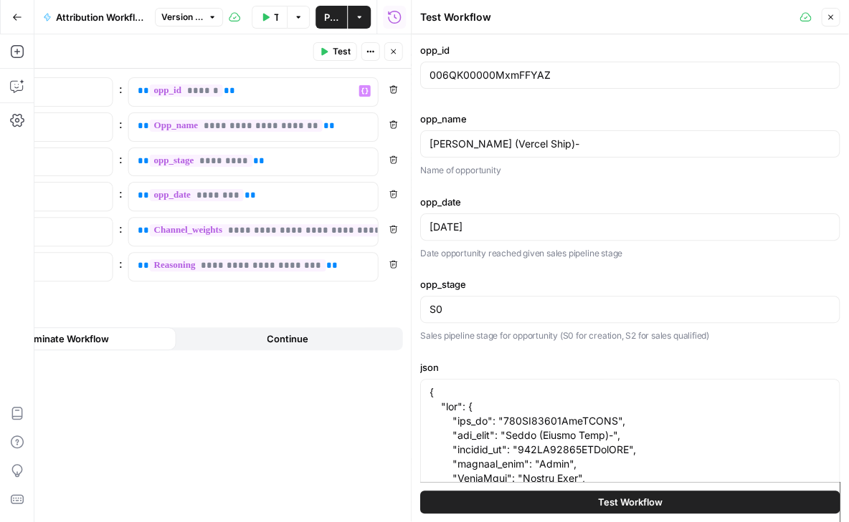
click at [641, 499] on span "Test Workflow" at bounding box center [629, 501] width 64 height 14
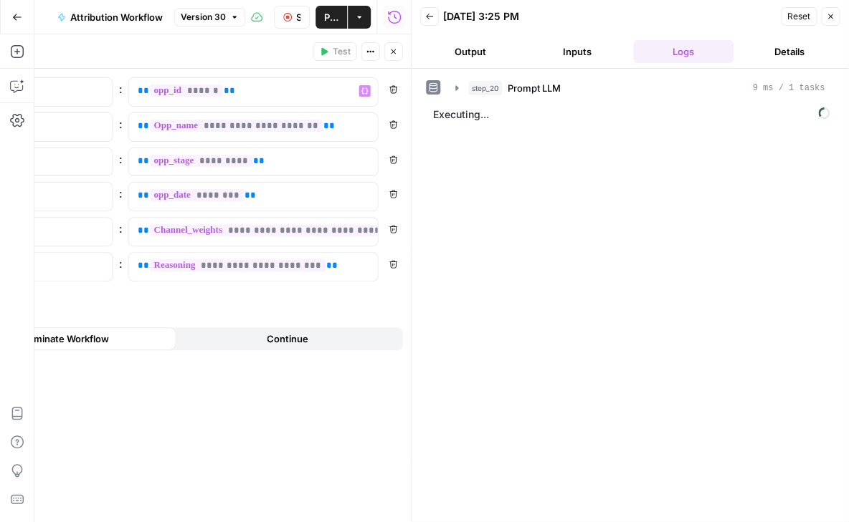
click at [16, 12] on icon "button" at bounding box center [17, 17] width 10 height 10
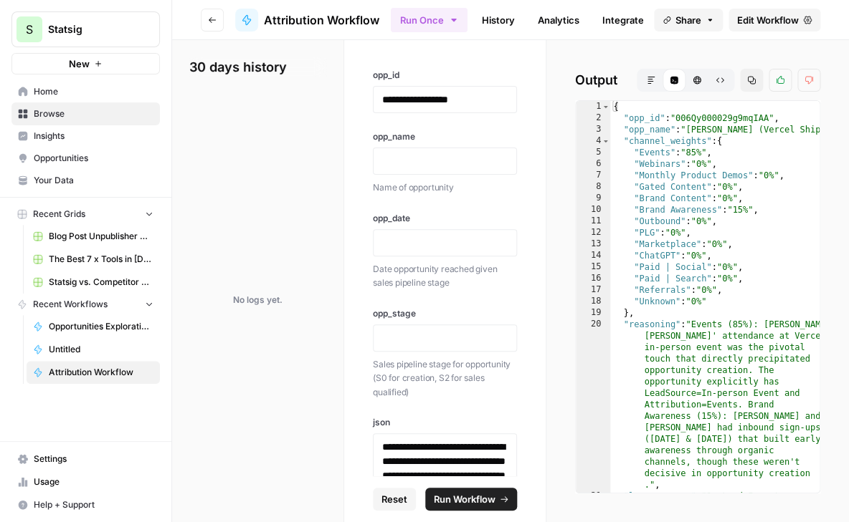
click at [76, 303] on span "Recent Workflows" at bounding box center [70, 304] width 75 height 13
click at [62, 86] on span "Home" at bounding box center [94, 91] width 120 height 13
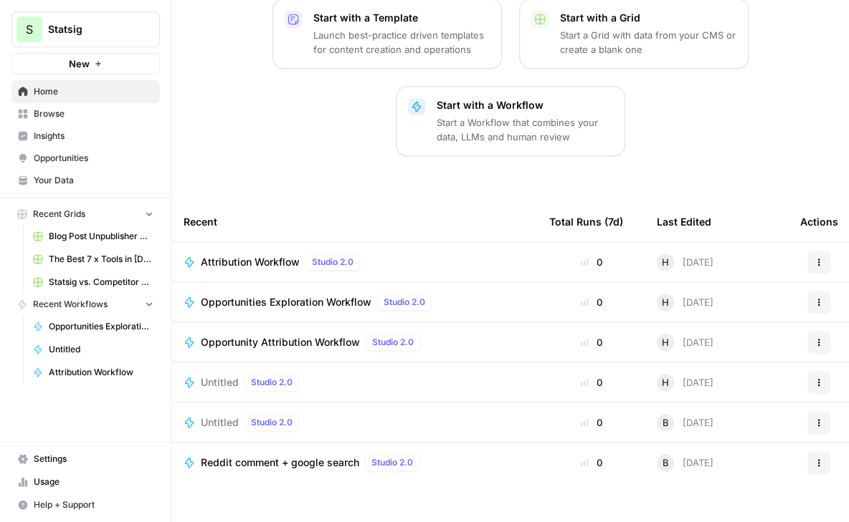
click at [822, 331] on button "Actions" at bounding box center [818, 342] width 23 height 23
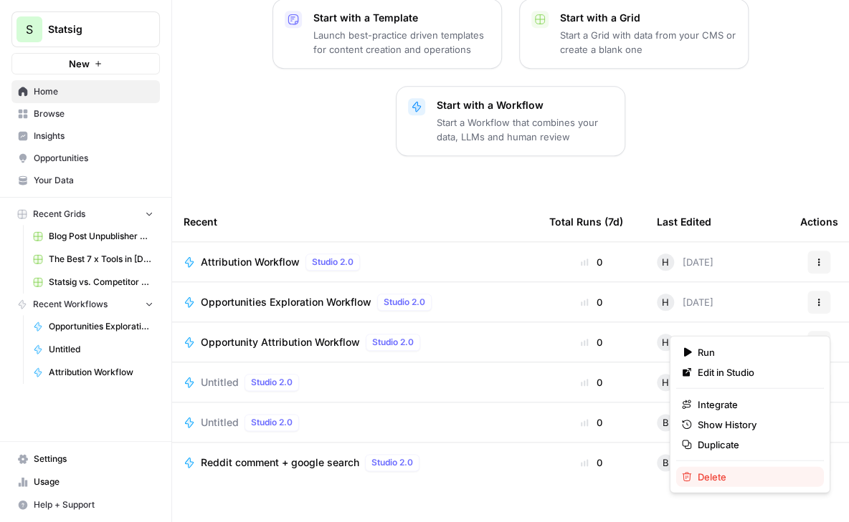
click at [723, 473] on span "Delete" at bounding box center [754, 477] width 115 height 14
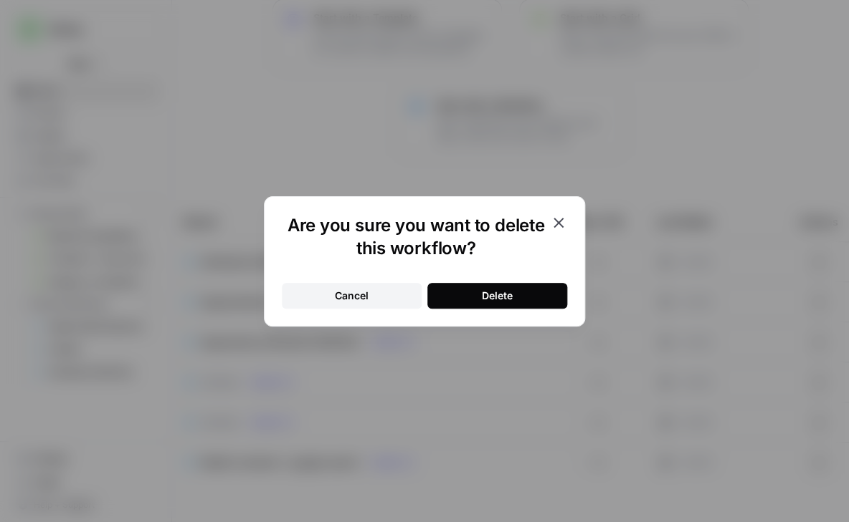
click at [520, 295] on button "Delete" at bounding box center [497, 296] width 140 height 26
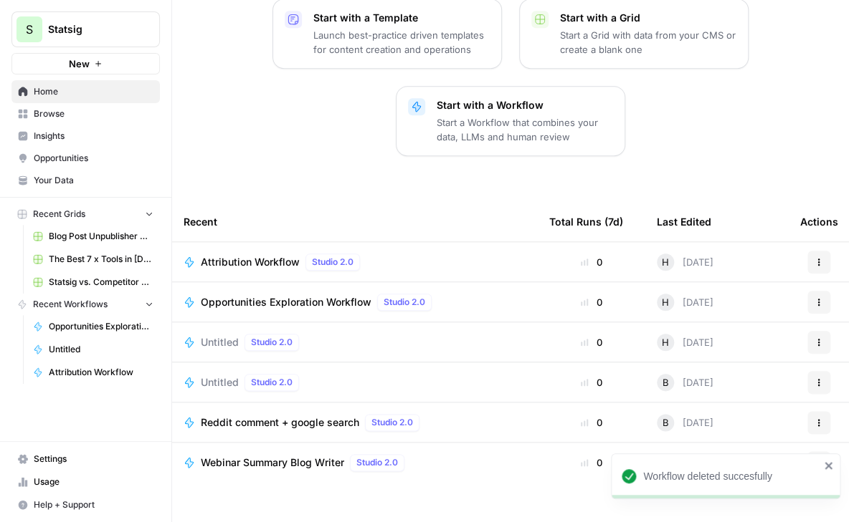
click at [248, 255] on span "Attribution Workflow" at bounding box center [250, 262] width 99 height 14
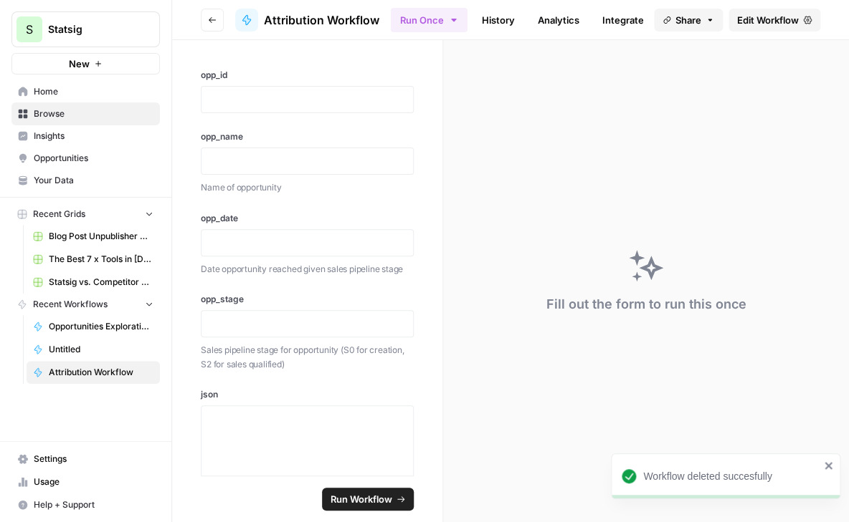
click at [749, 29] on link "Edit Workflow" at bounding box center [774, 20] width 92 height 23
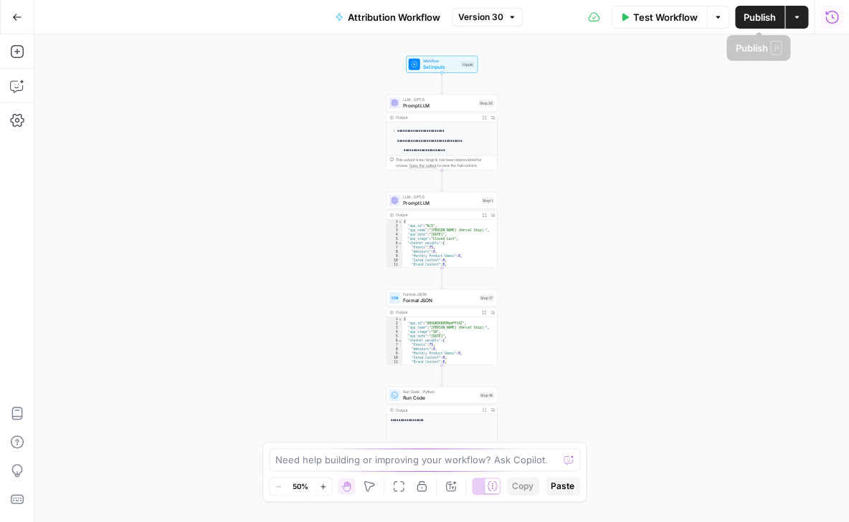
click at [831, 14] on icon "button" at bounding box center [831, 16] width 13 height 13
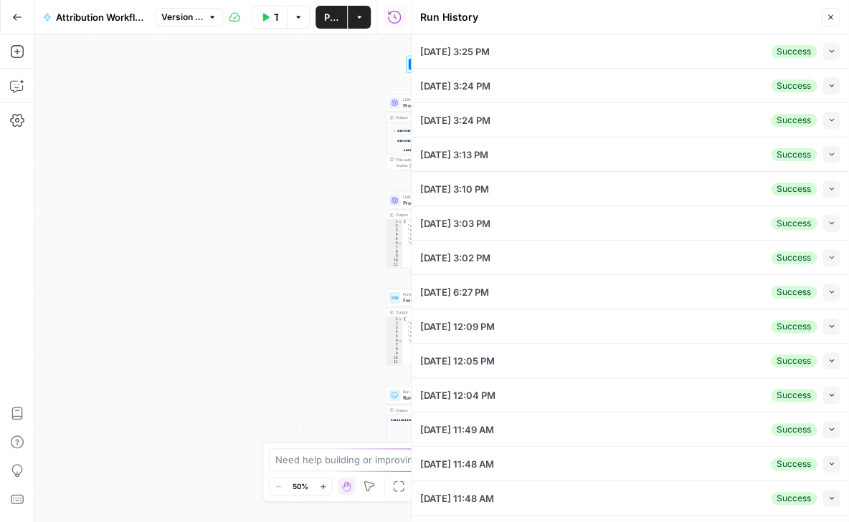
click at [675, 53] on div "09/24/25 at 3:25 PM Success Collapse" at bounding box center [629, 51] width 419 height 34
click at [836, 52] on button "Collapse" at bounding box center [830, 51] width 17 height 17
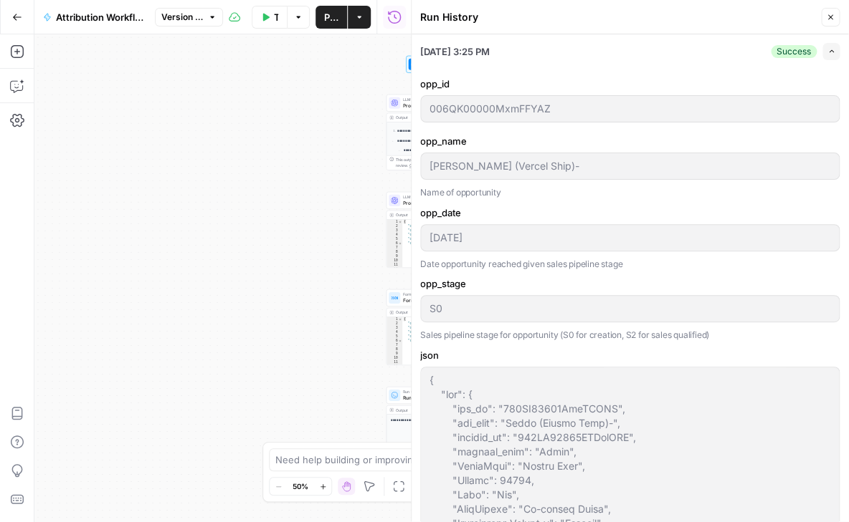
click at [826, 18] on icon "button" at bounding box center [830, 17] width 9 height 9
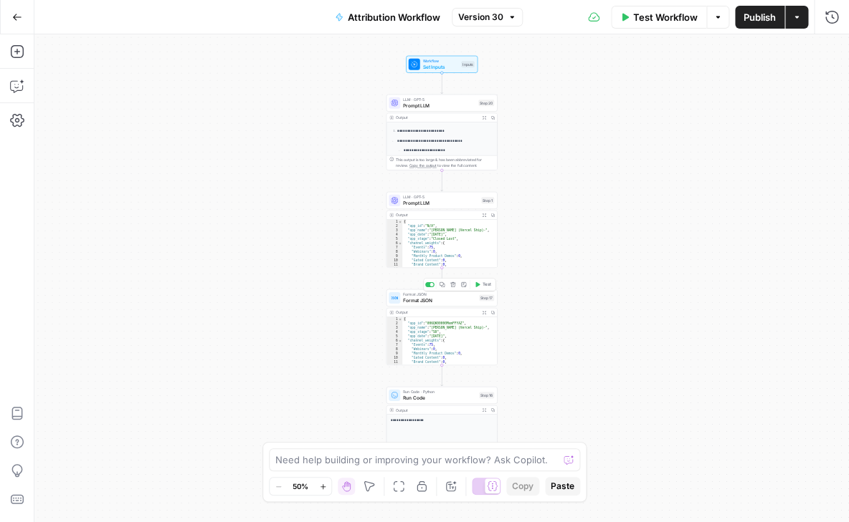
click at [427, 298] on span "Format JSON" at bounding box center [439, 300] width 73 height 7
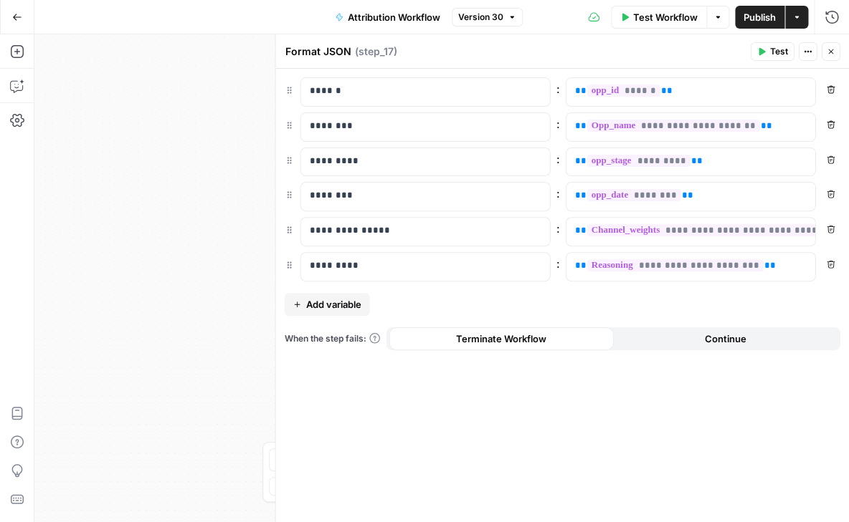
click at [831, 52] on icon "button" at bounding box center [830, 51] width 9 height 9
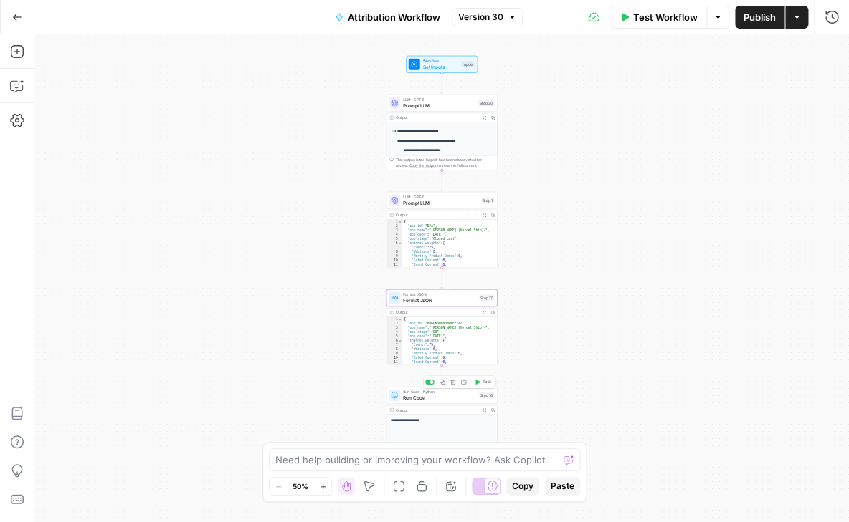
click at [436, 400] on span "Run Code" at bounding box center [439, 397] width 73 height 7
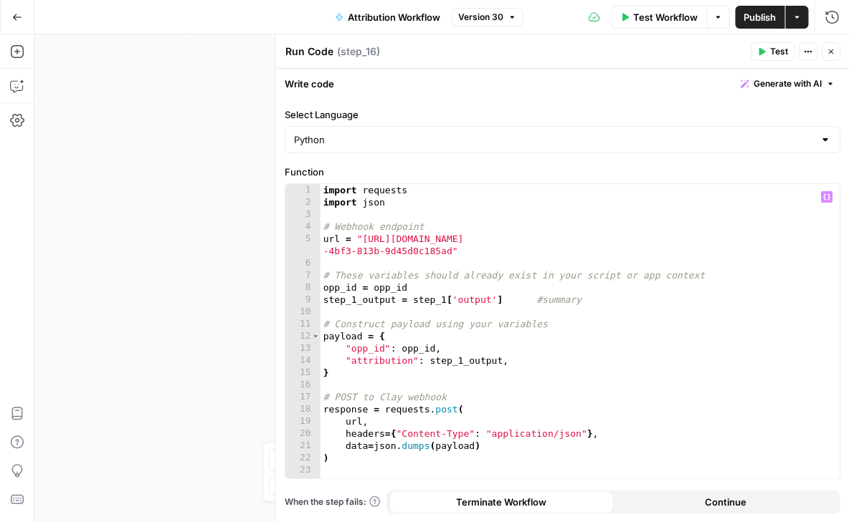
click at [479, 282] on div "import requests import json # Webhook endpoint url = "https://api.clay.com/v3/s…" at bounding box center [579, 343] width 519 height 319
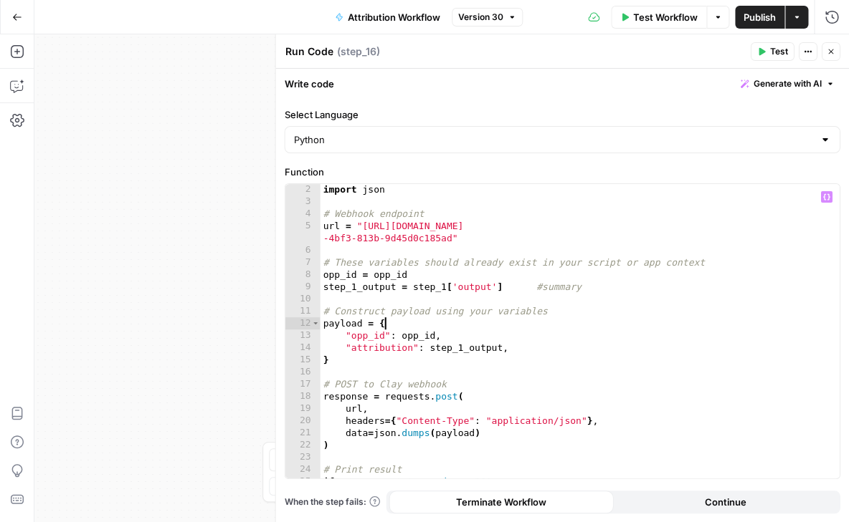
click at [469, 325] on div "import json # Webhook endpoint url = "https://api.clay.com/v3/sources/webhook/p…" at bounding box center [579, 342] width 519 height 319
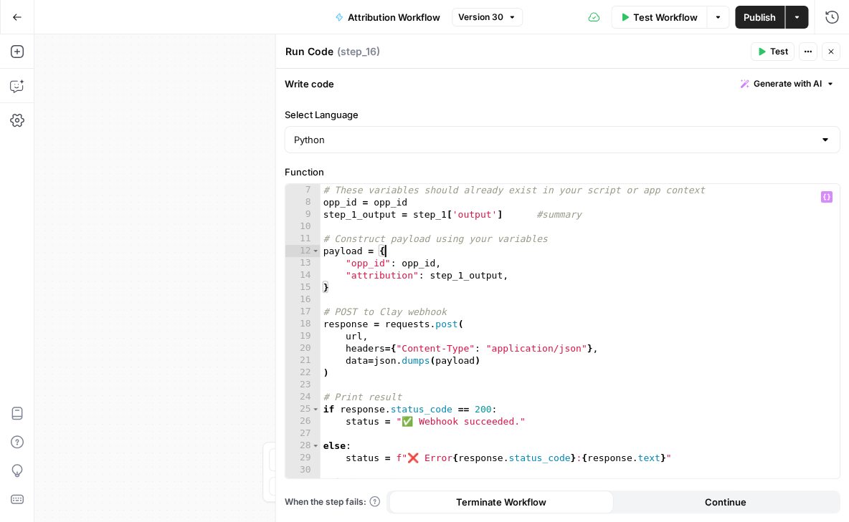
scroll to position [85, 0]
click at [474, 272] on div "# These variables should already exist in your script or app context opp_id = o…" at bounding box center [579, 343] width 519 height 319
type textarea "**********"
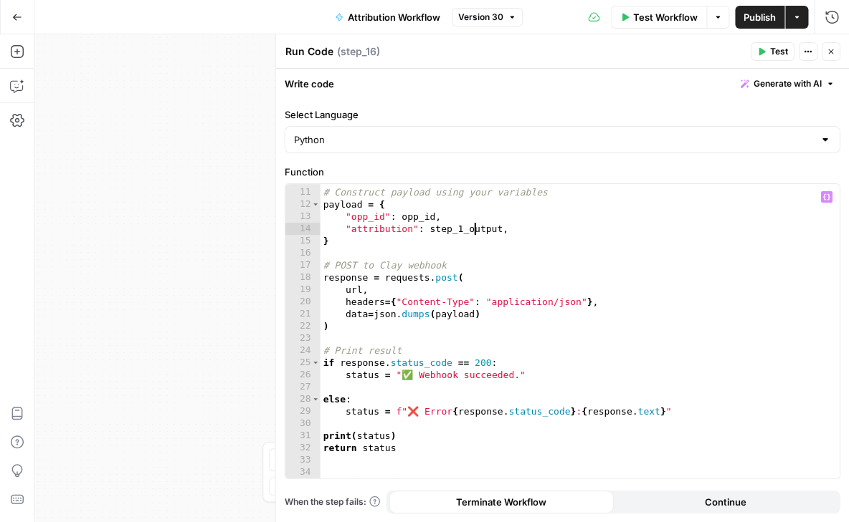
scroll to position [0, 0]
click at [834, 54] on icon "button" at bounding box center [830, 51] width 9 height 9
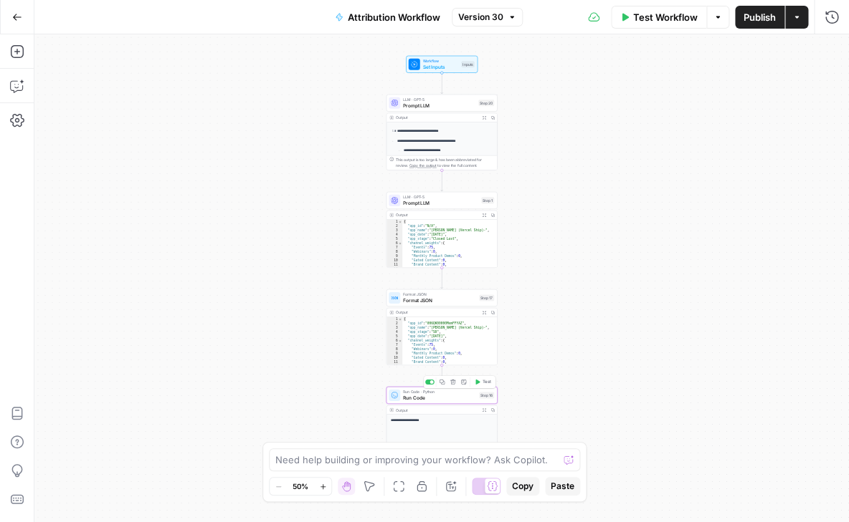
click at [448, 398] on span "Run Code" at bounding box center [439, 397] width 73 height 7
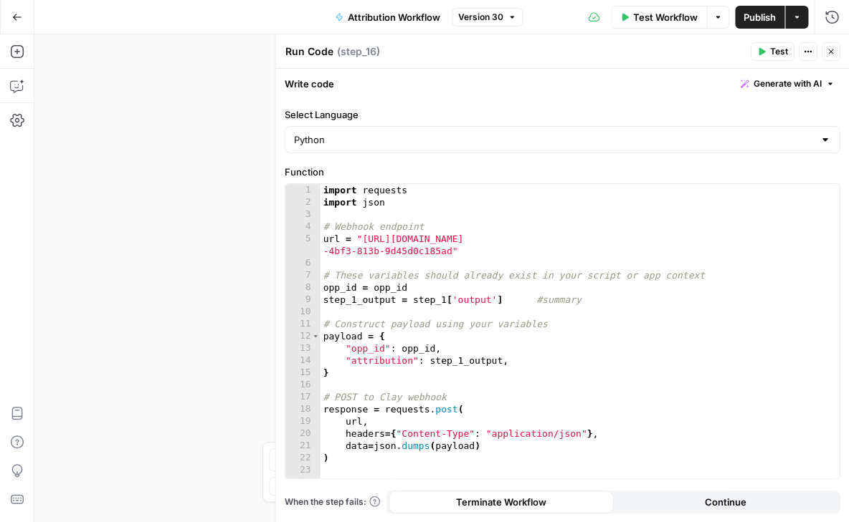
click at [831, 50] on icon "button" at bounding box center [830, 51] width 5 height 5
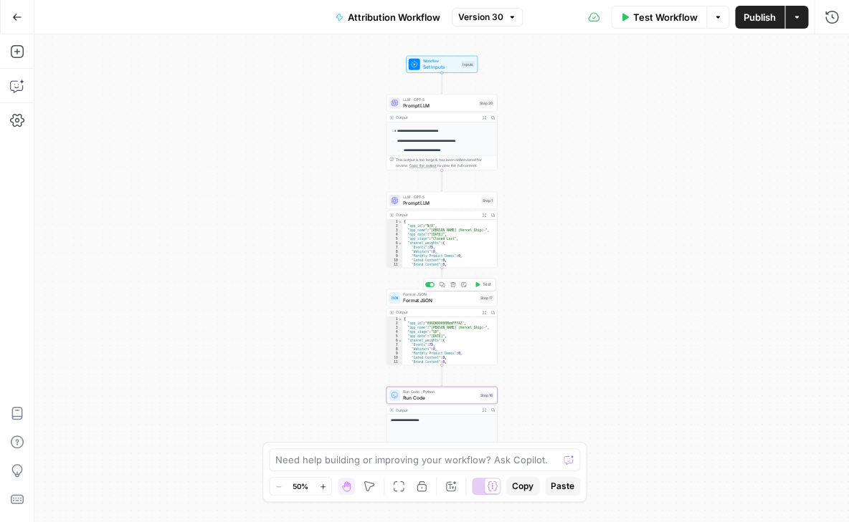
click at [439, 301] on span "Format JSON" at bounding box center [439, 300] width 73 height 7
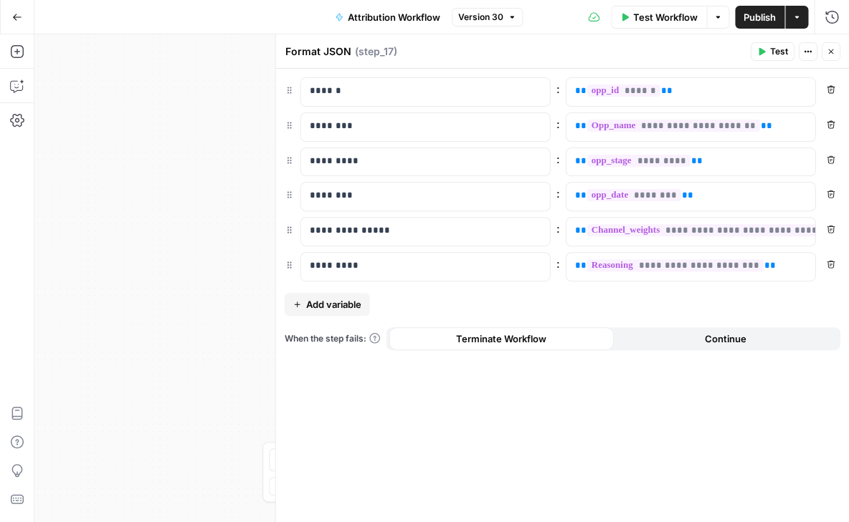
click at [828, 47] on icon "button" at bounding box center [830, 51] width 9 height 9
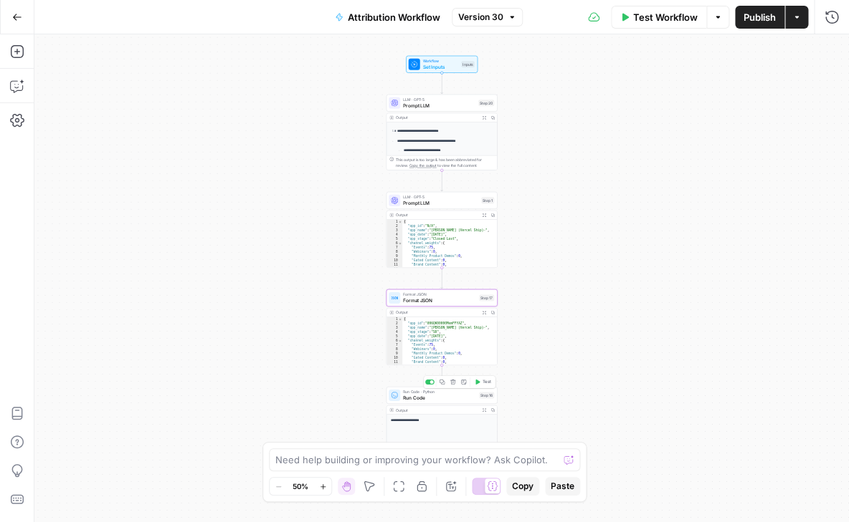
click at [436, 396] on span "Run Code" at bounding box center [439, 397] width 73 height 7
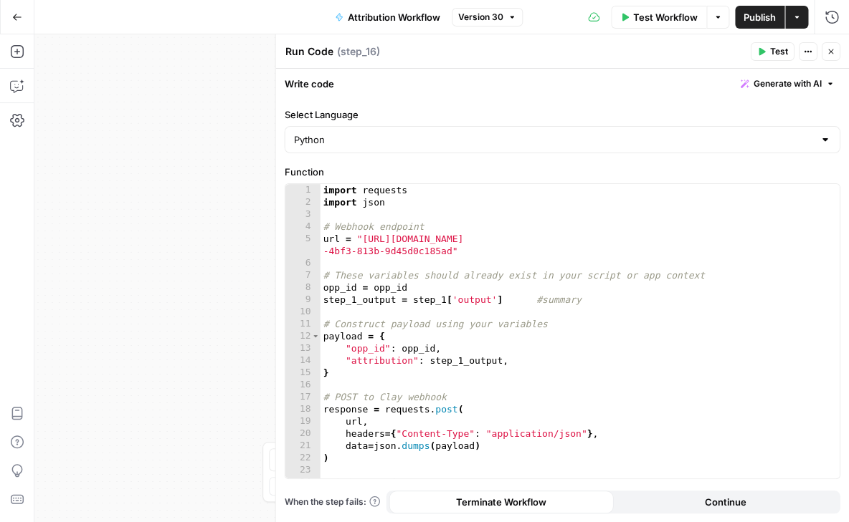
click at [473, 267] on div "import requests import json # Webhook endpoint url = "https://api.clay.com/v3/s…" at bounding box center [579, 343] width 519 height 319
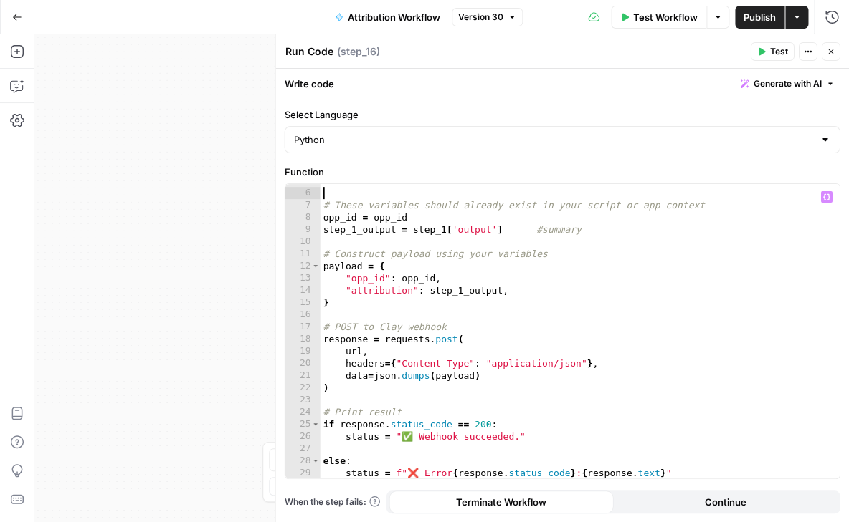
scroll to position [77, 0]
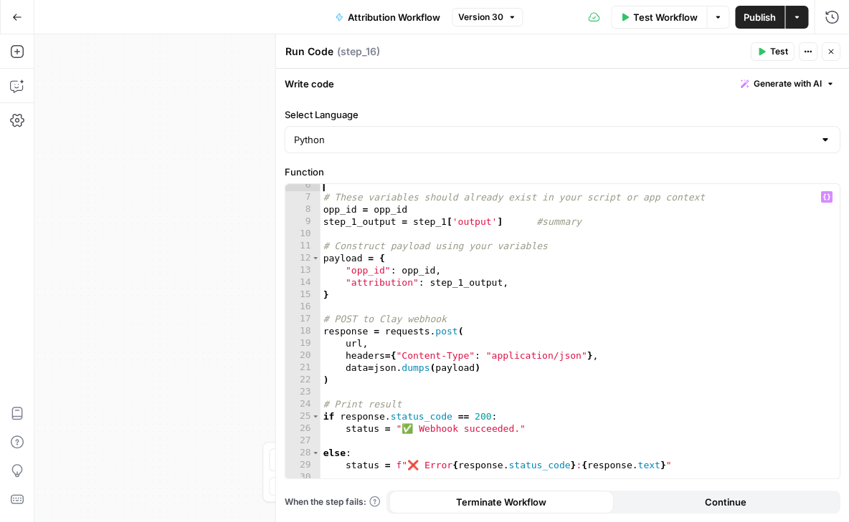
click at [449, 270] on div "# These variables should already exist in your script or app context opp_id = o…" at bounding box center [579, 338] width 519 height 319
type textarea "**********"
drag, startPoint x: 449, startPoint y: 270, endPoint x: 310, endPoint y: 269, distance: 139.7
click at [310, 269] on div "**********" at bounding box center [562, 331] width 554 height 295
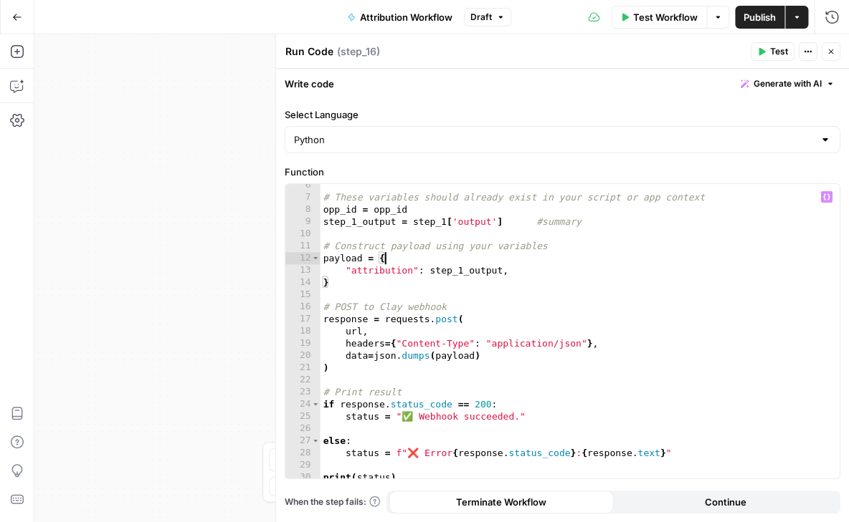
click at [350, 268] on div "# These variables should already exist in your script or app context opp_id = o…" at bounding box center [579, 338] width 519 height 319
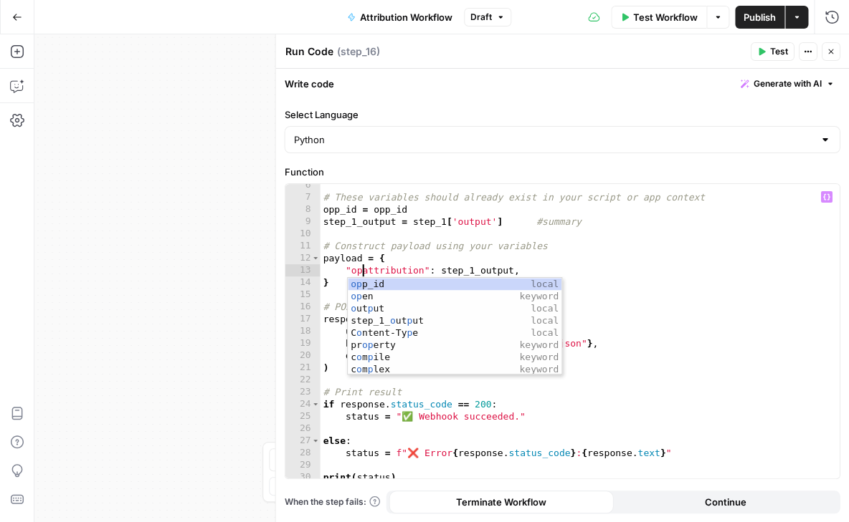
scroll to position [0, 4]
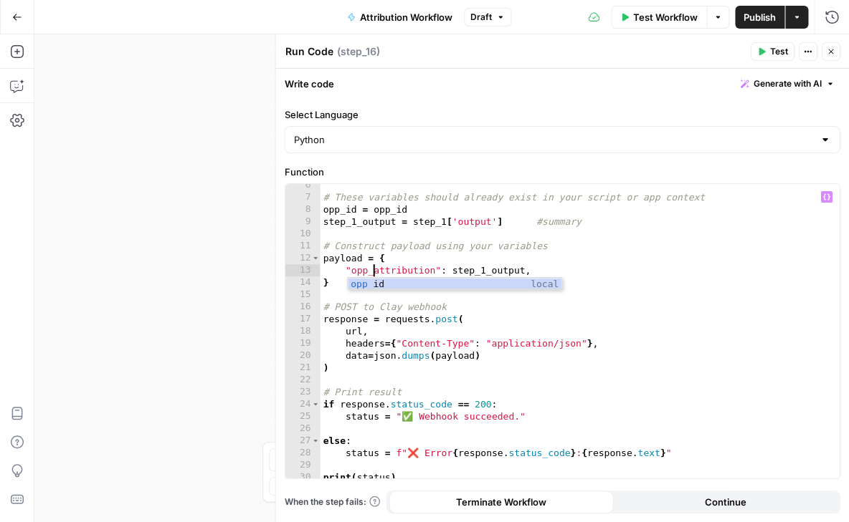
click at [429, 220] on div "# These variables should already exist in your script or app context opp_id = o…" at bounding box center [579, 338] width 519 height 319
click at [459, 226] on div "# These variables should already exist in your script or app context opp_id = o…" at bounding box center [579, 338] width 519 height 319
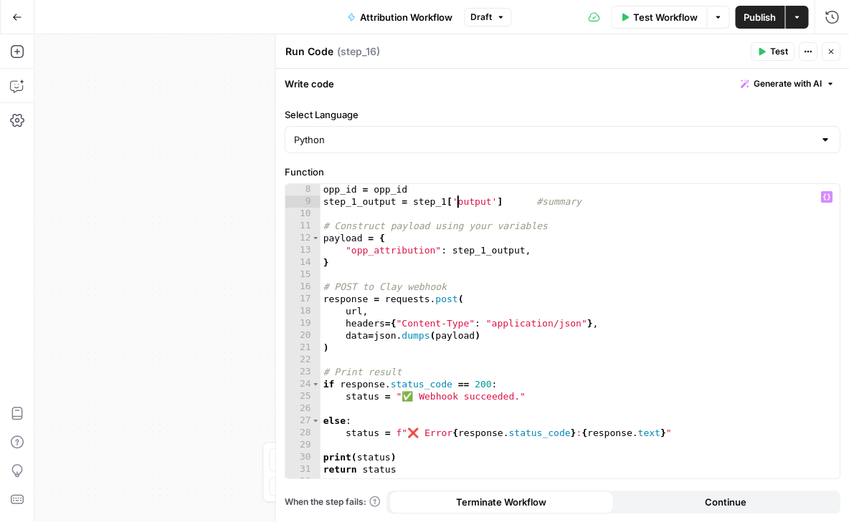
scroll to position [98, 0]
click at [554, 291] on div "opp_id = opp_id step_1_output = step_1 [ 'output' ] #summary # Construct payloa…" at bounding box center [579, 342] width 519 height 319
type textarea "**********"
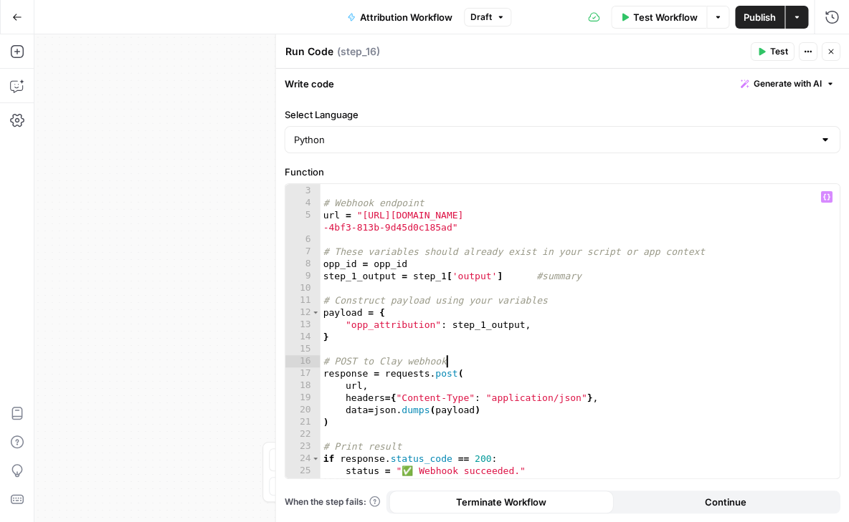
scroll to position [0, 0]
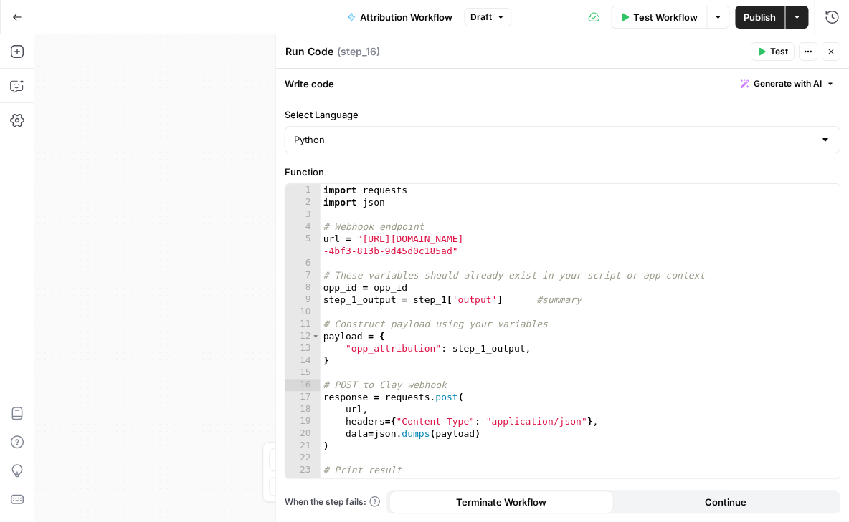
click at [234, 310] on div "**********" at bounding box center [441, 278] width 814 height 488
click at [829, 53] on icon "button" at bounding box center [830, 51] width 9 height 9
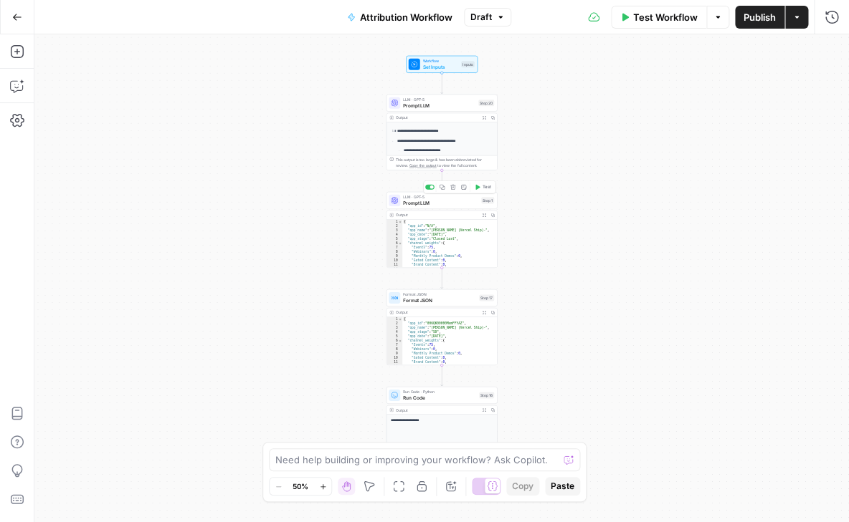
click at [427, 202] on span "Prompt LLM" at bounding box center [440, 202] width 75 height 7
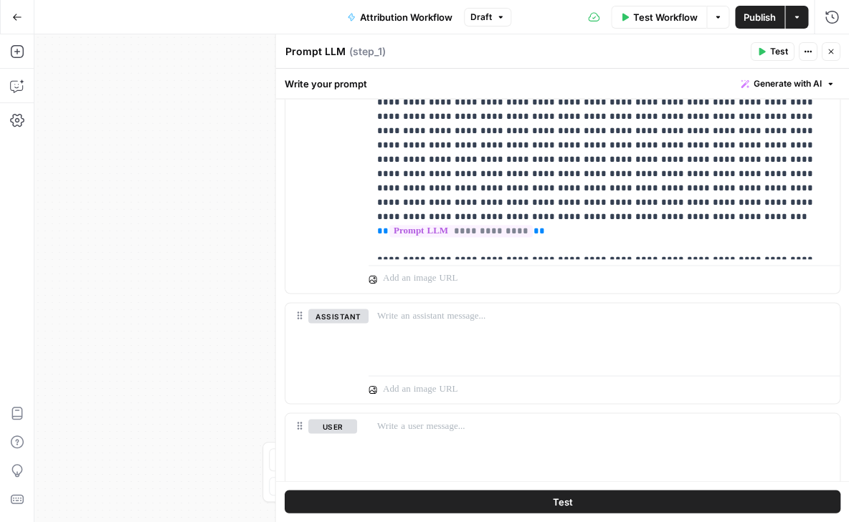
scroll to position [431, 0]
click at [234, 269] on div "**********" at bounding box center [441, 278] width 814 height 488
click at [834, 47] on button "Close" at bounding box center [830, 51] width 19 height 19
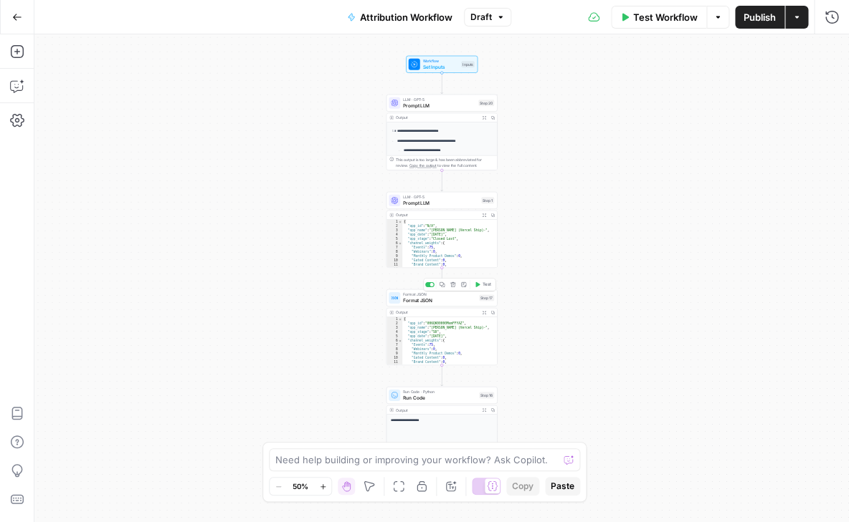
click at [443, 300] on span "Format JSON" at bounding box center [439, 300] width 73 height 7
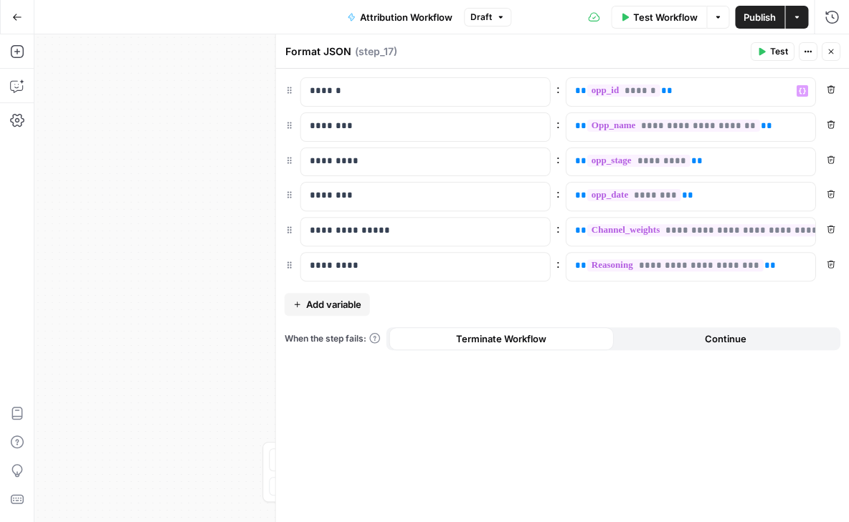
click at [831, 58] on button "Close" at bounding box center [830, 51] width 19 height 19
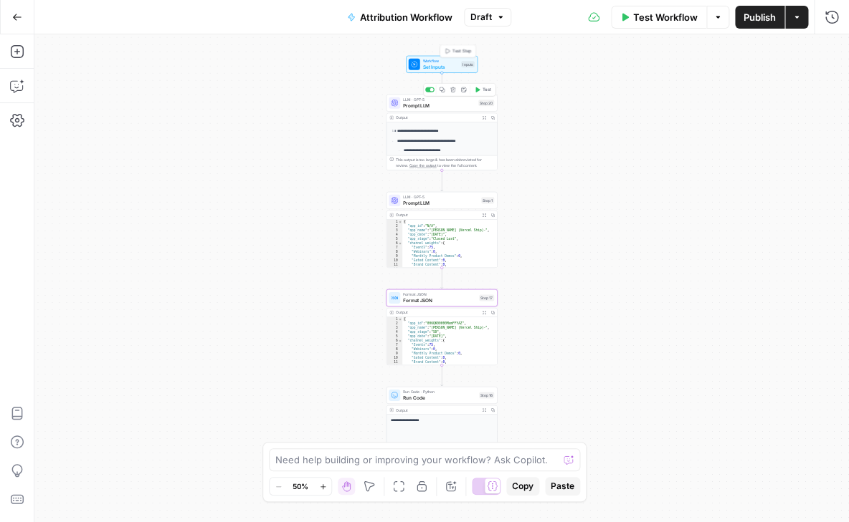
click at [429, 66] on span "Set Inputs" at bounding box center [441, 66] width 36 height 7
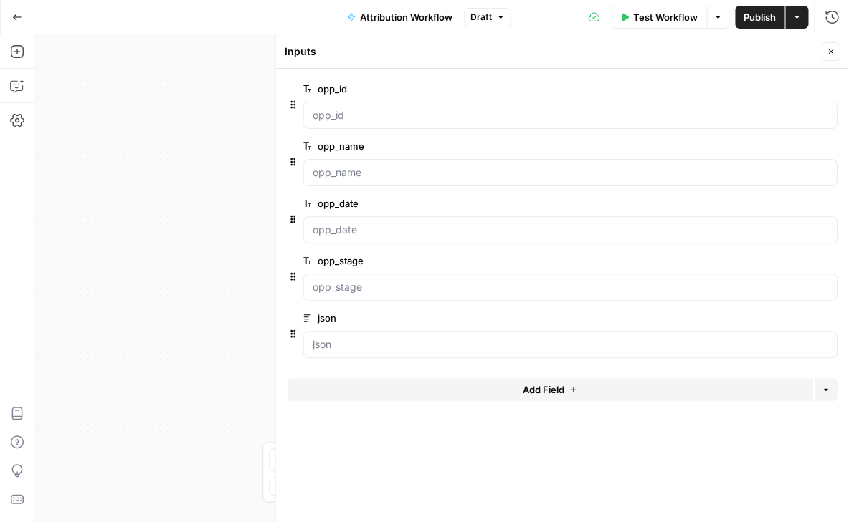
click at [830, 44] on button "Close" at bounding box center [830, 51] width 19 height 19
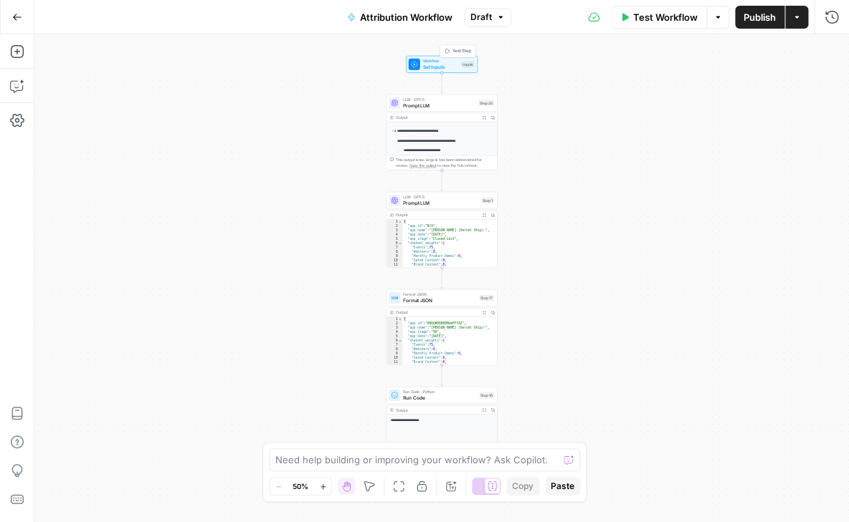
click at [462, 51] on span "Test Step" at bounding box center [461, 51] width 19 height 6
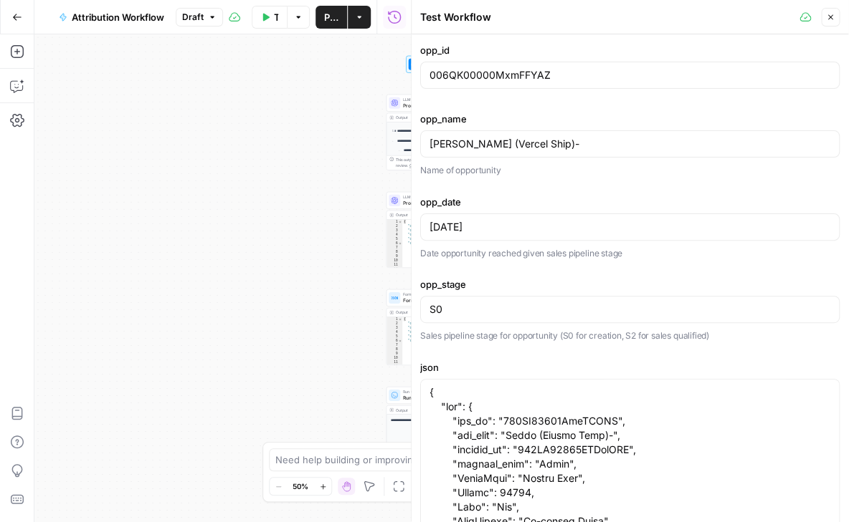
scroll to position [37, 0]
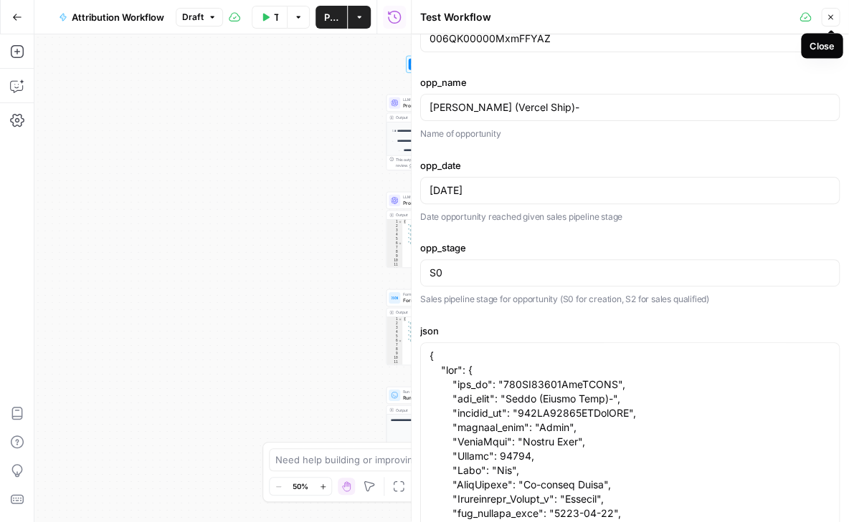
click at [823, 15] on button "Close" at bounding box center [830, 17] width 19 height 19
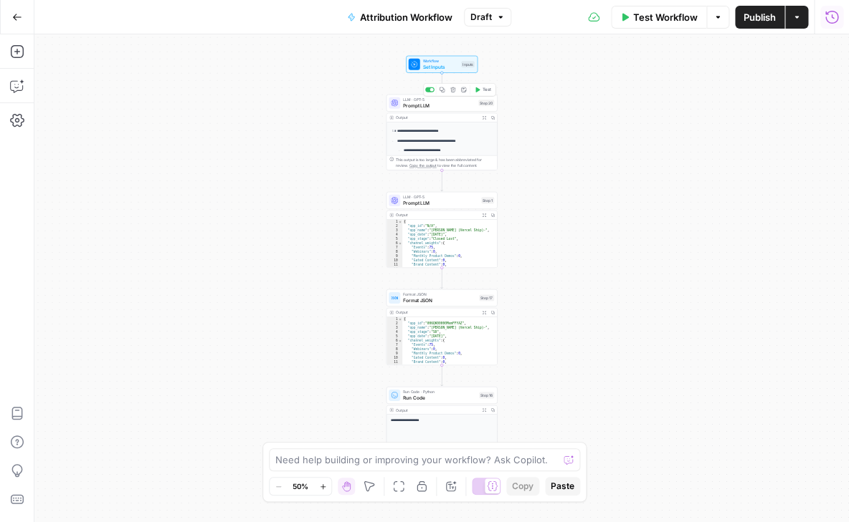
click at [452, 103] on span "Prompt LLM" at bounding box center [439, 105] width 72 height 7
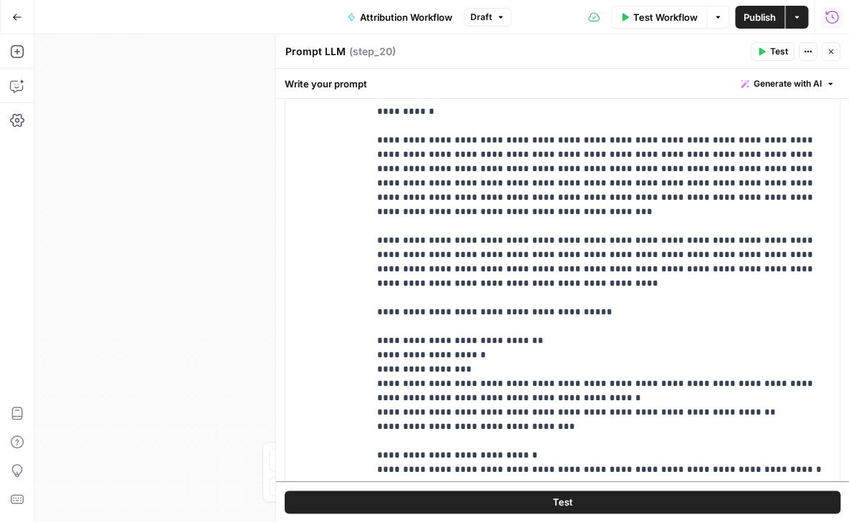
scroll to position [309, 0]
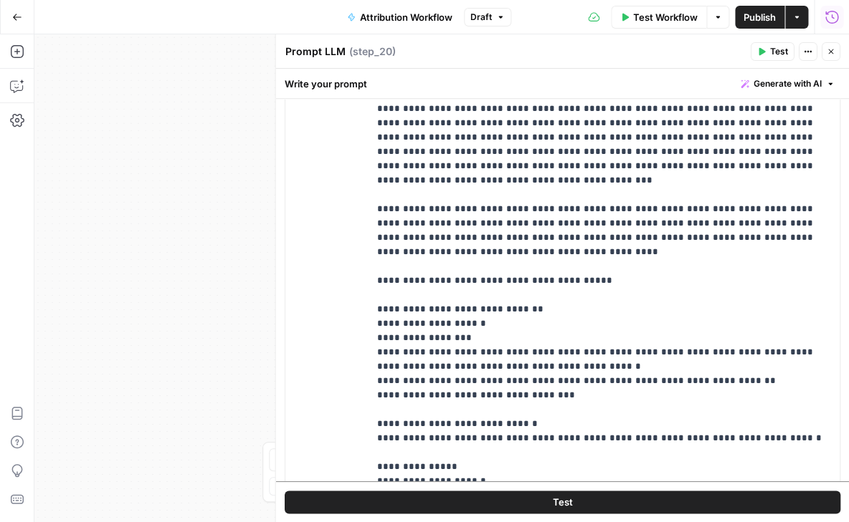
click at [835, 50] on button "Close" at bounding box center [830, 51] width 19 height 19
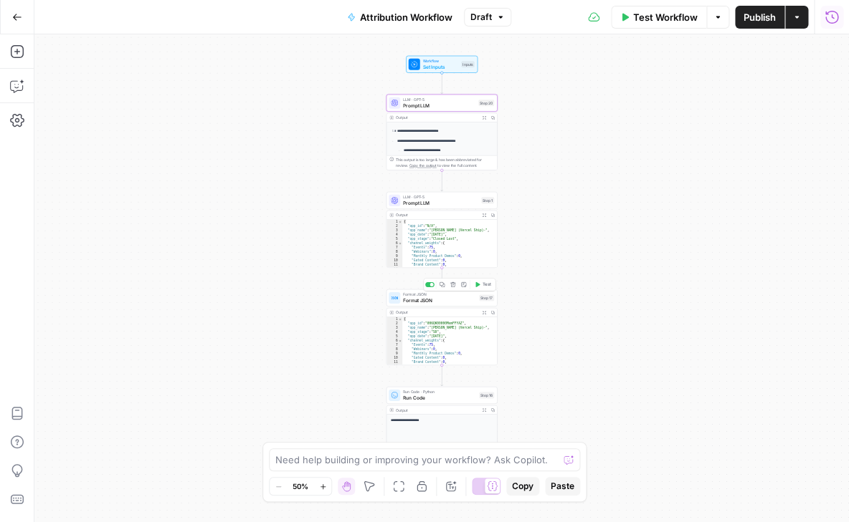
click at [424, 303] on span "Format JSON" at bounding box center [439, 300] width 73 height 7
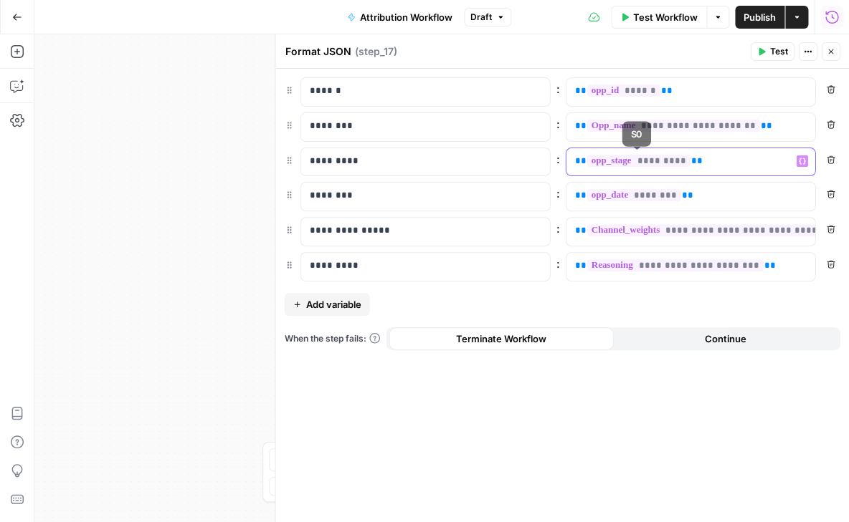
click at [702, 161] on p "** ********* **" at bounding box center [678, 161] width 209 height 14
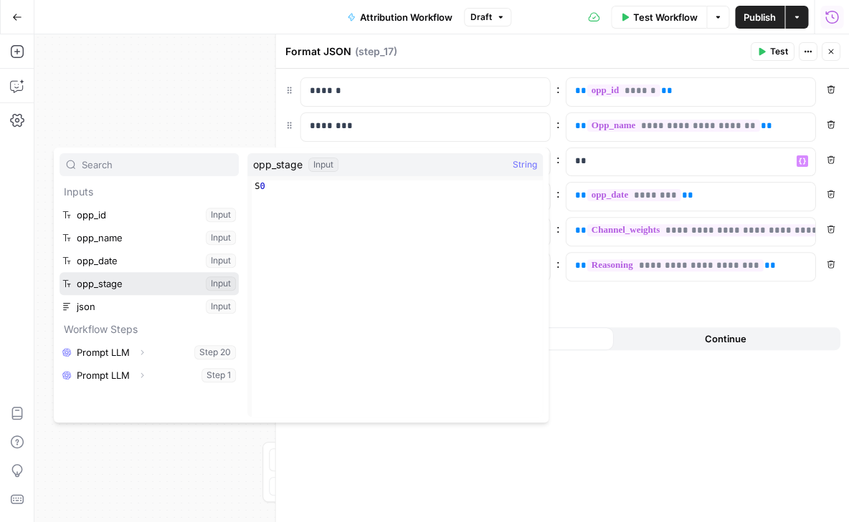
click at [146, 287] on button "Select variable opp_stage" at bounding box center [148, 283] width 179 height 23
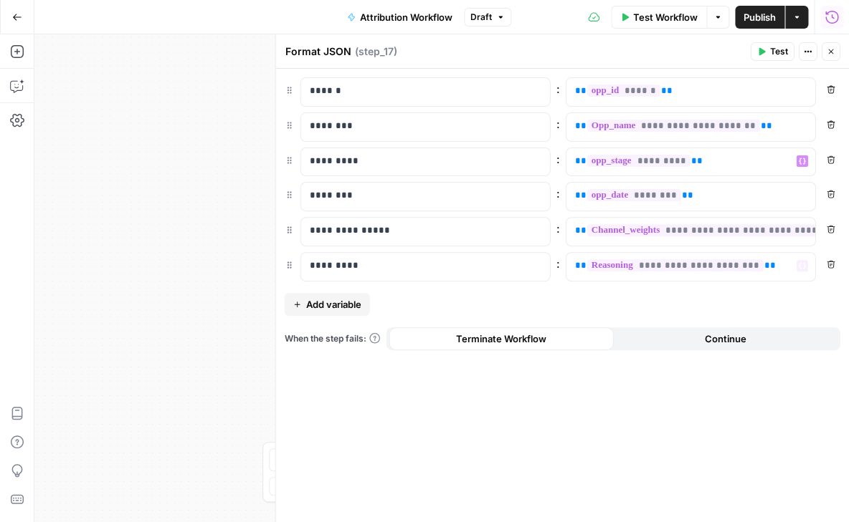
click at [623, 386] on div "**********" at bounding box center [561, 296] width 573 height 454
click at [833, 49] on icon "button" at bounding box center [830, 51] width 9 height 9
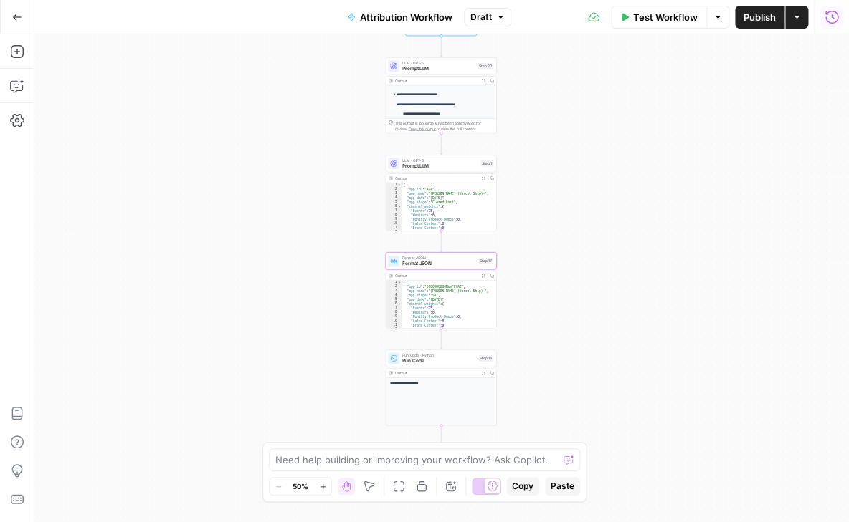
click at [426, 359] on span "Run Code" at bounding box center [438, 361] width 73 height 7
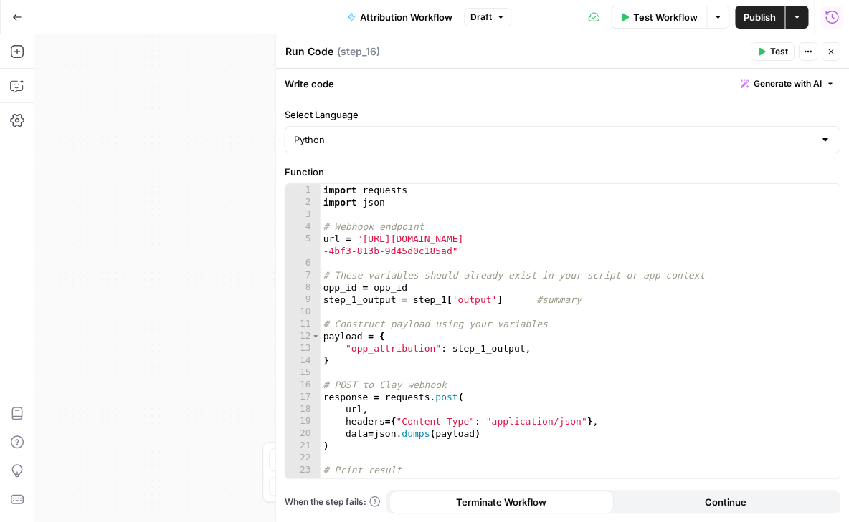
click at [454, 239] on div "import requests import json # Webhook endpoint url = "https://api.clay.com/v3/s…" at bounding box center [579, 343] width 519 height 319
click at [425, 300] on div "import requests import json # Webhook endpoint url = "https://api.clay.com/v3/s…" at bounding box center [579, 343] width 519 height 319
click at [365, 302] on div "import requests import json # Webhook endpoint url = "https://api.clay.com/v3/s…" at bounding box center [579, 343] width 519 height 319
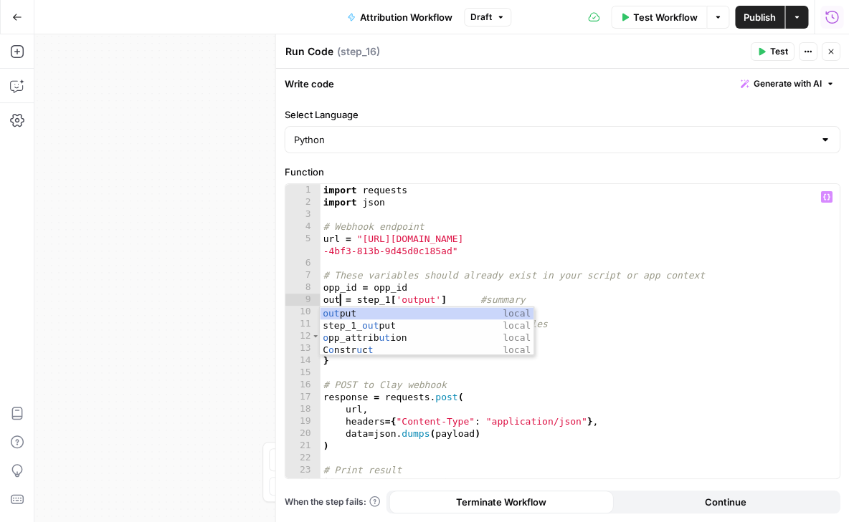
scroll to position [0, 3]
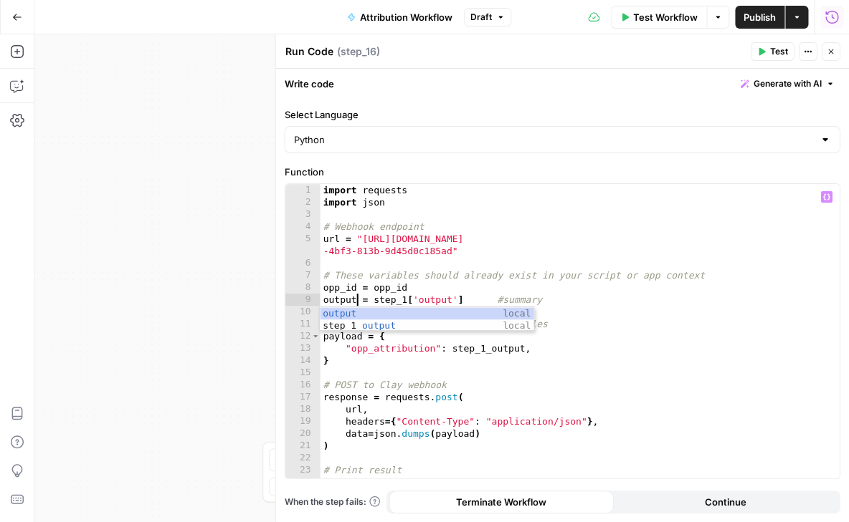
click at [401, 302] on div "import requests import json # Webhook endpoint url = "https://api.clay.com/v3/s…" at bounding box center [579, 343] width 519 height 319
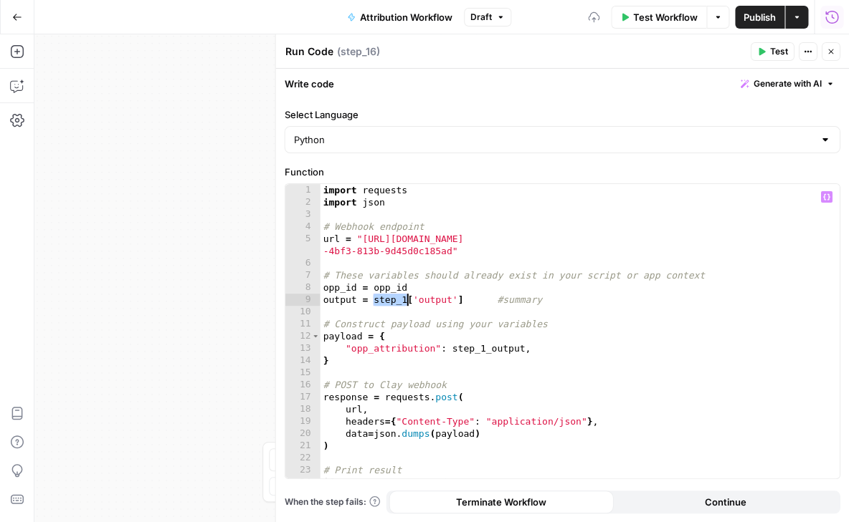
click at [401, 302] on div "import requests import json # Webhook endpoint url = "https://api.clay.com/v3/s…" at bounding box center [579, 343] width 519 height 319
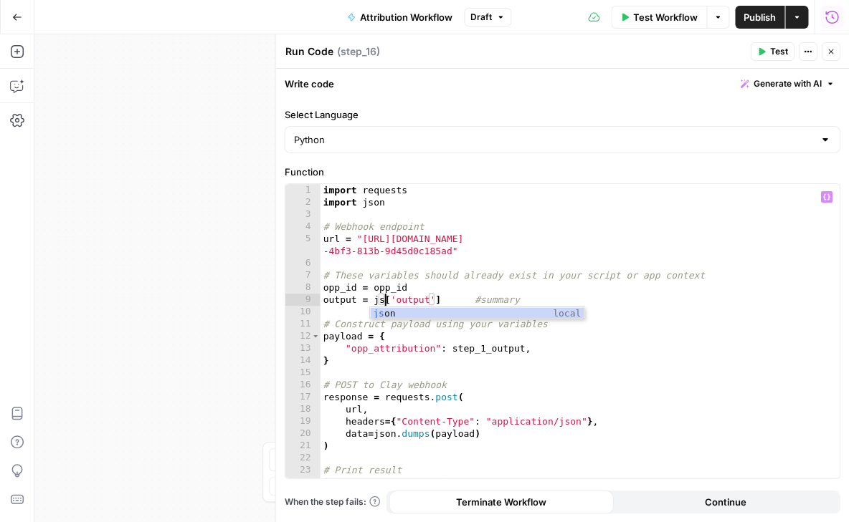
scroll to position [0, 5]
type textarea "**********"
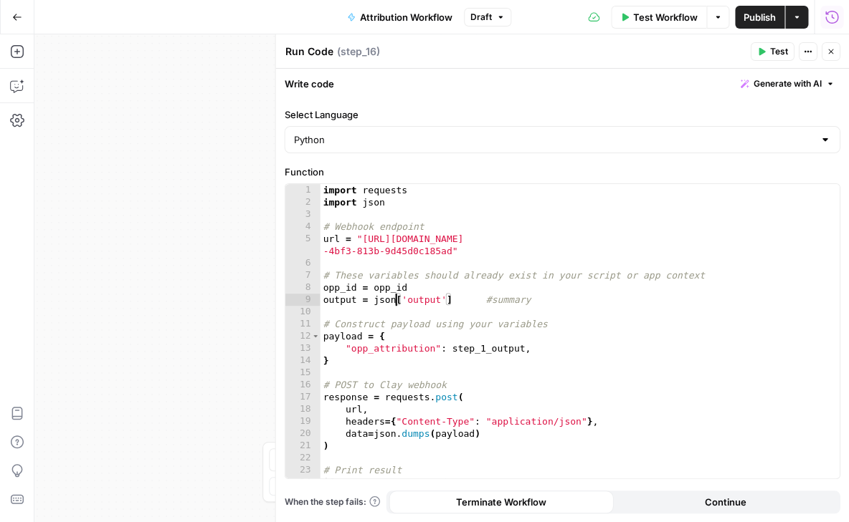
click at [262, 308] on div "**********" at bounding box center [441, 278] width 814 height 488
click at [837, 49] on button "Close" at bounding box center [830, 51] width 19 height 19
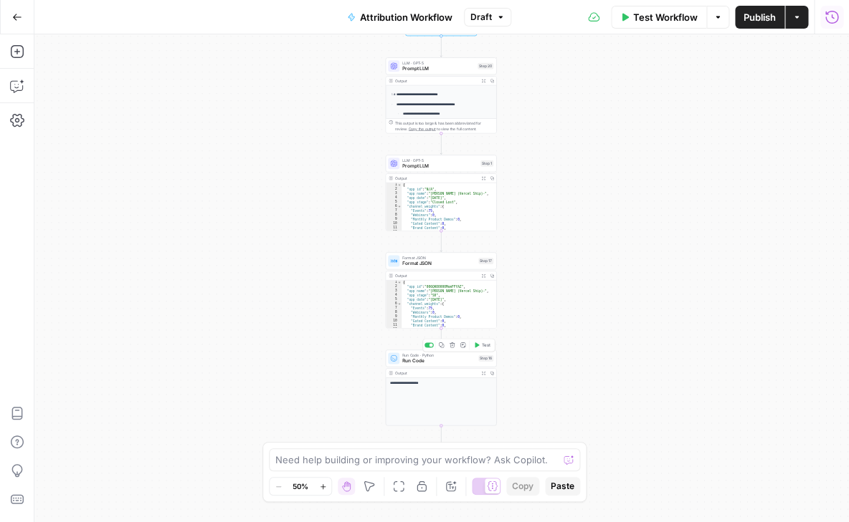
click at [444, 358] on span "Run Code" at bounding box center [438, 361] width 73 height 7
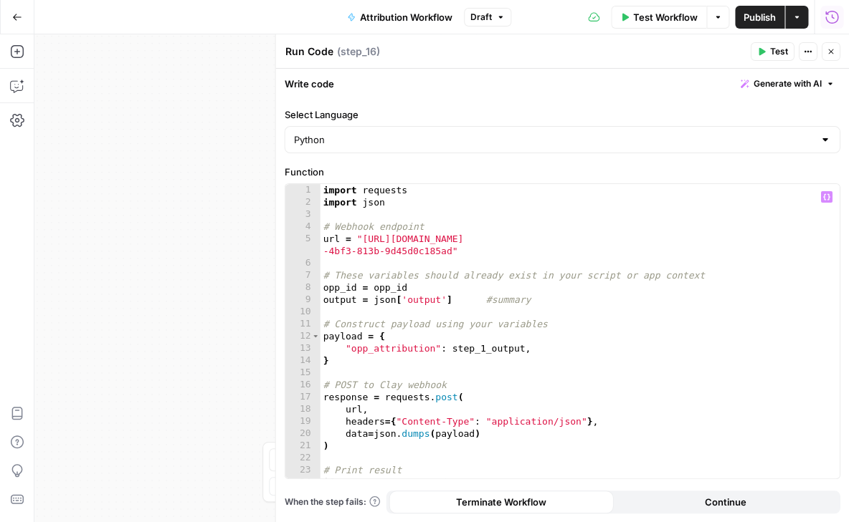
click at [389, 297] on div "import requests import json # Webhook endpoint url = "https://api.clay.com/v3/s…" at bounding box center [579, 343] width 519 height 319
click at [487, 351] on div "import requests import json # Webhook endpoint url = "https://api.clay.com/v3/s…" at bounding box center [579, 343] width 519 height 319
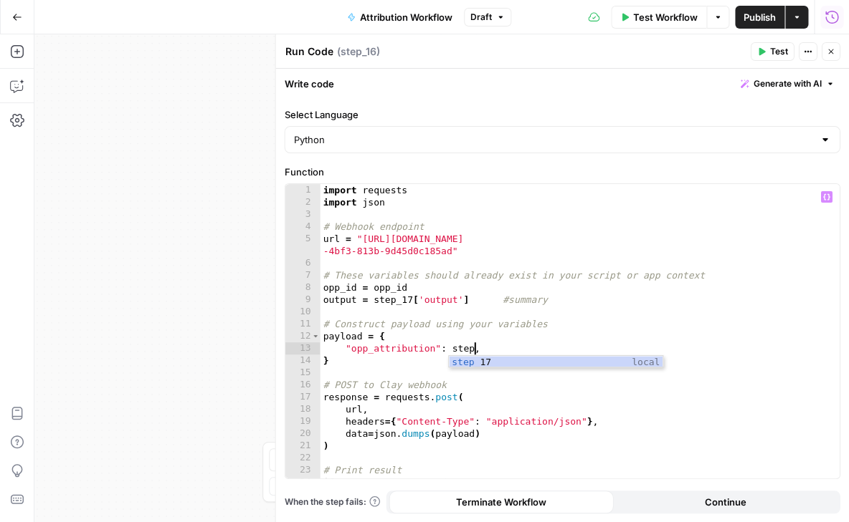
scroll to position [0, 0]
type textarea "**********"
click at [449, 317] on div "import requests import json # Webhook endpoint url = "https://api.clay.com/v3/s…" at bounding box center [579, 343] width 519 height 319
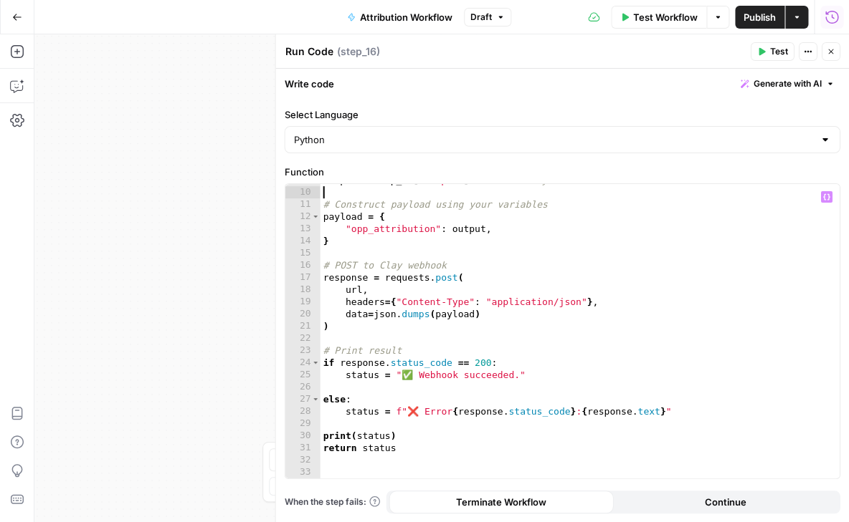
scroll to position [110, 0]
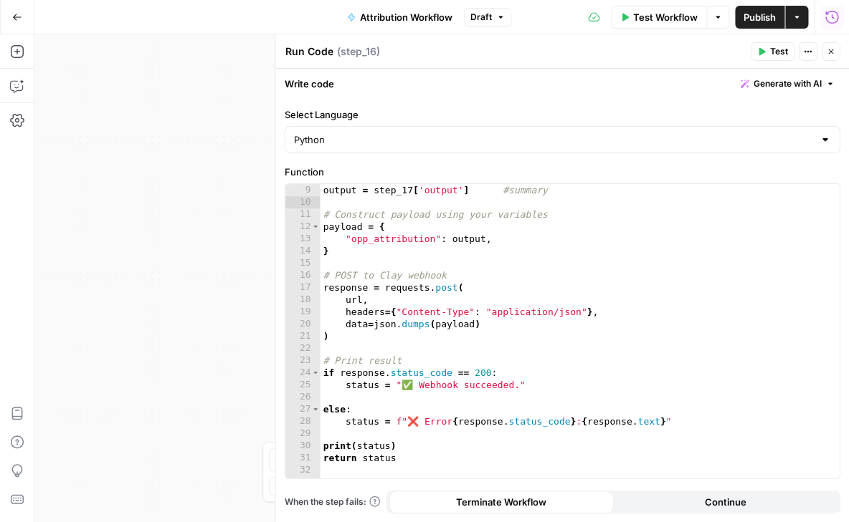
click at [760, 49] on icon "button" at bounding box center [761, 52] width 6 height 8
